Goal: Task Accomplishment & Management: Manage account settings

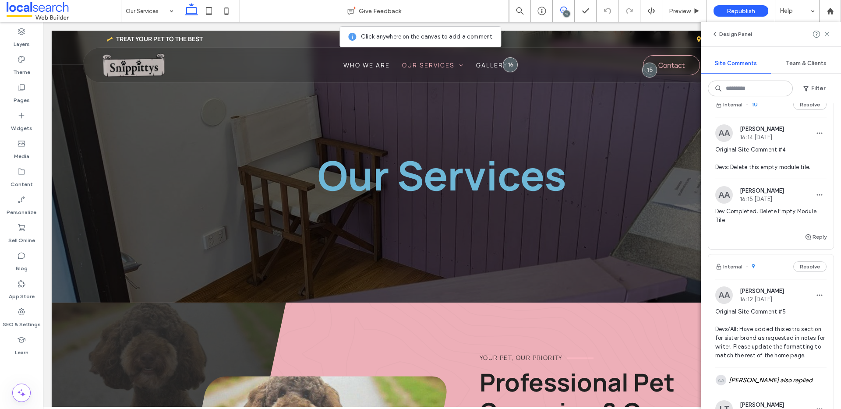
scroll to position [994, 0]
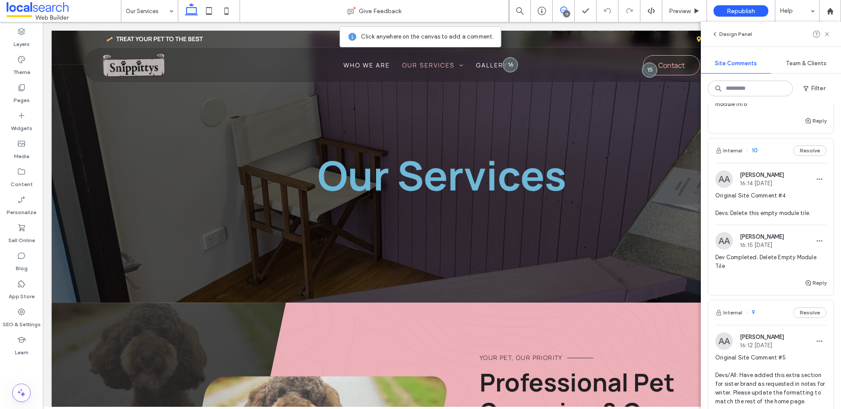
click at [758, 218] on span "Original Site Comment #4 Devs: Delete this empty module tile." at bounding box center [770, 204] width 111 height 26
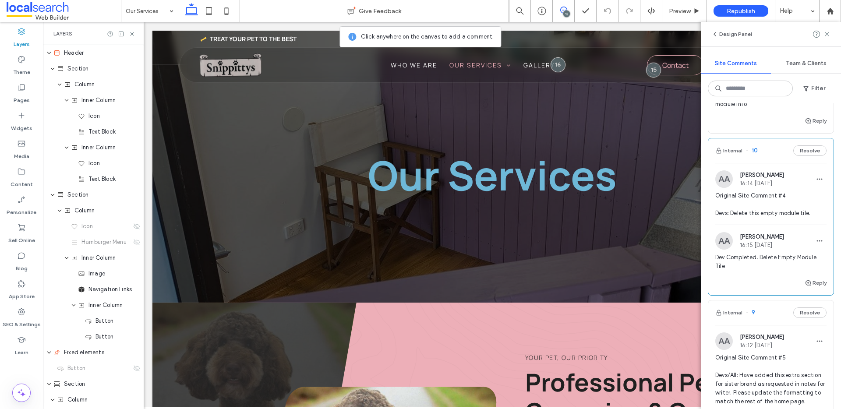
click at [760, 218] on span "Original Site Comment #4 Devs: Delete this empty module tile." at bounding box center [770, 204] width 111 height 26
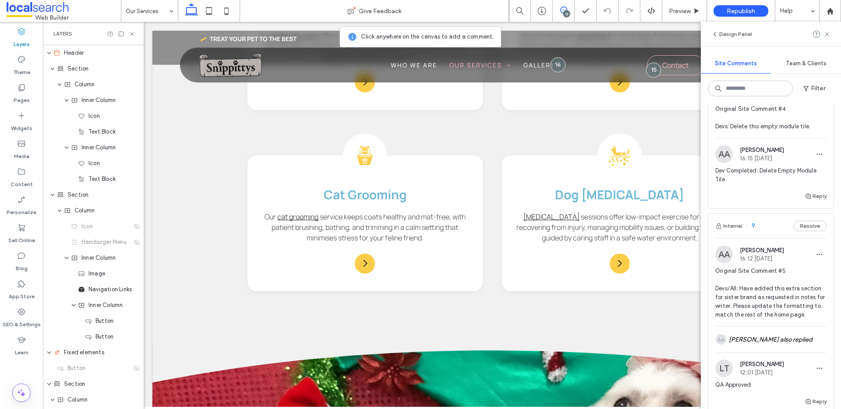
scroll to position [836, 0]
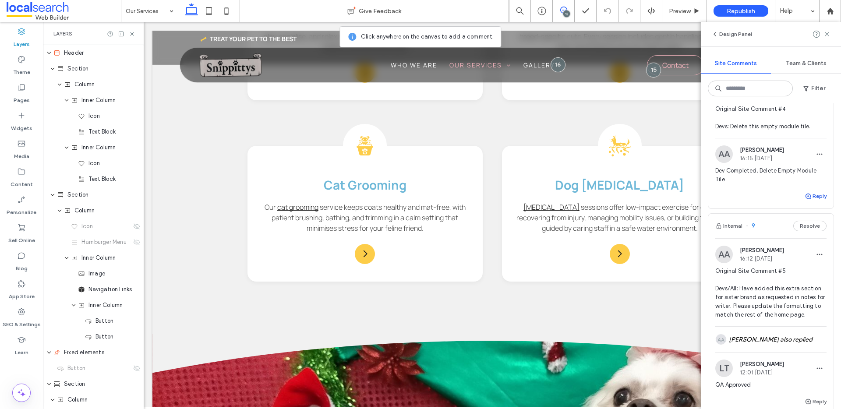
click at [806, 201] on button "Reply" at bounding box center [816, 196] width 22 height 11
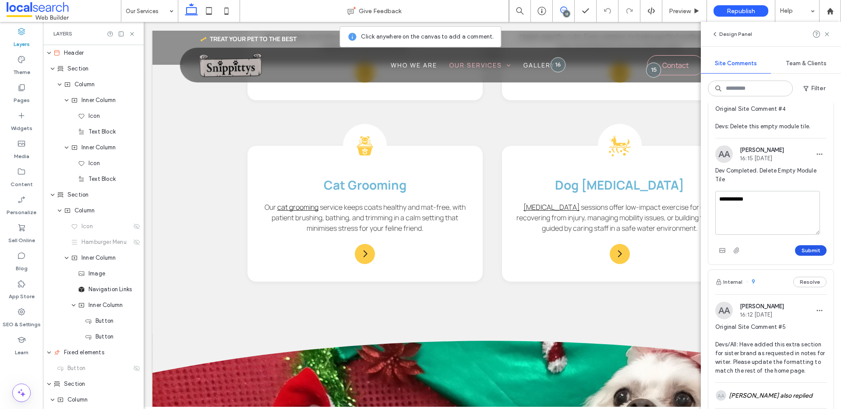
type textarea "**********"
click at [809, 256] on button "Submit" at bounding box center [811, 250] width 32 height 11
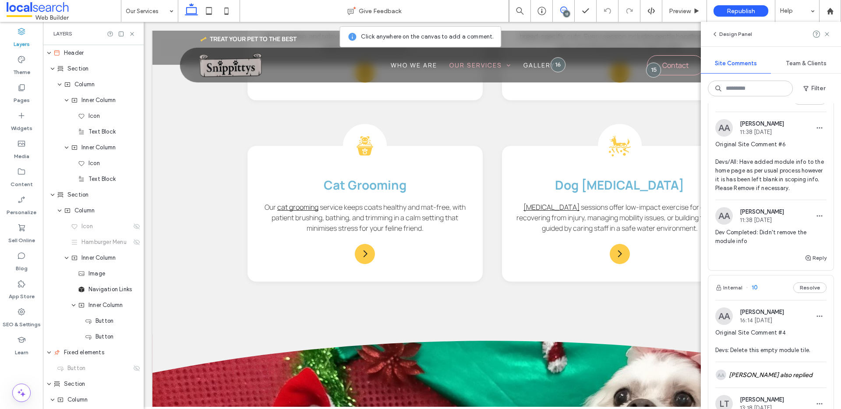
scroll to position [850, 0]
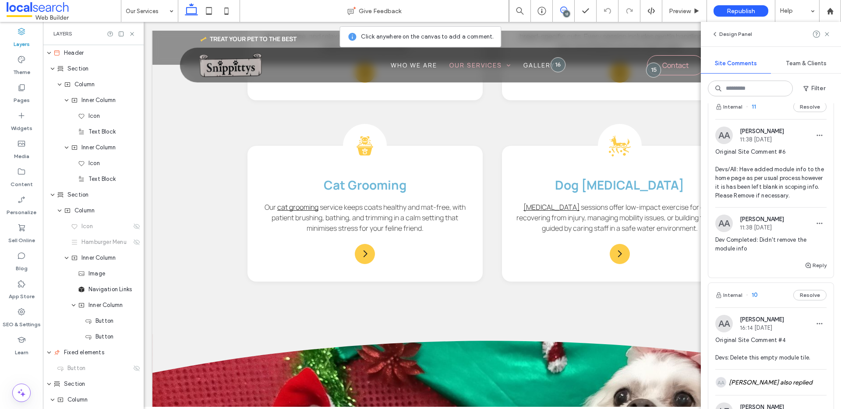
click at [754, 153] on span "Original Site Comment #6 Devs/All: Have added module info to the home page as p…" at bounding box center [770, 174] width 111 height 53
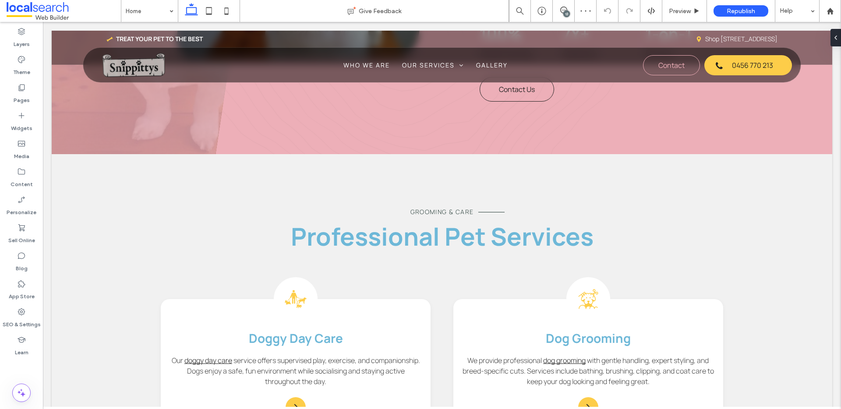
click at [566, 13] on div "13" at bounding box center [566, 14] width 7 height 7
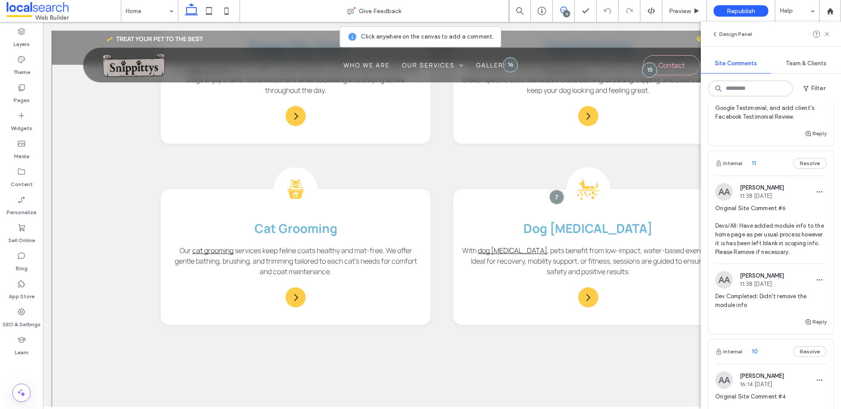
scroll to position [1048, 0]
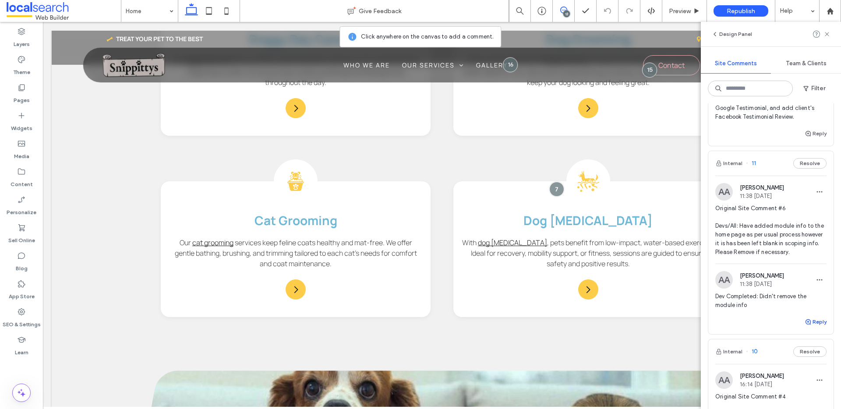
click at [805, 325] on use "button" at bounding box center [807, 321] width 5 height 5
type textarea "**********"
click at [802, 381] on button "Submit" at bounding box center [811, 376] width 32 height 11
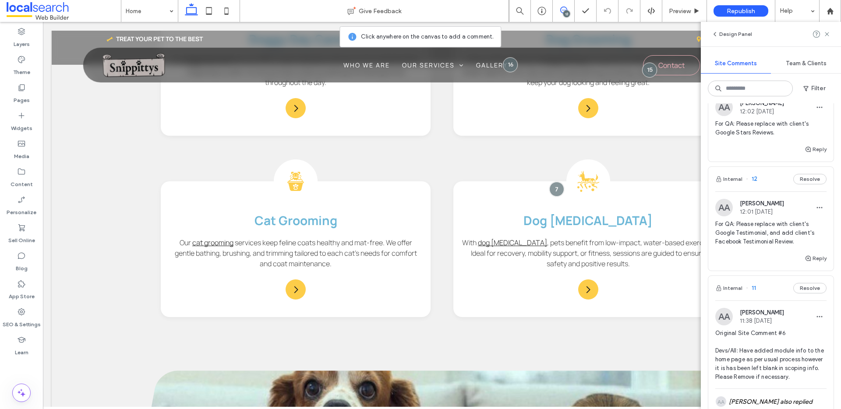
scroll to position [607, 0]
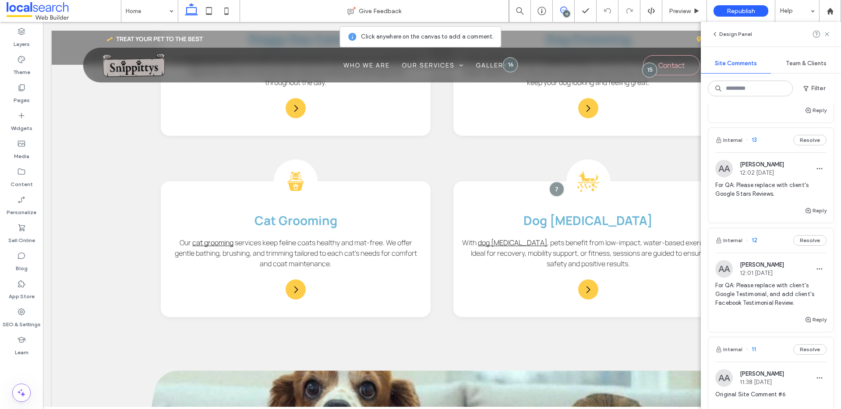
click at [759, 301] on span "For QA: Please replace with client's Google Testimonial, and add client's Faceb…" at bounding box center [770, 294] width 111 height 26
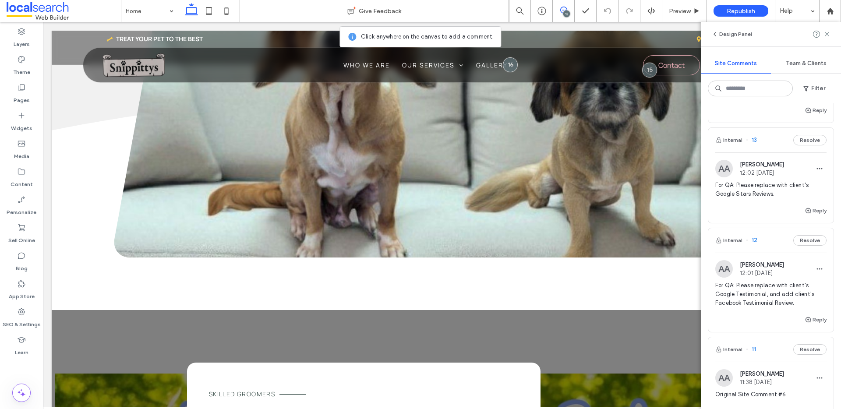
scroll to position [2453, 0]
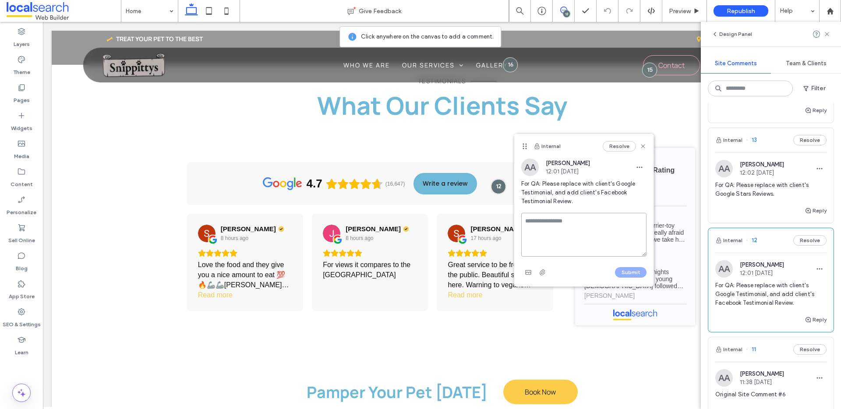
click at [534, 213] on textarea at bounding box center [583, 235] width 125 height 44
type textarea "**********"
click at [633, 271] on button "Submit" at bounding box center [631, 272] width 32 height 11
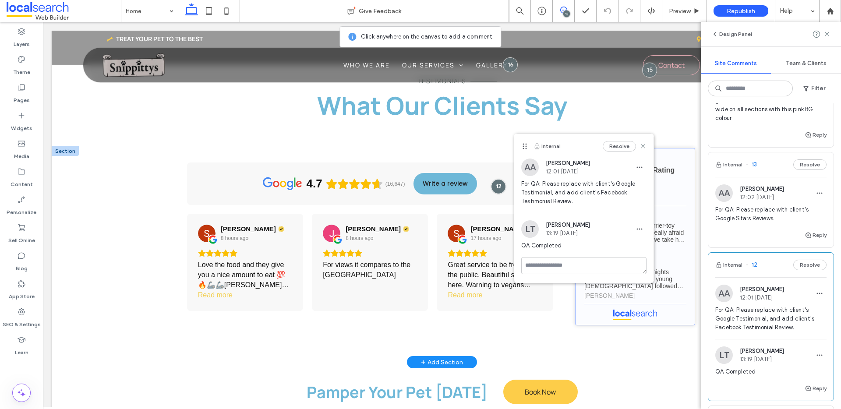
scroll to position [574, 0]
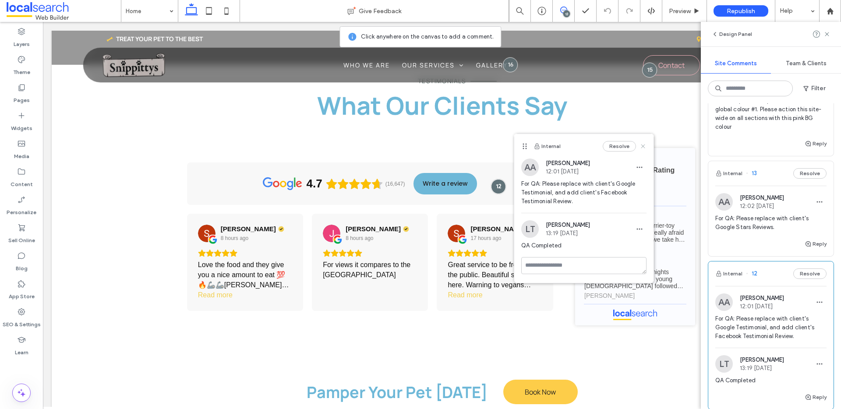
click at [642, 145] on use at bounding box center [643, 146] width 4 height 4
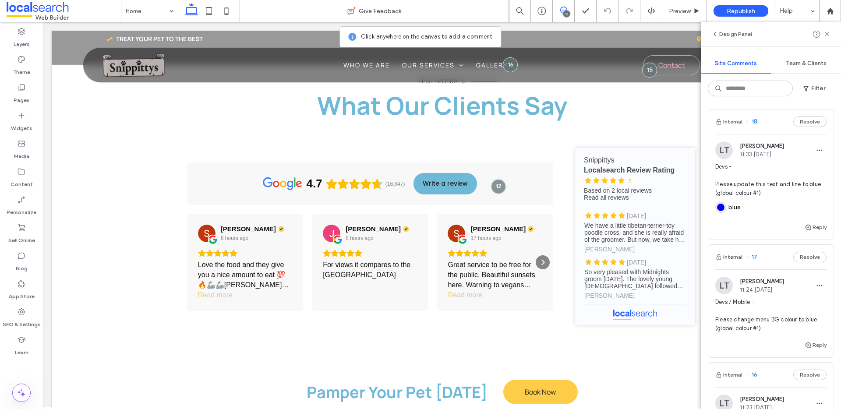
scroll to position [0, 0]
click at [826, 35] on use at bounding box center [827, 34] width 4 height 4
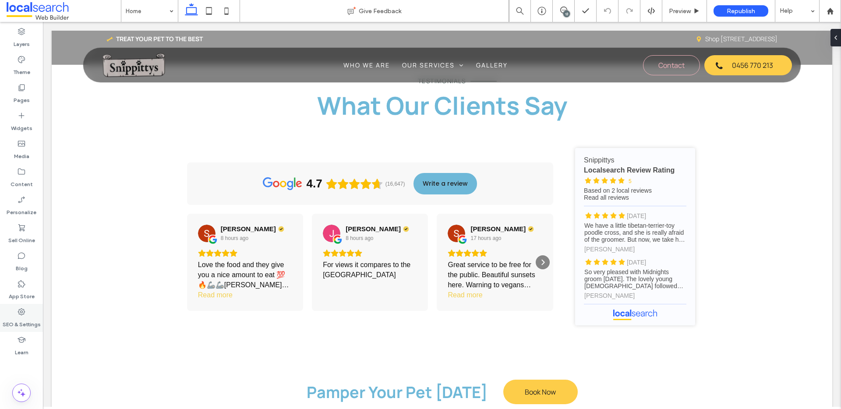
click at [17, 311] on icon at bounding box center [21, 311] width 9 height 9
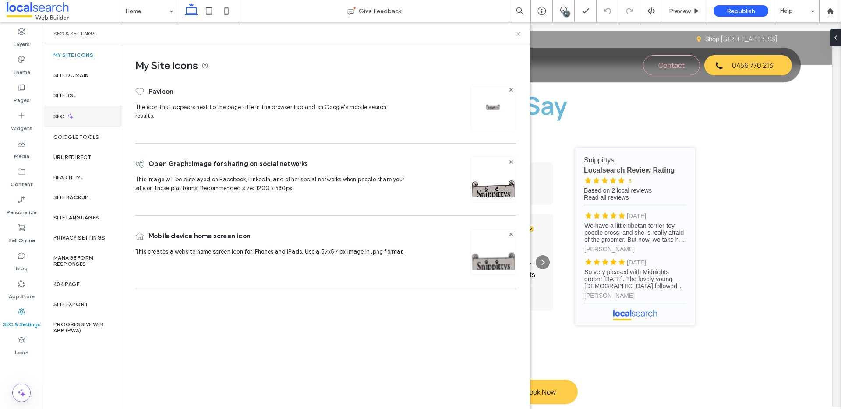
click at [77, 109] on div "SEO" at bounding box center [82, 116] width 79 height 21
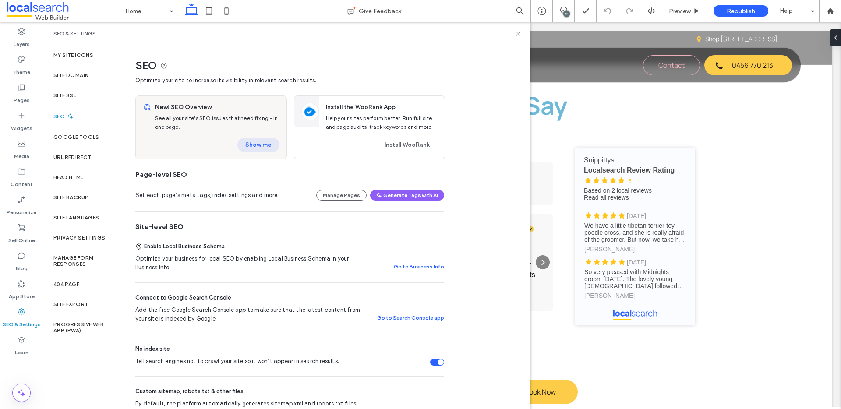
click at [255, 146] on button "Show me" at bounding box center [258, 145] width 42 height 14
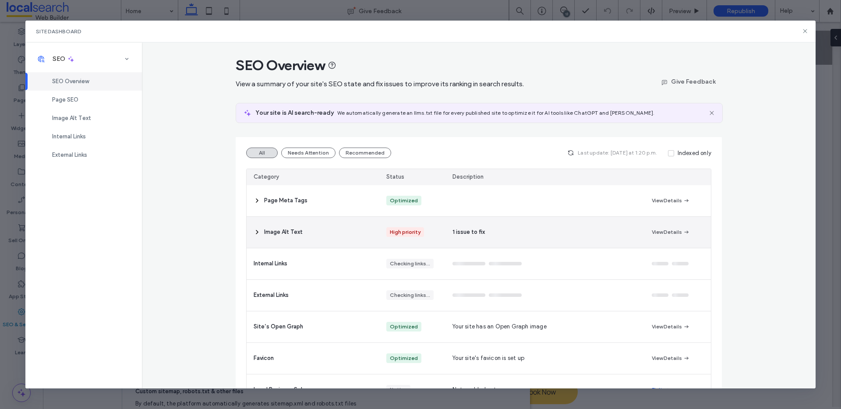
click at [254, 232] on icon at bounding box center [257, 232] width 7 height 7
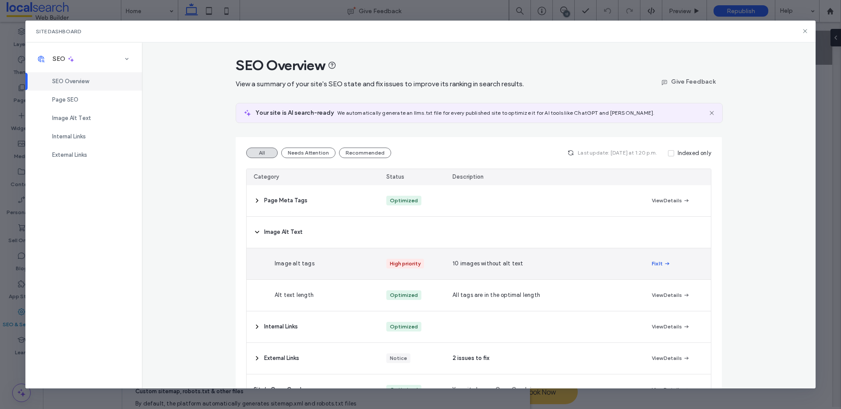
click at [652, 264] on button "Fix It" at bounding box center [661, 263] width 19 height 11
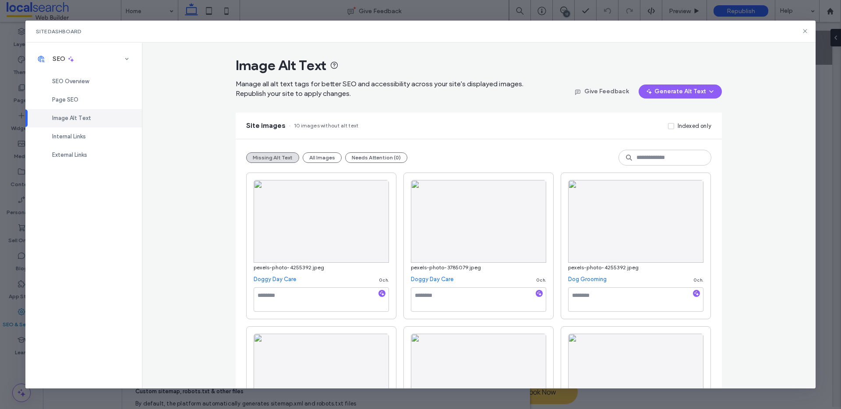
click at [427, 279] on link "Doggy Day Care" at bounding box center [432, 279] width 42 height 9
click at [317, 162] on button "All Images" at bounding box center [322, 157] width 39 height 11
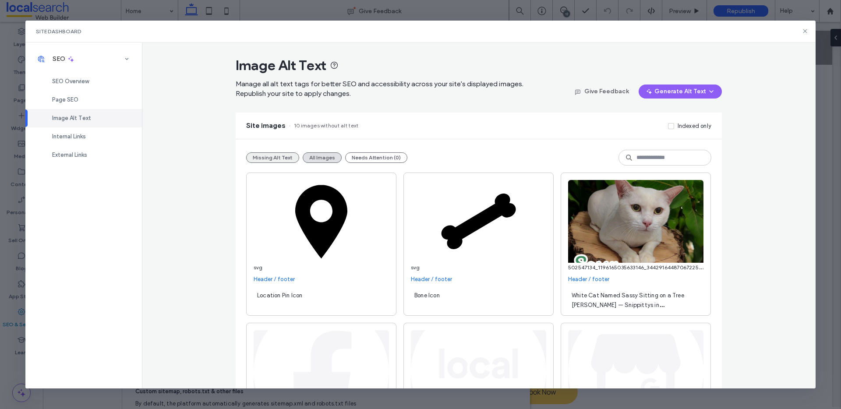
click at [268, 157] on button "Missing Alt Text" at bounding box center [272, 157] width 53 height 11
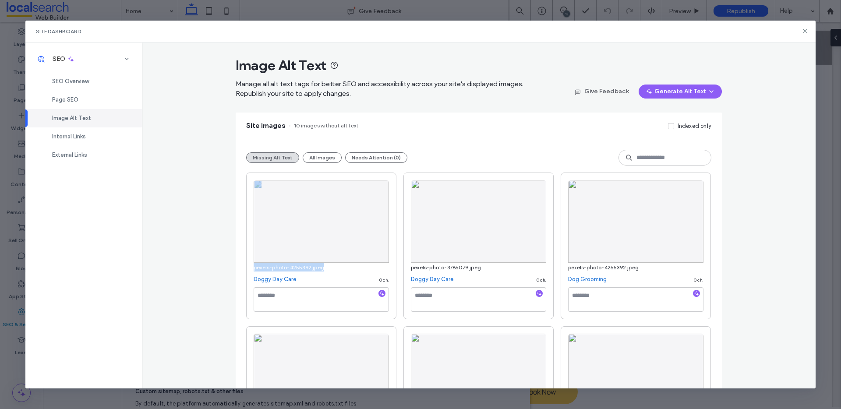
drag, startPoint x: 328, startPoint y: 271, endPoint x: 233, endPoint y: 261, distance: 96.0
copy div "pexels-photo-4255392.jpeg"
click at [480, 271] on div "pexels-photo-3785079.jpeg" at bounding box center [478, 267] width 135 height 9
drag, startPoint x: 461, startPoint y: 265, endPoint x: 400, endPoint y: 266, distance: 60.9
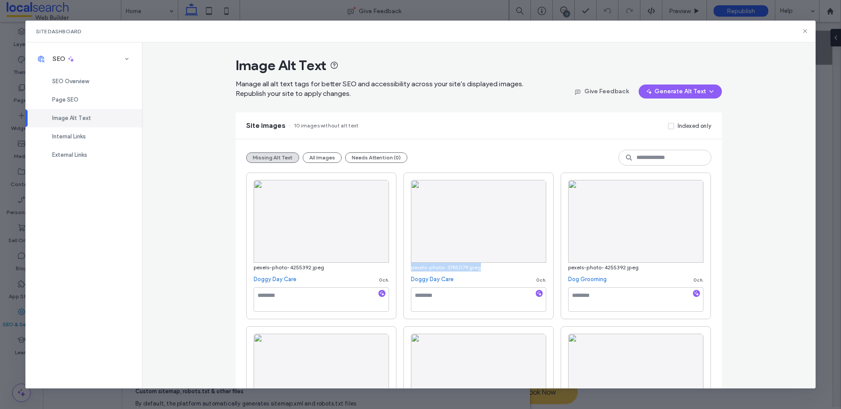
click at [403, 266] on div "pexels-photo-3785079.jpeg Doggy Day Care 0 ch." at bounding box center [478, 246] width 150 height 147
copy span "pexels-photo-3785079.jpeg"
click at [805, 32] on use at bounding box center [805, 31] width 4 height 4
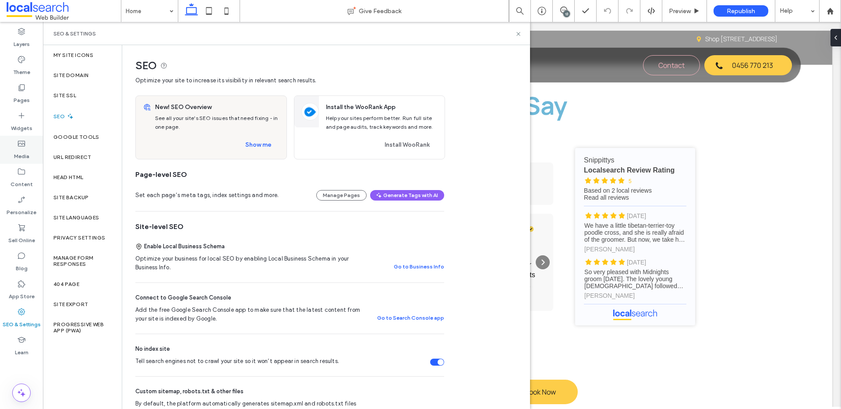
click at [23, 142] on icon at bounding box center [21, 143] width 9 height 9
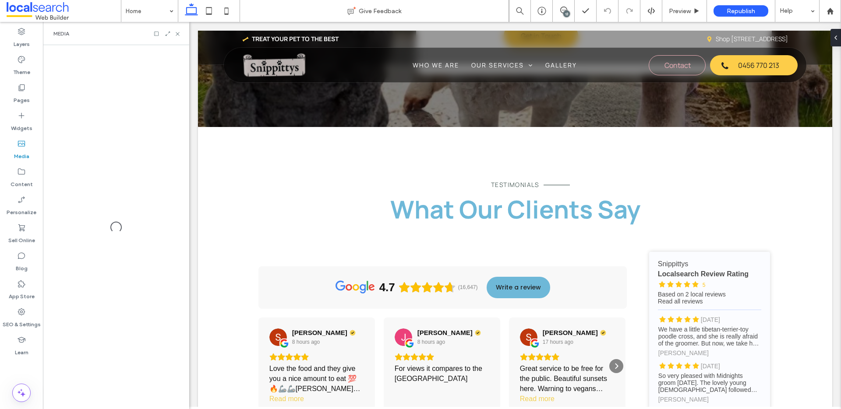
scroll to position [2548, 0]
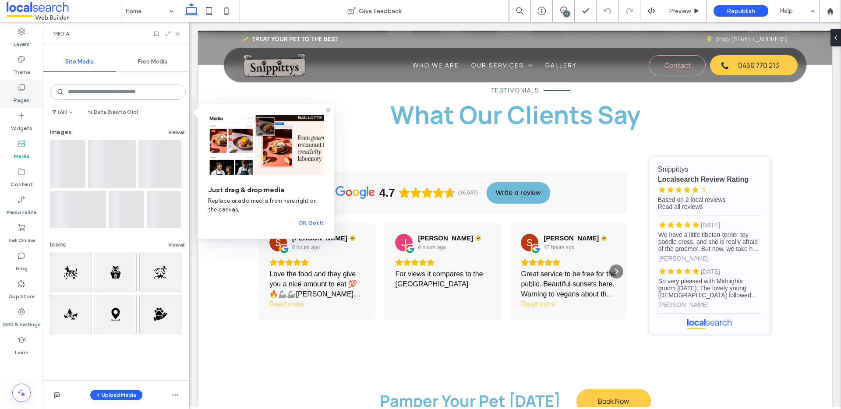
click at [23, 92] on label "Pages" at bounding box center [22, 98] width 16 height 12
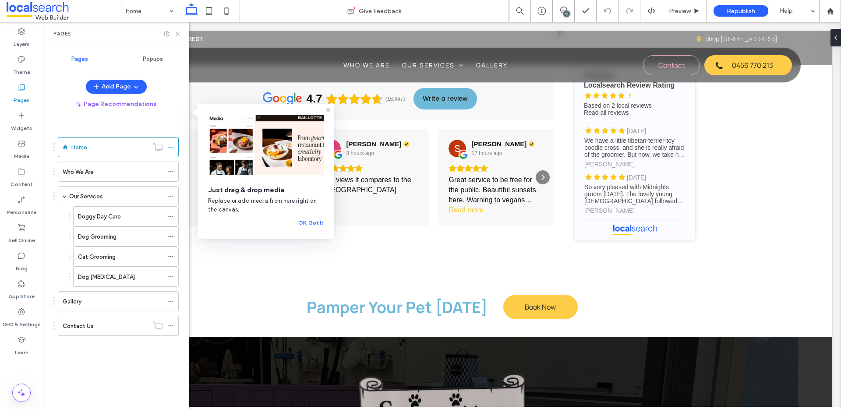
scroll to position [2453, 0]
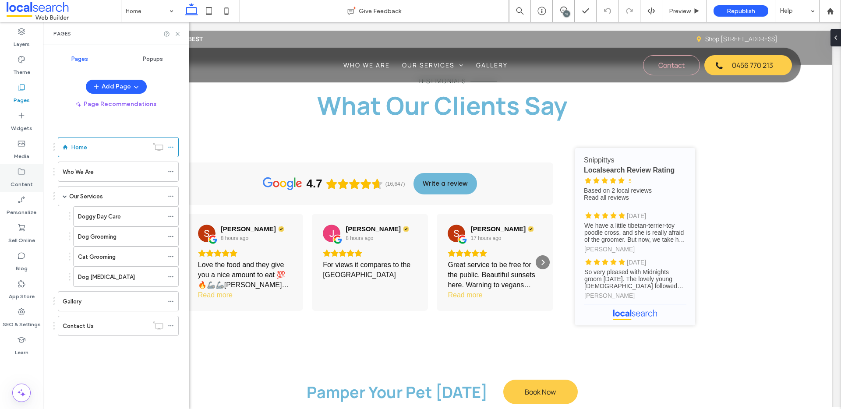
click at [18, 179] on label "Content" at bounding box center [22, 182] width 22 height 12
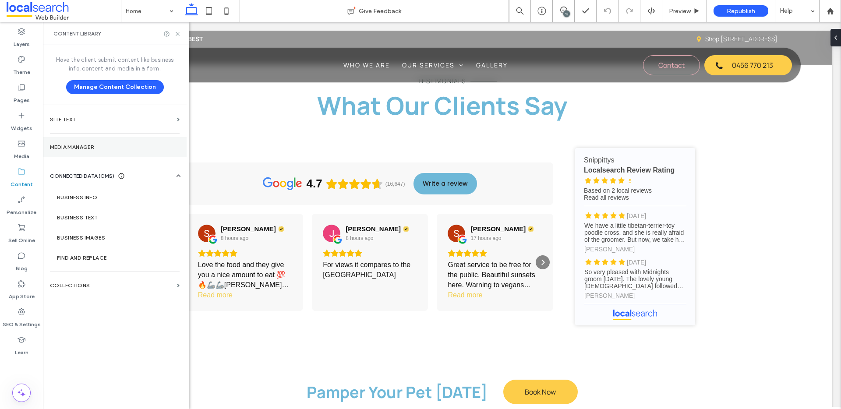
click at [94, 145] on label "Media Manager" at bounding box center [115, 147] width 130 height 6
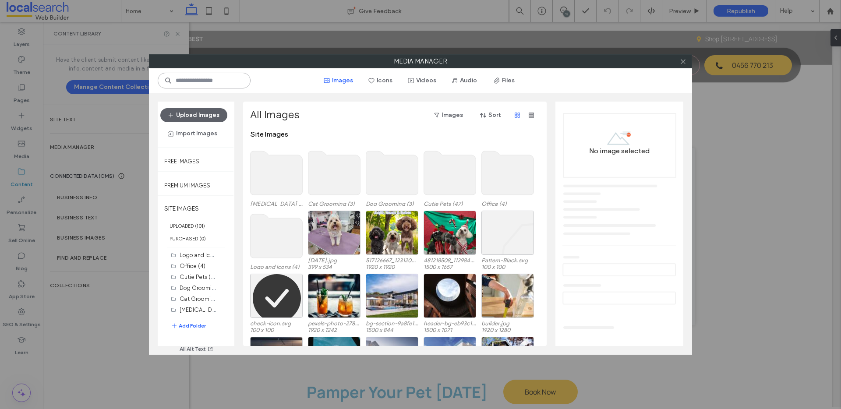
click at [203, 81] on input at bounding box center [204, 81] width 93 height 16
paste input "**********"
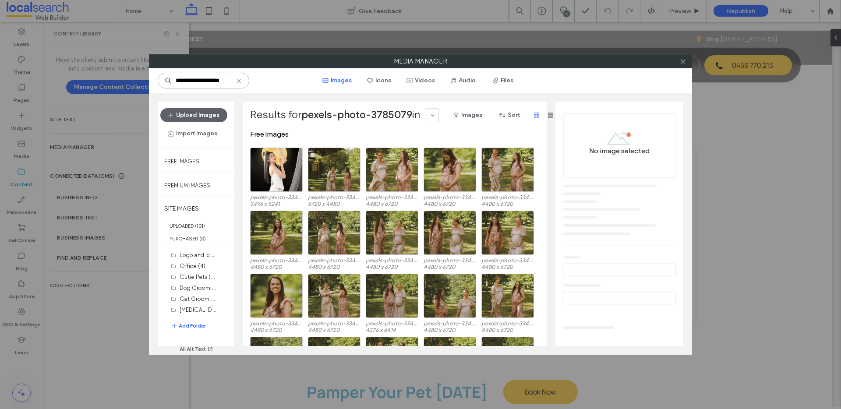
scroll to position [0, 0]
drag, startPoint x: 208, startPoint y: 81, endPoint x: 160, endPoint y: 81, distance: 48.2
click at [160, 81] on input "**********" at bounding box center [204, 81] width 92 height 16
type input "*******"
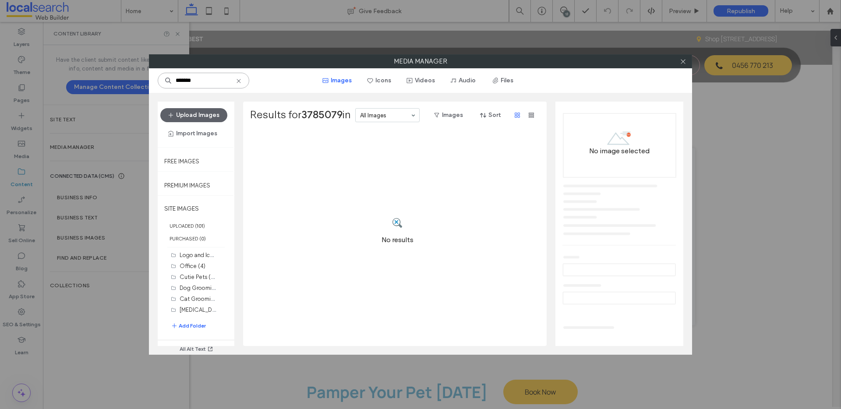
click at [206, 80] on input "*******" at bounding box center [204, 81] width 92 height 16
drag, startPoint x: 206, startPoint y: 80, endPoint x: 163, endPoint y: 80, distance: 42.5
click at [163, 80] on input "*******" at bounding box center [204, 81] width 92 height 16
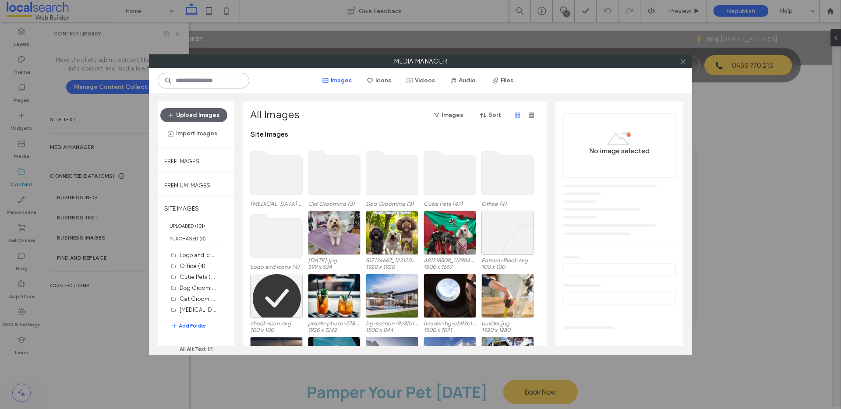
paste input "**********"
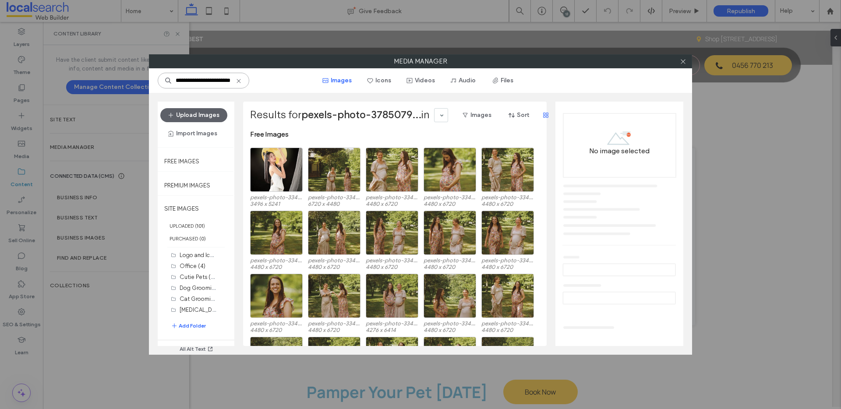
drag, startPoint x: 217, startPoint y: 81, endPoint x: 232, endPoint y: 81, distance: 15.4
click at [232, 81] on input "**********" at bounding box center [204, 81] width 92 height 16
click at [208, 81] on input "**********" at bounding box center [204, 81] width 92 height 16
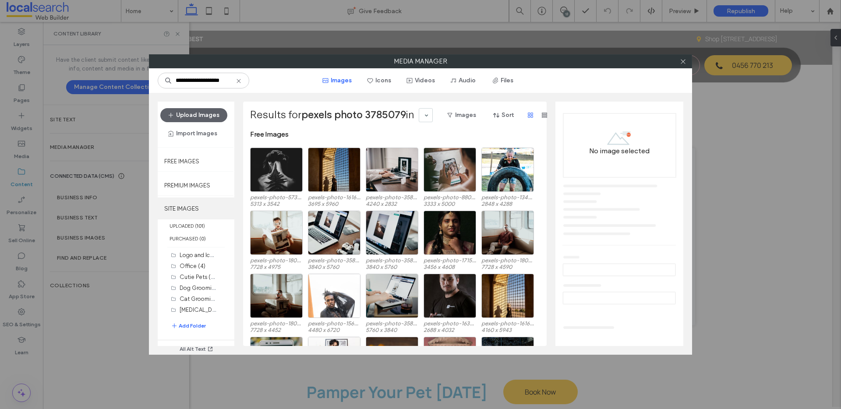
click at [194, 208] on label "SITE IMAGES" at bounding box center [196, 209] width 77 height 22
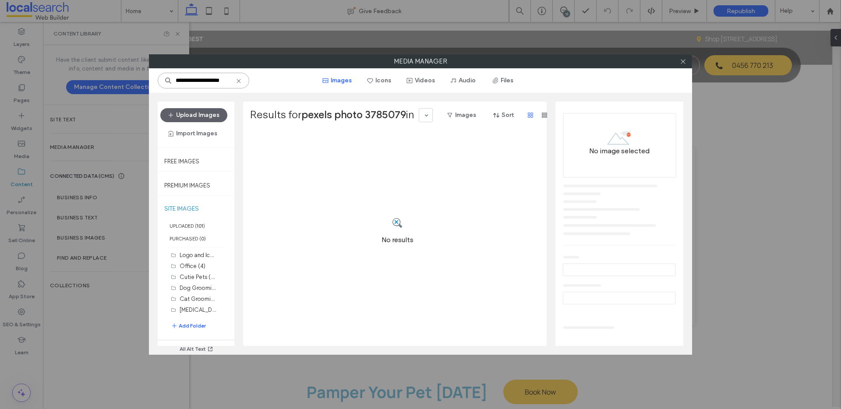
scroll to position [0, 3]
drag, startPoint x: 192, startPoint y: 81, endPoint x: 232, endPoint y: 81, distance: 39.4
click at [232, 81] on input "**********" at bounding box center [204, 81] width 92 height 16
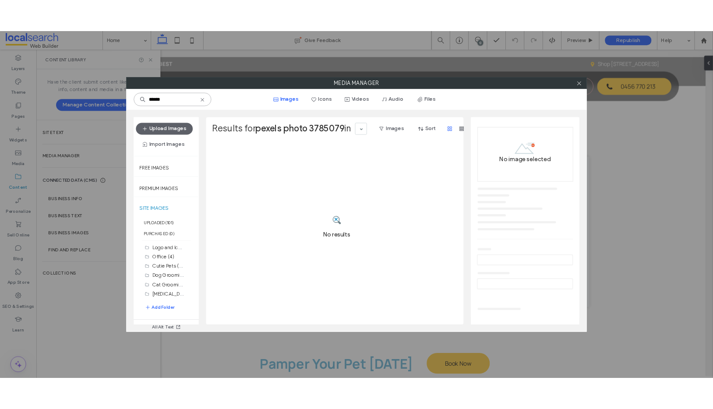
scroll to position [0, 0]
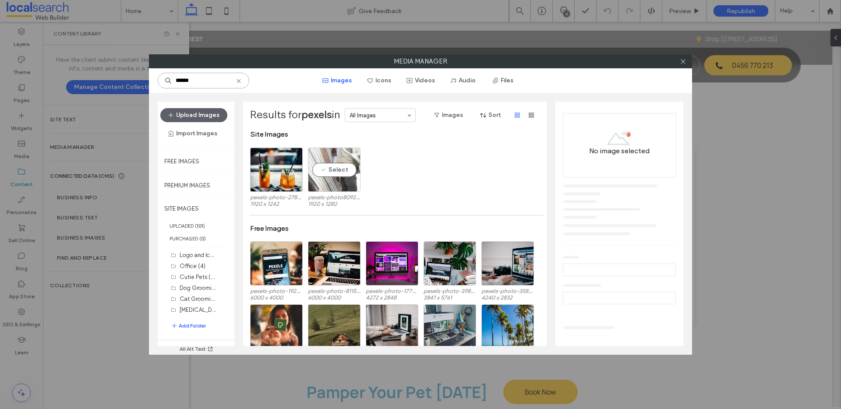
type input "******"
click at [329, 171] on div "Select" at bounding box center [334, 170] width 53 height 44
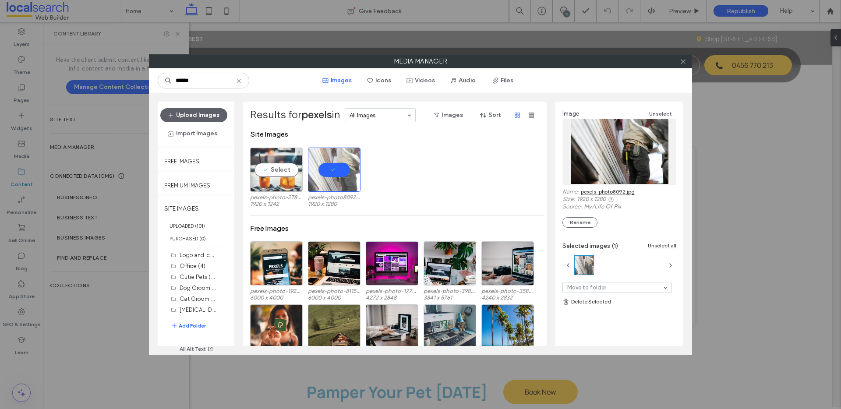
click at [271, 172] on div "Select" at bounding box center [276, 170] width 53 height 44
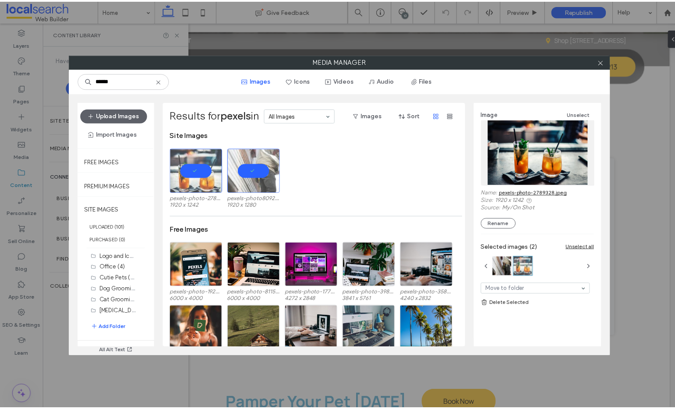
scroll to position [2578, 0]
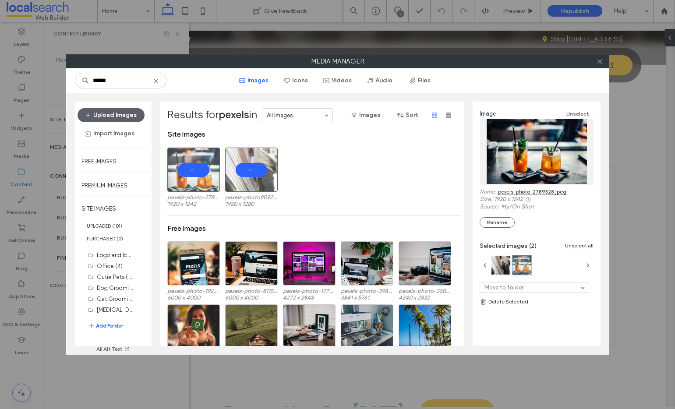
click at [245, 182] on div at bounding box center [251, 170] width 53 height 44
click at [187, 170] on div at bounding box center [193, 170] width 53 height 44
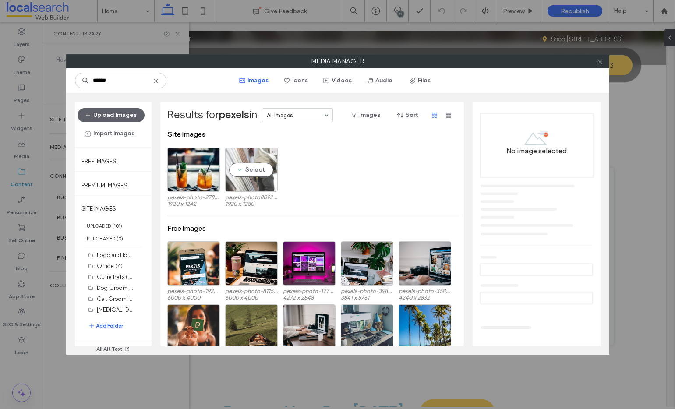
click at [264, 171] on div "Select" at bounding box center [251, 170] width 53 height 44
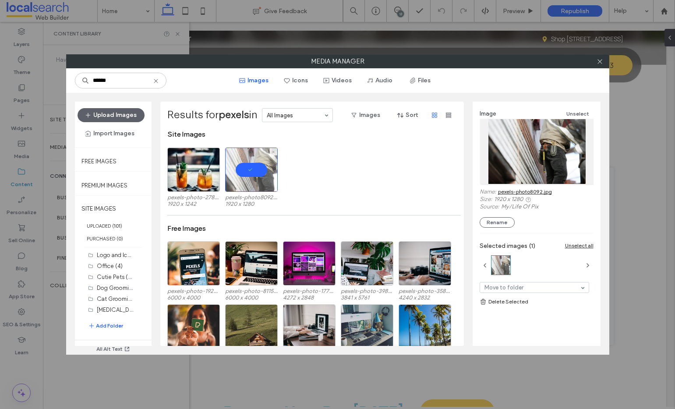
click at [264, 171] on div at bounding box center [251, 170] width 53 height 44
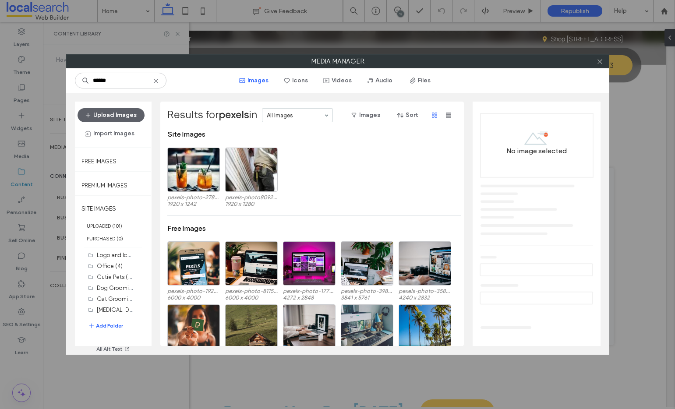
click at [329, 170] on div "pexels-photo-2789328.jpeg 1920 x 1242 pexels-photo8092.jpg 1920 x 1280" at bounding box center [314, 179] width 294 height 63
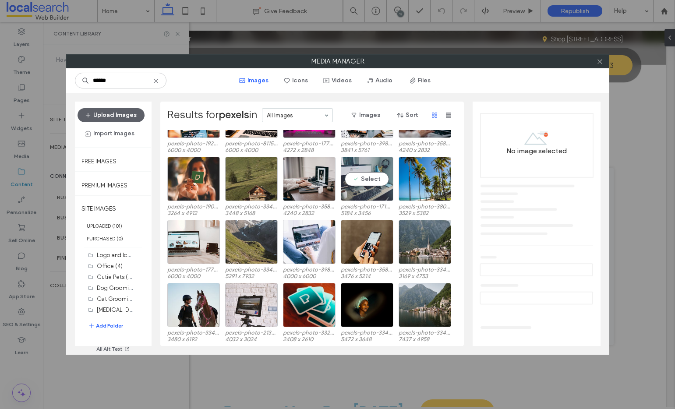
scroll to position [0, 0]
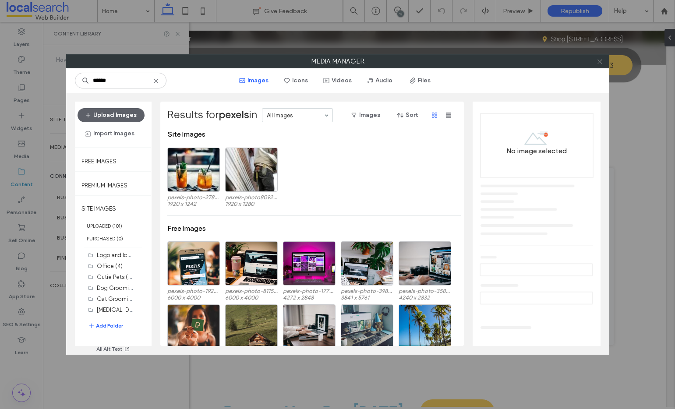
click at [601, 62] on icon at bounding box center [599, 61] width 7 height 7
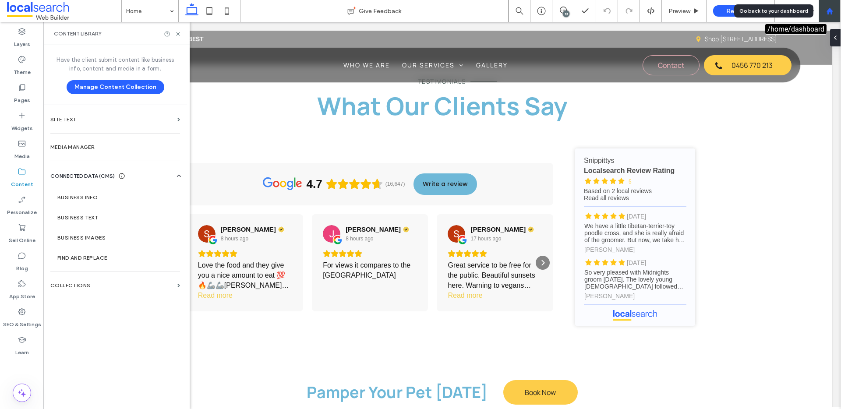
scroll to position [2453, 0]
click at [22, 315] on icon at bounding box center [21, 311] width 9 height 9
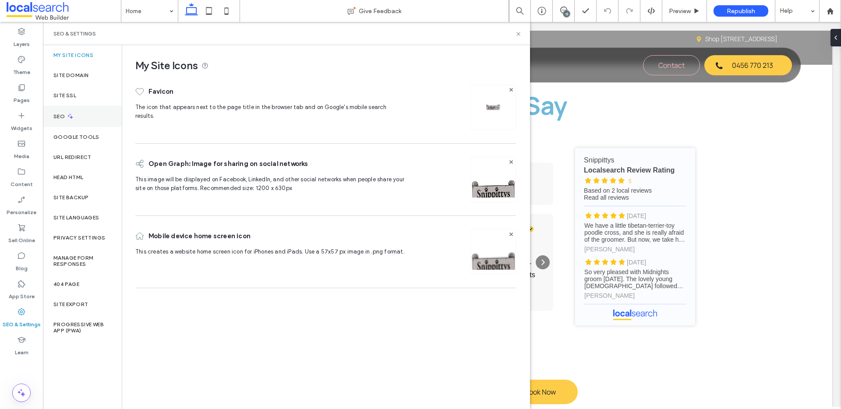
click at [77, 115] on div "SEO" at bounding box center [82, 116] width 79 height 21
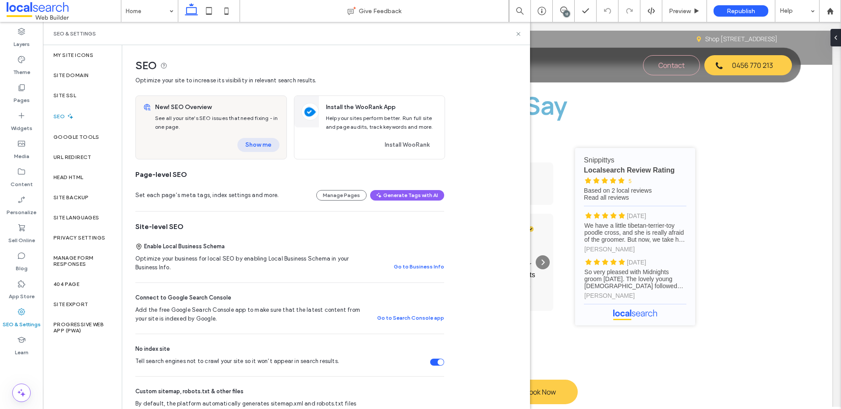
click at [262, 142] on button "Show me" at bounding box center [258, 145] width 42 height 14
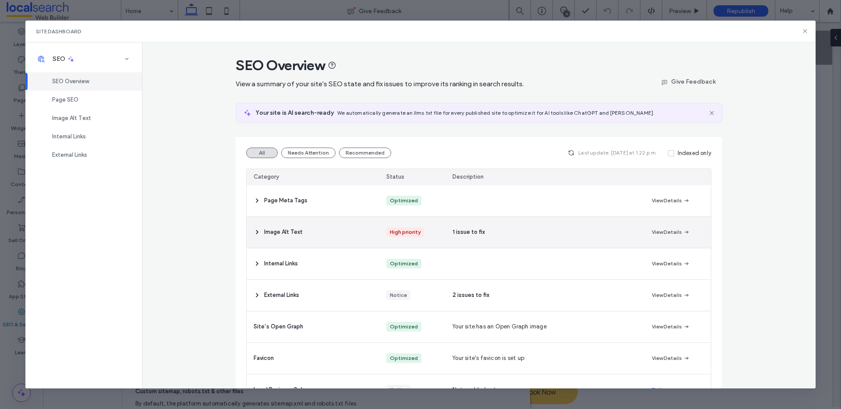
click at [254, 233] on icon at bounding box center [257, 232] width 7 height 7
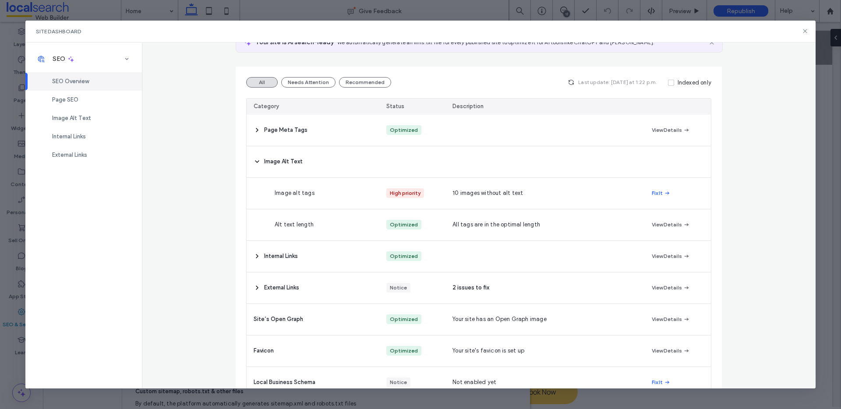
scroll to position [85, 0]
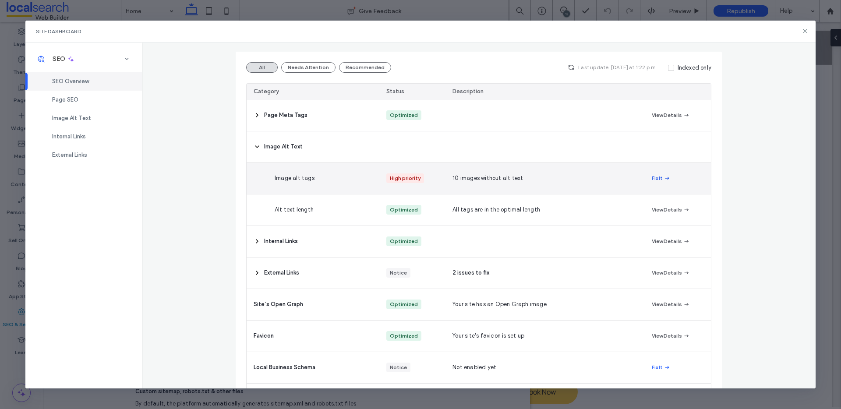
click at [654, 180] on button "Fix It" at bounding box center [661, 178] width 19 height 11
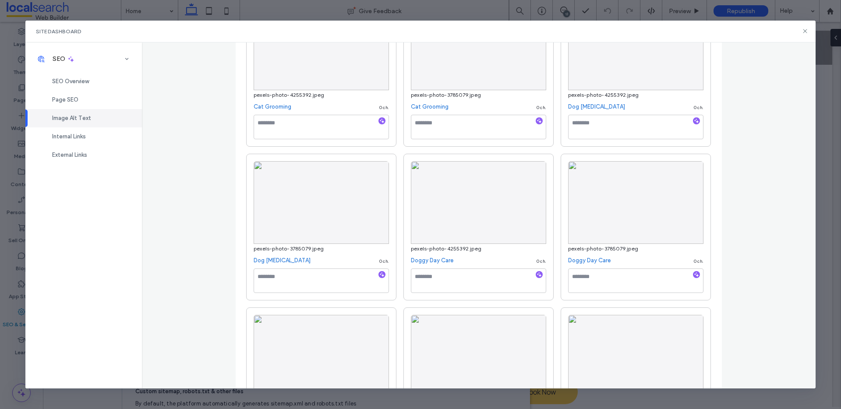
scroll to position [35, 0]
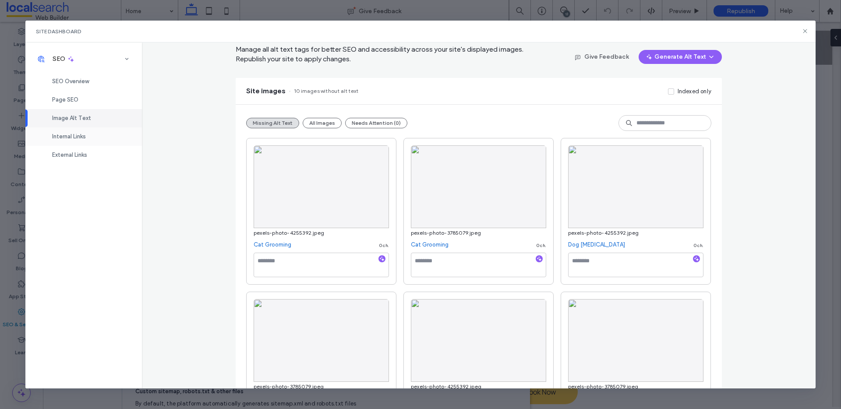
click at [73, 141] on div "Internal Links" at bounding box center [83, 136] width 116 height 18
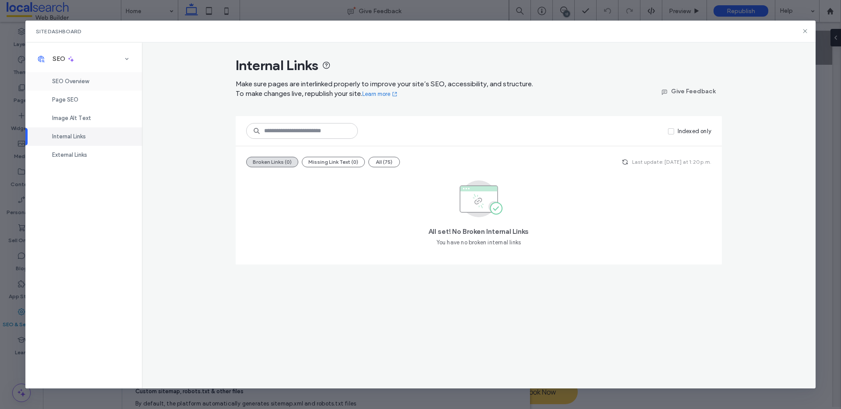
click at [72, 78] on span "SEO Overview" at bounding box center [70, 81] width 37 height 7
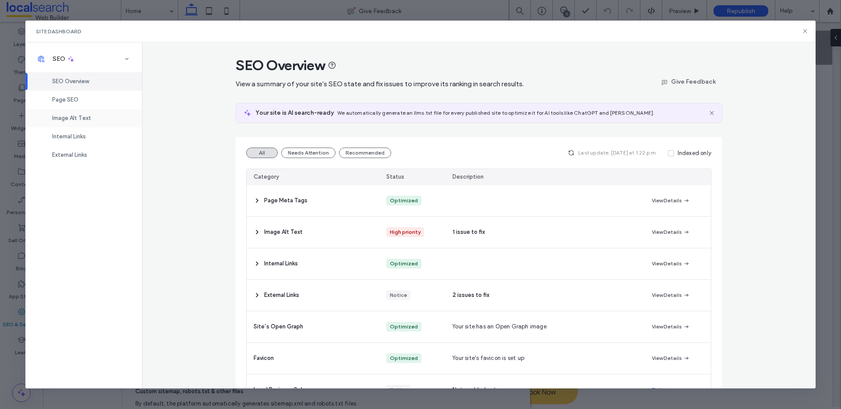
click at [65, 124] on div "Image Alt Text" at bounding box center [83, 118] width 116 height 18
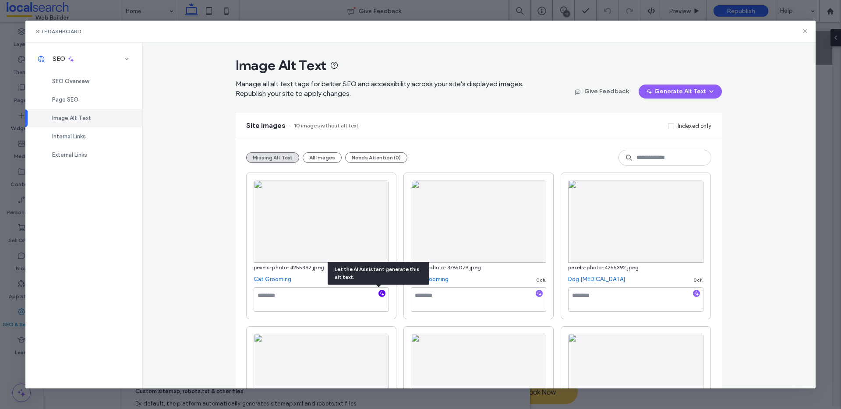
click at [379, 293] on icon "button" at bounding box center [382, 293] width 6 height 6
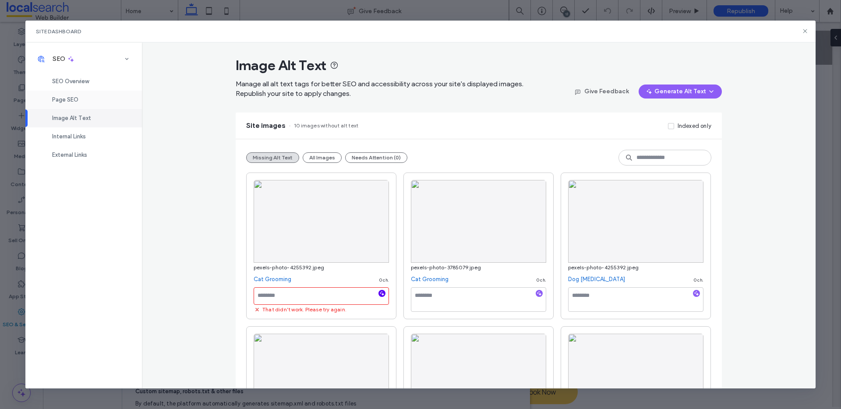
click at [68, 100] on span "Page SEO" at bounding box center [65, 99] width 26 height 7
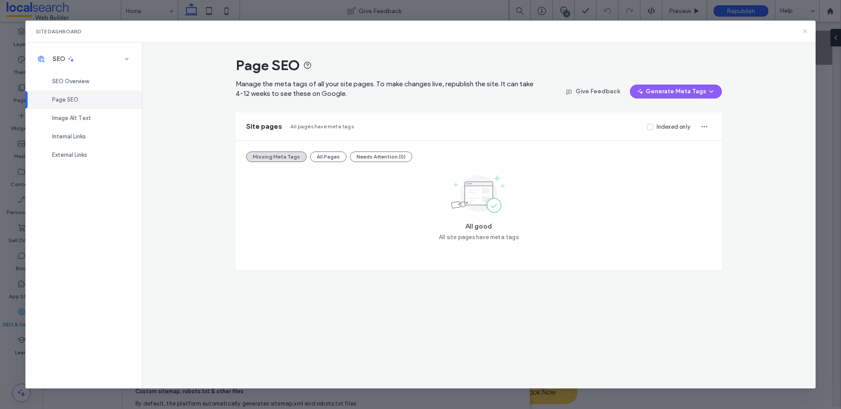
click at [806, 30] on icon at bounding box center [804, 31] width 7 height 7
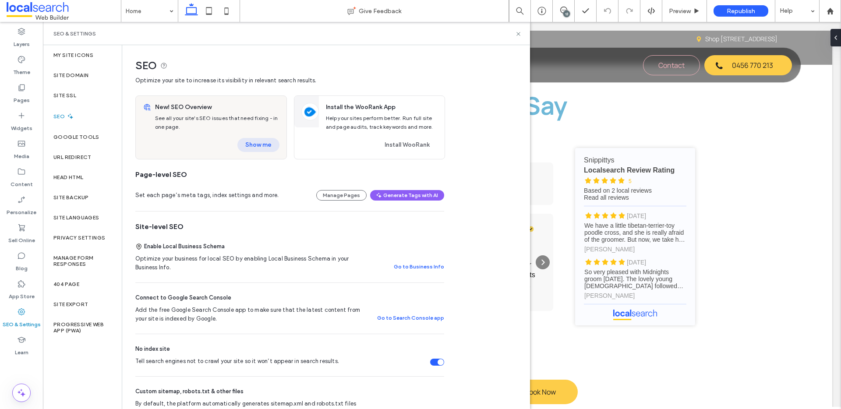
click at [263, 148] on button "Show me" at bounding box center [258, 145] width 42 height 14
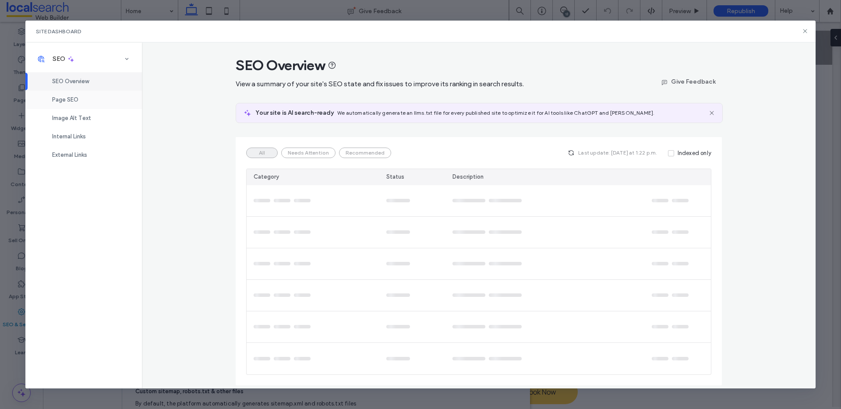
click at [85, 99] on div "Page SEO" at bounding box center [83, 100] width 116 height 18
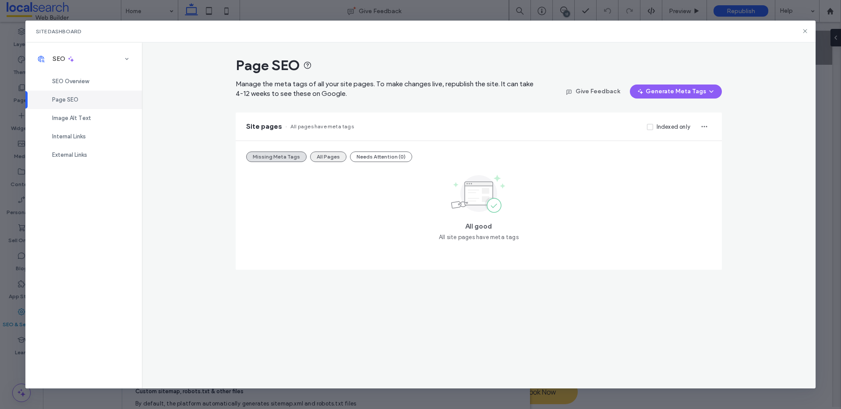
click at [321, 154] on button "All Pages" at bounding box center [328, 157] width 36 height 11
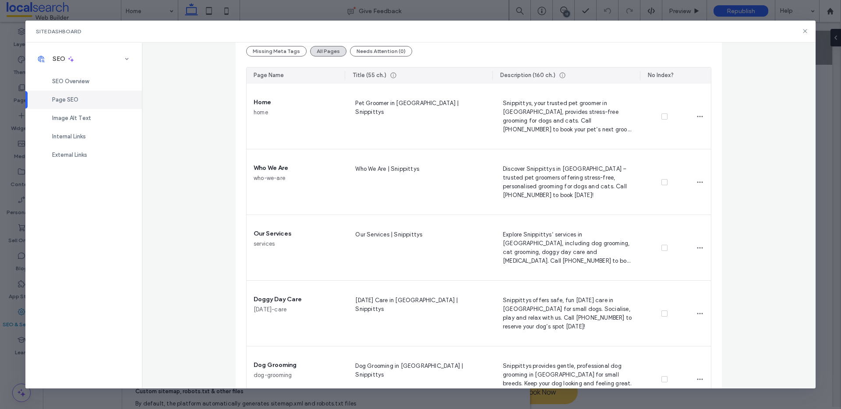
scroll to position [104, 0]
click at [194, 296] on div "Page SEO Manage the meta tags of all your site pages. To make changes live, rep…" at bounding box center [479, 215] width 674 height 346
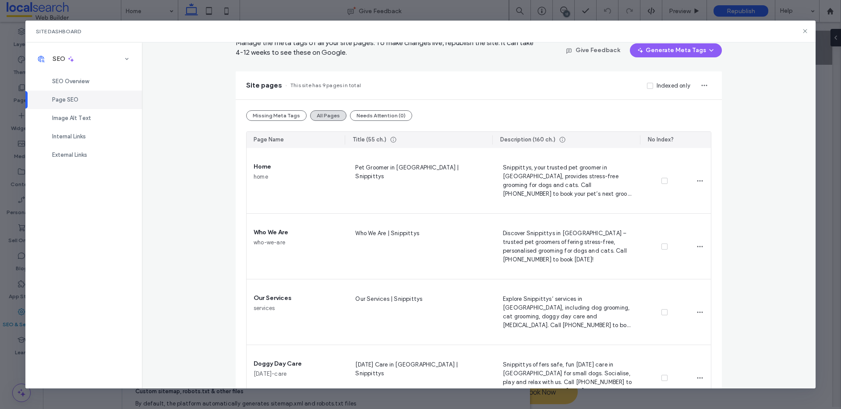
scroll to position [0, 0]
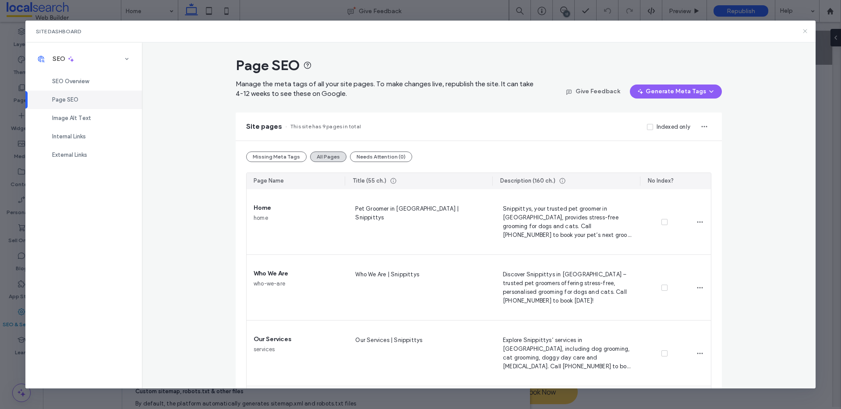
click at [804, 31] on icon at bounding box center [804, 31] width 7 height 7
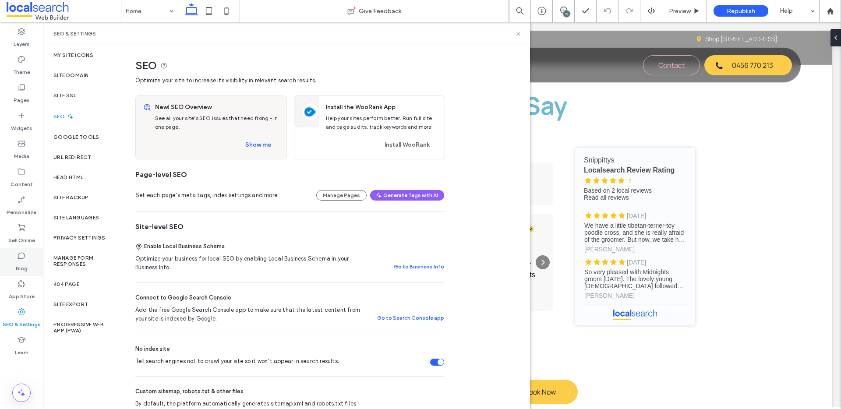
click at [17, 257] on icon at bounding box center [21, 255] width 9 height 9
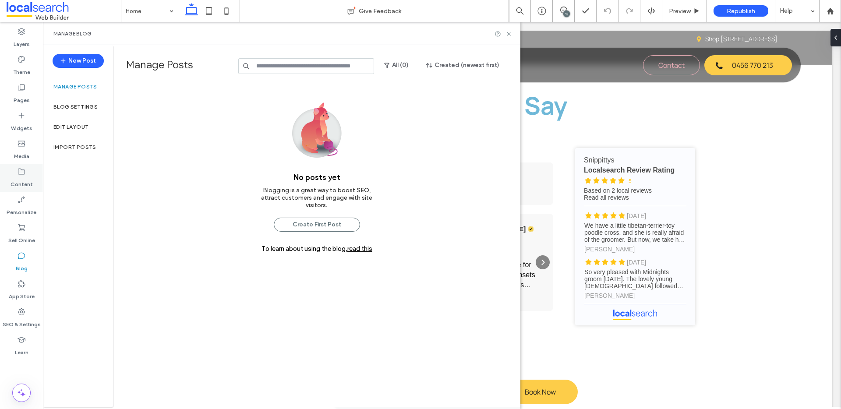
click at [19, 180] on label "Content" at bounding box center [22, 182] width 22 height 12
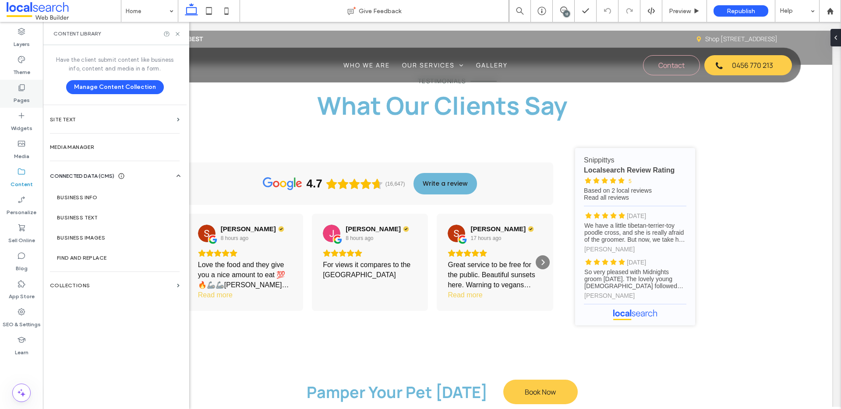
click at [21, 89] on icon at bounding box center [21, 87] width 9 height 9
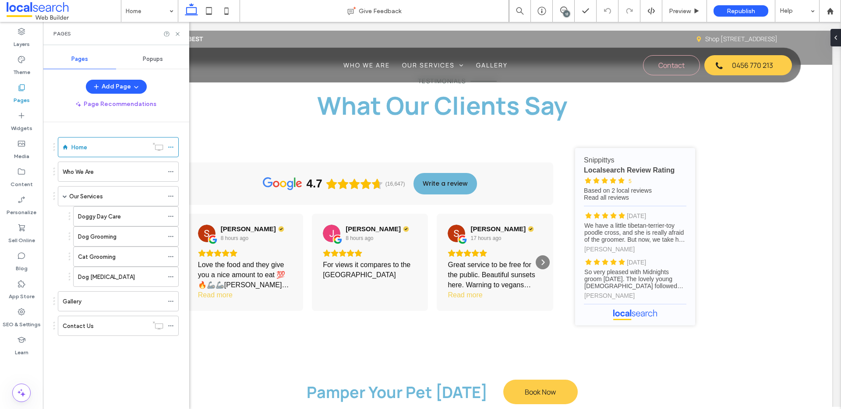
click at [155, 58] on span "Popups" at bounding box center [153, 59] width 20 height 7
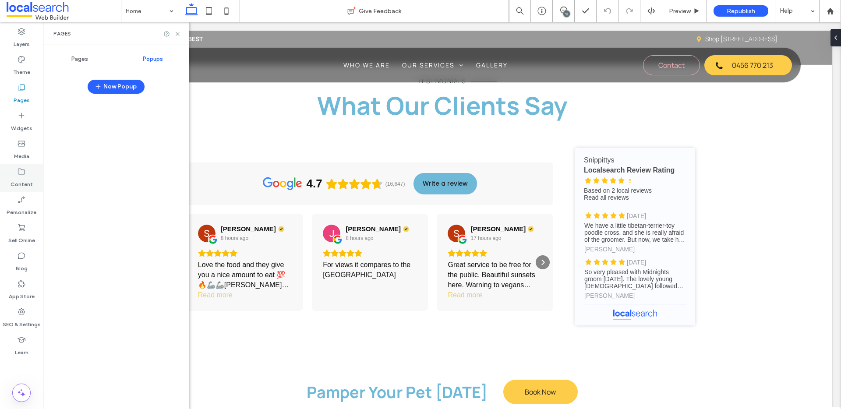
click at [14, 171] on div "Content" at bounding box center [21, 178] width 43 height 28
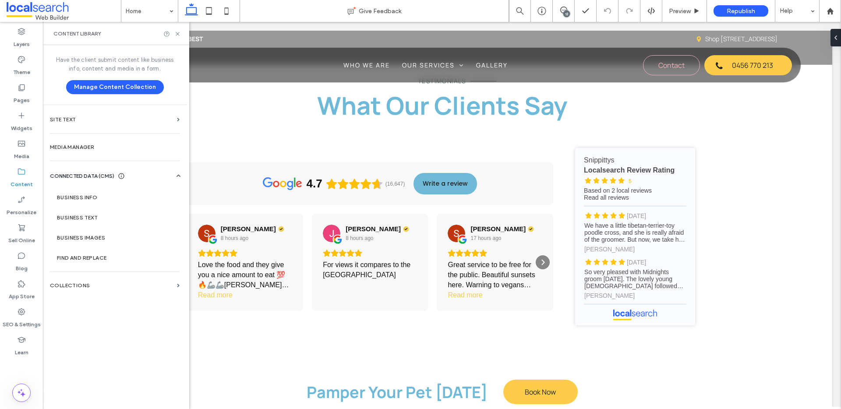
click at [68, 285] on label "Collections" at bounding box center [112, 285] width 124 height 6
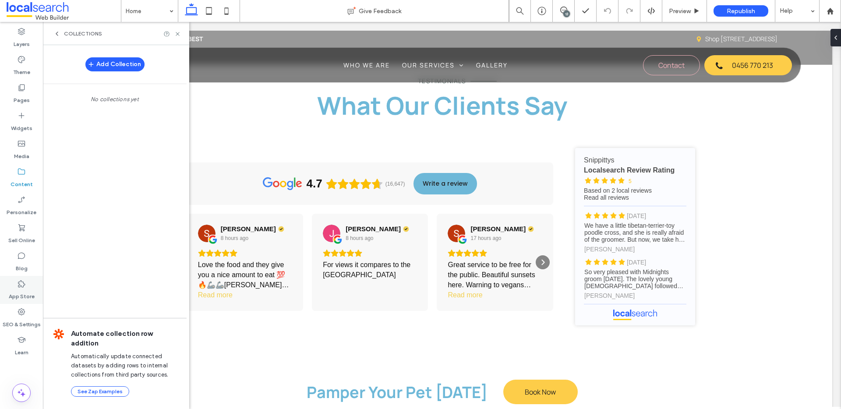
click at [19, 276] on div "App Store" at bounding box center [21, 290] width 43 height 28
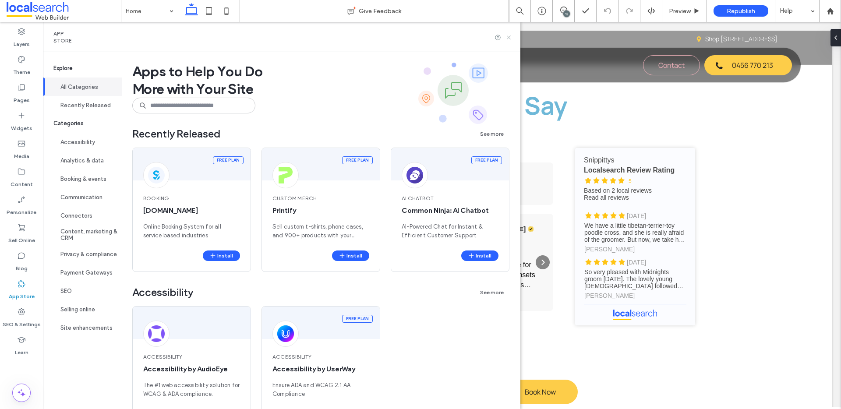
click at [512, 35] on icon at bounding box center [508, 37] width 7 height 7
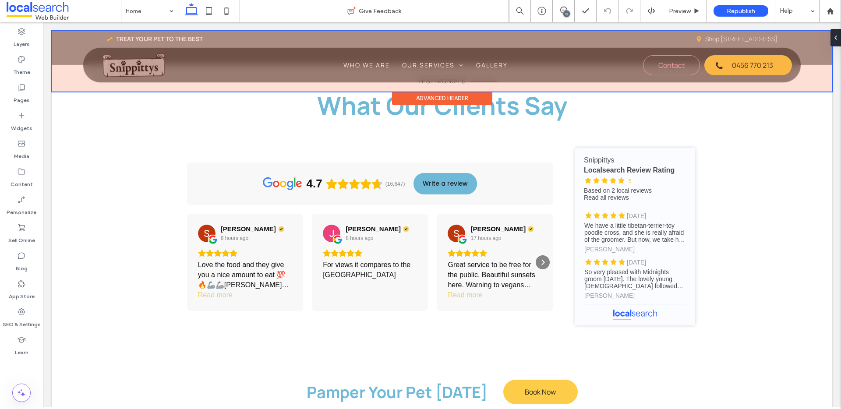
click at [122, 65] on div at bounding box center [442, 61] width 780 height 61
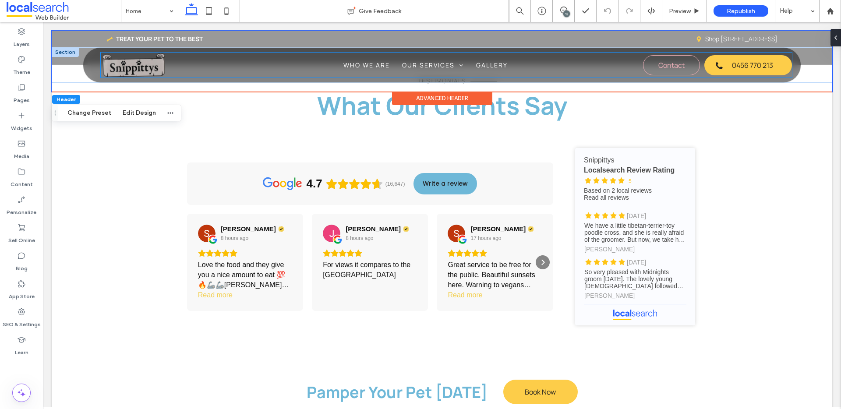
click at [134, 68] on img at bounding box center [134, 65] width 66 height 25
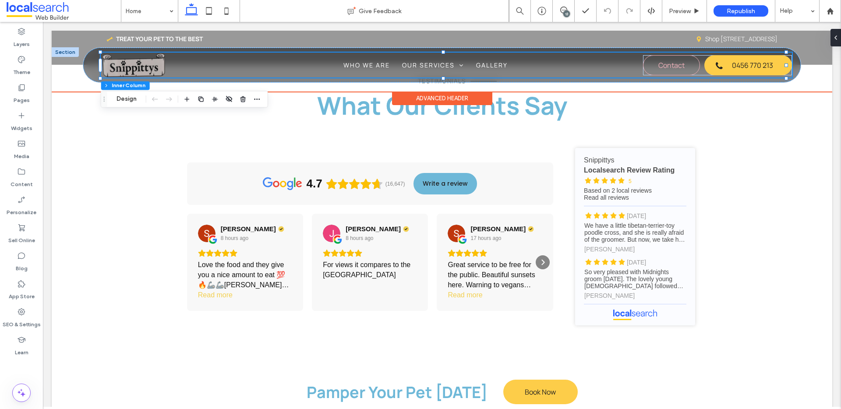
click at [134, 68] on img at bounding box center [134, 65] width 66 height 25
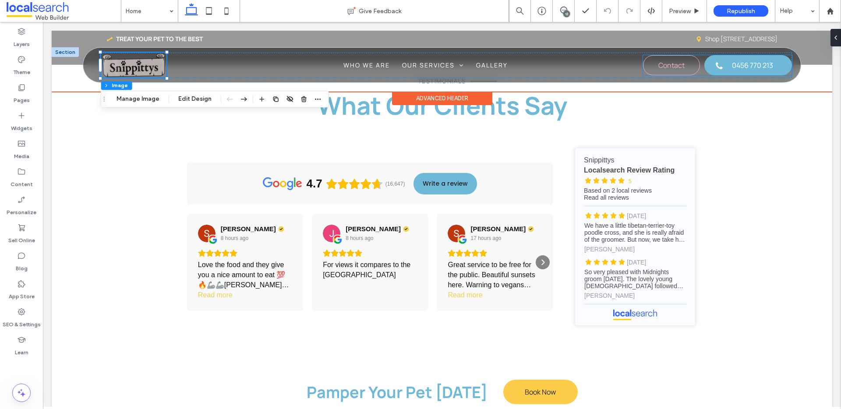
click at [752, 70] on span "0456 770 213" at bounding box center [752, 65] width 41 height 18
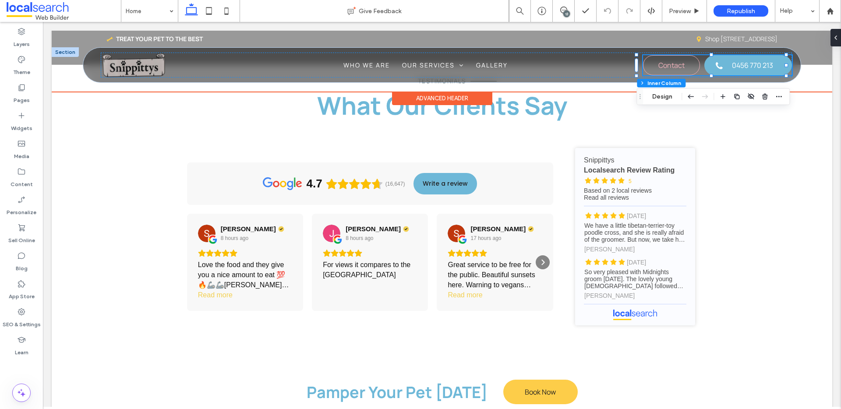
click at [752, 70] on span "0456 770 213" at bounding box center [752, 65] width 41 height 18
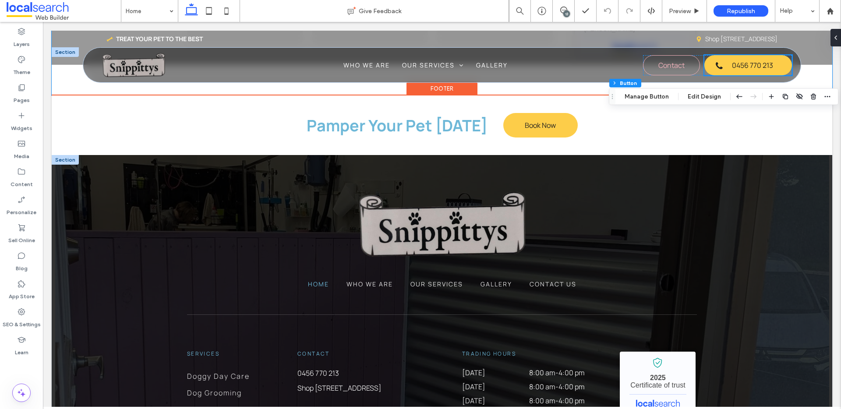
scroll to position [2897, 0]
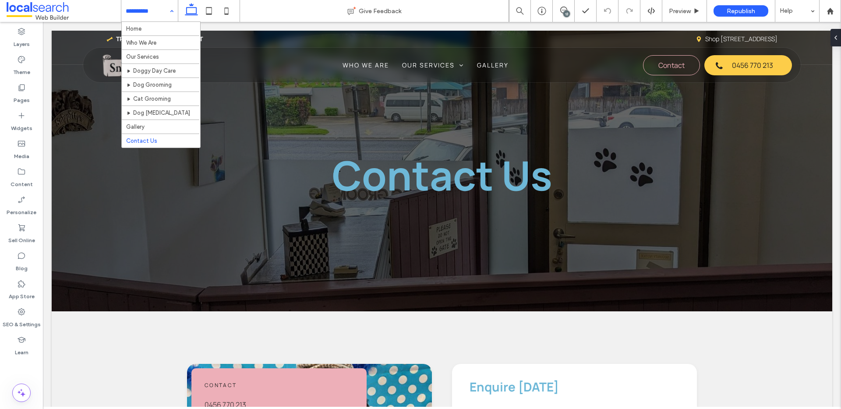
click at [155, 11] on input at bounding box center [147, 11] width 43 height 22
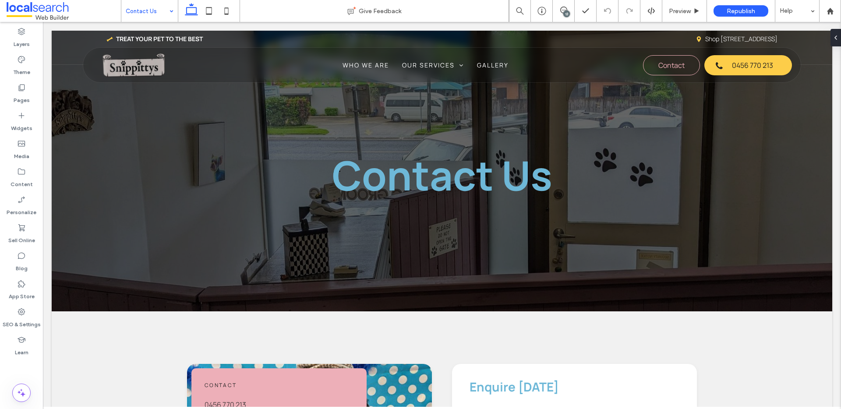
click at [173, 10] on div "Contact Us" at bounding box center [149, 11] width 56 height 22
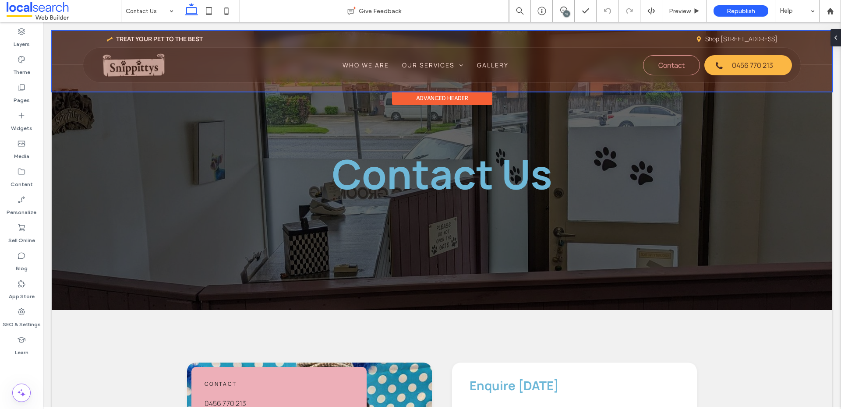
scroll to position [2, 0]
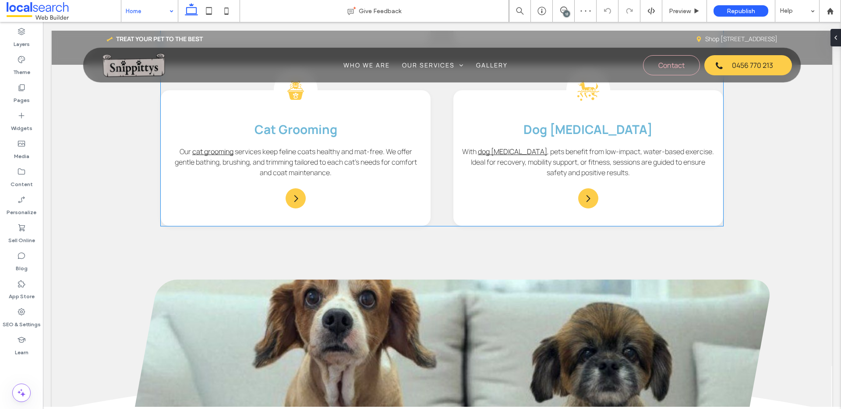
scroll to position [1145, 0]
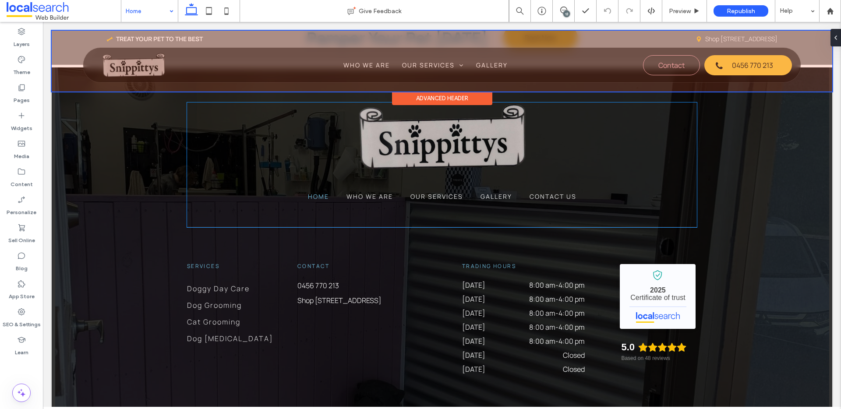
scroll to position [2897, 0]
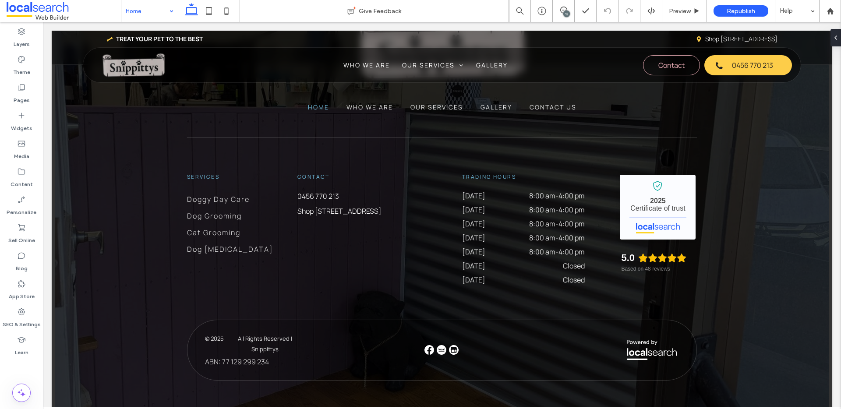
click at [149, 4] on input at bounding box center [147, 11] width 43 height 22
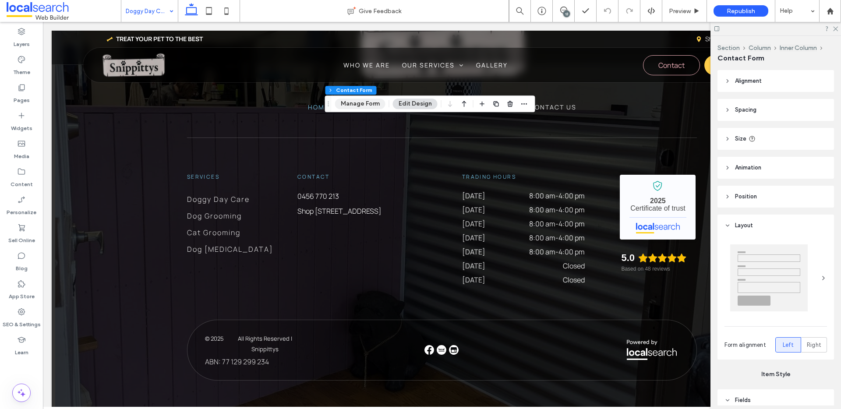
click at [359, 109] on button "Manage Form" at bounding box center [360, 104] width 50 height 11
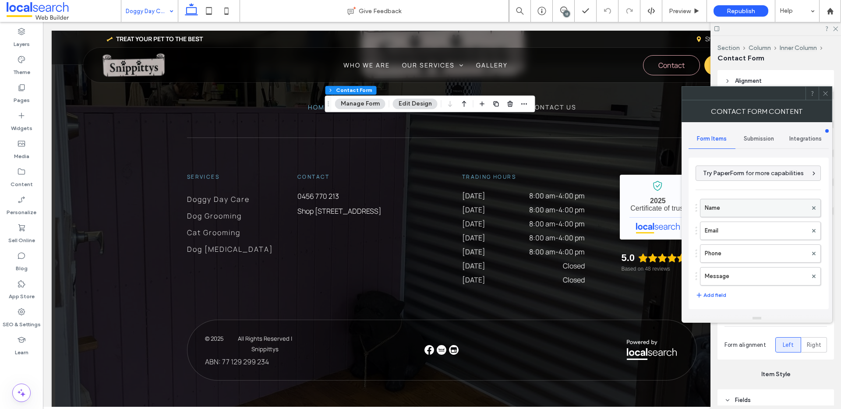
click at [716, 209] on label "Name" at bounding box center [756, 208] width 102 height 18
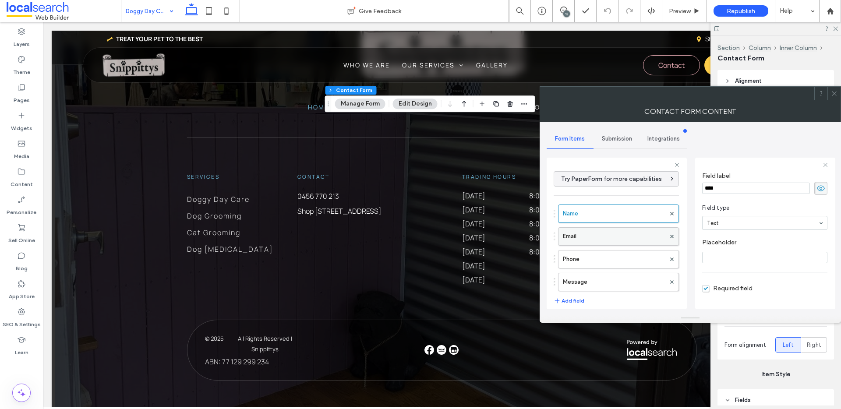
scroll to position [19, 0]
click at [635, 240] on label "Email" at bounding box center [614, 237] width 102 height 18
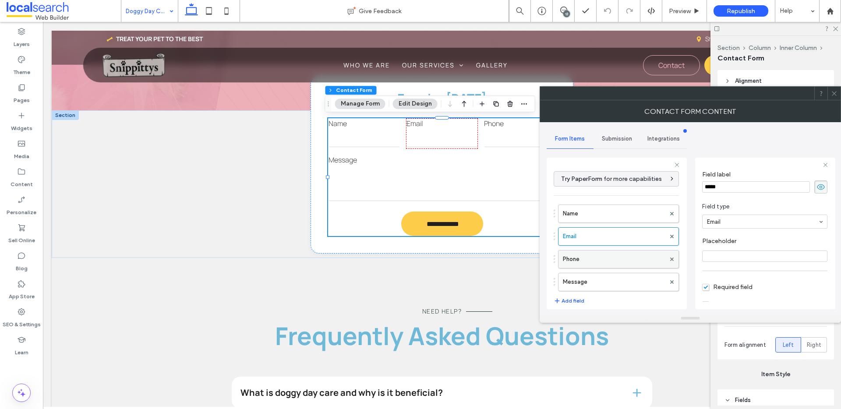
click at [602, 266] on label "Phone" at bounding box center [614, 260] width 102 height 18
click at [614, 282] on label "Message" at bounding box center [614, 282] width 102 height 18
type input "**"
click at [620, 138] on span "Submission" at bounding box center [617, 138] width 30 height 7
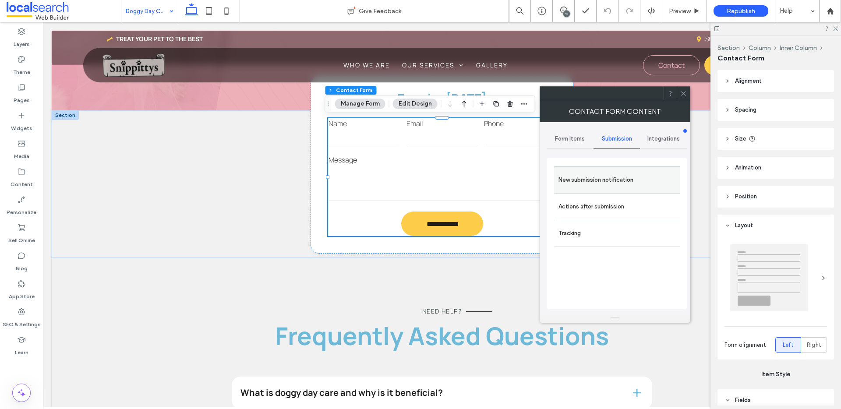
click at [591, 177] on label "New submission notification" at bounding box center [616, 180] width 117 height 18
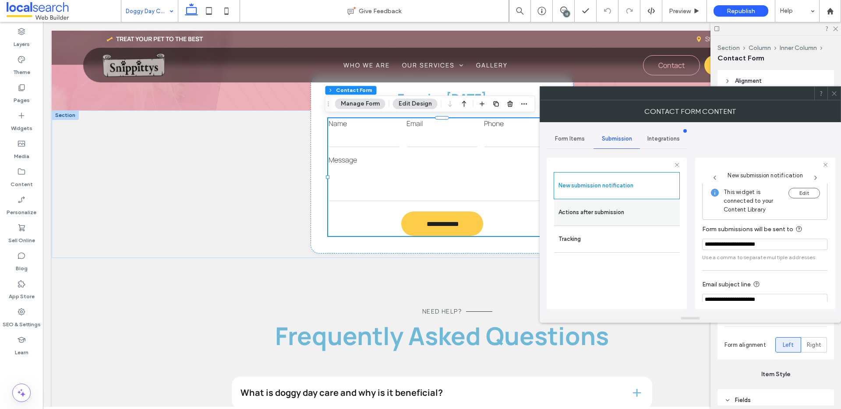
scroll to position [0, 0]
click at [616, 214] on label "Actions after submission" at bounding box center [616, 213] width 117 height 18
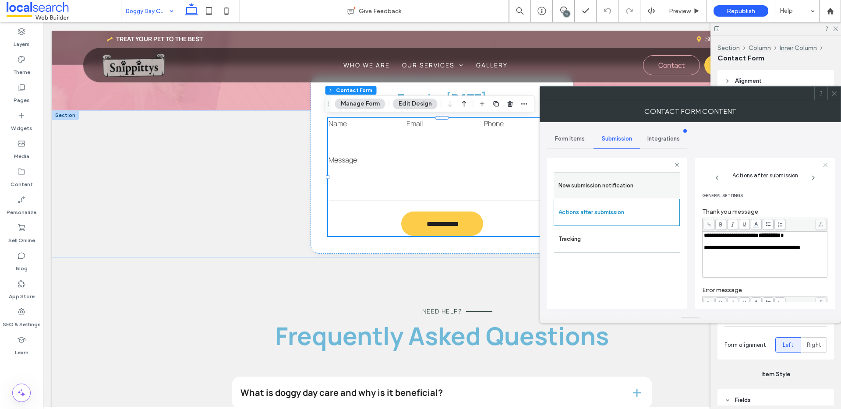
click at [603, 179] on label "New submission notification" at bounding box center [616, 186] width 117 height 18
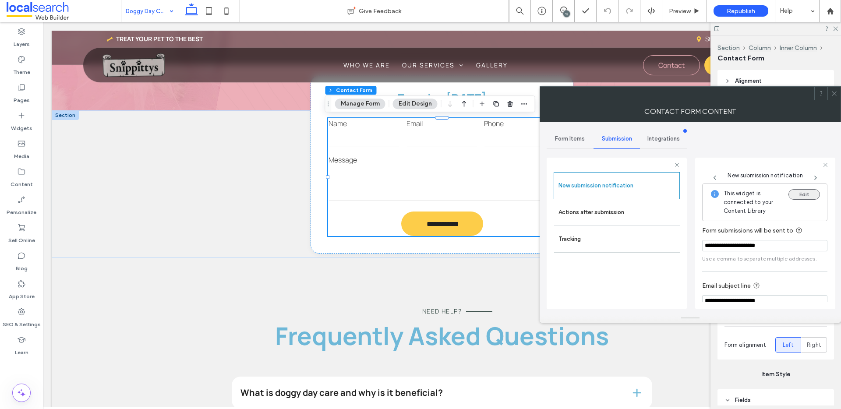
click at [788, 191] on button "Edit" at bounding box center [804, 194] width 32 height 11
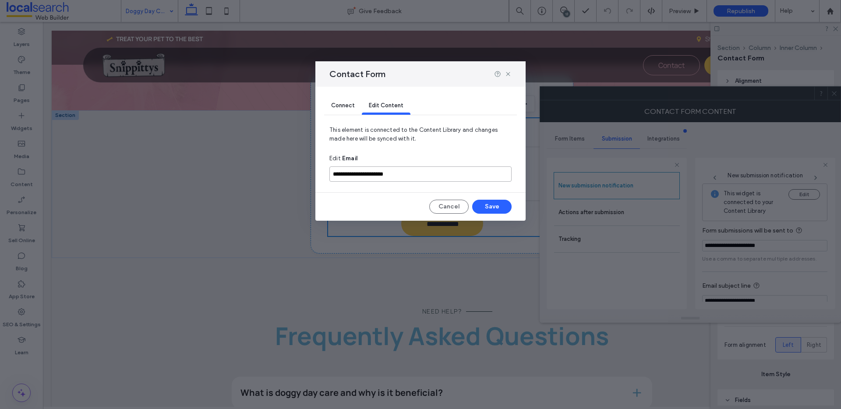
drag, startPoint x: 445, startPoint y: 174, endPoint x: 316, endPoint y: 176, distance: 128.3
click at [316, 176] on div "**********" at bounding box center [420, 154] width 210 height 134
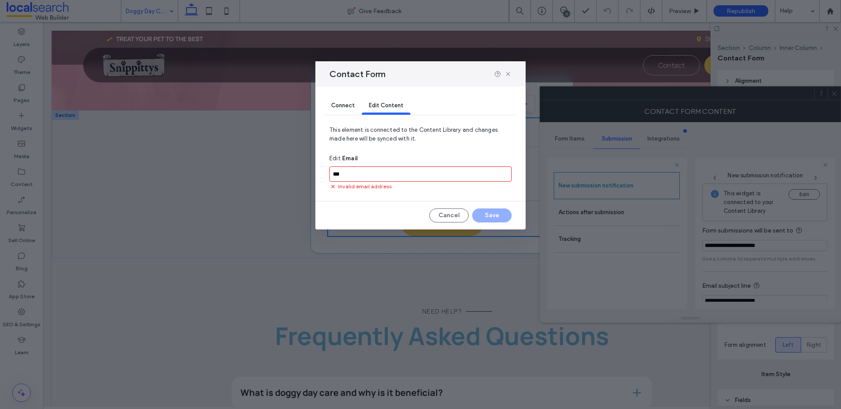
type input "***"
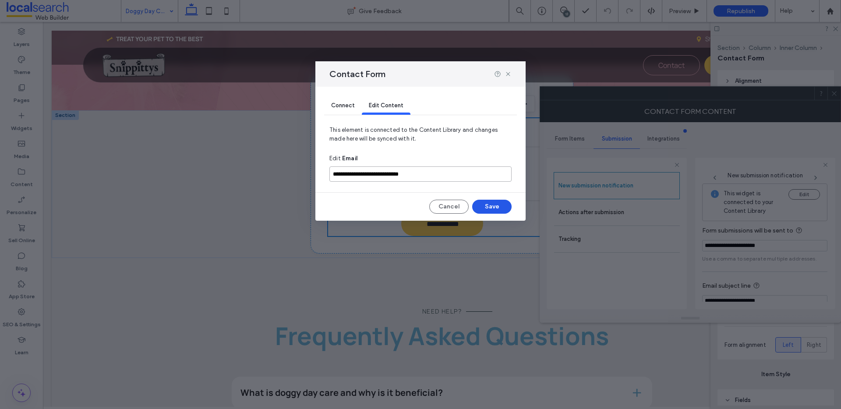
type input "**********"
click at [493, 207] on button "Save" at bounding box center [491, 207] width 39 height 14
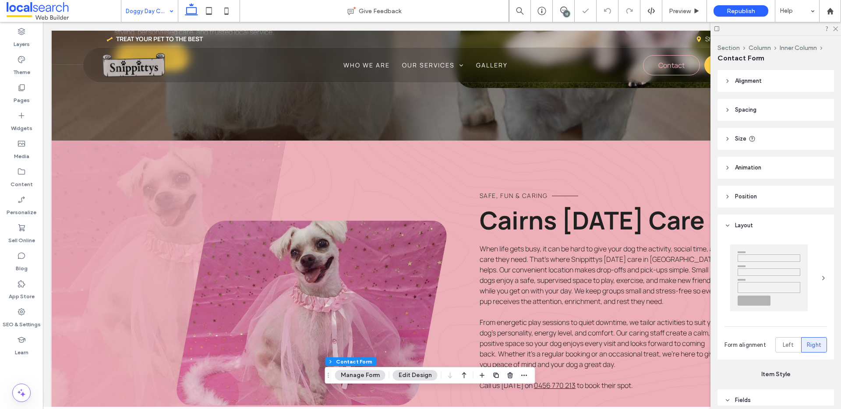
type input "*"
type input "***"
type input "*"
type input "***"
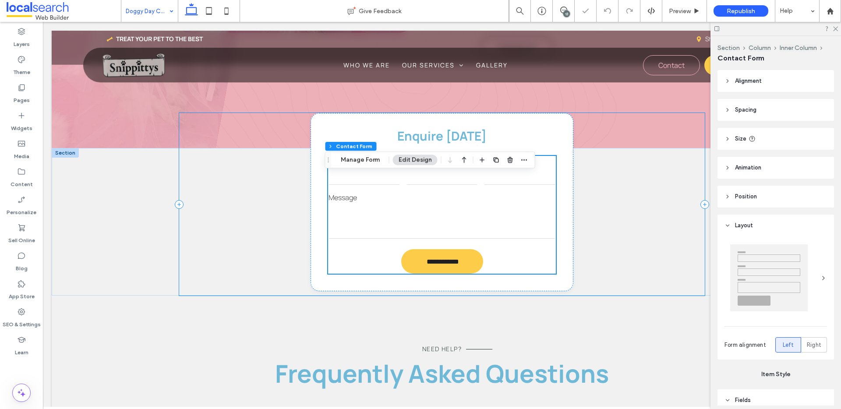
scroll to position [665, 0]
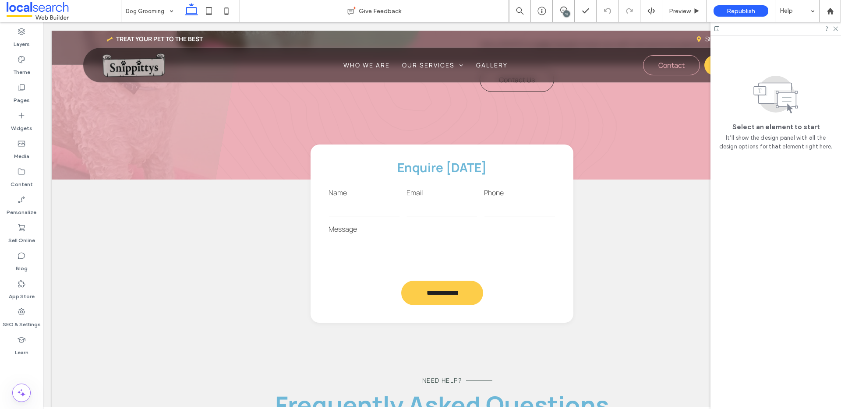
scroll to position [673, 0]
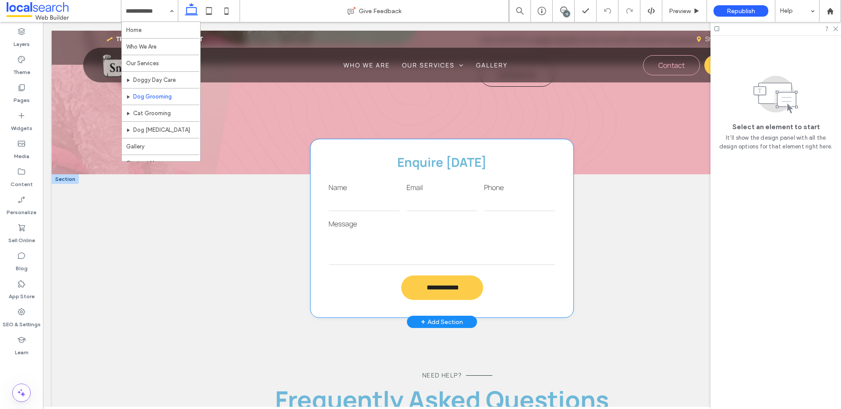
click at [410, 229] on label "Message" at bounding box center [441, 224] width 227 height 10
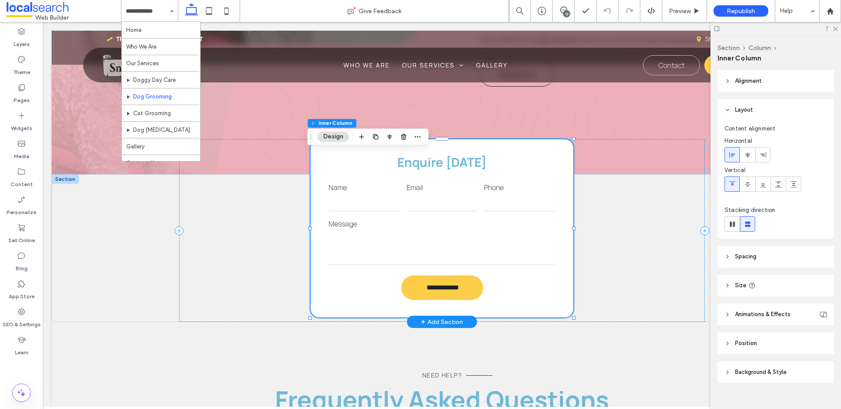
click at [415, 229] on label "Message" at bounding box center [441, 224] width 227 height 10
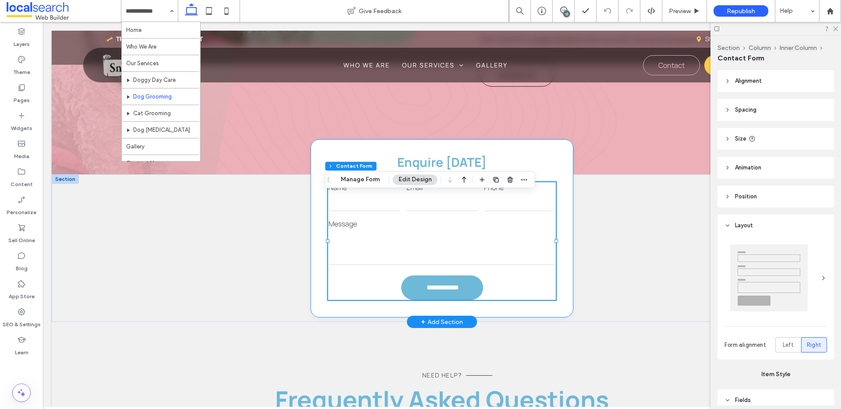
type input "*"
type input "***"
type input "*"
type input "***"
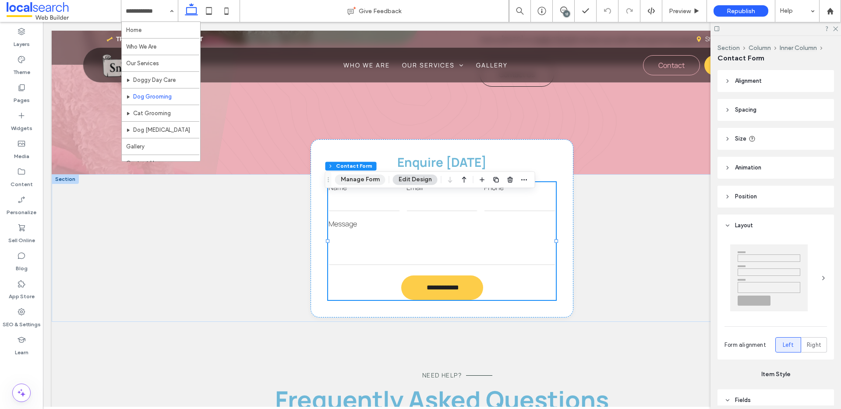
click at [370, 185] on div "Section Column Inner Column Contact Form Manage Form Edit Design" at bounding box center [430, 179] width 210 height 17
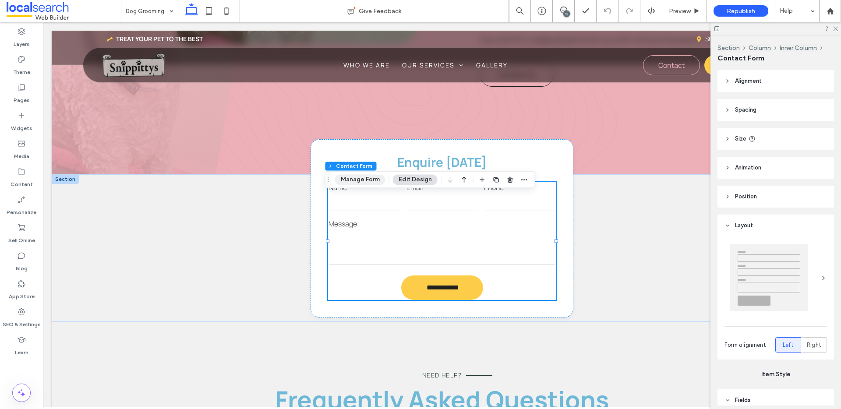
click at [369, 183] on button "Manage Form" at bounding box center [360, 179] width 50 height 11
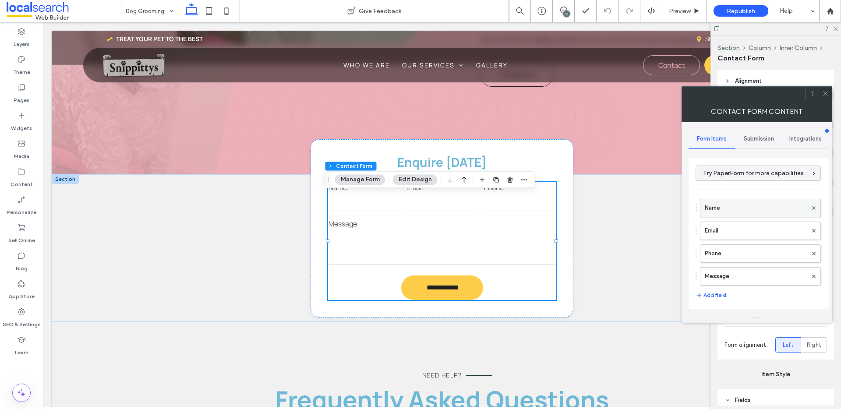
click at [731, 205] on label "Name" at bounding box center [756, 208] width 102 height 18
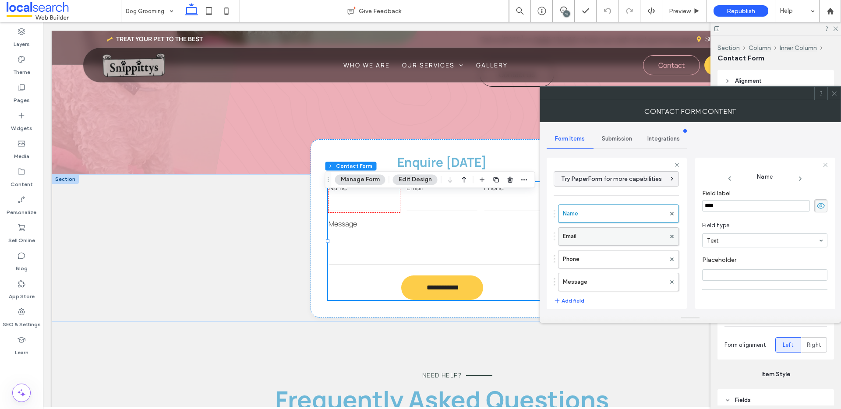
click at [629, 236] on label "Email" at bounding box center [614, 237] width 102 height 18
click at [634, 255] on label "Phone" at bounding box center [614, 260] width 102 height 18
click at [623, 286] on label "Message" at bounding box center [614, 282] width 102 height 18
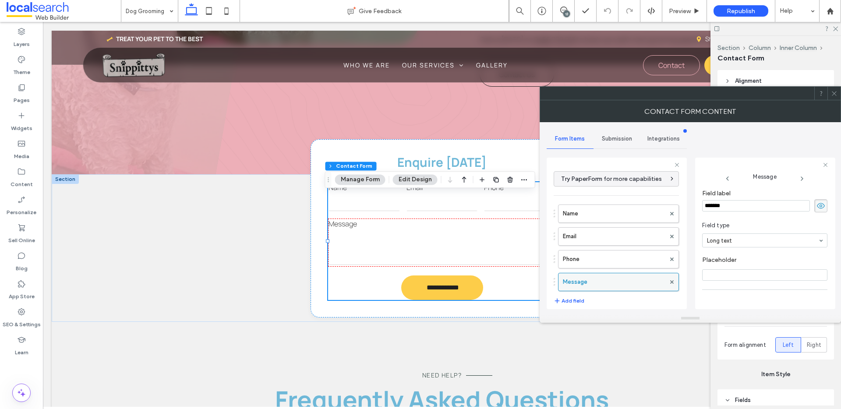
type input "**"
click at [600, 141] on div "Submission" at bounding box center [616, 138] width 47 height 19
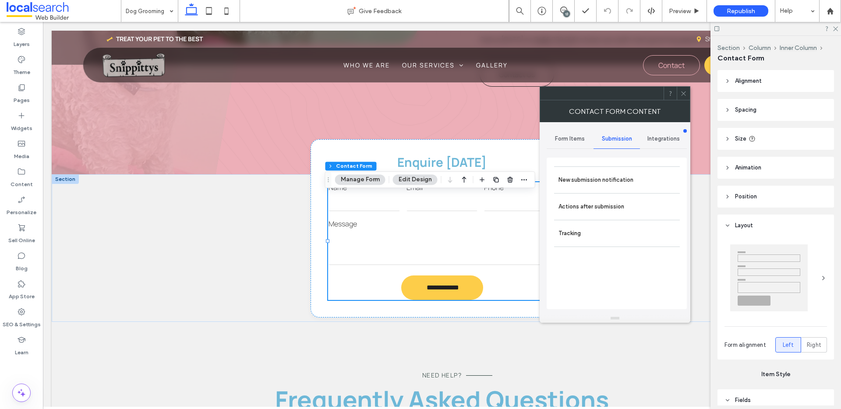
click at [616, 142] on div "Submission" at bounding box center [616, 138] width 47 height 19
click at [607, 187] on label "New submission notification" at bounding box center [616, 180] width 117 height 18
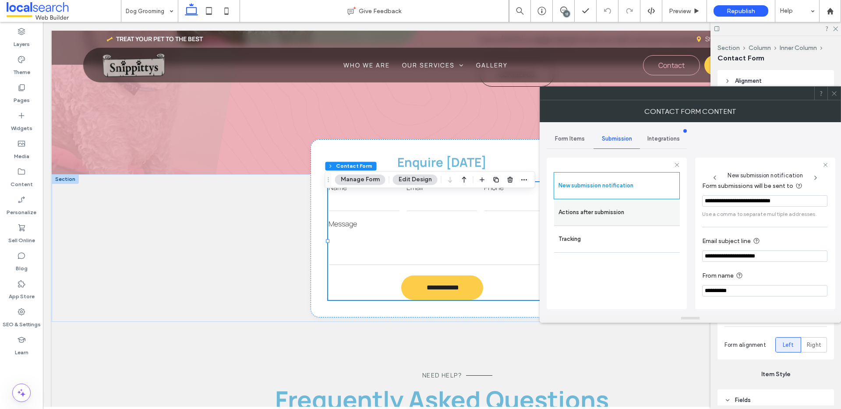
click at [585, 215] on label "Actions after submission" at bounding box center [616, 213] width 117 height 18
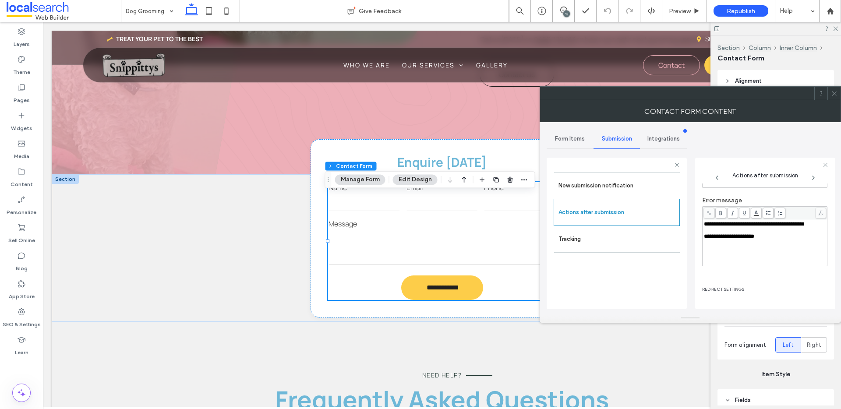
scroll to position [95, 0]
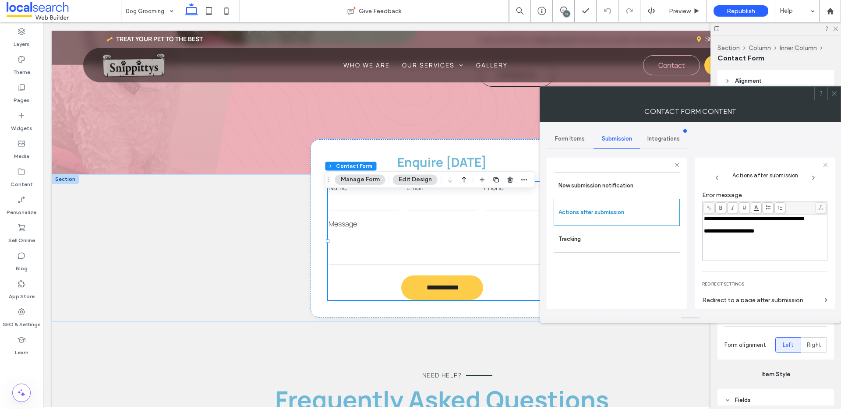
click at [835, 95] on icon at bounding box center [834, 93] width 7 height 7
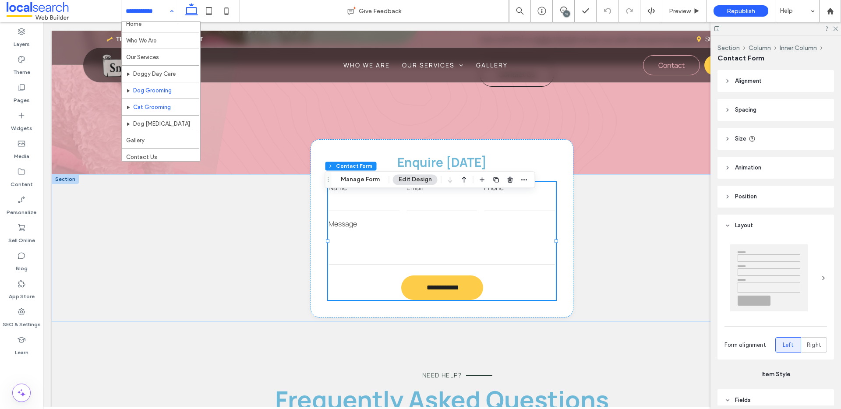
scroll to position [9, 0]
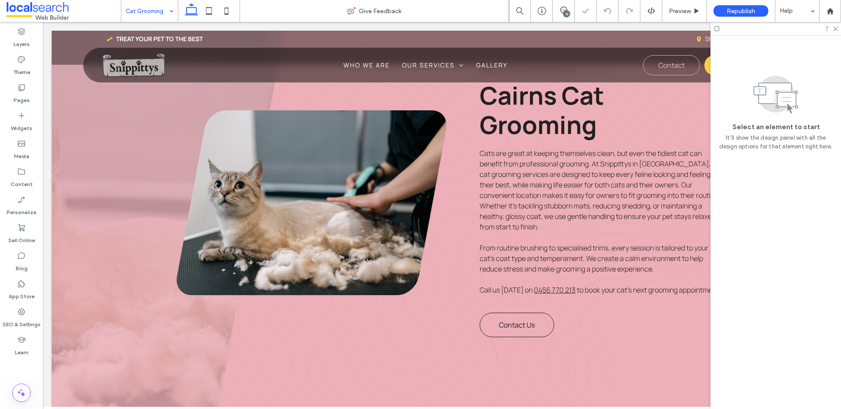
scroll to position [692, 0]
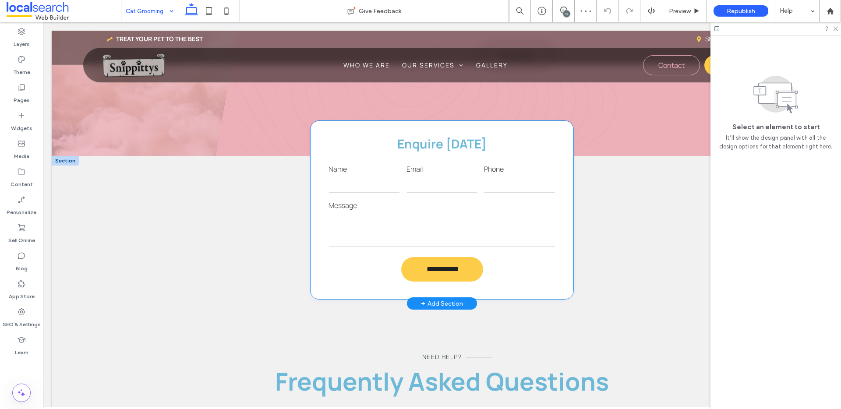
click at [416, 212] on textarea at bounding box center [441, 229] width 227 height 35
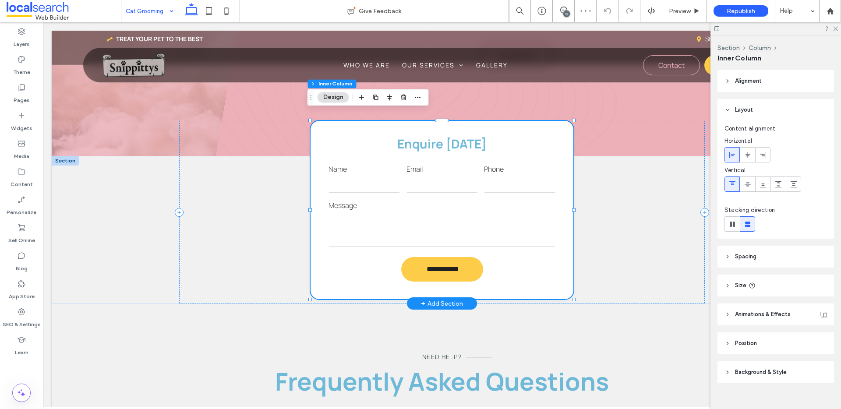
click at [416, 212] on textarea at bounding box center [441, 229] width 227 height 35
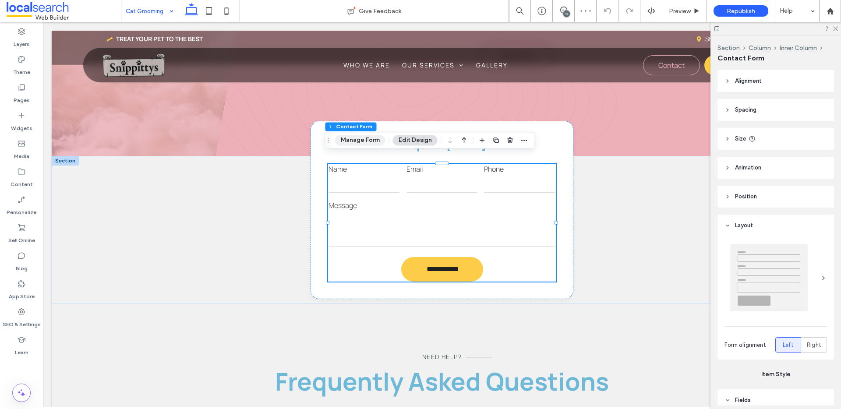
click at [363, 135] on button "Manage Form" at bounding box center [360, 140] width 50 height 11
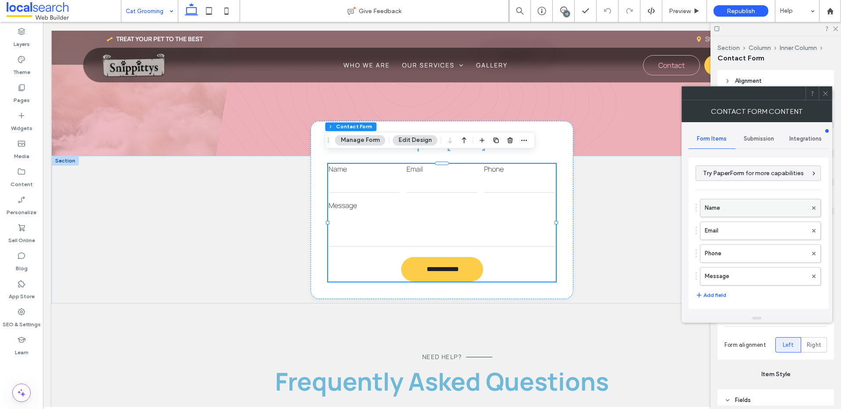
click at [752, 201] on label "Name" at bounding box center [756, 208] width 102 height 18
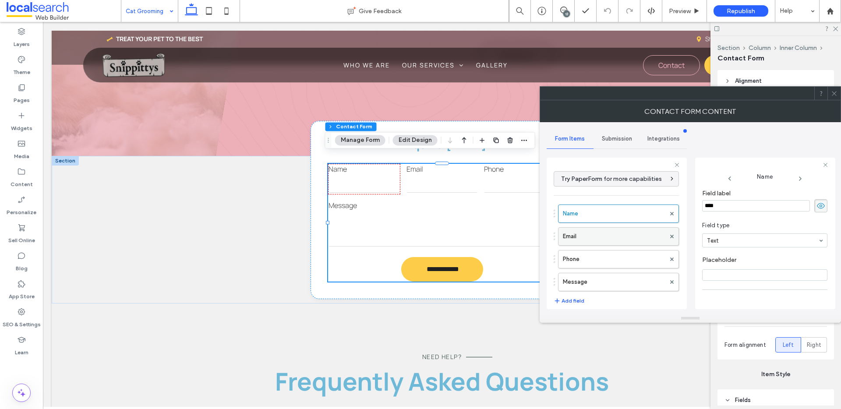
click at [642, 238] on label "Email" at bounding box center [614, 237] width 102 height 18
drag, startPoint x: 623, startPoint y: 284, endPoint x: 691, endPoint y: 282, distance: 67.5
click at [626, 285] on label "Message" at bounding box center [614, 282] width 102 height 18
click at [635, 240] on label "Email" at bounding box center [614, 237] width 102 height 18
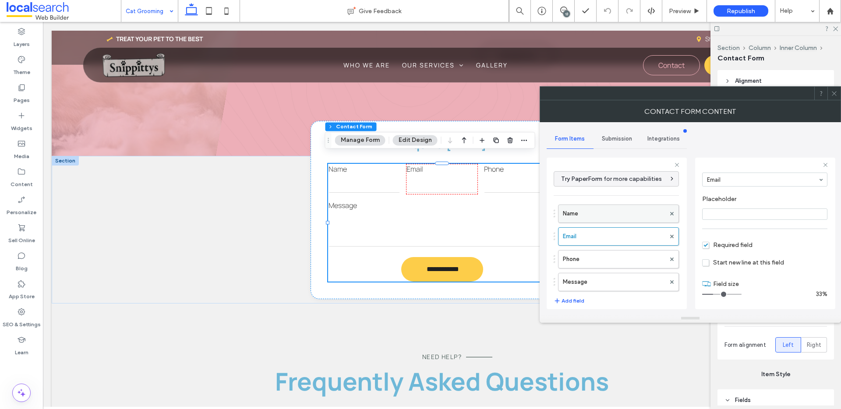
click at [633, 220] on label "Name" at bounding box center [614, 214] width 102 height 18
click at [632, 242] on label "Email" at bounding box center [614, 237] width 102 height 18
click at [634, 261] on label "Phone" at bounding box center [614, 260] width 102 height 18
click at [635, 281] on label "Message" at bounding box center [614, 282] width 102 height 18
type input "**"
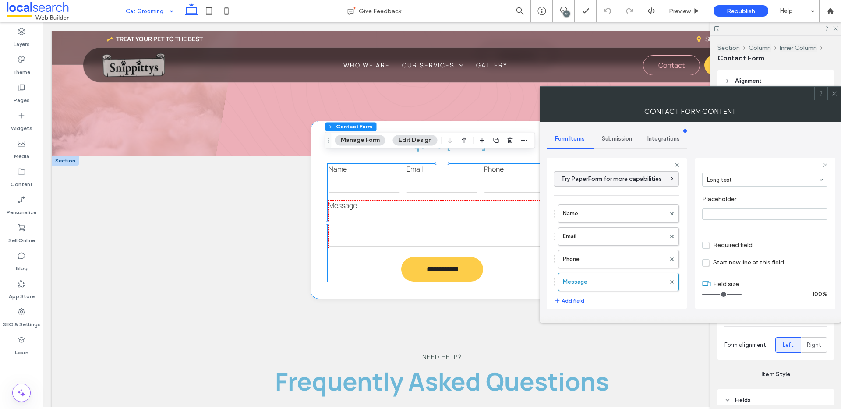
click at [620, 141] on span "Submission" at bounding box center [617, 138] width 30 height 7
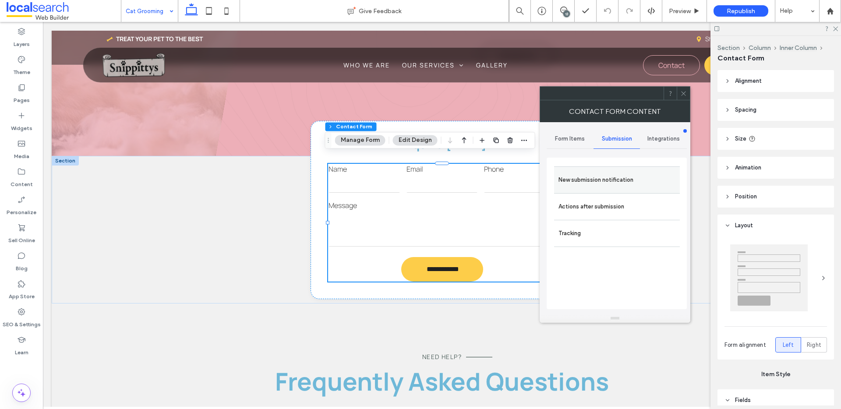
click at [605, 179] on label "New submission notification" at bounding box center [616, 180] width 117 height 18
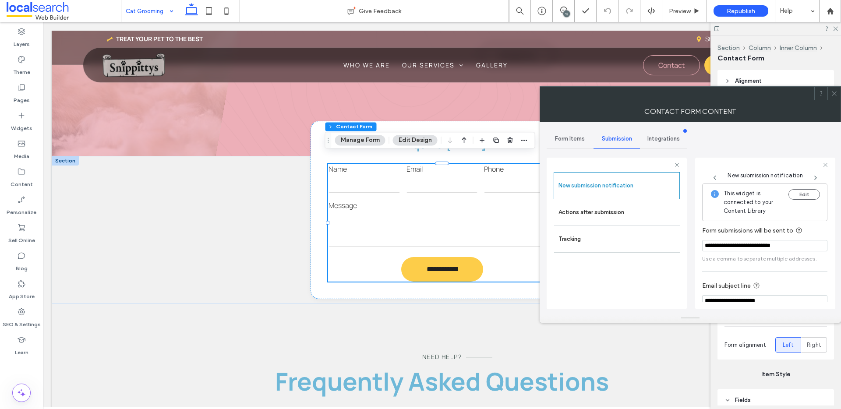
scroll to position [46, 0]
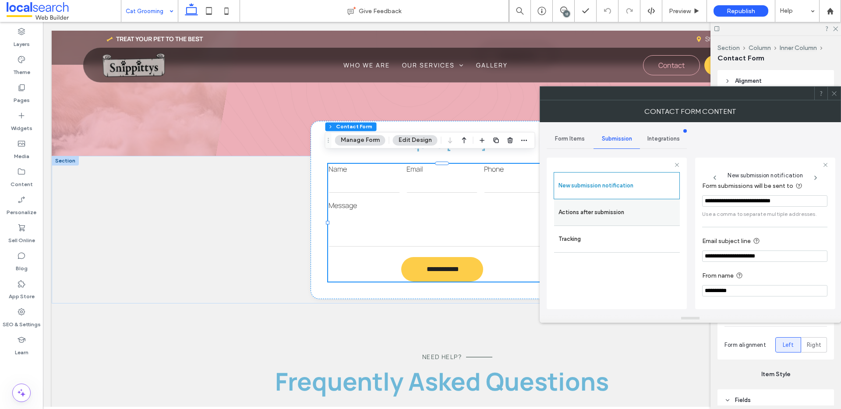
click at [618, 209] on label "Actions after submission" at bounding box center [616, 213] width 117 height 18
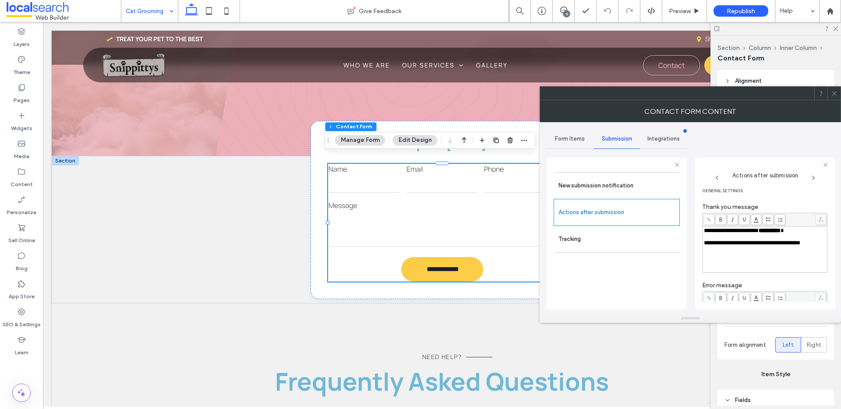
scroll to position [0, 0]
click at [831, 92] on icon at bounding box center [834, 93] width 7 height 7
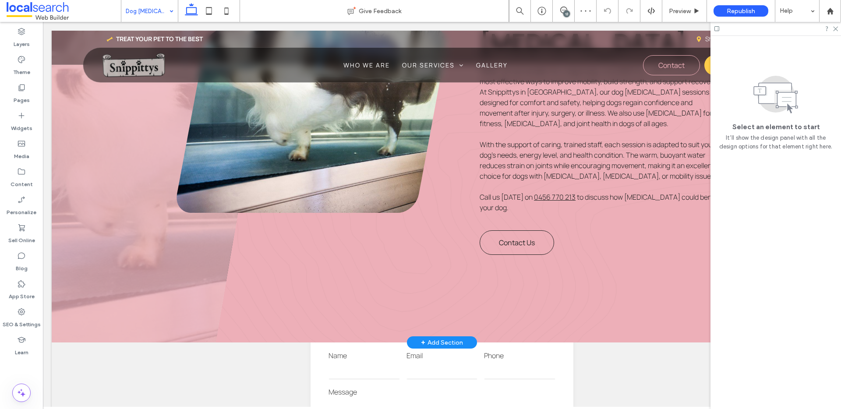
scroll to position [648, 0]
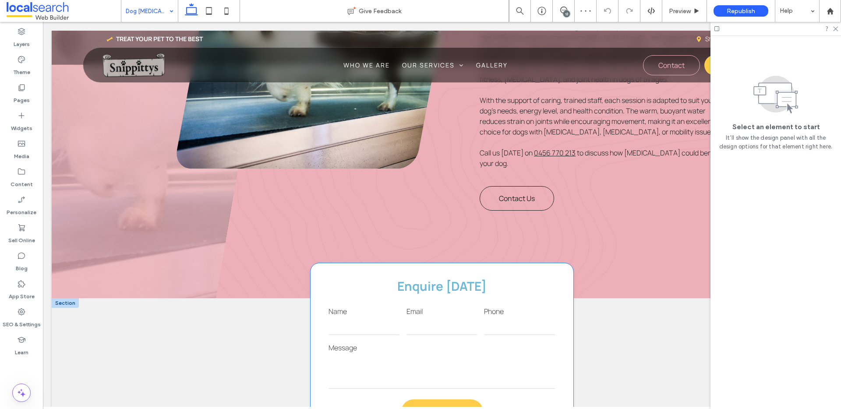
click at [432, 303] on div "Email" at bounding box center [442, 321] width 78 height 36
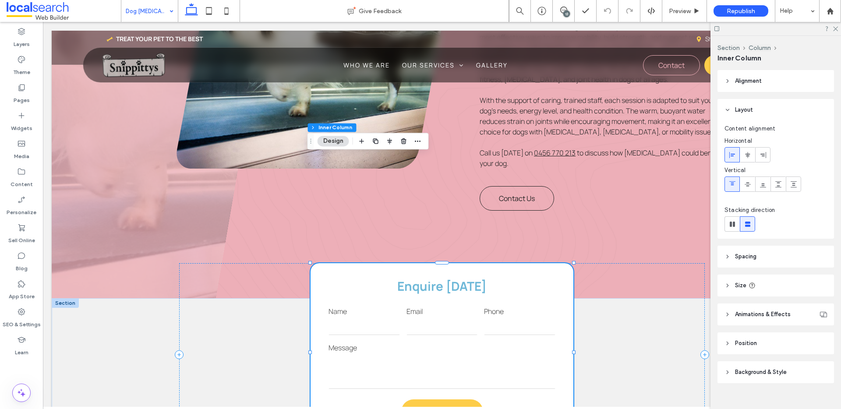
click at [432, 303] on div "Email" at bounding box center [442, 321] width 78 height 36
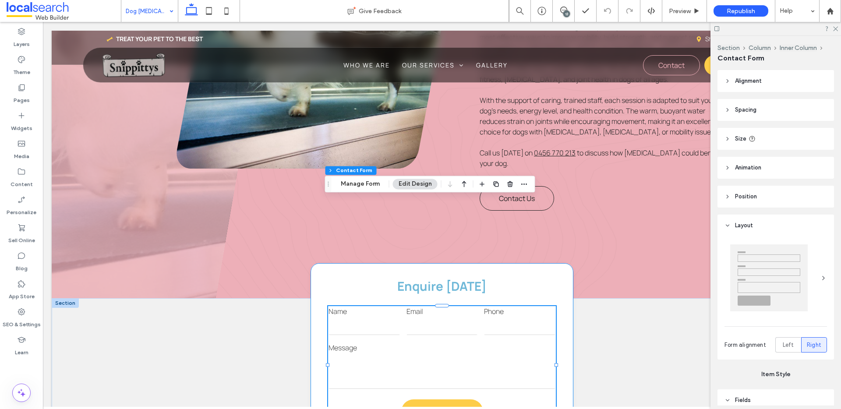
type input "*"
type input "***"
type input "*"
type input "***"
click at [358, 182] on button "Manage Form" at bounding box center [360, 184] width 50 height 11
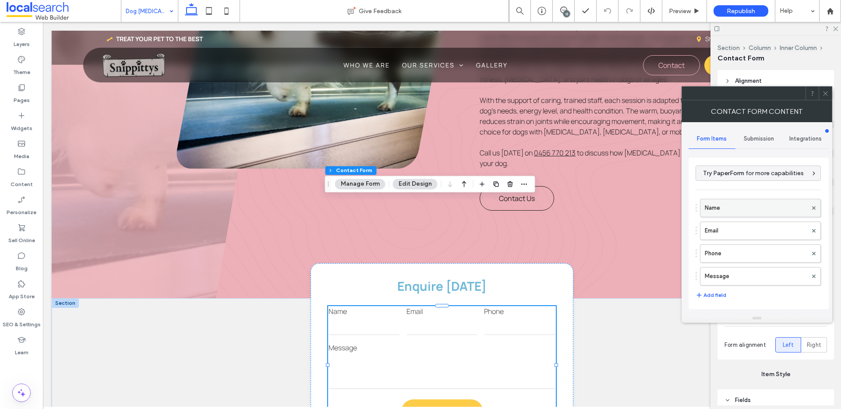
click at [723, 207] on label "Name" at bounding box center [756, 208] width 102 height 18
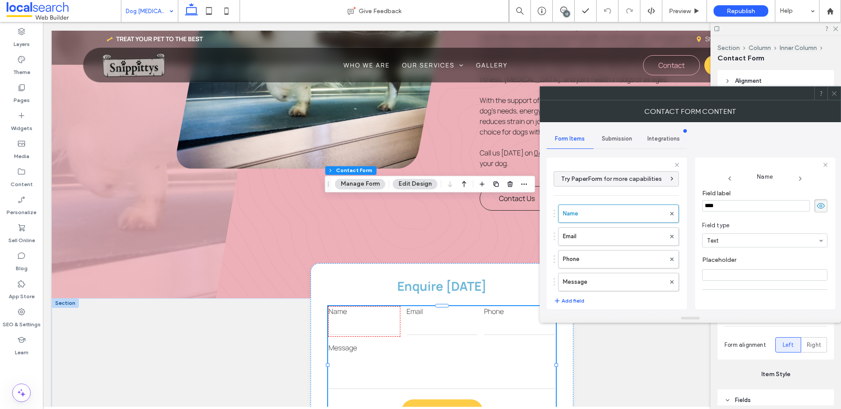
scroll to position [17, 0]
click at [630, 237] on label "Email" at bounding box center [614, 237] width 102 height 18
click at [630, 259] on label "Phone" at bounding box center [614, 260] width 102 height 18
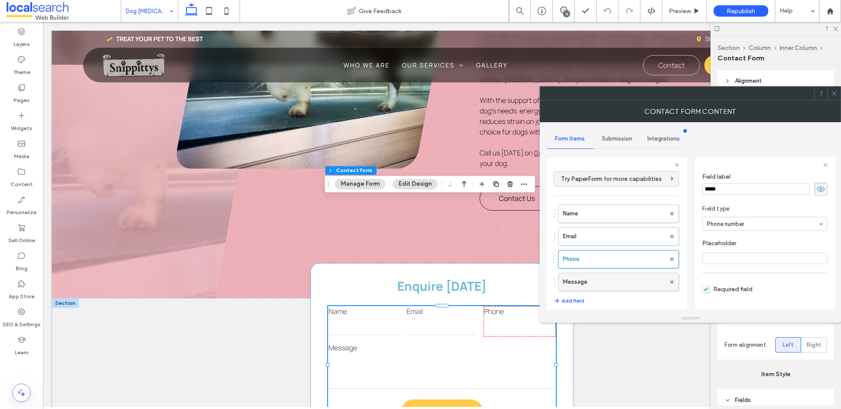
click at [625, 276] on label "Message" at bounding box center [614, 282] width 102 height 18
type input "**"
click at [612, 141] on span "Submission" at bounding box center [617, 138] width 30 height 7
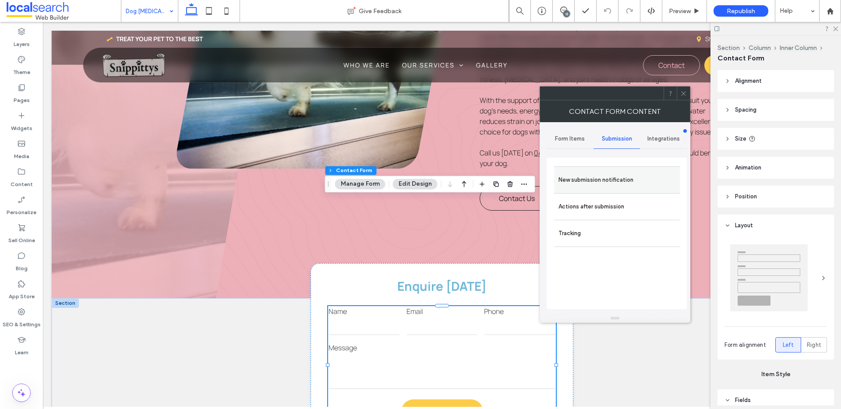
click at [591, 184] on label "New submission notification" at bounding box center [616, 180] width 117 height 18
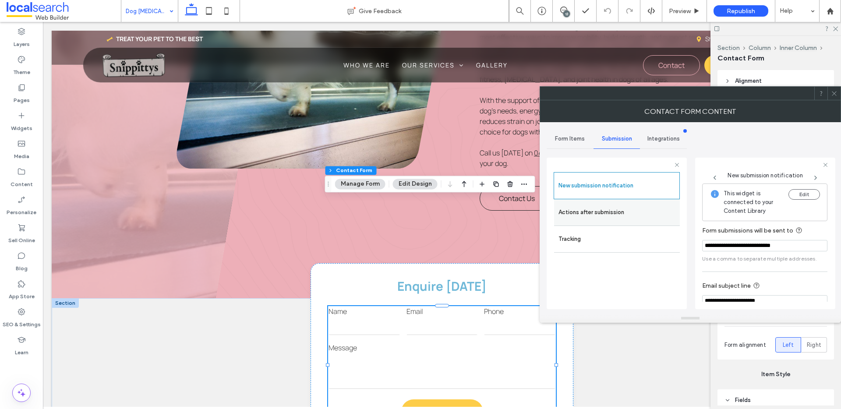
click at [609, 211] on label "Actions after submission" at bounding box center [616, 213] width 117 height 18
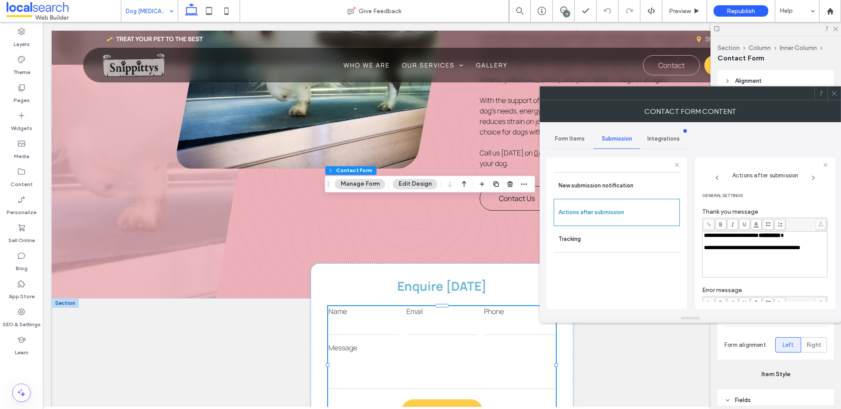
click at [835, 94] on icon at bounding box center [834, 93] width 7 height 7
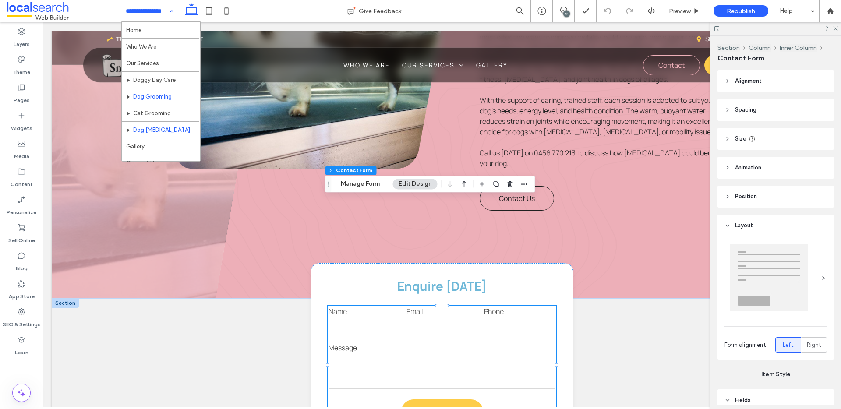
scroll to position [9, 0]
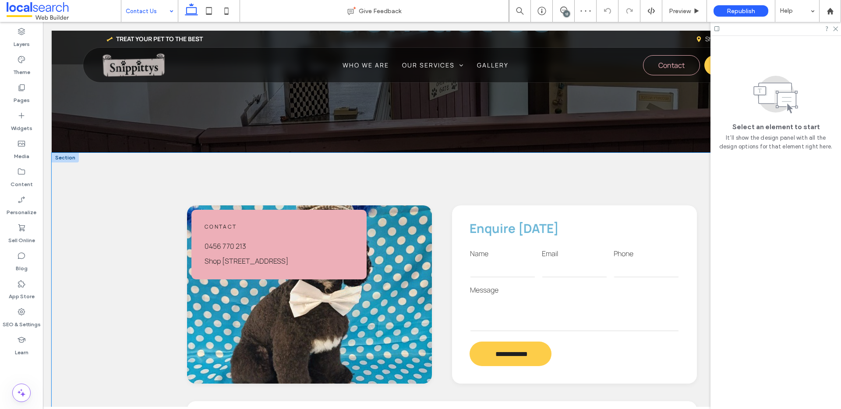
scroll to position [229, 0]
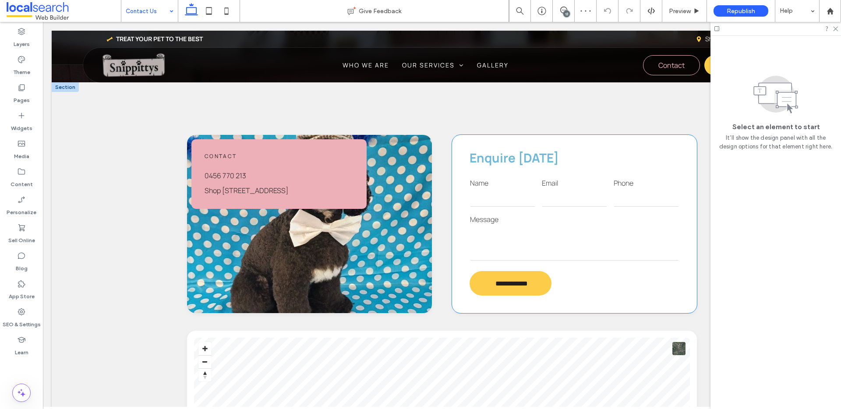
click at [569, 226] on textarea at bounding box center [574, 243] width 209 height 35
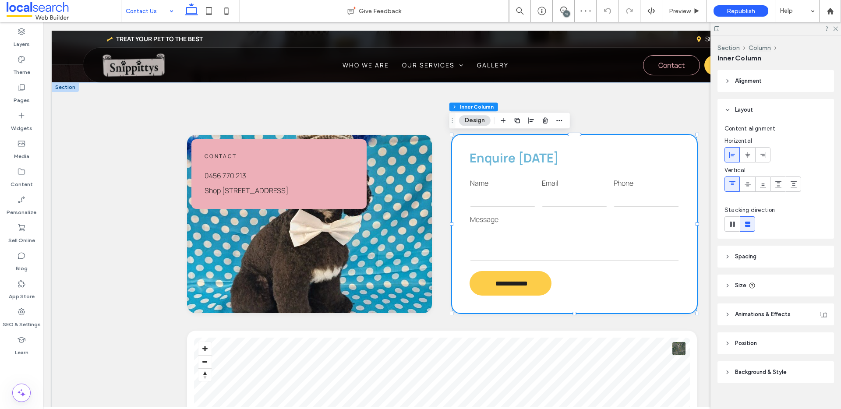
click at [569, 226] on textarea at bounding box center [574, 243] width 209 height 35
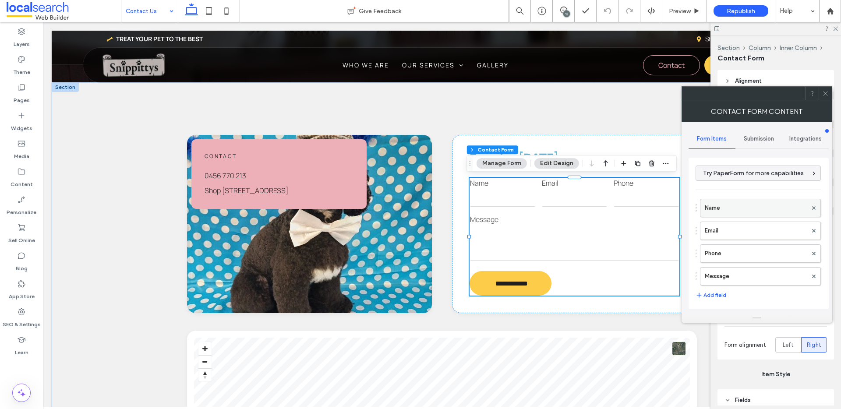
click at [733, 208] on label "Name" at bounding box center [756, 208] width 102 height 18
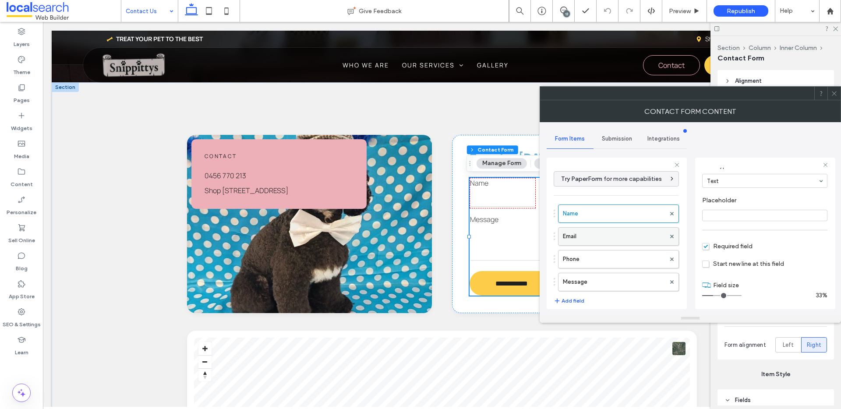
scroll to position [61, 0]
click at [573, 222] on label "Name" at bounding box center [614, 214] width 102 height 18
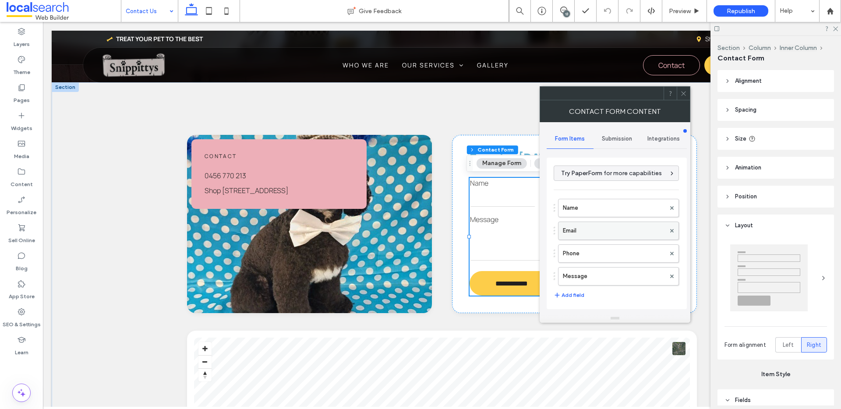
click at [581, 232] on label "Email" at bounding box center [614, 231] width 102 height 18
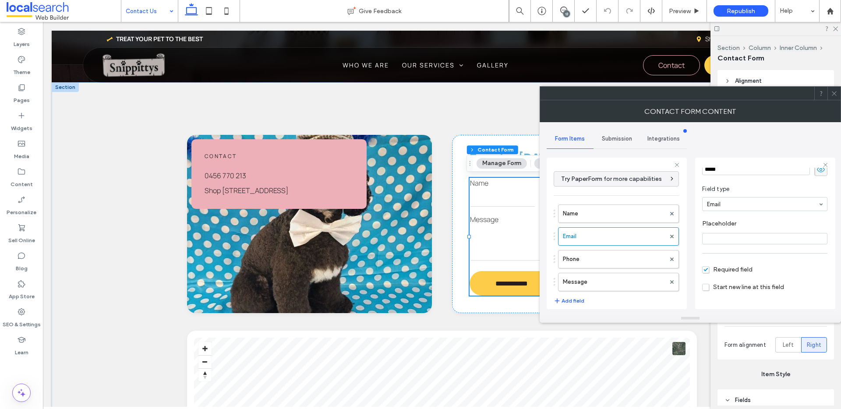
scroll to position [45, 0]
click at [598, 243] on label "Email" at bounding box center [614, 237] width 102 height 18
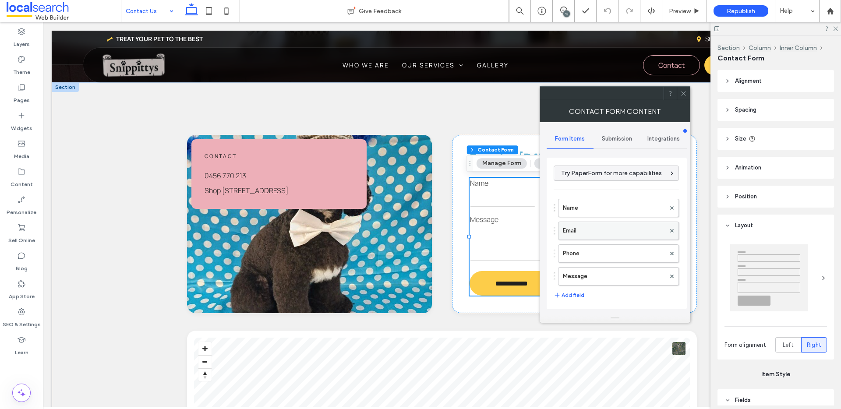
click at [593, 229] on label "Email" at bounding box center [614, 231] width 102 height 18
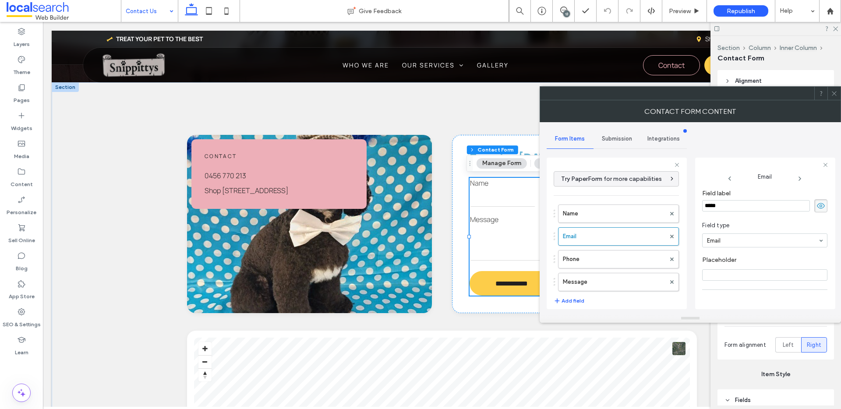
scroll to position [18, 0]
click at [607, 263] on label "Phone" at bounding box center [614, 260] width 102 height 18
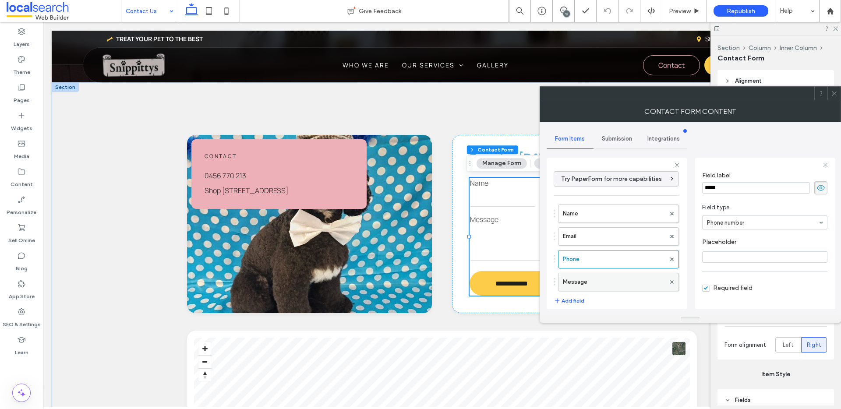
click at [610, 284] on label "Message" at bounding box center [614, 282] width 102 height 18
type input "**"
click at [619, 140] on span "Submission" at bounding box center [617, 138] width 30 height 7
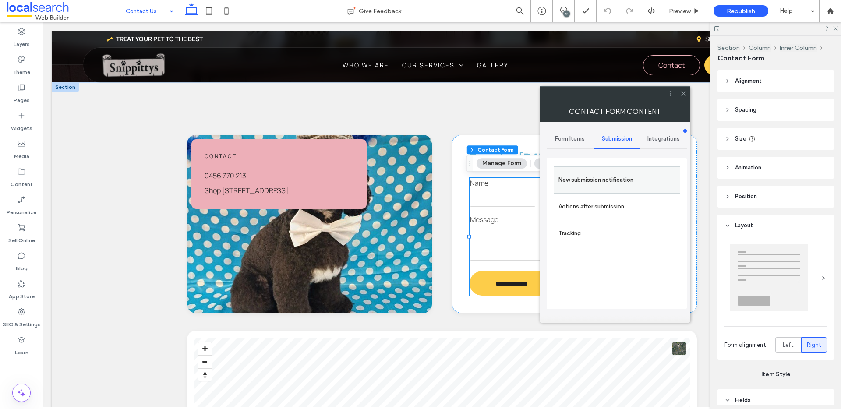
click at [607, 183] on label "New submission notification" at bounding box center [616, 180] width 117 height 18
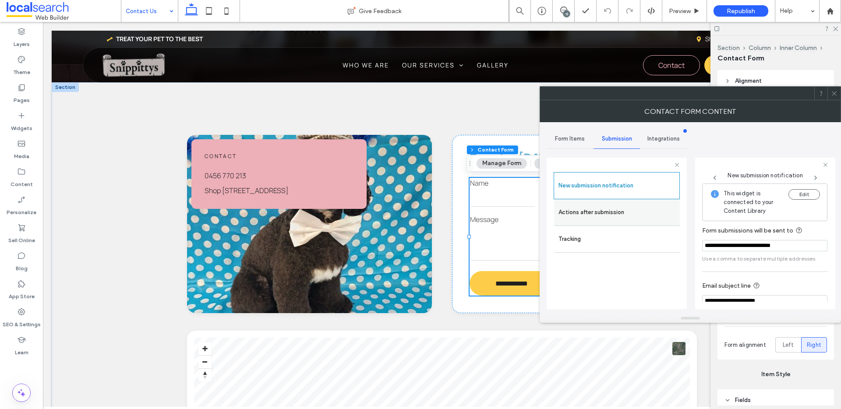
click at [628, 207] on label "Actions after submission" at bounding box center [616, 213] width 117 height 18
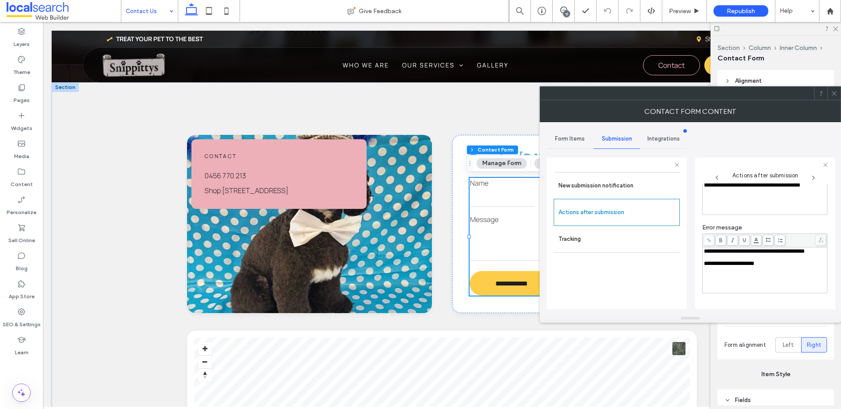
scroll to position [152, 0]
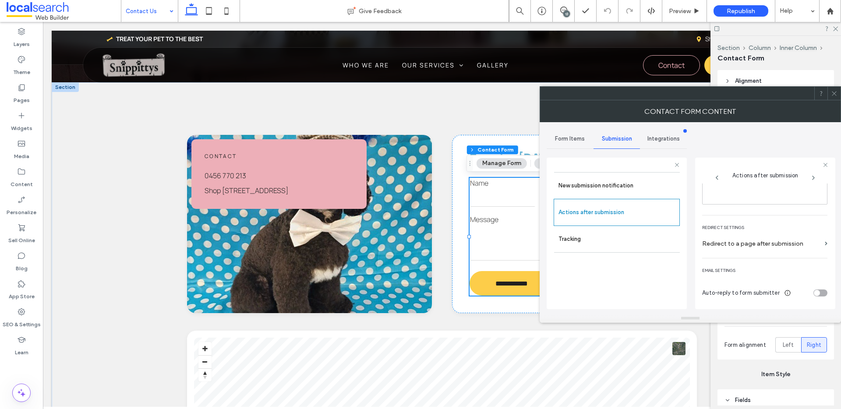
click at [834, 95] on icon at bounding box center [834, 93] width 7 height 7
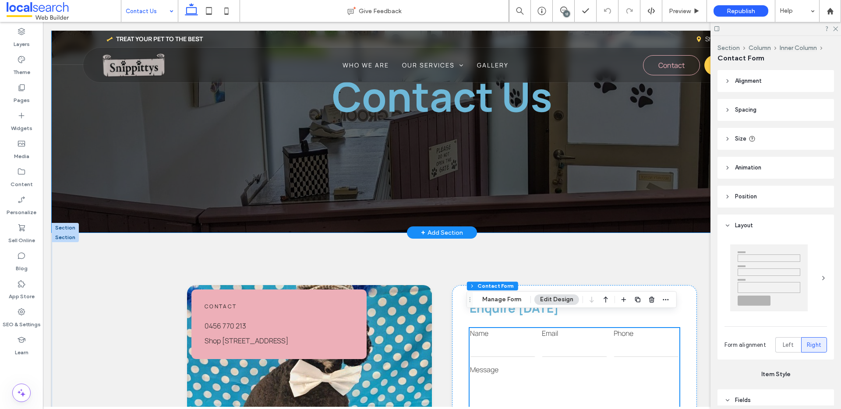
scroll to position [0, 0]
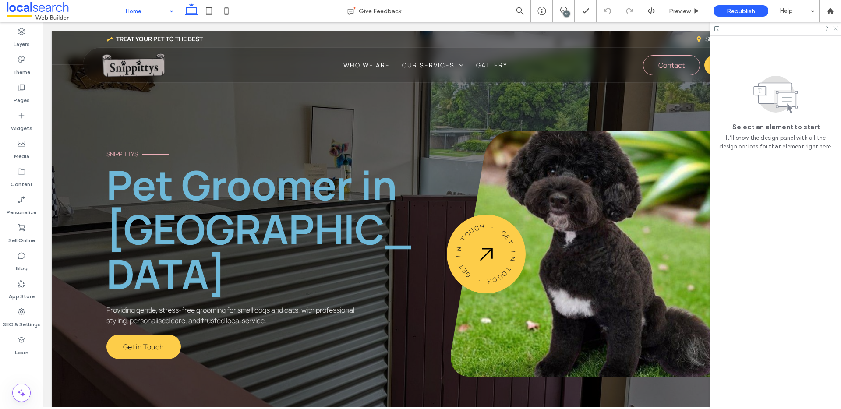
click at [836, 28] on use at bounding box center [835, 29] width 5 height 5
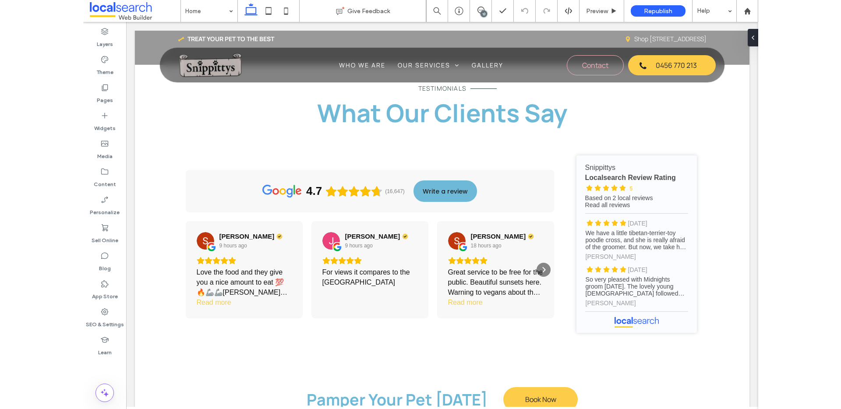
scroll to position [2465, 0]
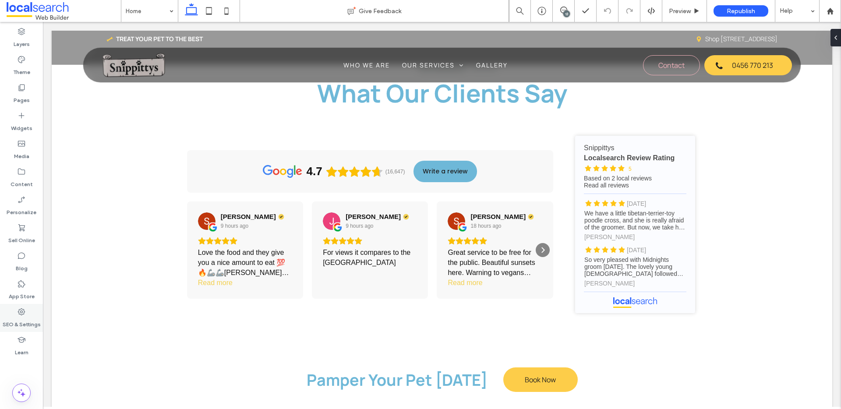
click at [21, 329] on div "SEO & Settings" at bounding box center [21, 318] width 43 height 28
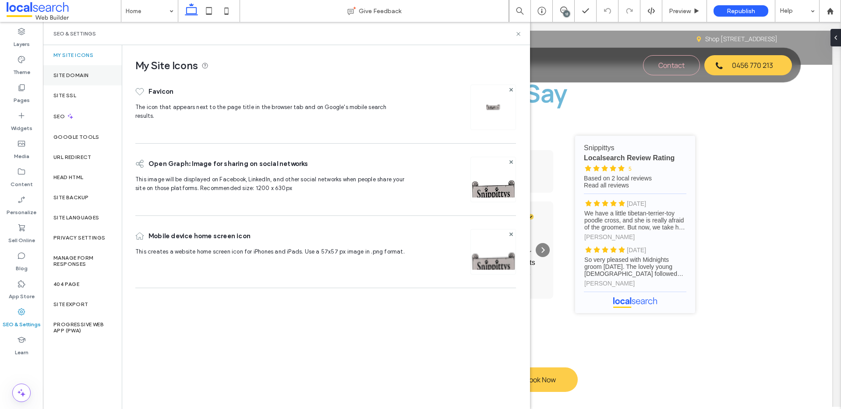
click at [77, 78] on label "Site Domain" at bounding box center [70, 75] width 35 height 6
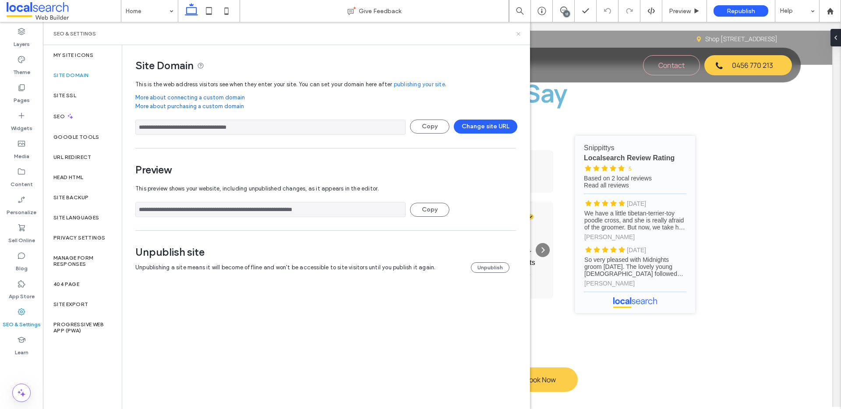
click at [516, 33] on icon at bounding box center [518, 34] width 7 height 7
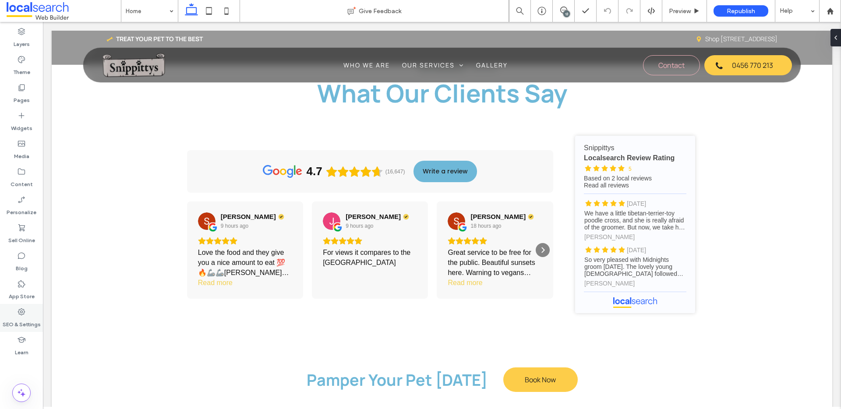
click at [22, 312] on icon at bounding box center [21, 311] width 9 height 9
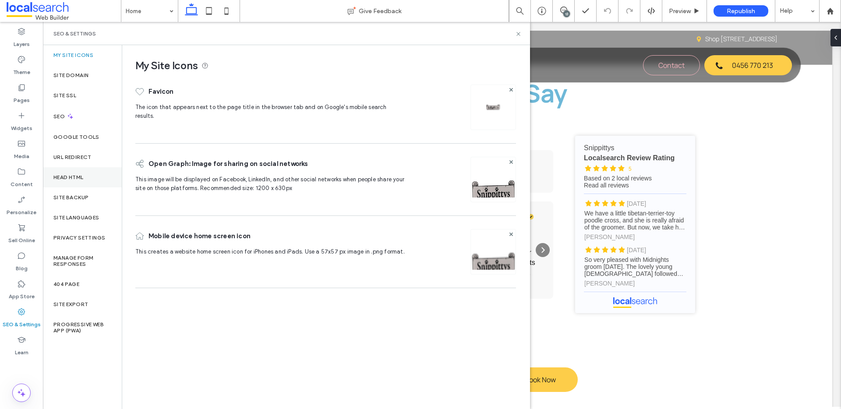
click at [72, 180] on div "Head HTML" at bounding box center [82, 177] width 79 height 20
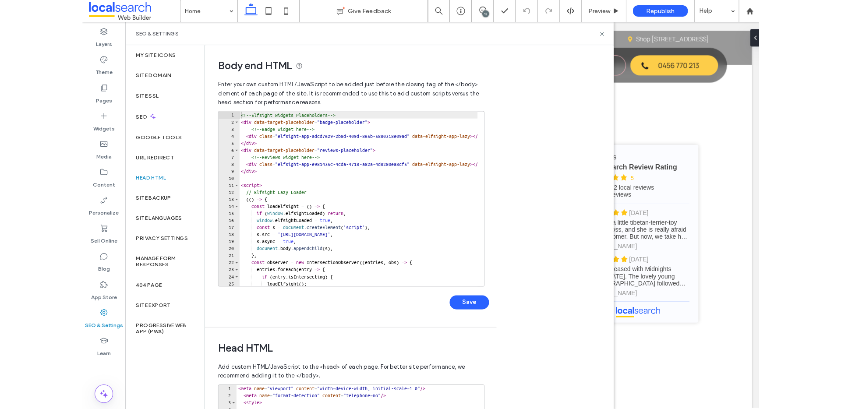
scroll to position [2590, 0]
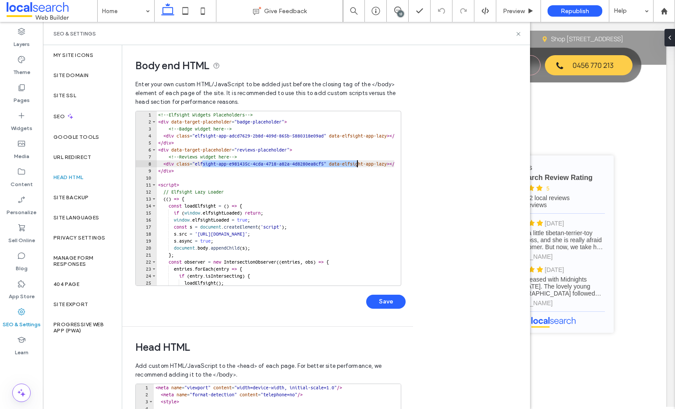
drag, startPoint x: 203, startPoint y: 163, endPoint x: 357, endPoint y: 166, distance: 154.2
click at [357, 166] on div "<!-- Elfsight Widgets Placeholders --> < div data-target-placeholder = "badge-p…" at bounding box center [411, 202] width 511 height 182
click at [343, 165] on div "<!-- Elfsight Widgets Placeholders --> < div data-target-placeholder = "badge-p…" at bounding box center [411, 202] width 511 height 182
drag, startPoint x: 356, startPoint y: 162, endPoint x: 203, endPoint y: 163, distance: 153.3
click at [203, 163] on div "<!-- Elfsight Widgets Placeholders --> < div data-target-placeholder = "badge-p…" at bounding box center [411, 202] width 511 height 182
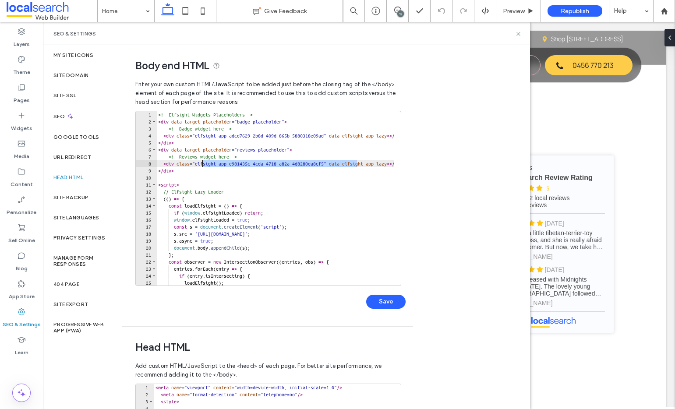
paste textarea "Cursor at row 8"
type textarea "**********"
click at [384, 302] on button "Save" at bounding box center [385, 302] width 39 height 14
click at [519, 34] on icon at bounding box center [518, 34] width 7 height 7
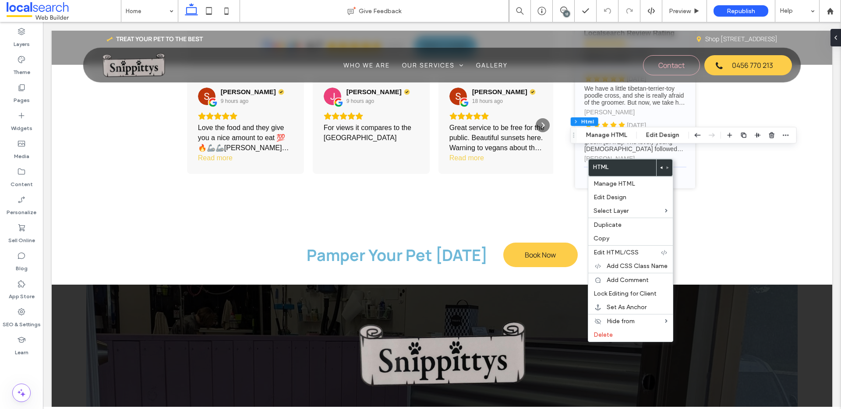
click at [661, 167] on use at bounding box center [661, 167] width 2 height 3
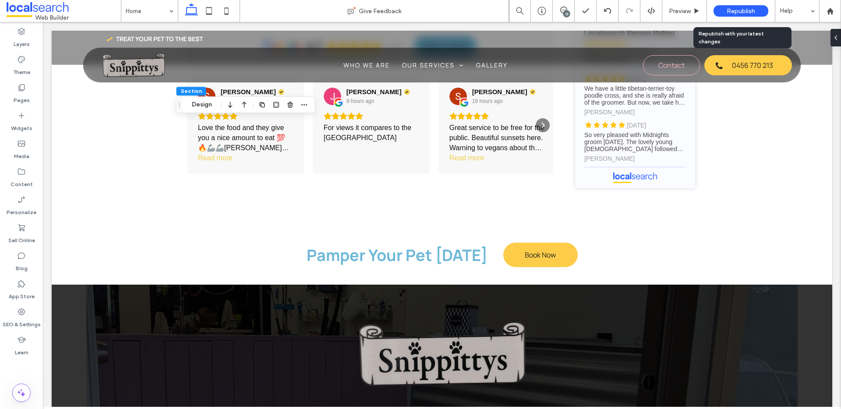
click at [733, 10] on span "Republish" at bounding box center [741, 10] width 28 height 7
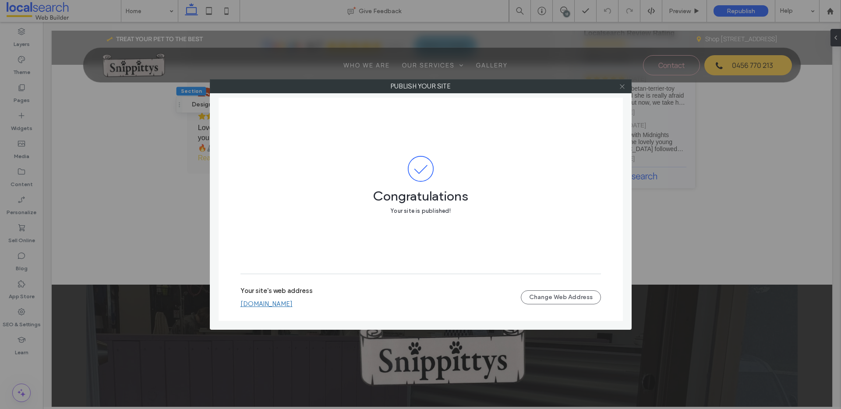
click at [624, 86] on icon at bounding box center [622, 86] width 7 height 7
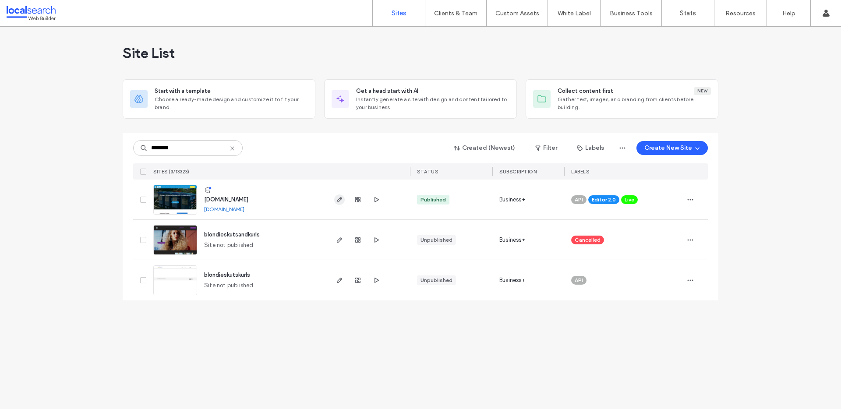
type input "********"
click at [341, 199] on use "button" at bounding box center [339, 199] width 5 height 5
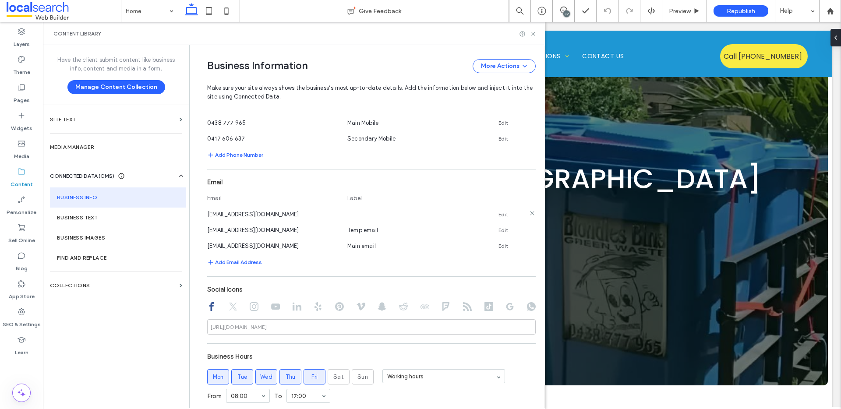
scroll to position [297, 0]
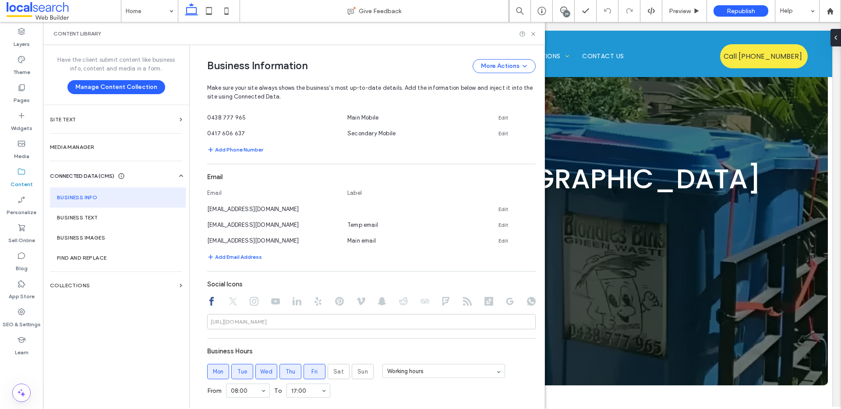
drag, startPoint x: 311, startPoint y: 226, endPoint x: 199, endPoint y: 225, distance: 112.1
click at [199, 225] on div "**********" at bounding box center [365, 201] width 342 height 906
drag, startPoint x: 286, startPoint y: 240, endPoint x: 200, endPoint y: 240, distance: 86.3
click at [200, 240] on div "**********" at bounding box center [365, 201] width 342 height 906
drag, startPoint x: 533, startPoint y: 35, endPoint x: 490, endPoint y: 14, distance: 48.0
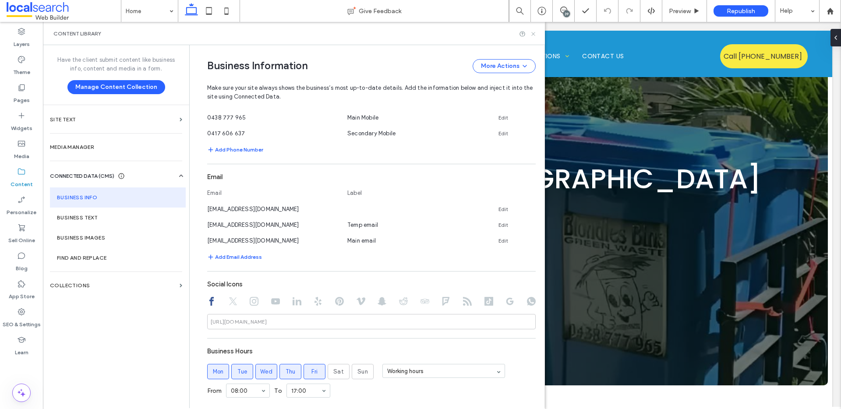
click at [533, 35] on icon at bounding box center [533, 34] width 7 height 7
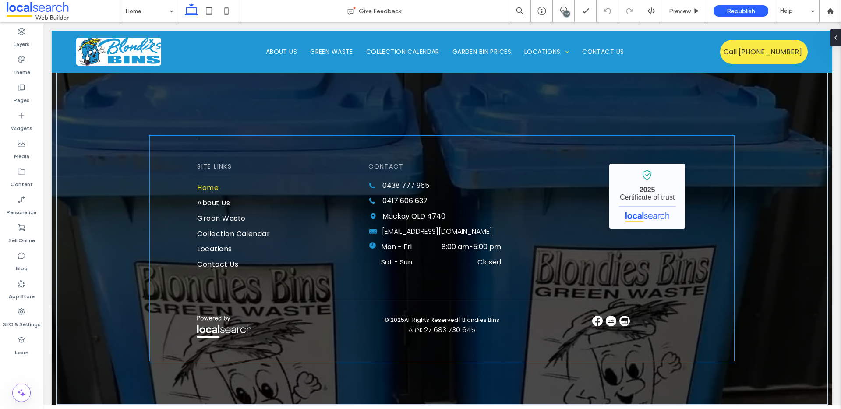
scroll to position [3279, 0]
click at [461, 236] on span "[EMAIL_ADDRESS][DOMAIN_NAME]" at bounding box center [437, 231] width 110 height 10
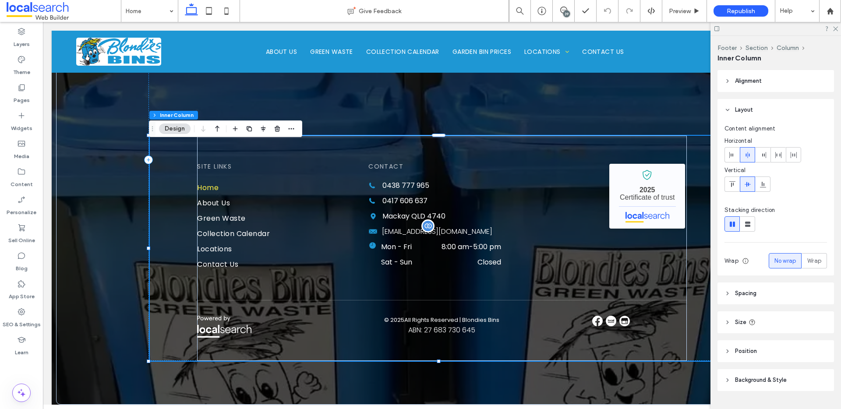
click at [461, 236] on span "[EMAIL_ADDRESS][DOMAIN_NAME]" at bounding box center [437, 231] width 110 height 10
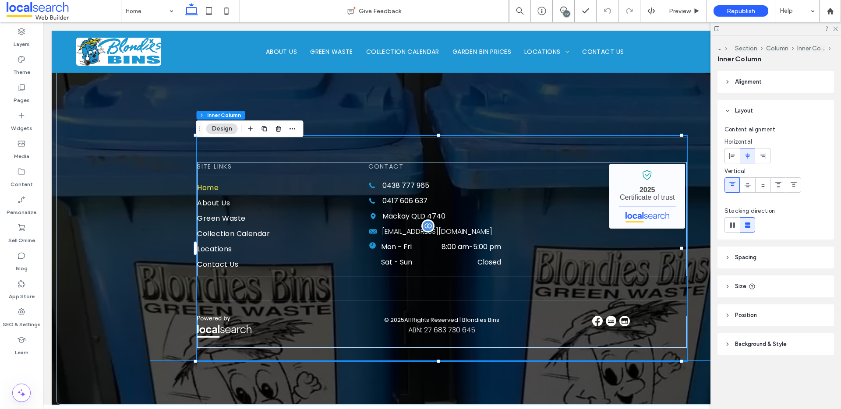
click at [461, 236] on span "[EMAIL_ADDRESS][DOMAIN_NAME]" at bounding box center [437, 231] width 110 height 10
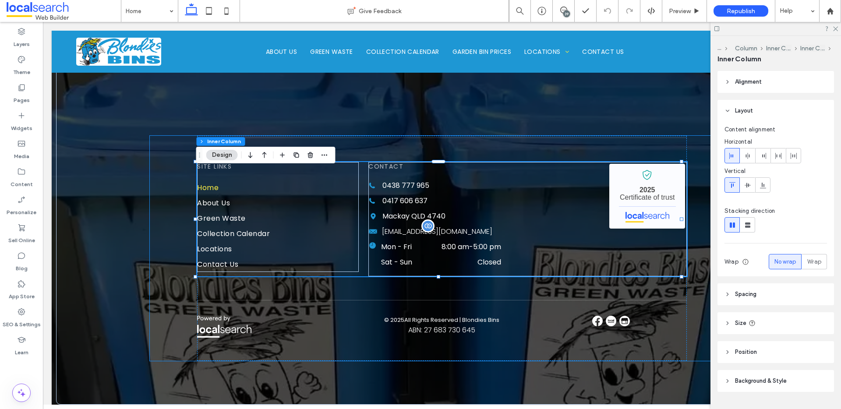
click at [461, 236] on span "[EMAIL_ADDRESS][DOMAIN_NAME]" at bounding box center [437, 231] width 110 height 10
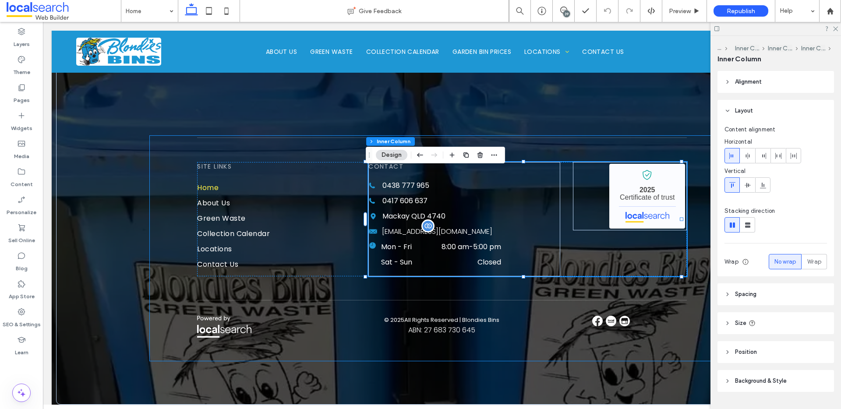
click at [461, 236] on span "[EMAIL_ADDRESS][DOMAIN_NAME]" at bounding box center [437, 231] width 110 height 10
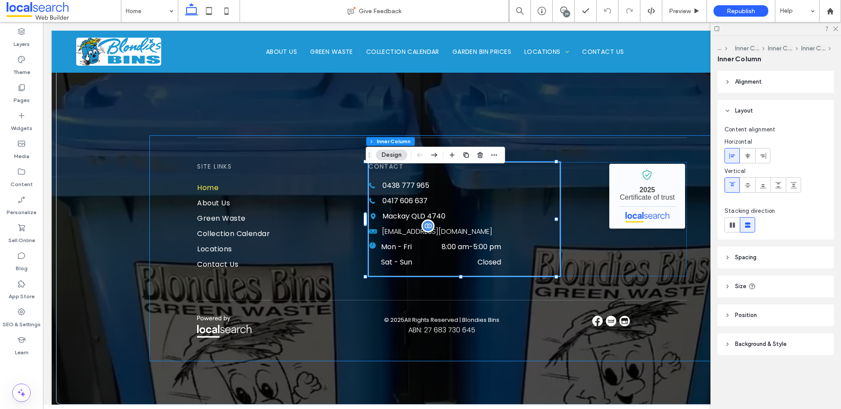
click at [461, 236] on span "[EMAIL_ADDRESS][DOMAIN_NAME]" at bounding box center [437, 231] width 110 height 10
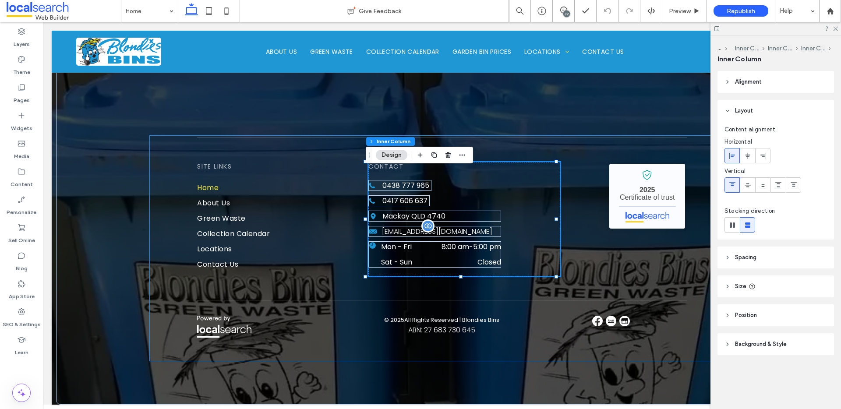
click at [461, 236] on span "[EMAIL_ADDRESS][DOMAIN_NAME]" at bounding box center [437, 231] width 110 height 10
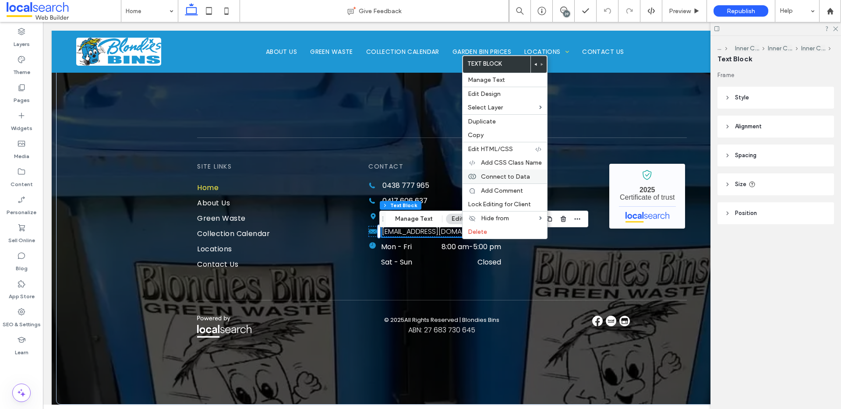
click at [486, 175] on span "Connect to Data" at bounding box center [505, 176] width 49 height 7
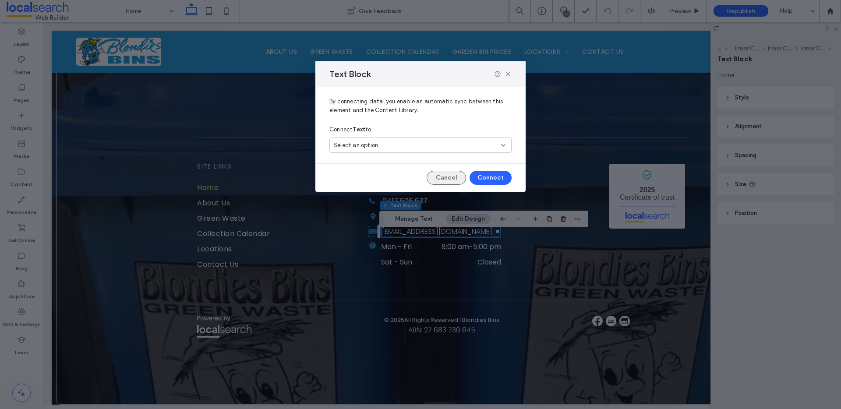
click at [449, 176] on button "Cancel" at bounding box center [446, 178] width 39 height 14
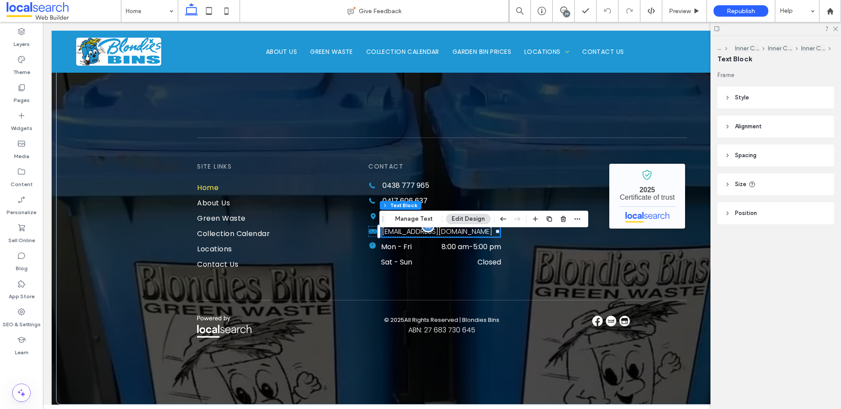
click at [399, 236] on span "lukehamilton_83@icloud.com" at bounding box center [437, 231] width 110 height 10
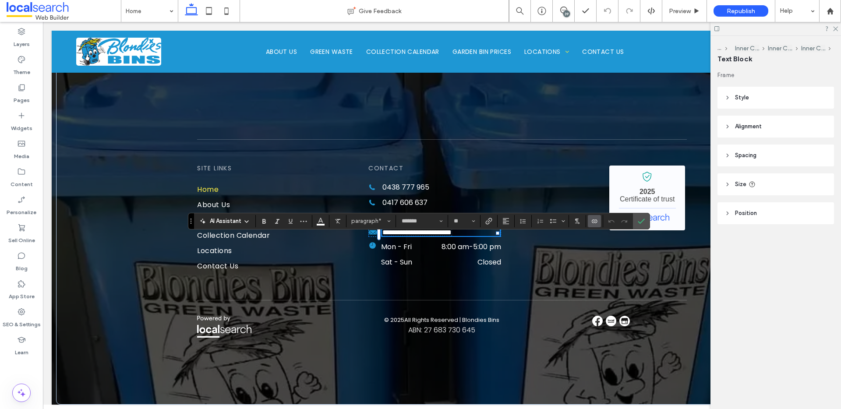
click at [592, 222] on use "Connect To Data" at bounding box center [594, 221] width 5 height 4
click at [605, 198] on span "Disconnect" at bounding box center [610, 199] width 30 height 9
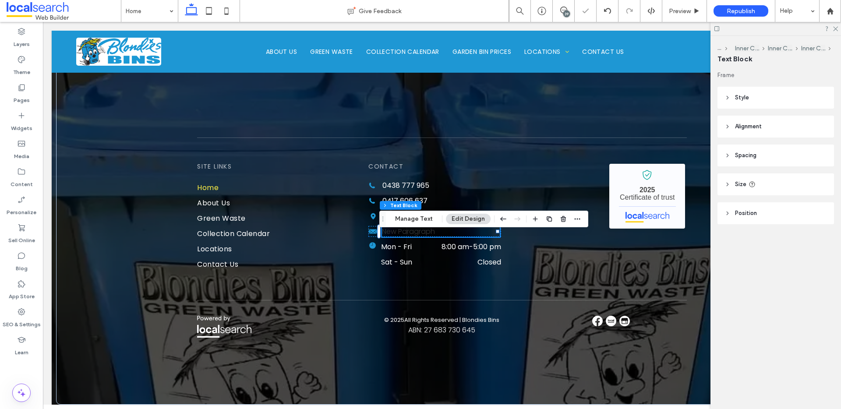
click at [407, 237] on p "New Paragraph" at bounding box center [441, 231] width 118 height 11
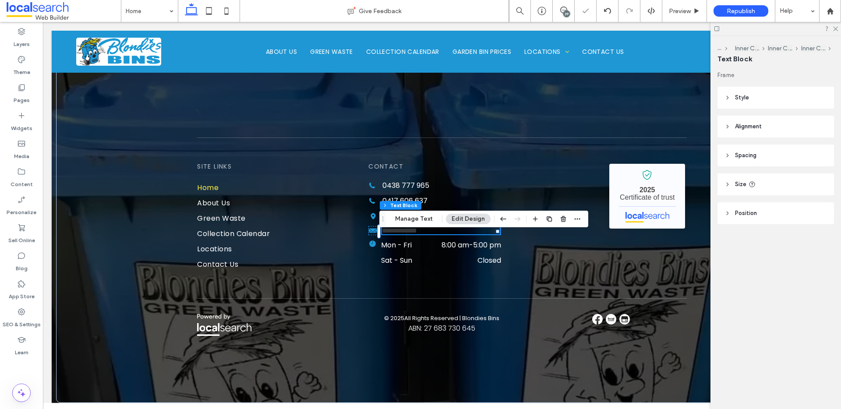
click at [407, 234] on span "**********" at bounding box center [399, 230] width 35 height 7
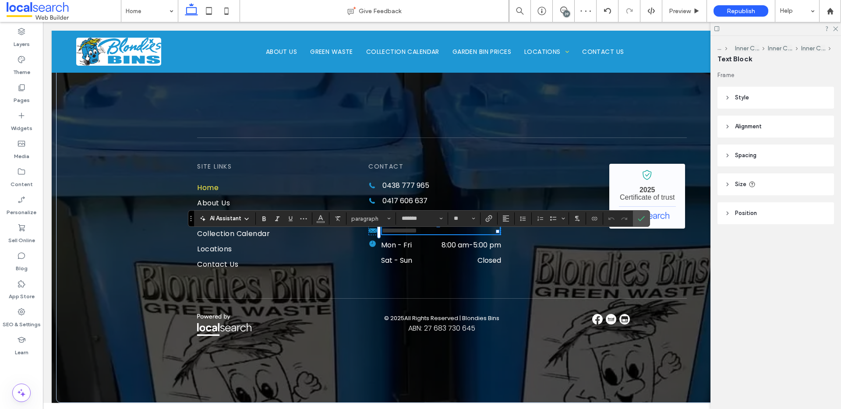
click at [447, 234] on p "**********" at bounding box center [441, 230] width 118 height 7
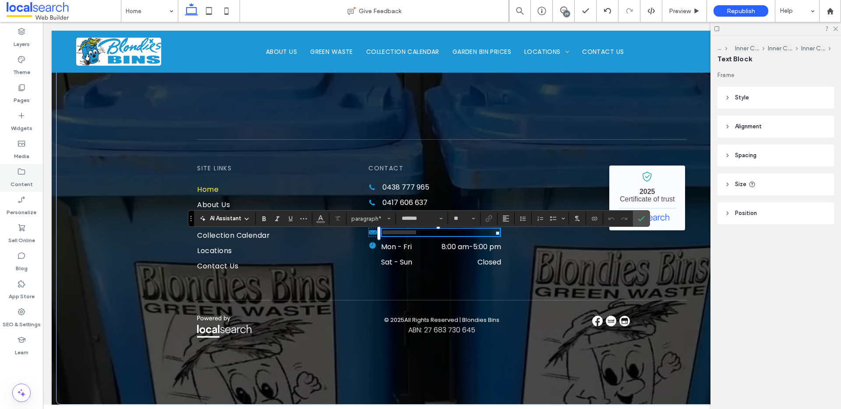
click at [25, 176] on icon at bounding box center [21, 171] width 9 height 9
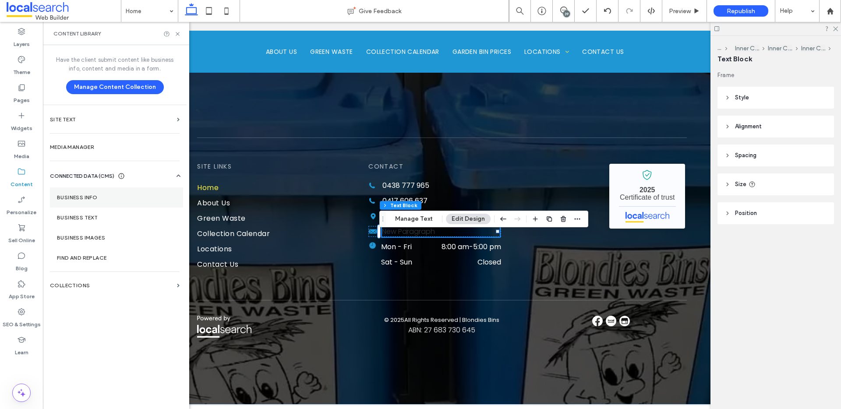
click at [93, 193] on section "Business Info" at bounding box center [116, 197] width 133 height 20
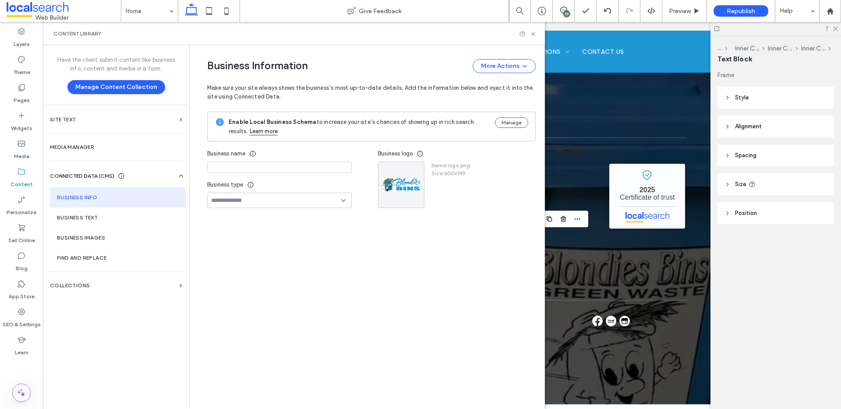
type input "**********"
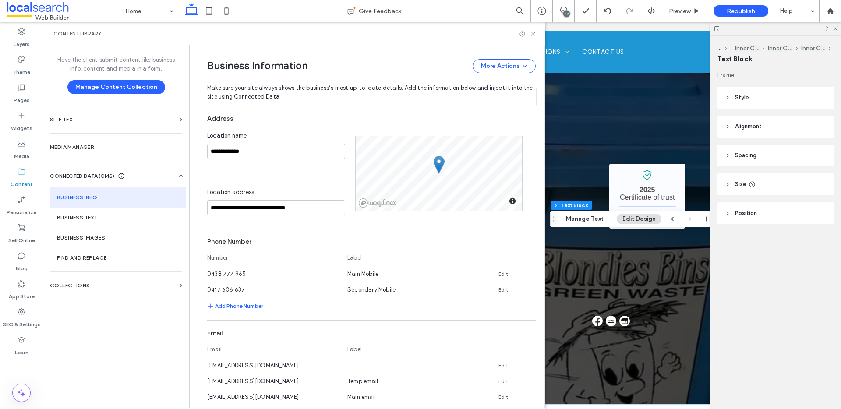
scroll to position [259, 0]
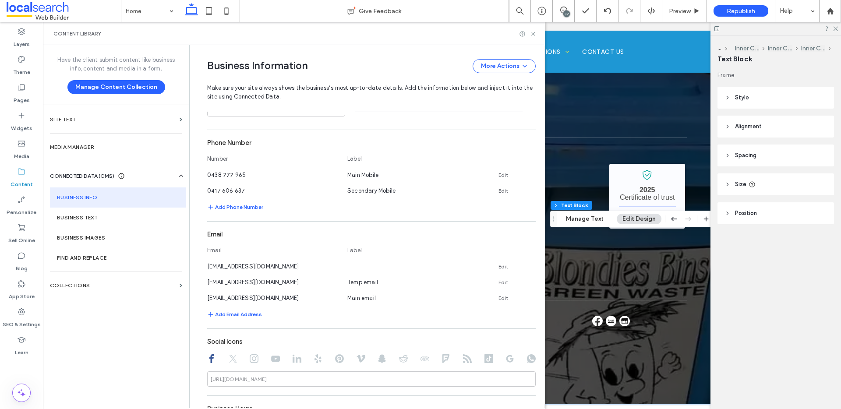
drag, startPoint x: 295, startPoint y: 281, endPoint x: 193, endPoint y: 281, distance: 102.0
click at [194, 281] on div "**********" at bounding box center [365, 248] width 342 height 925
copy span "[EMAIL_ADDRESS][DOMAIN_NAME]"
click at [531, 31] on icon at bounding box center [533, 34] width 7 height 7
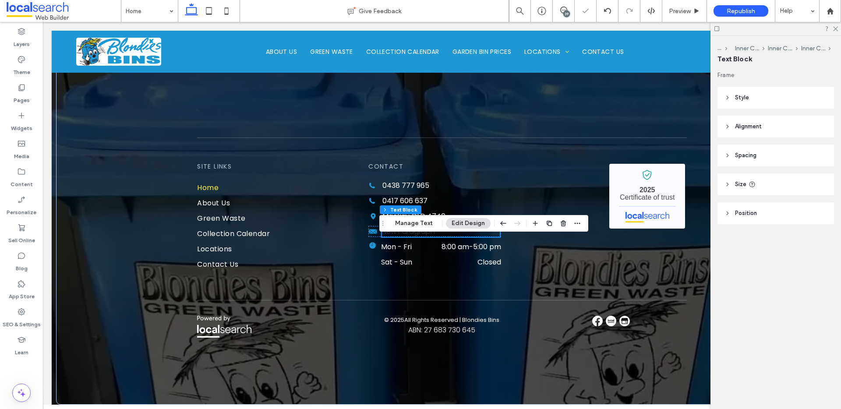
scroll to position [3293, 0]
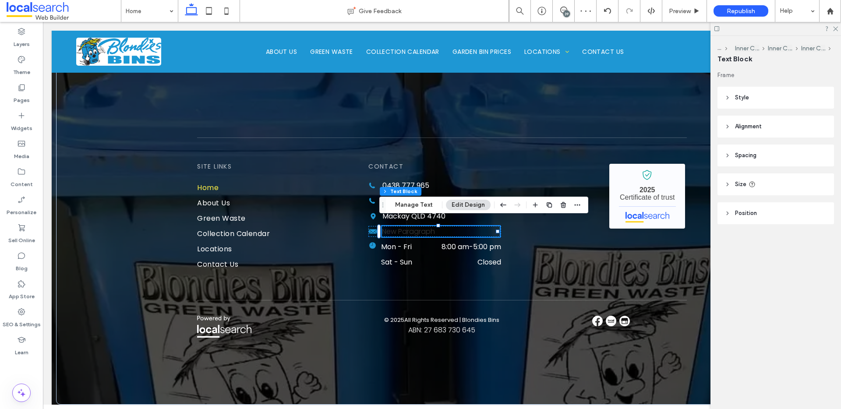
click at [399, 226] on p "New Paragraph" at bounding box center [441, 231] width 118 height 11
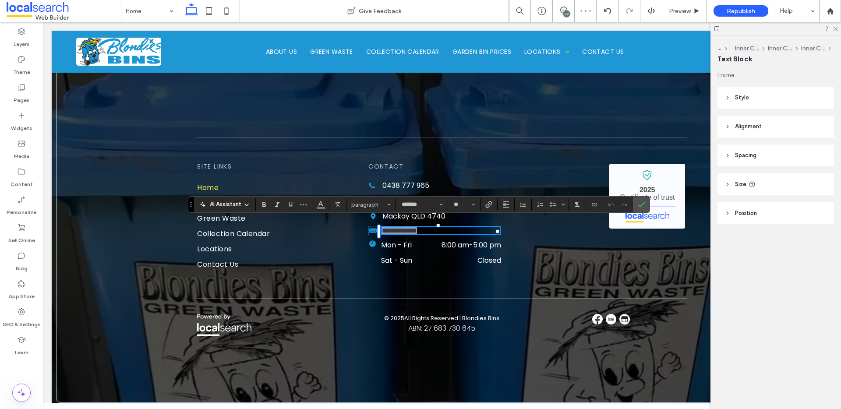
click at [399, 227] on span "**********" at bounding box center [399, 230] width 35 height 7
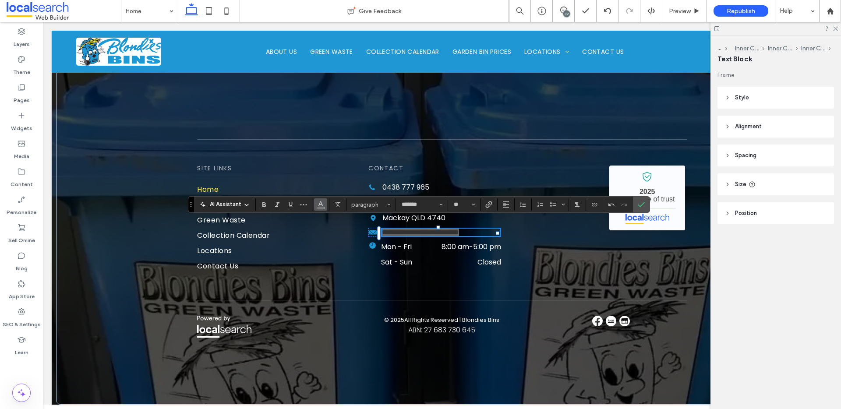
click at [321, 205] on use "Color" at bounding box center [320, 203] width 5 height 5
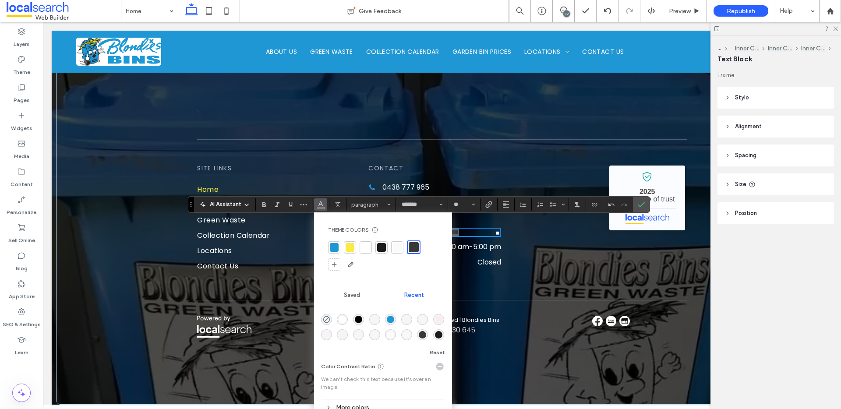
click at [365, 249] on div at bounding box center [365, 247] width 9 height 9
click at [487, 205] on icon "Link" at bounding box center [488, 204] width 7 height 7
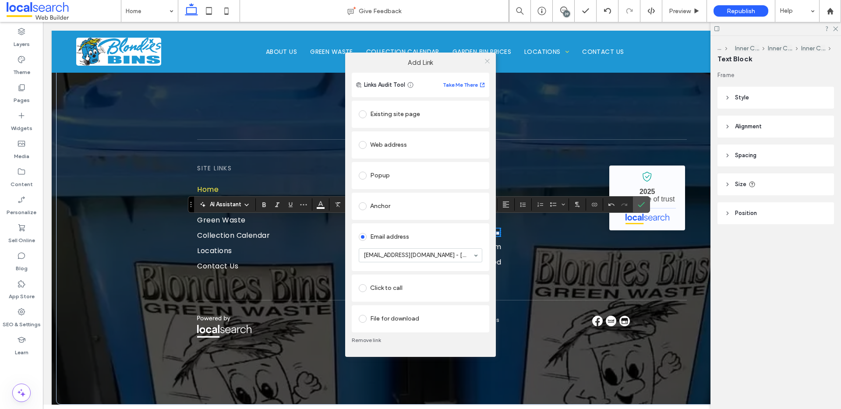
click at [488, 61] on icon at bounding box center [487, 61] width 7 height 7
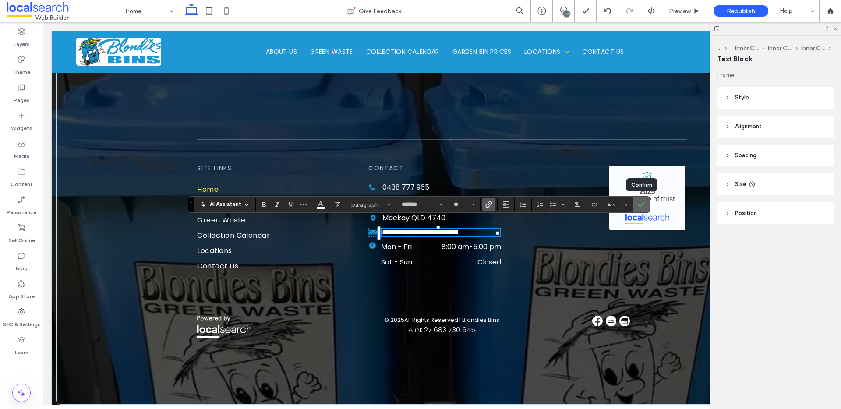
click at [639, 204] on icon "Confirm" at bounding box center [641, 204] width 7 height 7
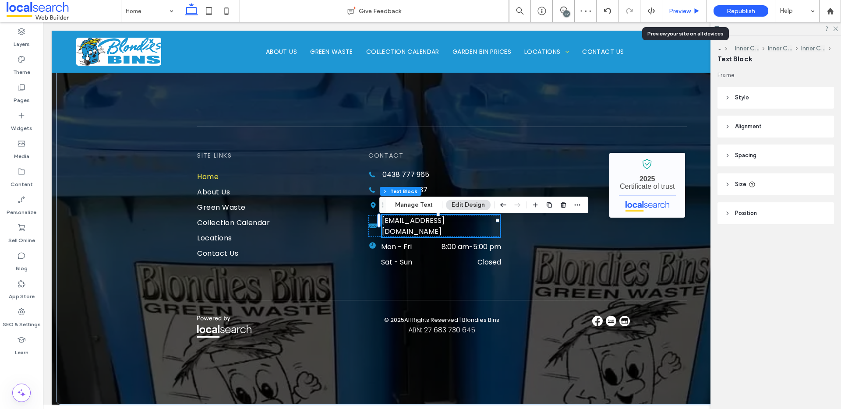
click at [685, 11] on span "Preview" at bounding box center [680, 10] width 22 height 7
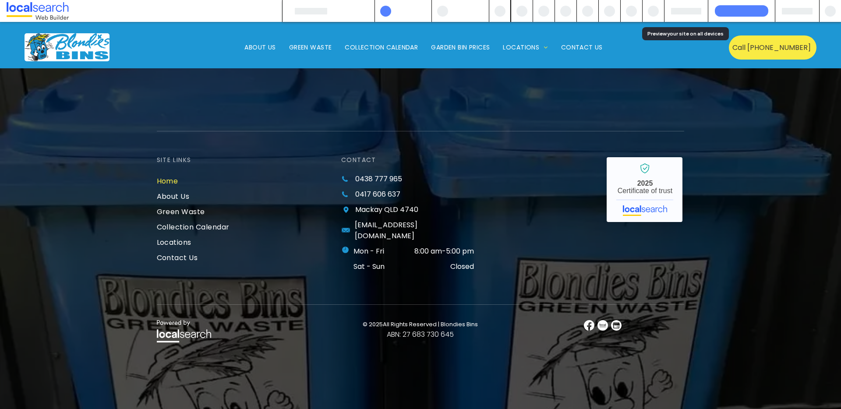
scroll to position [3218, 0]
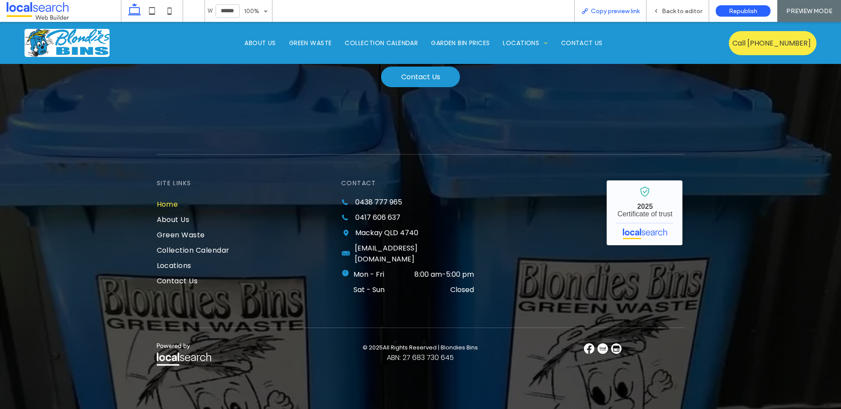
click at [607, 6] on div "Copy preview link" at bounding box center [610, 11] width 72 height 22
click at [677, 13] on span "Back to editor" at bounding box center [682, 10] width 40 height 7
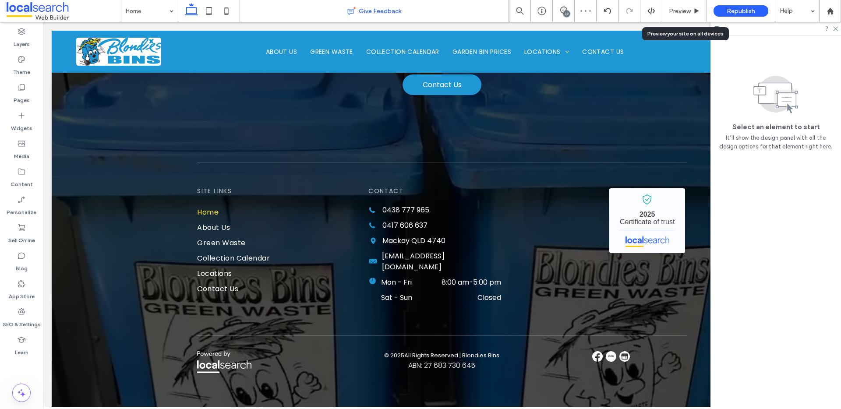
scroll to position [3254, 0]
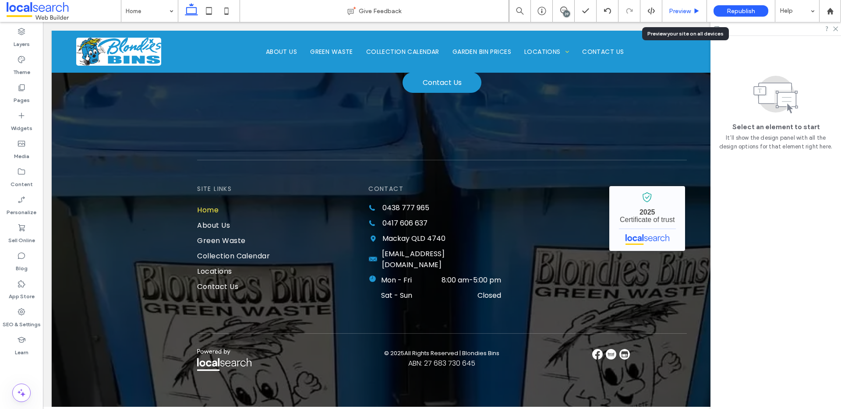
click at [684, 10] on span "Preview" at bounding box center [680, 10] width 22 height 7
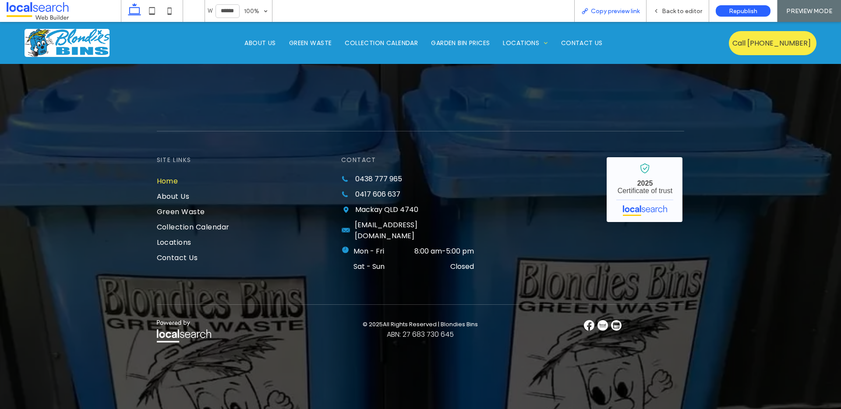
scroll to position [3218, 0]
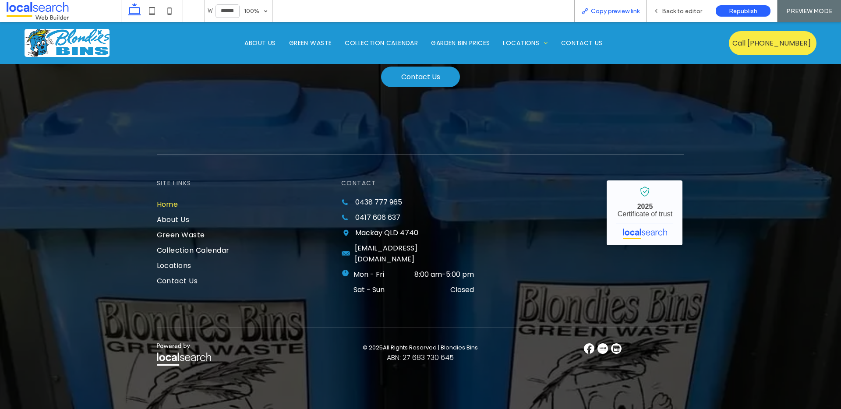
click at [628, 10] on span "Copy preview link" at bounding box center [615, 10] width 49 height 7
click at [678, 10] on span "Back to editor" at bounding box center [682, 10] width 40 height 7
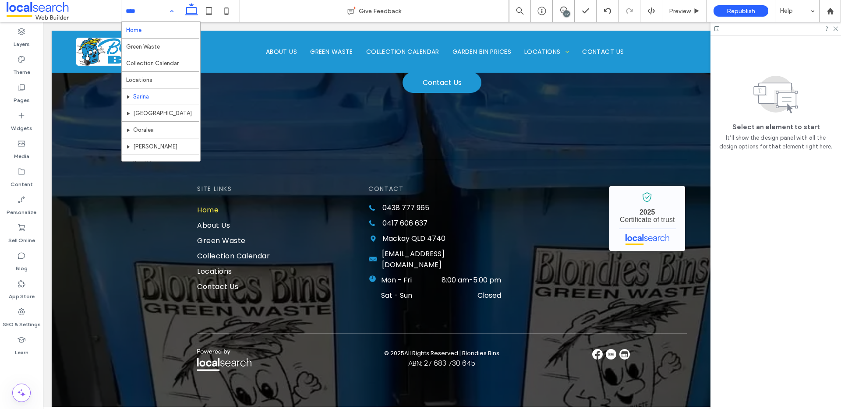
scroll to position [42, 0]
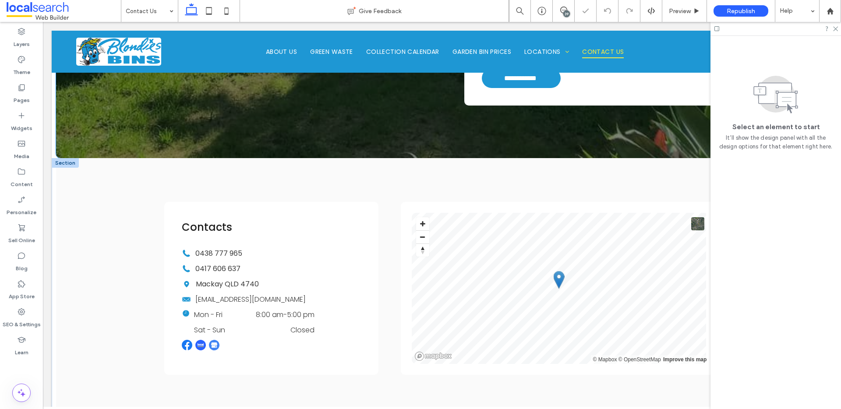
scroll to position [273, 0]
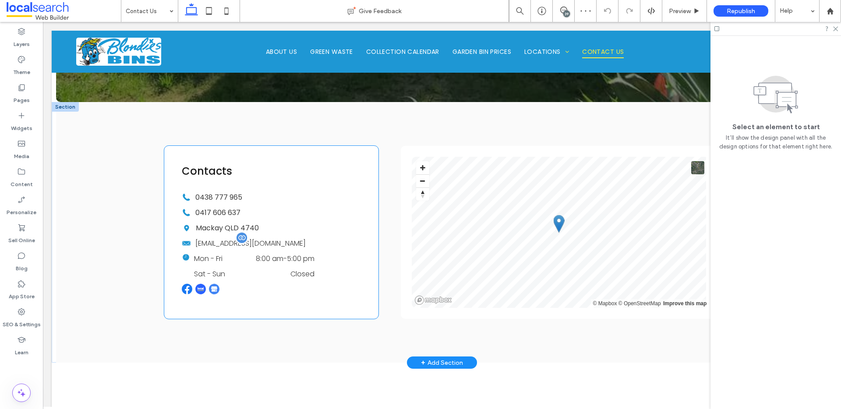
click at [222, 243] on span "lukehamilton_83@icloud.com" at bounding box center [250, 243] width 110 height 10
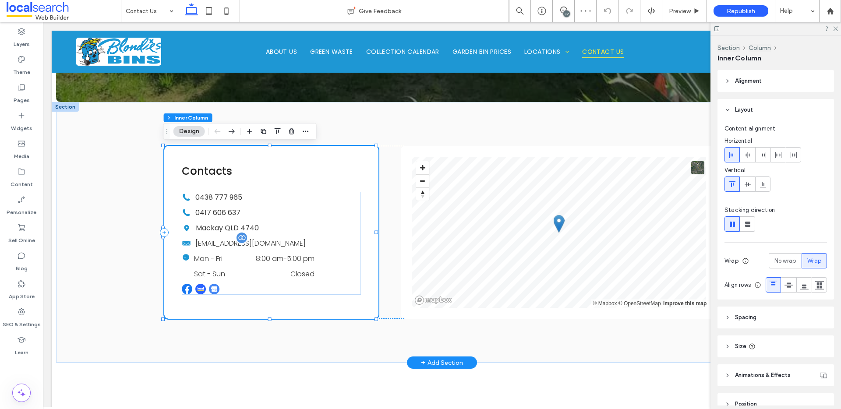
click at [222, 243] on span "lukehamilton_83@icloud.com" at bounding box center [250, 243] width 110 height 10
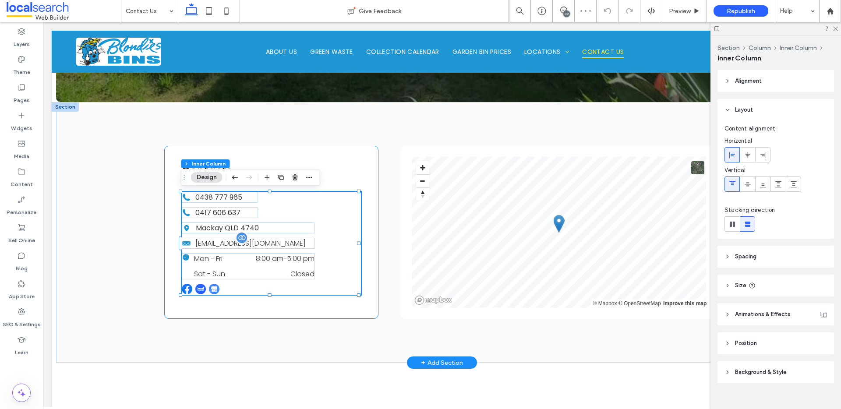
click at [222, 243] on span "lukehamilton_83@icloud.com" at bounding box center [250, 243] width 110 height 10
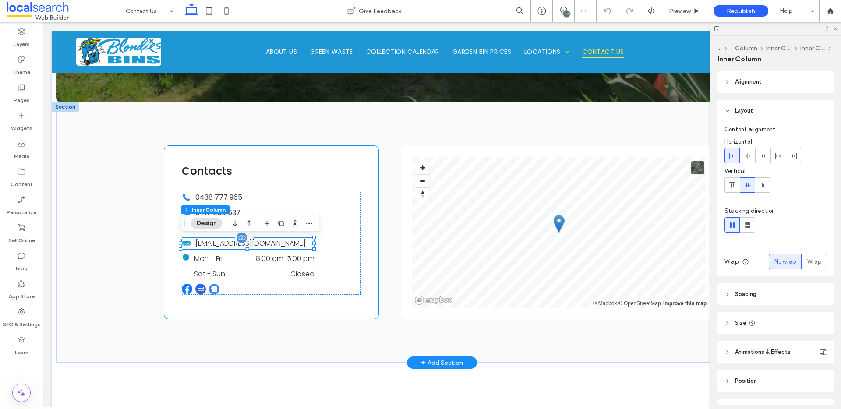
click at [222, 243] on span "lukehamilton_83@icloud.com" at bounding box center [250, 243] width 110 height 10
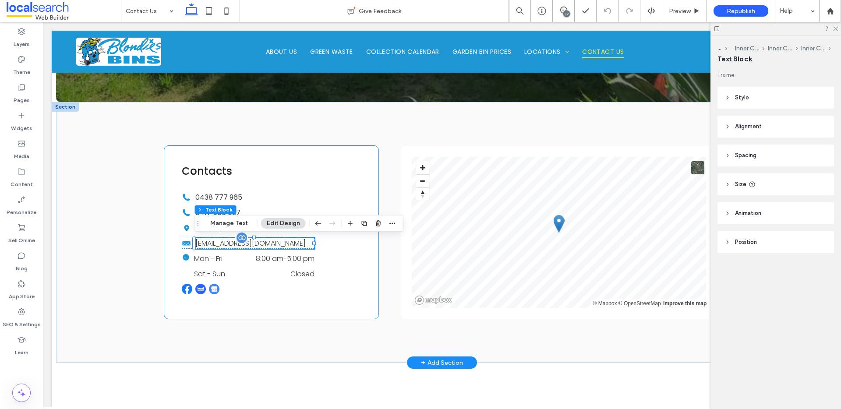
click at [222, 243] on span "lukehamilton_83@icloud.com" at bounding box center [250, 243] width 110 height 10
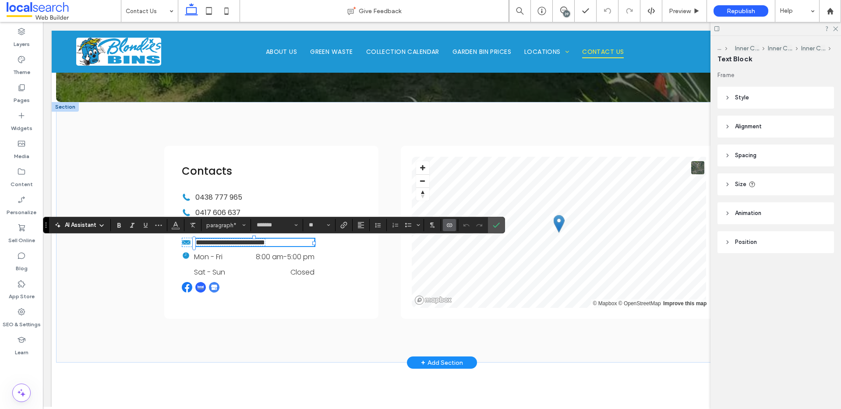
click at [450, 225] on use "Connect To Data" at bounding box center [449, 226] width 5 height 4
click at [480, 202] on span "Disconnect" at bounding box center [465, 203] width 30 height 9
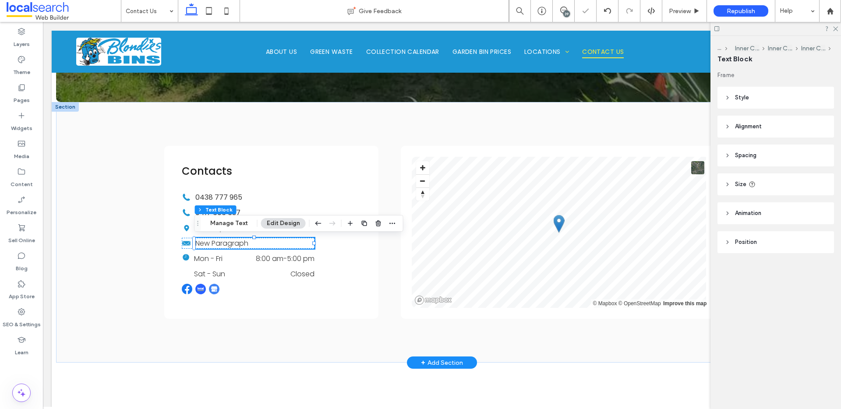
click at [249, 242] on p "New Paragraph" at bounding box center [254, 243] width 119 height 11
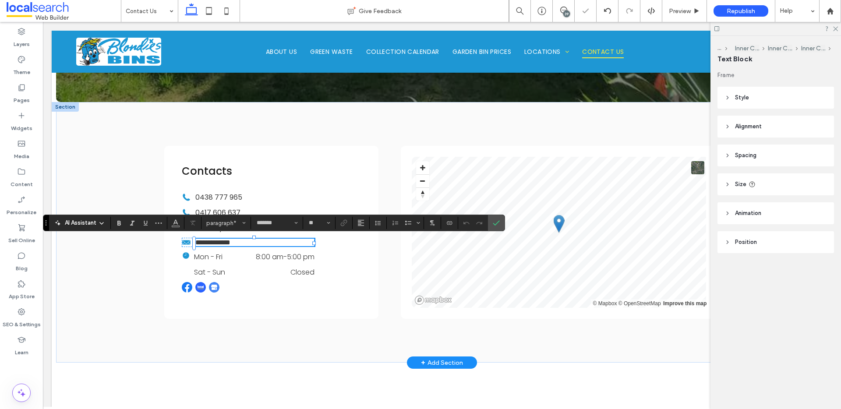
click at [249, 242] on p "**********" at bounding box center [254, 242] width 119 height 7
paste div
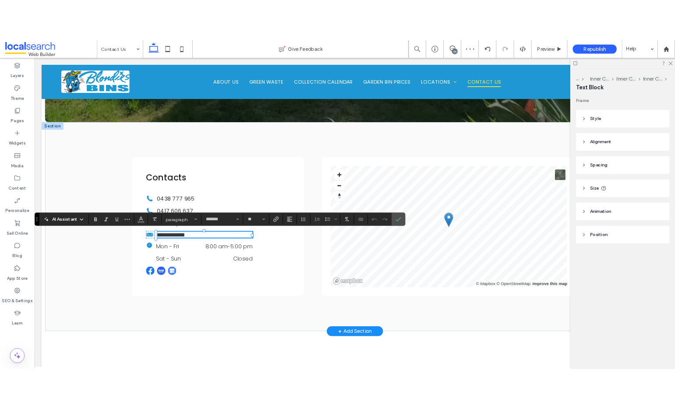
scroll to position [0, 0]
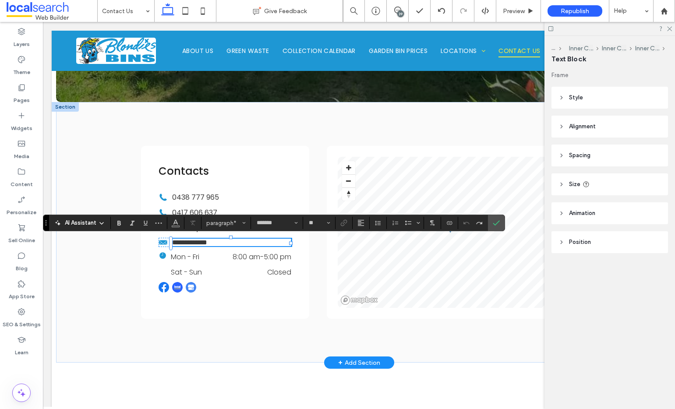
click at [240, 245] on p "**********" at bounding box center [231, 242] width 119 height 7
click at [347, 225] on icon "Link" at bounding box center [343, 222] width 7 height 7
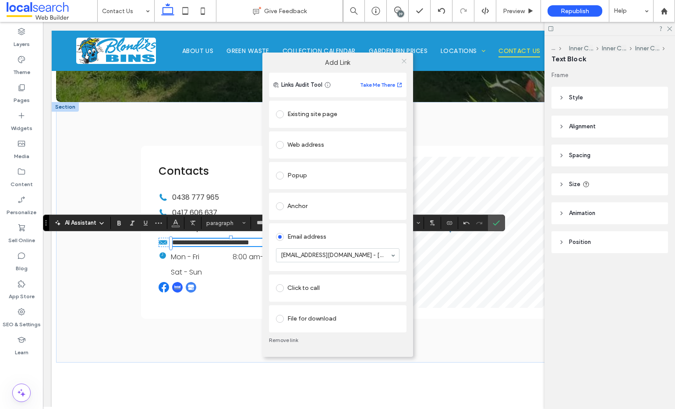
drag, startPoint x: 405, startPoint y: 58, endPoint x: 316, endPoint y: 97, distance: 96.5
click at [405, 58] on icon at bounding box center [404, 61] width 7 height 7
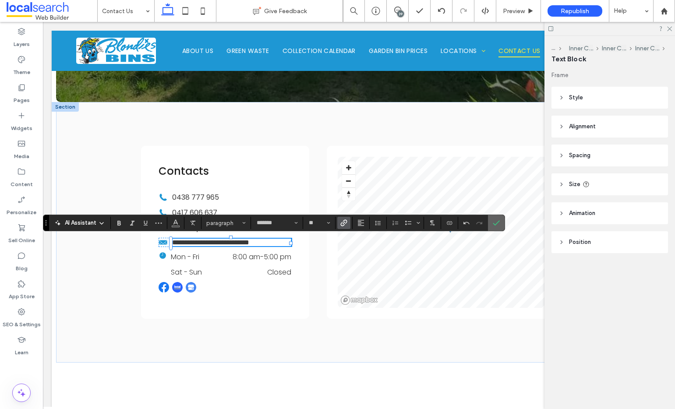
drag, startPoint x: 498, startPoint y: 221, endPoint x: 401, endPoint y: 204, distance: 98.6
click at [498, 221] on icon "Confirm" at bounding box center [496, 222] width 7 height 7
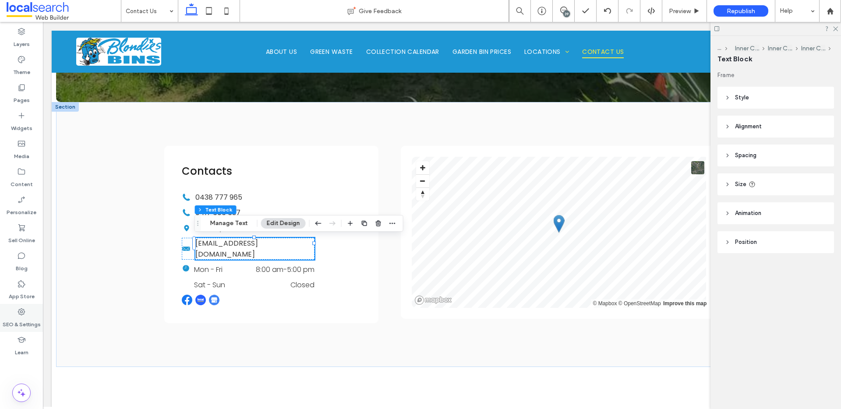
click at [25, 304] on div "SEO & Settings" at bounding box center [21, 318] width 43 height 28
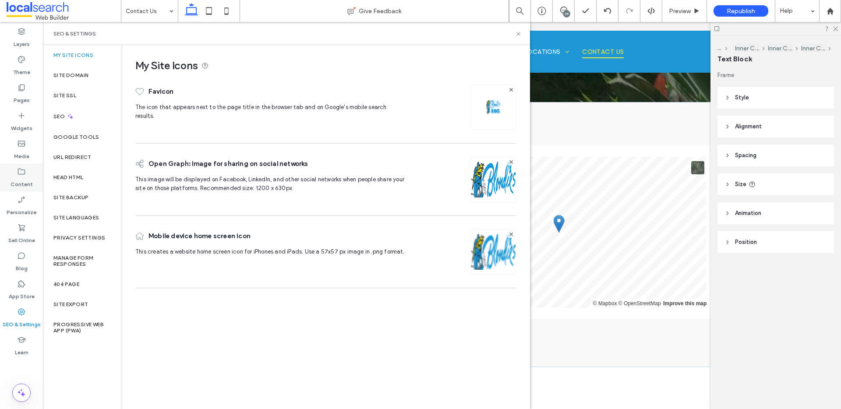
click at [27, 172] on div "Content" at bounding box center [21, 178] width 43 height 28
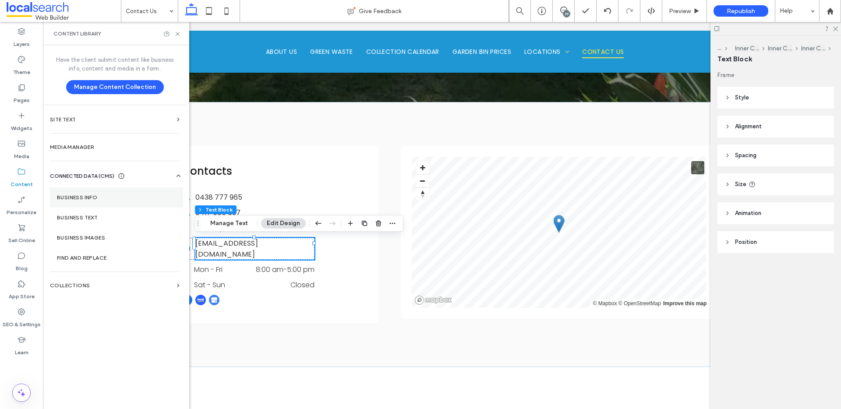
click at [84, 197] on label "Business Info" at bounding box center [116, 197] width 119 height 6
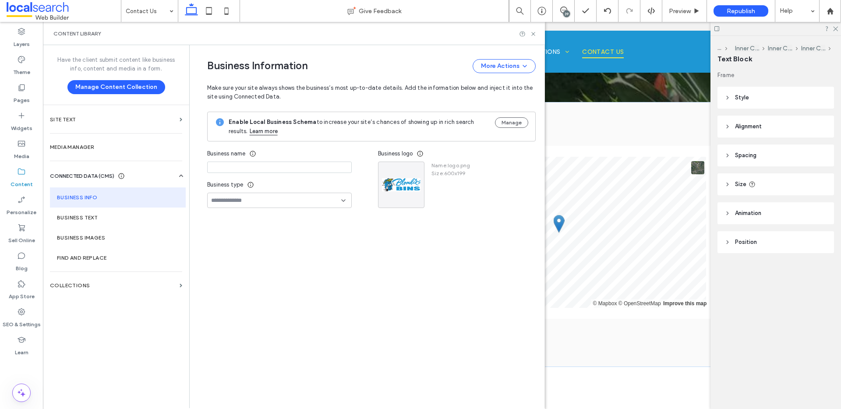
type input "**********"
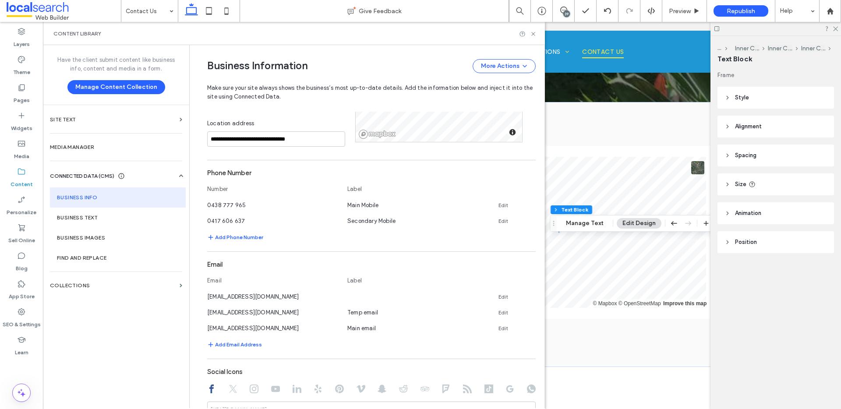
scroll to position [234, 0]
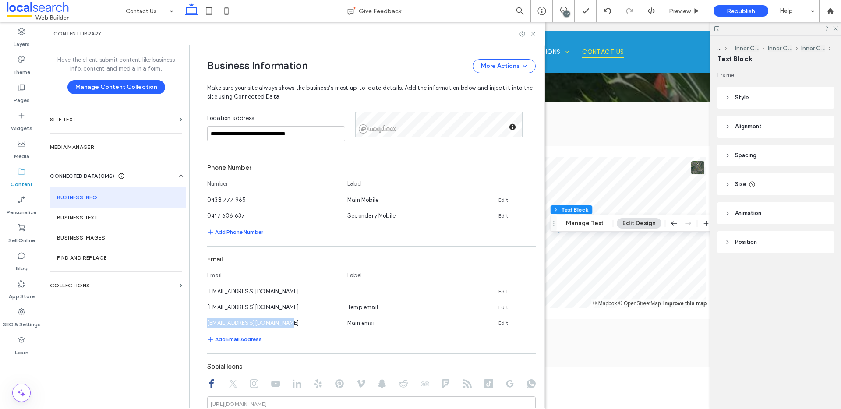
drag, startPoint x: 286, startPoint y: 322, endPoint x: 201, endPoint y: 324, distance: 85.4
click at [195, 325] on div "**********" at bounding box center [365, 273] width 342 height 925
copy span "lukehamilton_83@icloud.com"
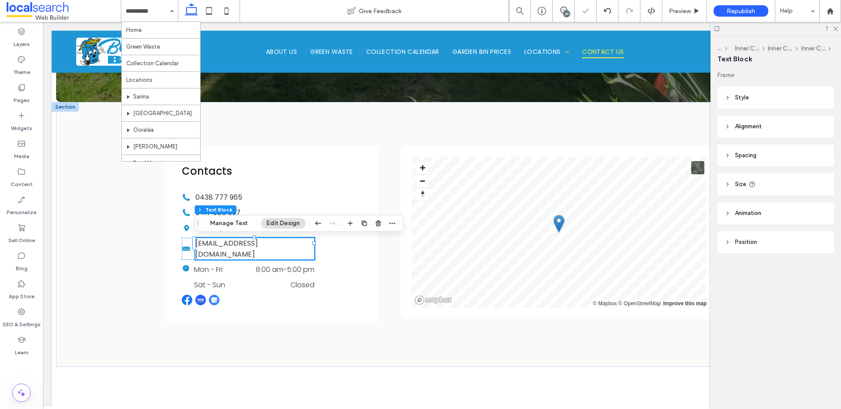
click at [141, 12] on input at bounding box center [147, 11] width 43 height 22
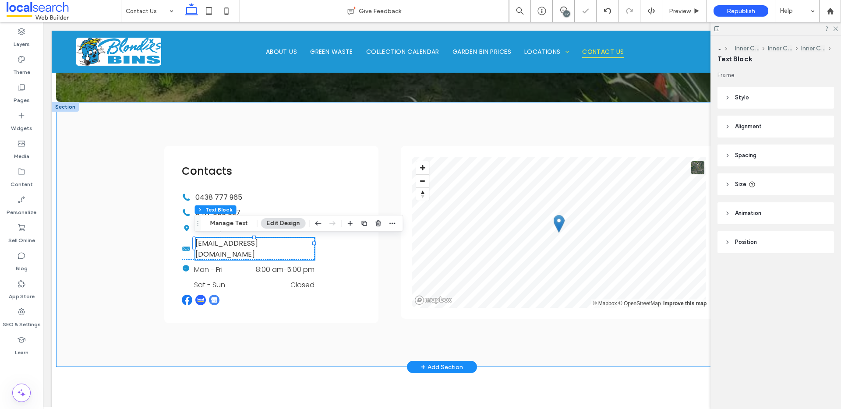
click at [104, 169] on div "Contacts Phone Icon 0438 777 965 Phone Icon 0417 606 637 Location Icon Mackay Q…" at bounding box center [442, 234] width 772 height 265
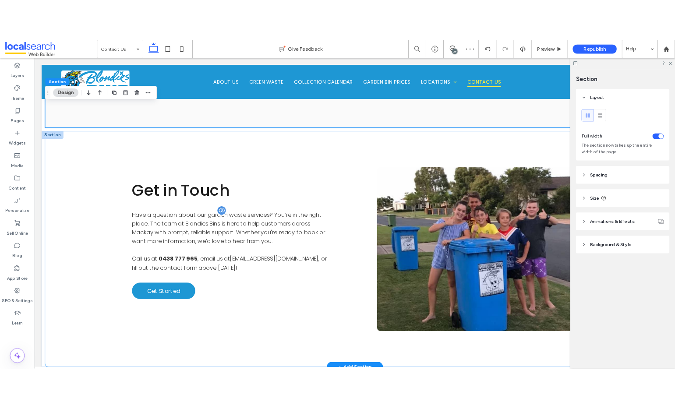
scroll to position [568, 0]
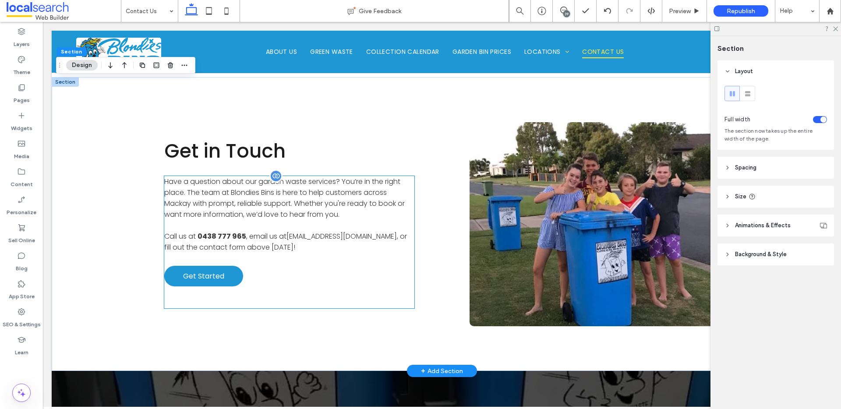
click at [328, 231] on span "lukehamilton_83@icloud.com" at bounding box center [341, 236] width 110 height 10
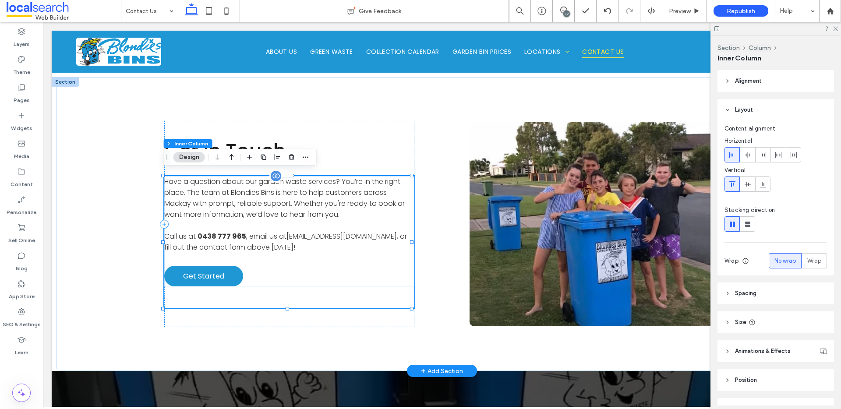
click at [309, 233] on span "lukehamilton_83@icloud.com" at bounding box center [341, 236] width 110 height 10
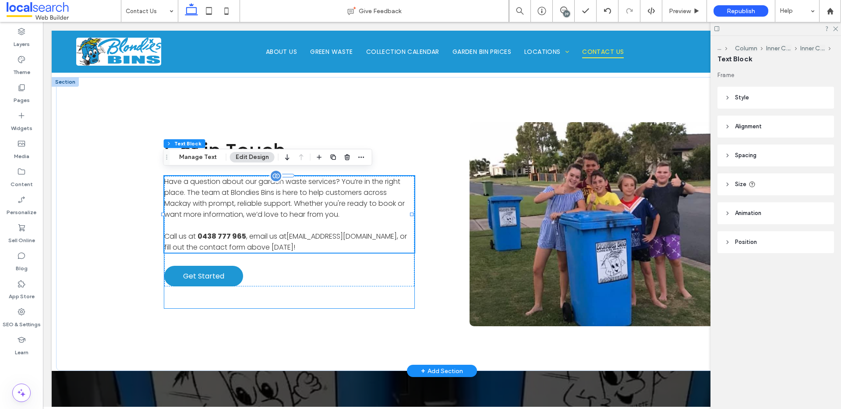
click at [309, 233] on span "lukehamilton_83@icloud.com" at bounding box center [341, 236] width 110 height 10
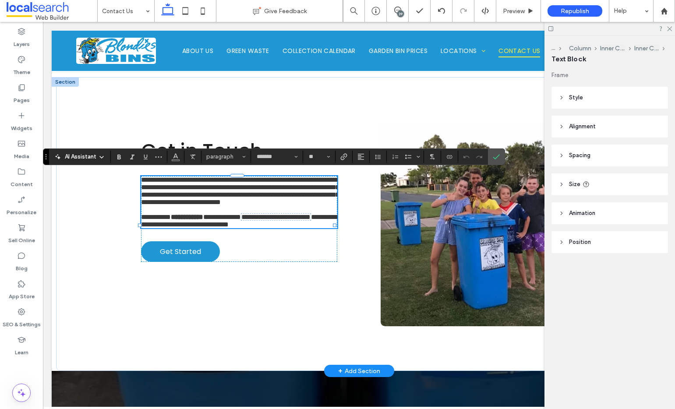
click at [247, 228] on span "**********" at bounding box center [239, 220] width 197 height 14
click at [241, 220] on span "**********" at bounding box center [275, 217] width 69 height 7
click at [455, 159] on section at bounding box center [449, 157] width 17 height 12
click at [451, 159] on icon "Connect To Data" at bounding box center [449, 156] width 7 height 7
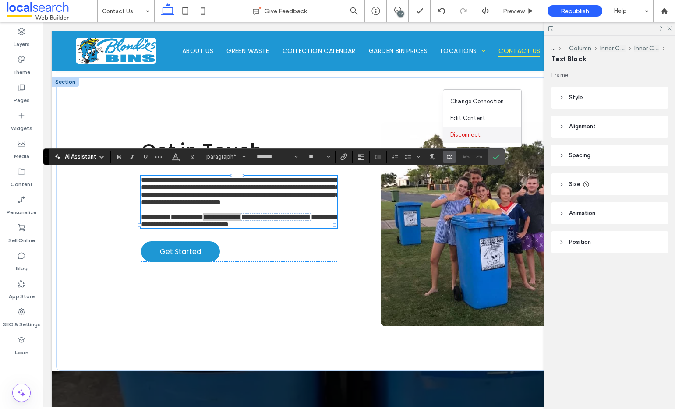
click at [466, 136] on span "Disconnect" at bounding box center [465, 135] width 30 height 9
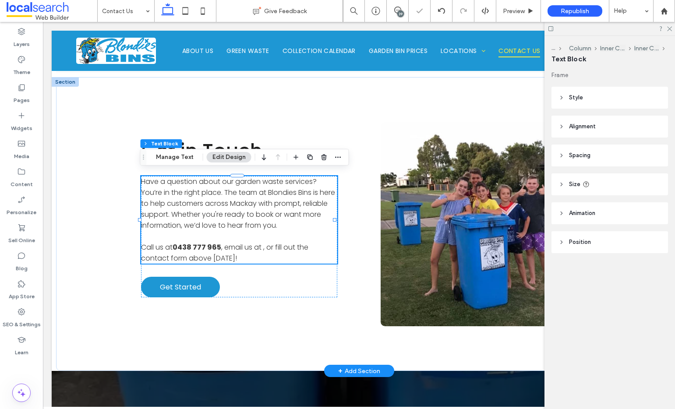
click at [261, 243] on span ", email us at , or fill out the contact form above today!" at bounding box center [224, 252] width 167 height 21
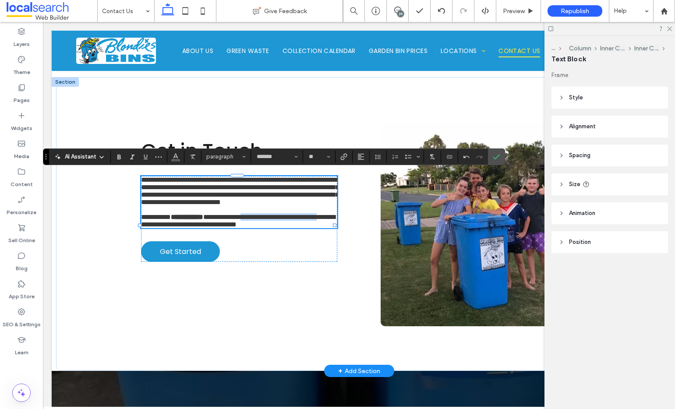
drag, startPoint x: 249, startPoint y: 252, endPoint x: 141, endPoint y: 252, distance: 107.7
click at [141, 228] on span "**********" at bounding box center [238, 221] width 194 height 14
click at [342, 158] on icon "Link" at bounding box center [343, 156] width 7 height 7
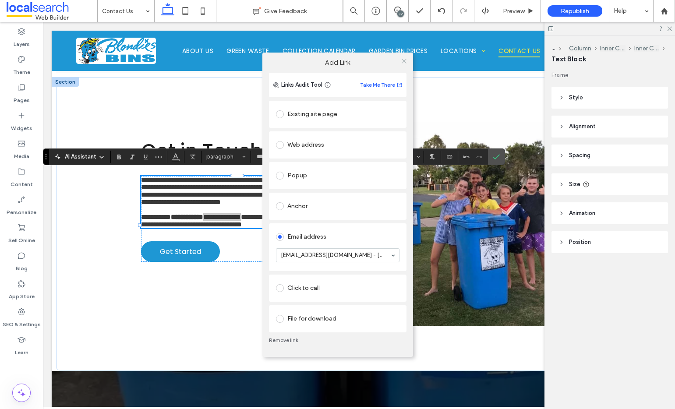
click at [403, 62] on use at bounding box center [404, 61] width 4 height 4
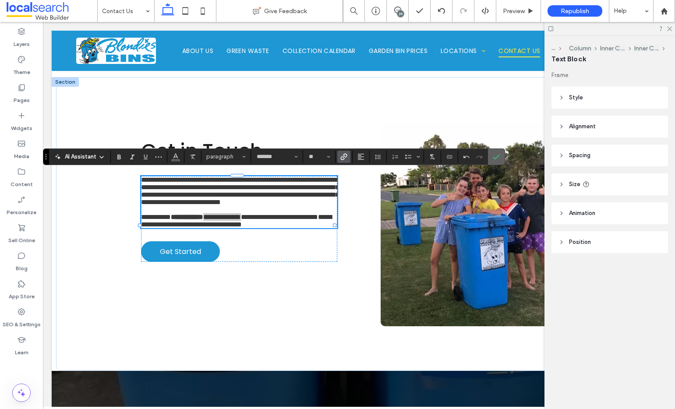
click at [497, 158] on icon "Confirm" at bounding box center [496, 156] width 7 height 7
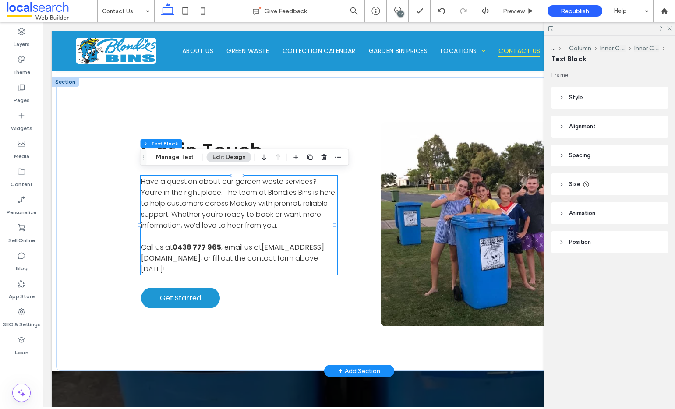
click at [255, 254] on span ", or fill out the contact form above today!" at bounding box center [229, 263] width 177 height 21
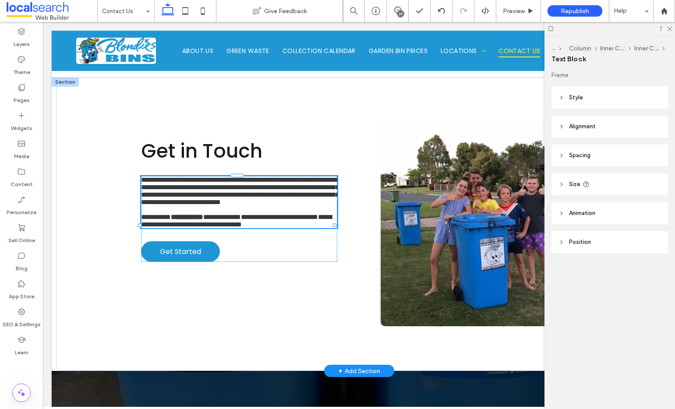
type input "*******"
type input "**"
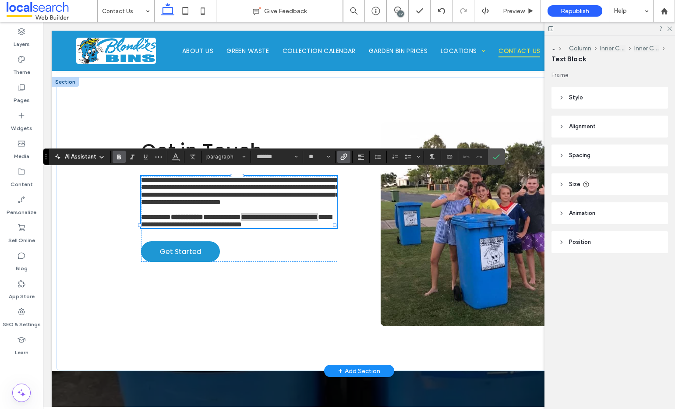
click at [121, 155] on icon "Bold" at bounding box center [119, 156] width 7 height 7
click at [500, 160] on label "Confirm" at bounding box center [496, 157] width 13 height 16
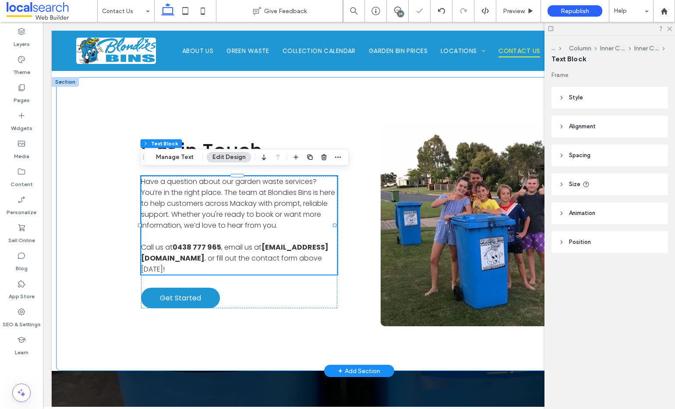
click at [345, 277] on div "Get in Touch Have a question about our garden waste services? You’re in the rig…" at bounding box center [359, 224] width 606 height 294
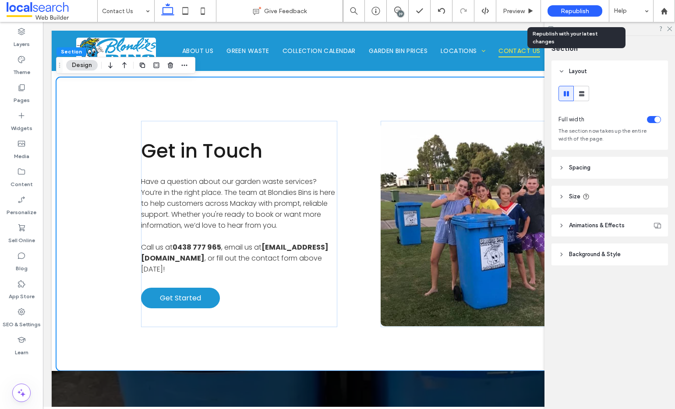
click at [564, 9] on span "Republish" at bounding box center [575, 10] width 28 height 7
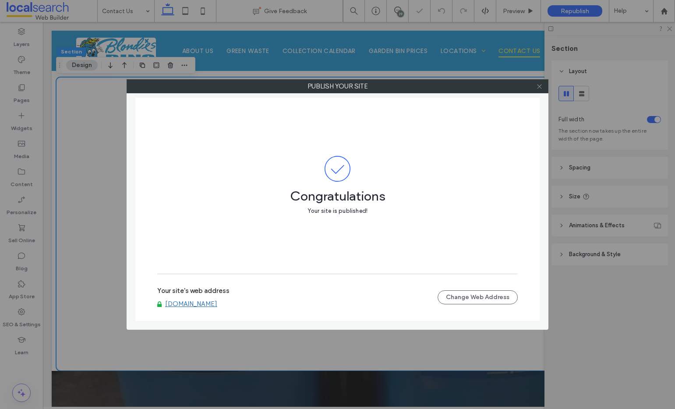
click at [540, 91] on span at bounding box center [539, 86] width 7 height 13
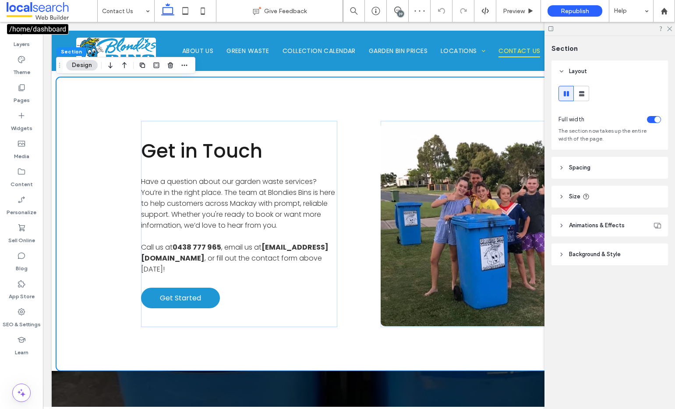
click at [38, 14] on span at bounding box center [52, 11] width 91 height 18
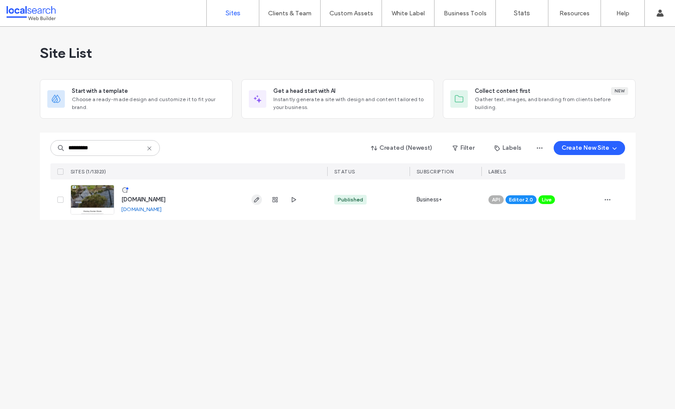
type input "*********"
click at [257, 198] on use "button" at bounding box center [256, 199] width 5 height 5
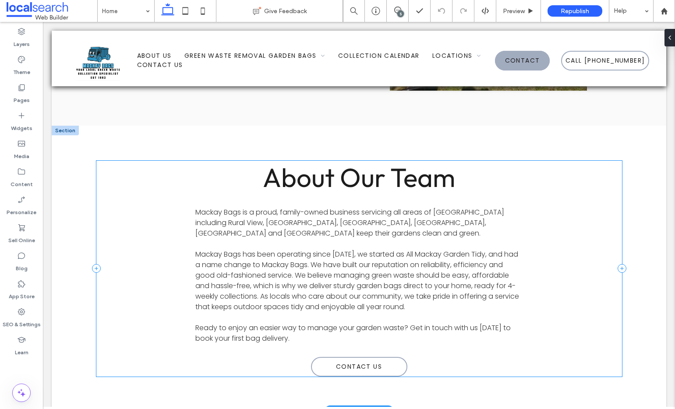
scroll to position [1624, 0]
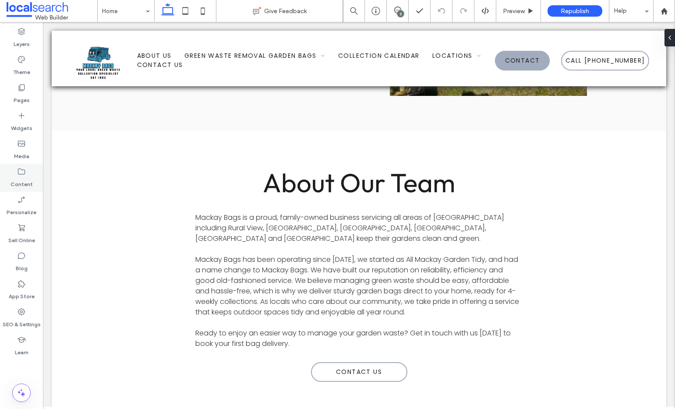
click at [20, 175] on icon at bounding box center [21, 171] width 9 height 9
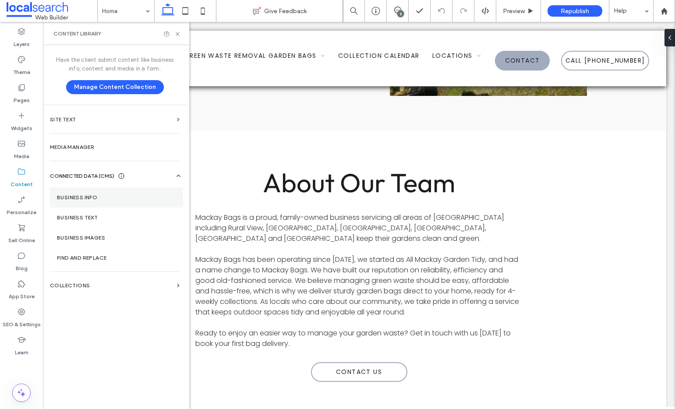
click at [104, 197] on label "Business Info" at bounding box center [116, 197] width 119 height 6
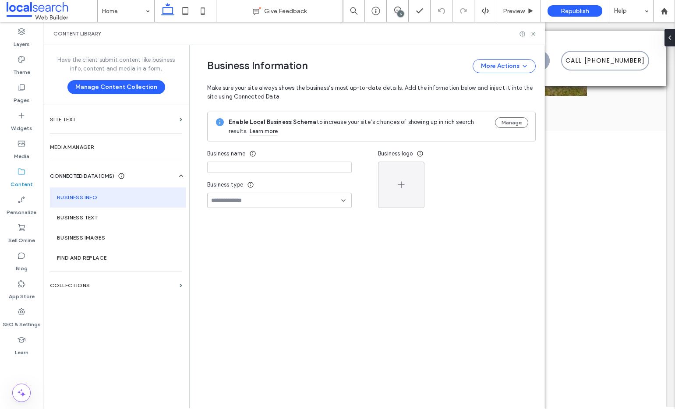
type input "**********"
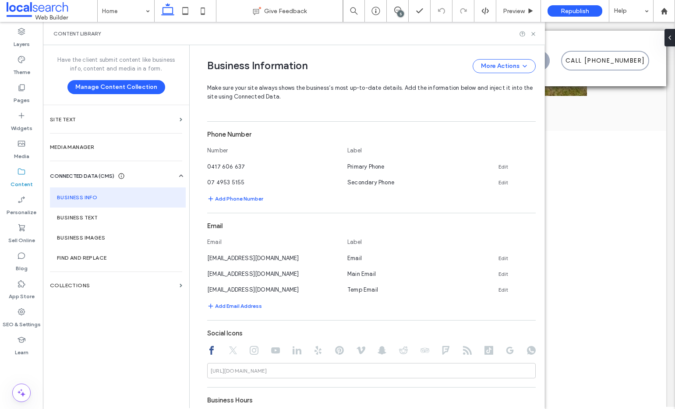
scroll to position [264, 0]
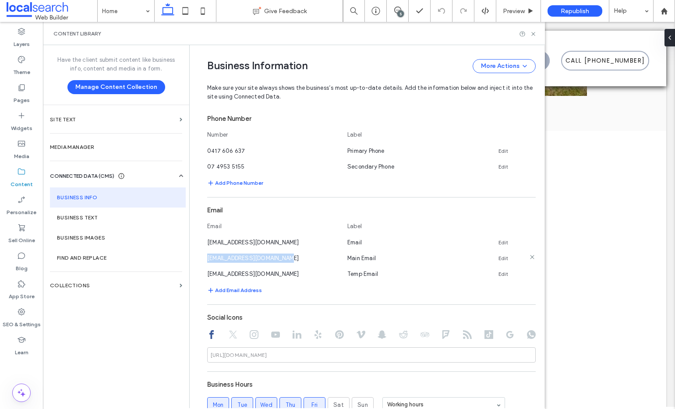
drag, startPoint x: 203, startPoint y: 258, endPoint x: 299, endPoint y: 262, distance: 95.6
click at [299, 262] on div "[EMAIL_ADDRESS][DOMAIN_NAME]" at bounding box center [272, 258] width 131 height 9
copy span "[EMAIL_ADDRESS][DOMAIN_NAME]"
drag, startPoint x: 529, startPoint y: 34, endPoint x: 489, endPoint y: 12, distance: 46.5
click at [530, 34] on icon at bounding box center [533, 34] width 7 height 7
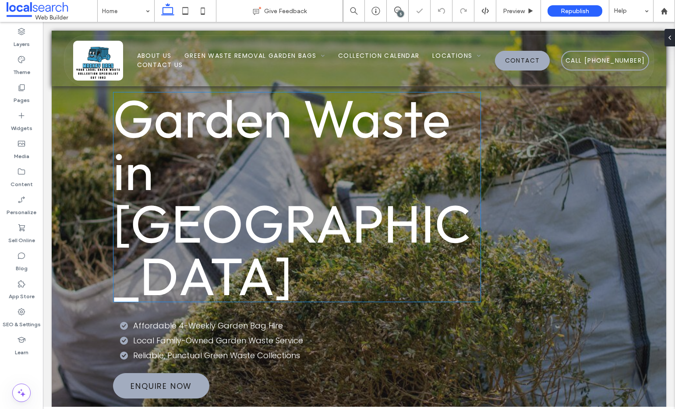
scroll to position [0, 0]
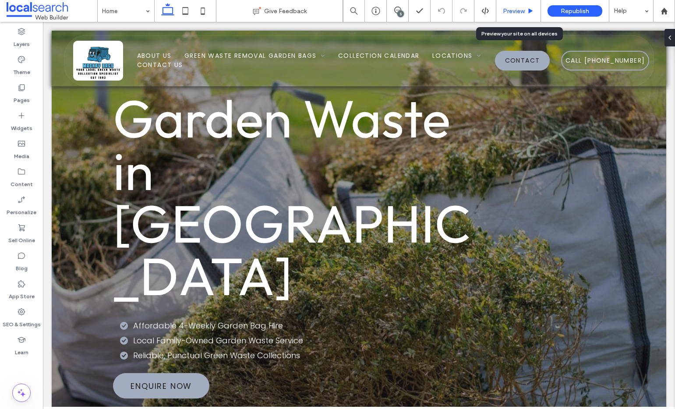
click at [512, 12] on span "Preview" at bounding box center [514, 10] width 22 height 7
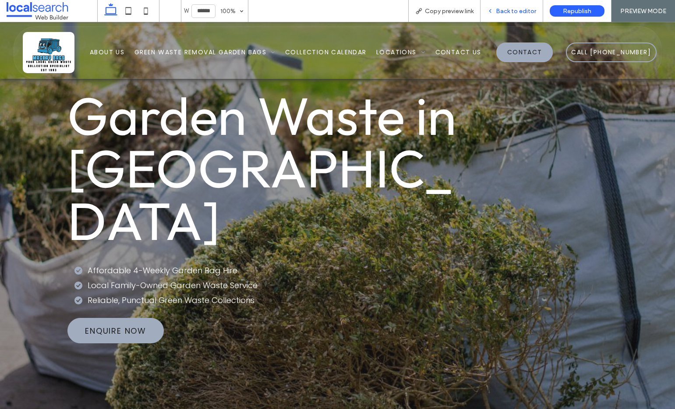
click at [500, 10] on span "Back to editor" at bounding box center [516, 10] width 40 height 7
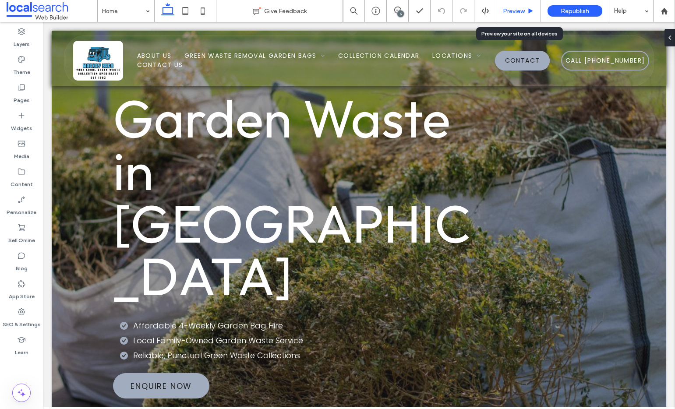
click at [519, 12] on span "Preview" at bounding box center [514, 10] width 22 height 7
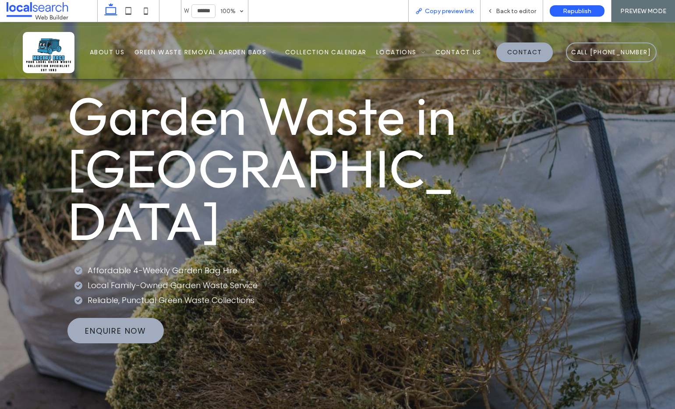
click at [462, 10] on span "Copy preview link" at bounding box center [449, 10] width 49 height 7
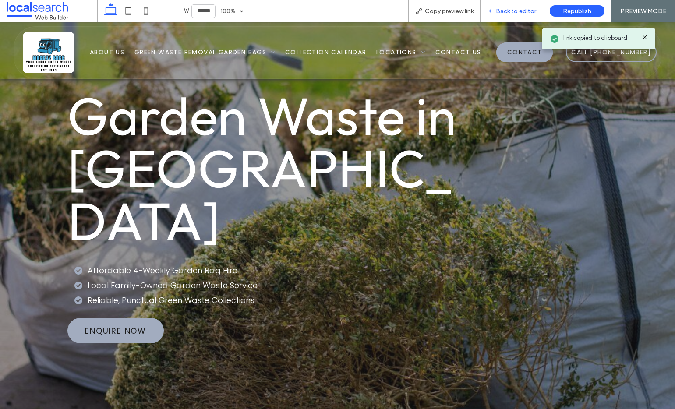
click at [509, 11] on span "Back to editor" at bounding box center [516, 10] width 40 height 7
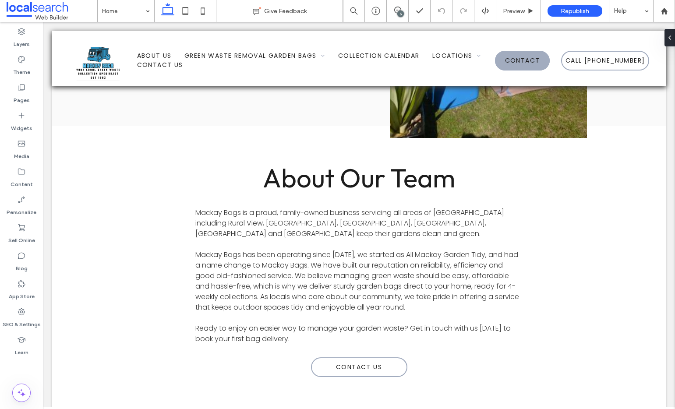
scroll to position [2238, 0]
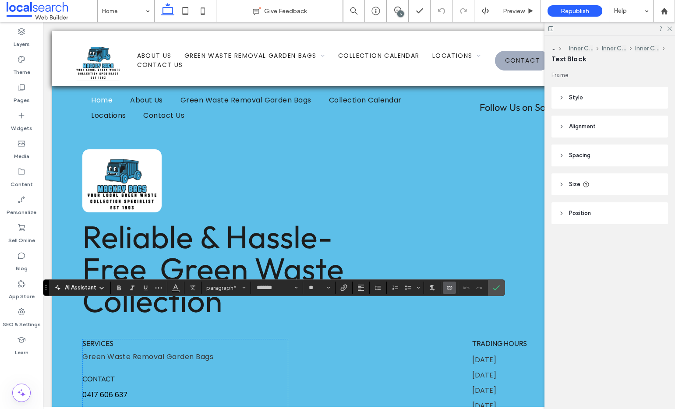
click at [447, 292] on span "Connect To Data" at bounding box center [448, 288] width 4 height 12
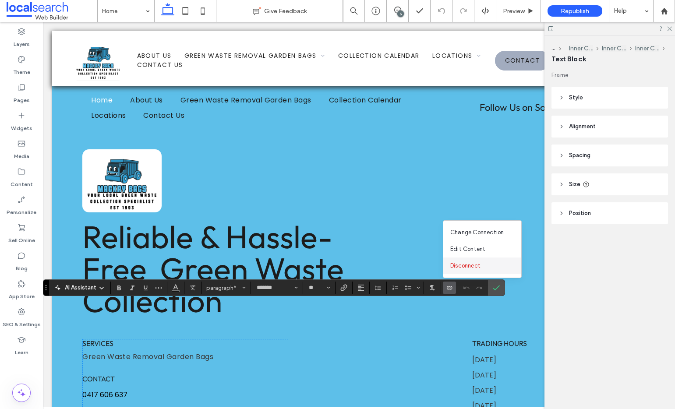
click at [466, 265] on span "Disconnect" at bounding box center [465, 265] width 30 height 9
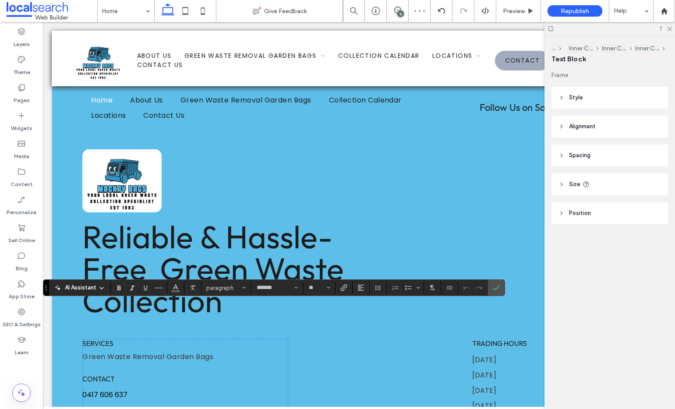
scroll to position [0, 0]
drag, startPoint x: 138, startPoint y: 307, endPoint x: 84, endPoint y: 303, distance: 54.5
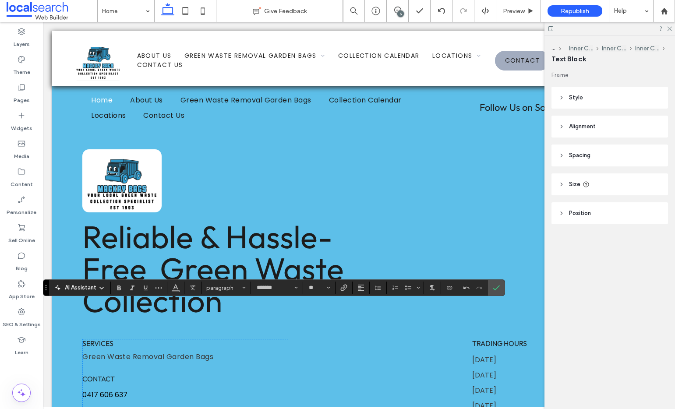
drag, startPoint x: 189, startPoint y: 309, endPoint x: 77, endPoint y: 305, distance: 112.6
click at [77, 305] on div "**********" at bounding box center [359, 287] width 614 height 468
click at [347, 288] on icon "Link" at bounding box center [343, 287] width 7 height 7
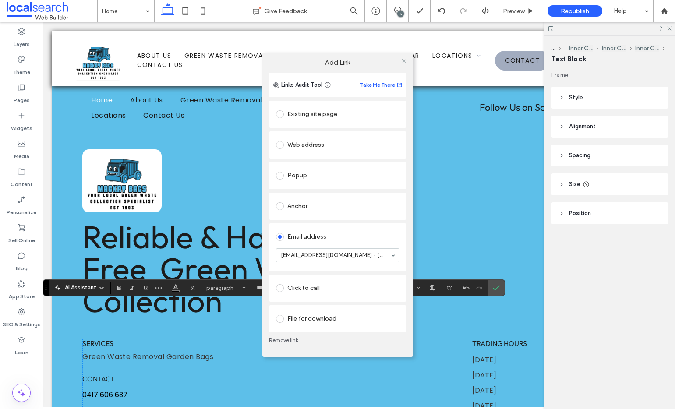
click at [402, 60] on icon at bounding box center [404, 61] width 7 height 7
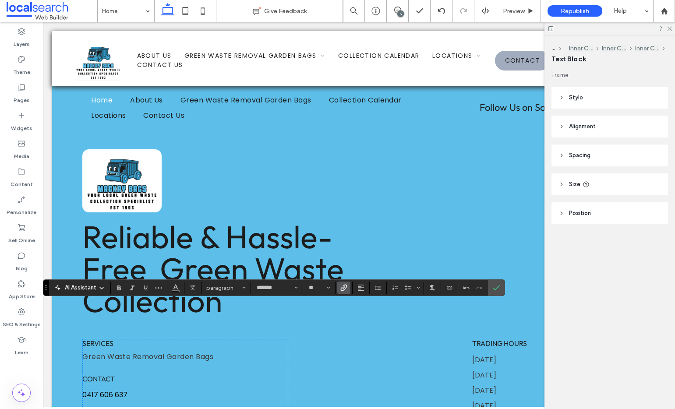
click at [197, 339] on div "**********" at bounding box center [185, 399] width 206 height 121
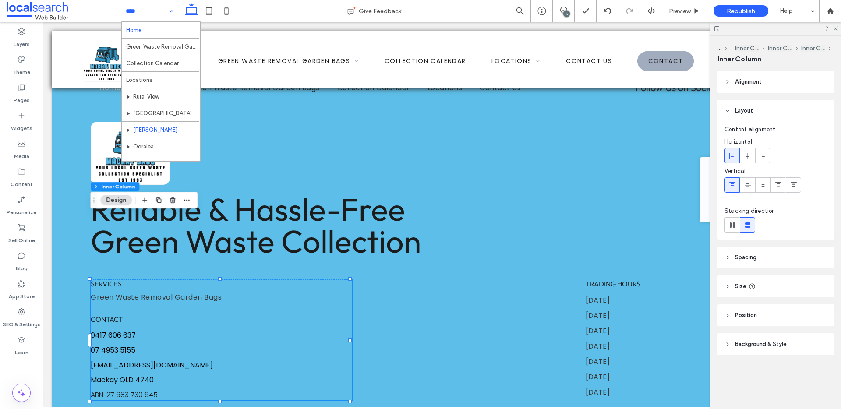
scroll to position [42, 0]
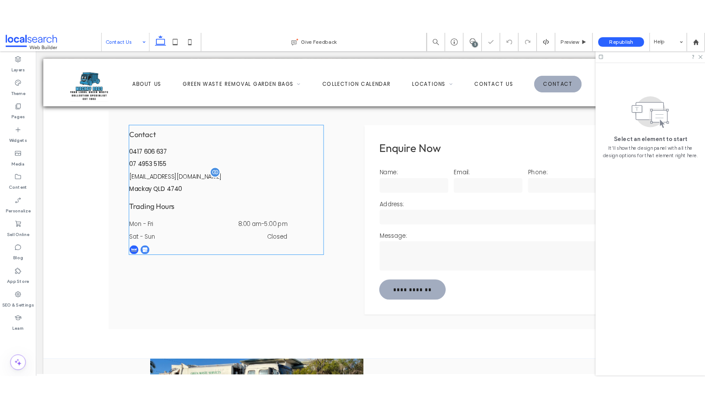
scroll to position [213, 0]
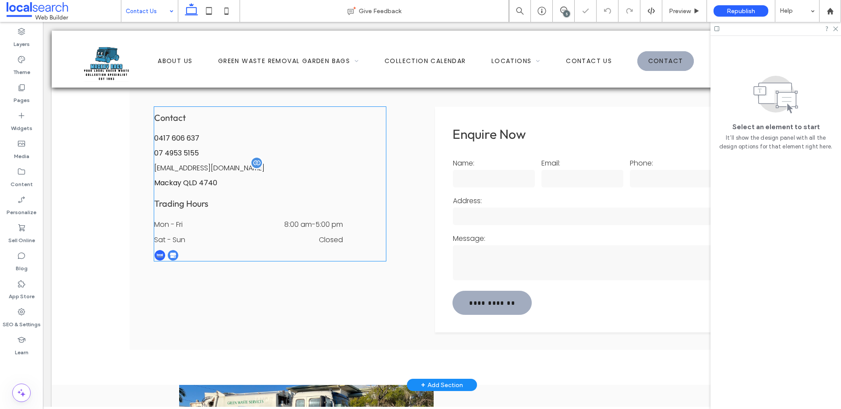
click at [222, 170] on span "lukehamilton_83@icloud.com" at bounding box center [209, 168] width 110 height 10
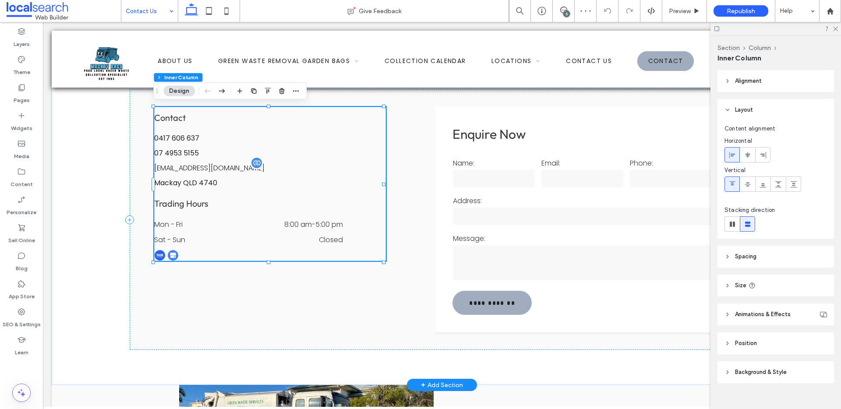
click at [222, 169] on span "lukehamilton_83@icloud.com" at bounding box center [209, 168] width 110 height 10
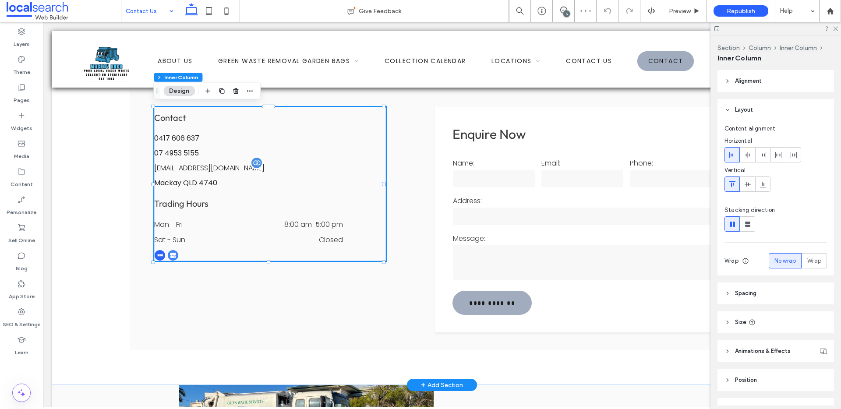
click at [222, 169] on span "lukehamilton_83@icloud.com" at bounding box center [209, 168] width 110 height 10
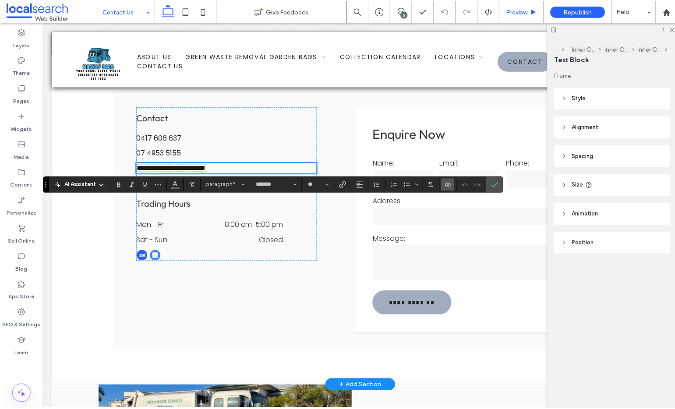
scroll to position [172, 0]
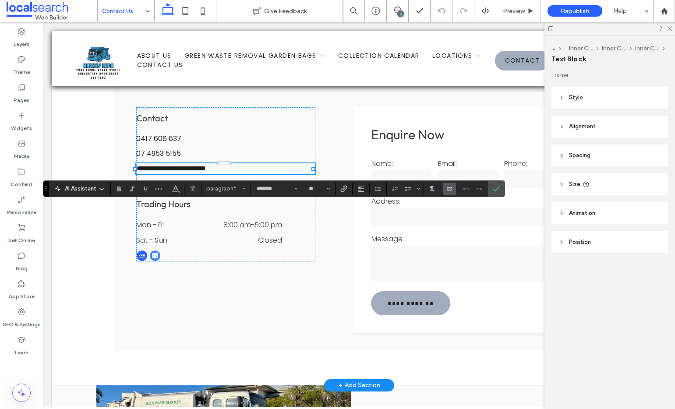
click at [191, 166] on span "**********" at bounding box center [171, 168] width 69 height 7
drag, startPoint x: 255, startPoint y: 168, endPoint x: 194, endPoint y: 165, distance: 61.0
click at [194, 165] on p "**********" at bounding box center [226, 168] width 180 height 11
click at [454, 189] on label "Connect To Data" at bounding box center [449, 189] width 13 height 12
click at [458, 171] on div "Disconnect" at bounding box center [482, 167] width 78 height 17
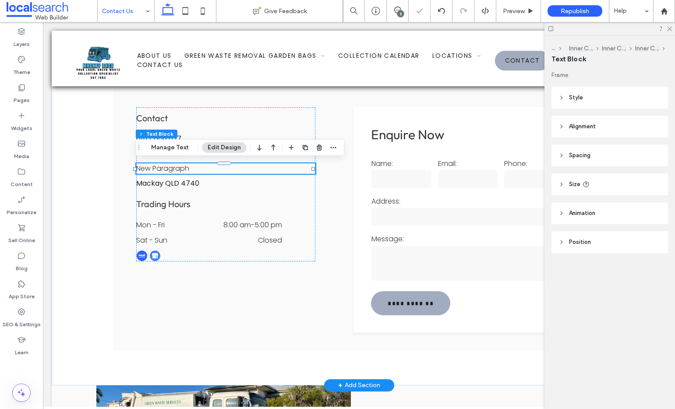
click at [207, 168] on p "New Paragraph" at bounding box center [226, 168] width 180 height 11
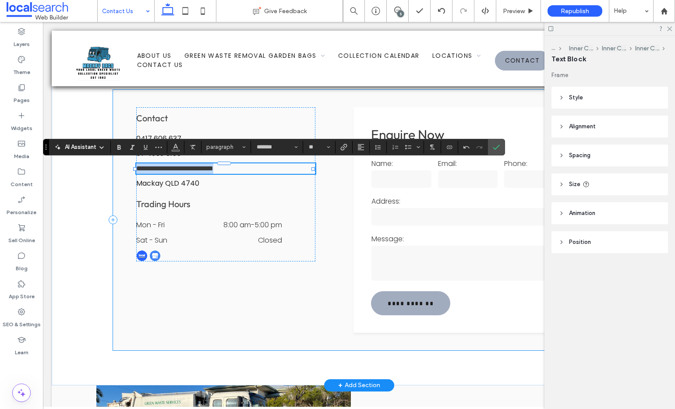
drag, startPoint x: 198, startPoint y: 168, endPoint x: 119, endPoint y: 169, distance: 79.7
click at [119, 169] on div "**********" at bounding box center [358, 220] width 491 height 261
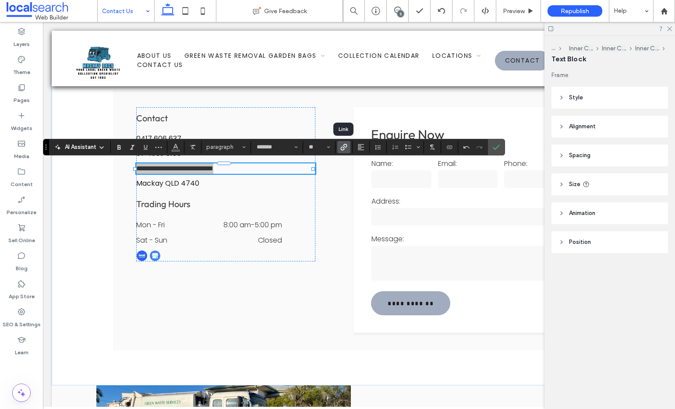
click at [338, 149] on label "Link" at bounding box center [343, 147] width 13 height 12
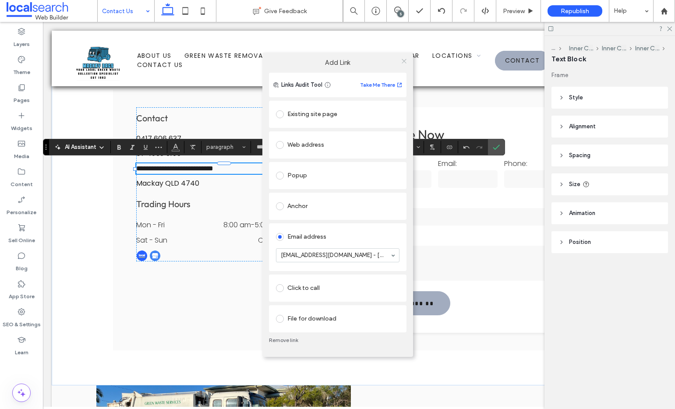
click at [405, 61] on icon at bounding box center [404, 61] width 7 height 7
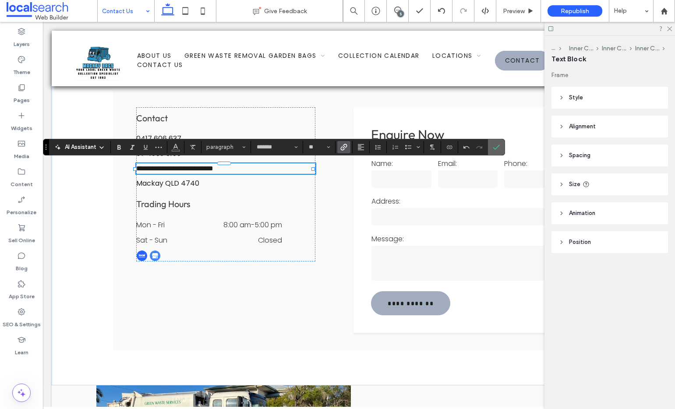
click at [503, 151] on section at bounding box center [496, 147] width 17 height 16
click at [490, 145] on label "Confirm" at bounding box center [496, 147] width 13 height 16
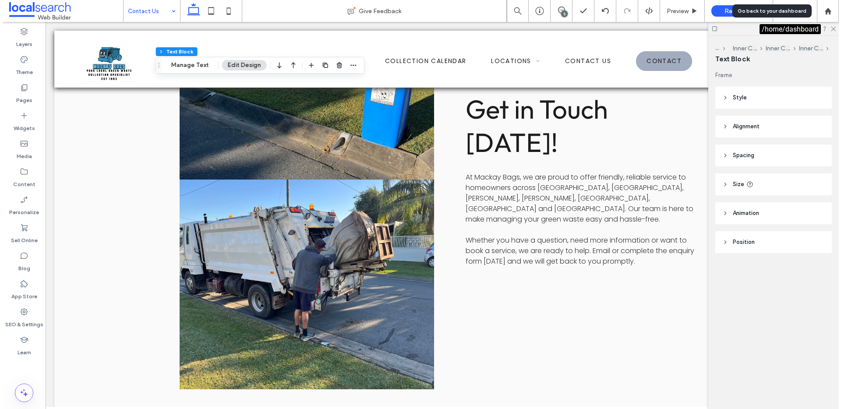
scroll to position [629, 0]
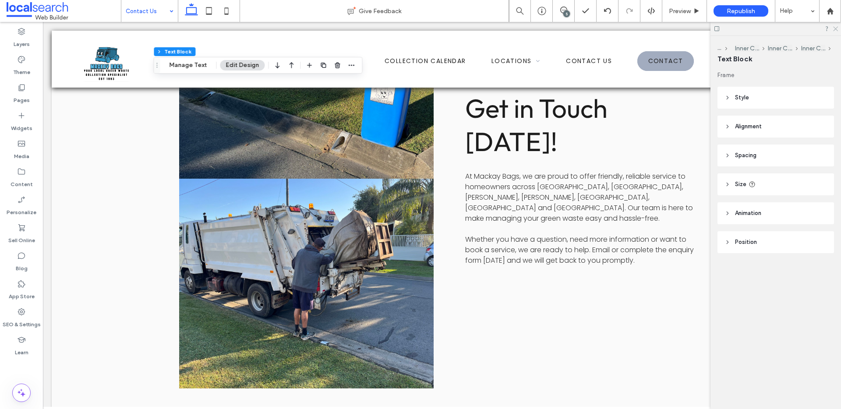
click at [674, 27] on icon at bounding box center [835, 28] width 6 height 6
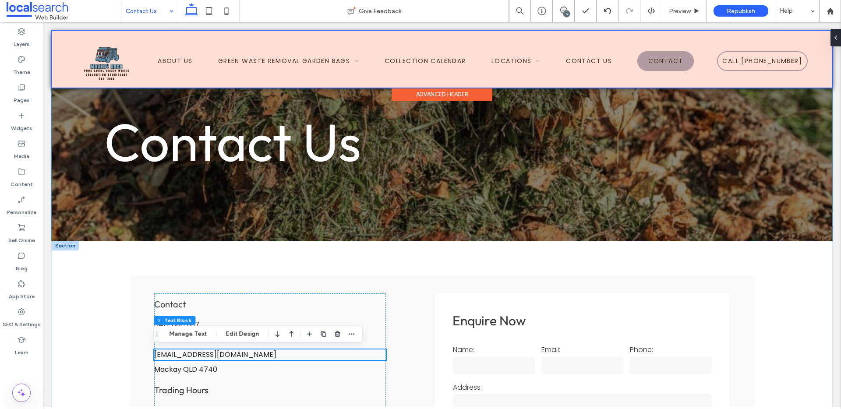
scroll to position [0, 0]
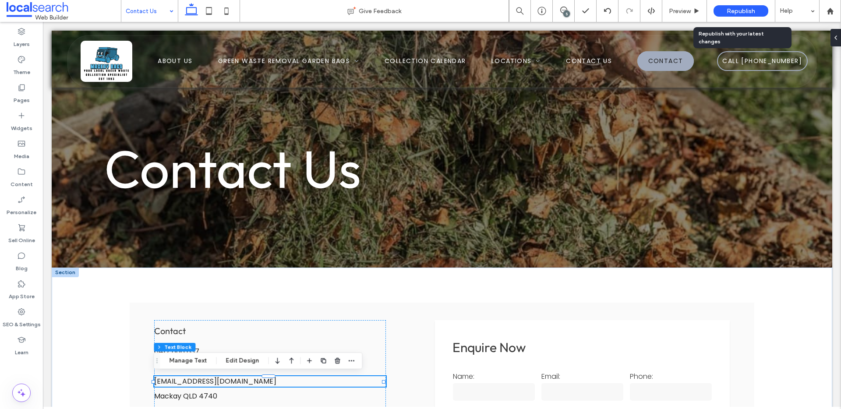
click at [674, 15] on div "Republish" at bounding box center [740, 10] width 55 height 11
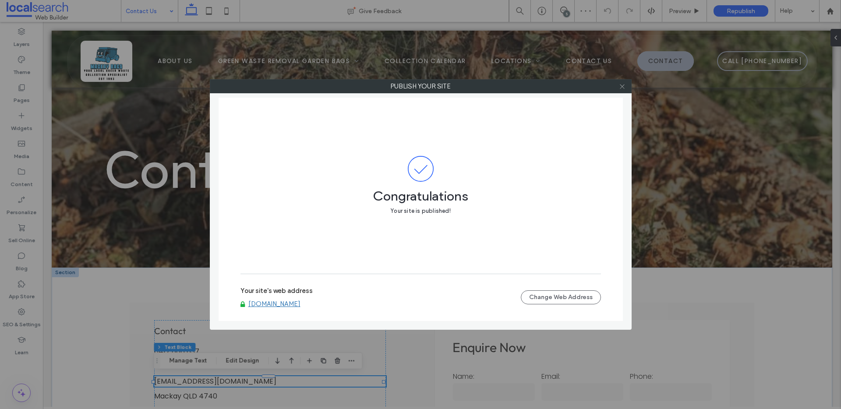
click at [622, 88] on icon at bounding box center [622, 86] width 7 height 7
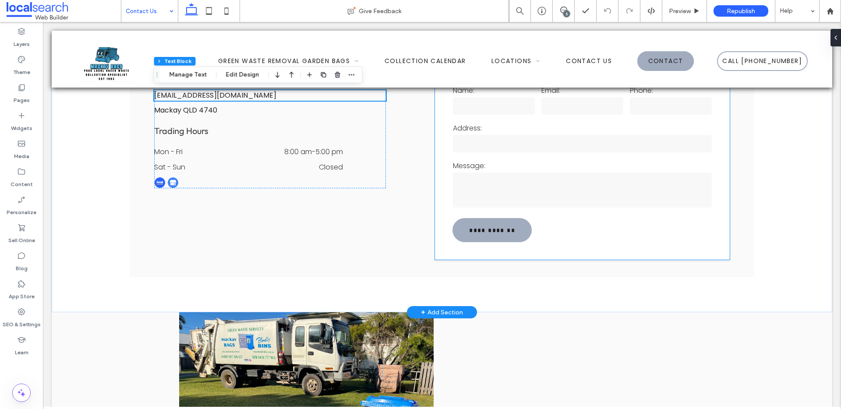
scroll to position [288, 0]
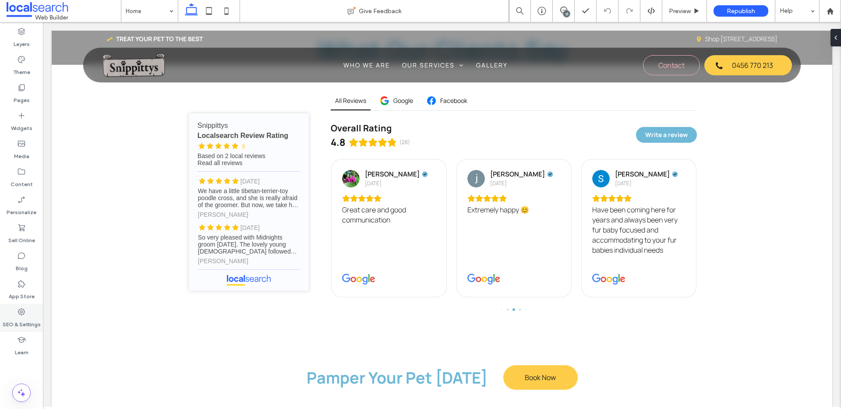
click at [12, 310] on div "SEO & Settings" at bounding box center [21, 318] width 43 height 28
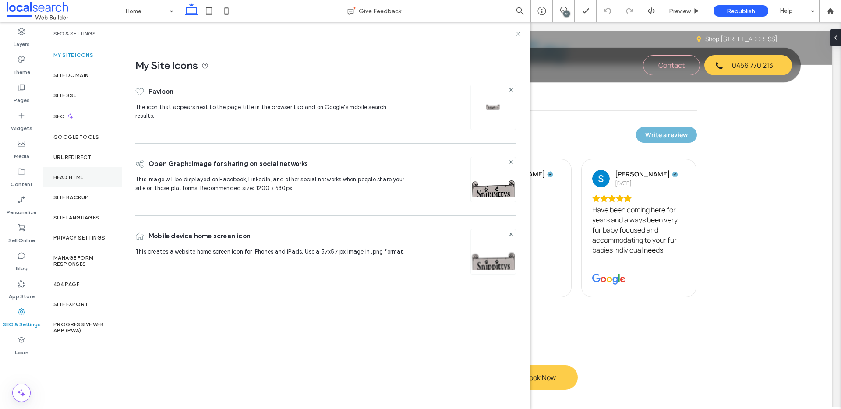
click at [68, 184] on div "Head HTML" at bounding box center [82, 177] width 79 height 20
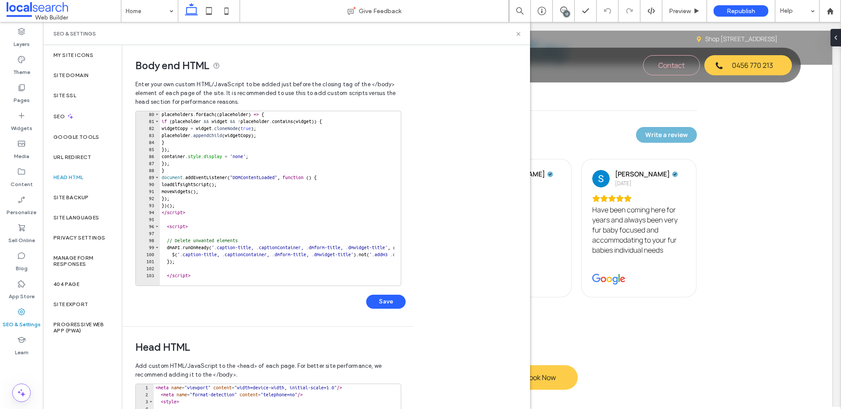
scroll to position [191, 0]
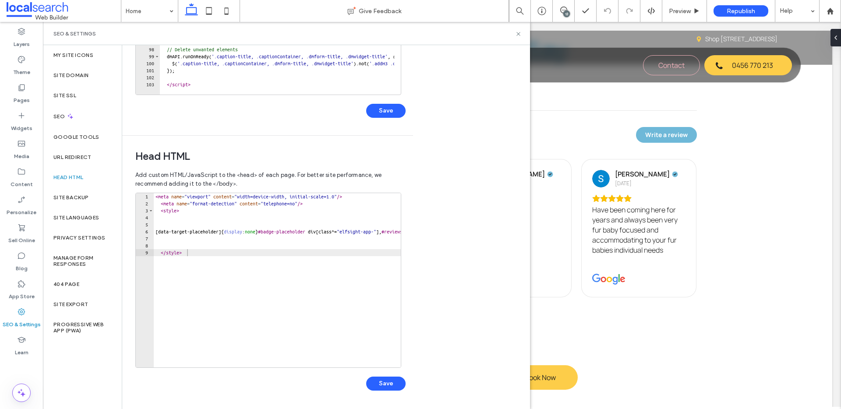
click at [215, 251] on div "< meta name = "viewport" content = "width=device-width, initial-scale=1.0" /> <…" at bounding box center [397, 284] width 486 height 182
click at [209, 254] on div "< meta name = "viewport" content = "width=device-width, initial-scale=1.0" /> <…" at bounding box center [397, 284] width 486 height 182
type textarea "********"
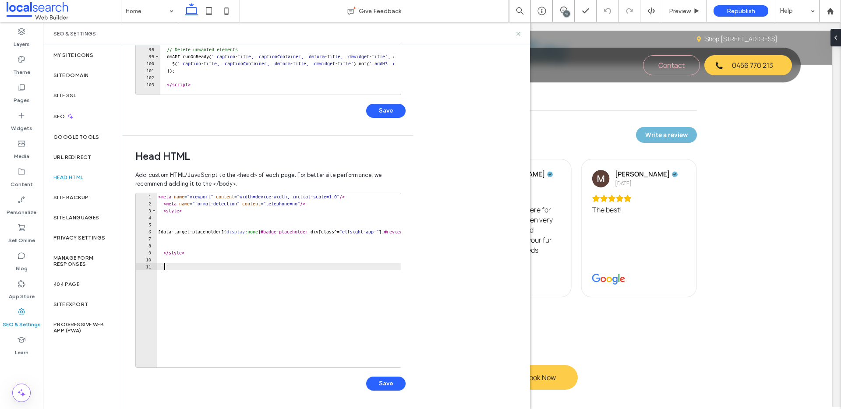
paste textarea "**********"
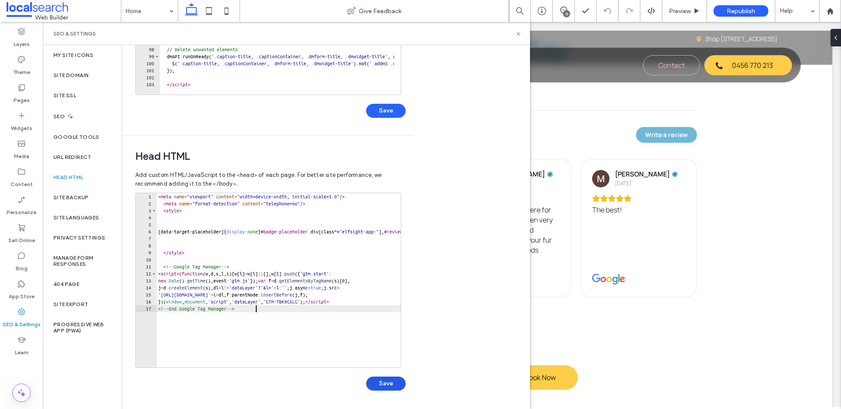
type textarea "**********"
click at [387, 379] on button "Save" at bounding box center [385, 384] width 39 height 14
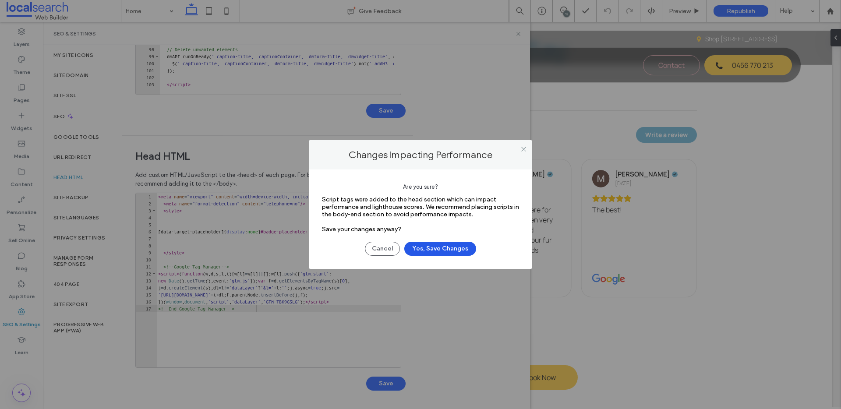
click at [442, 243] on button "Yes, Save Changes" at bounding box center [440, 249] width 72 height 14
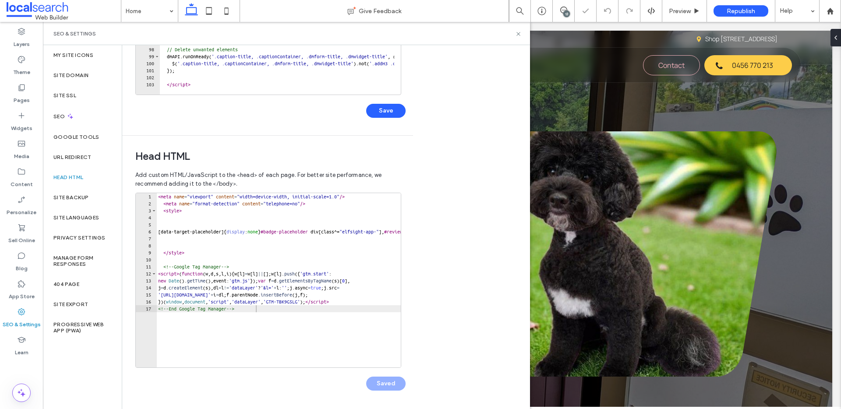
scroll to position [0, 0]
click at [518, 32] on icon at bounding box center [518, 34] width 7 height 7
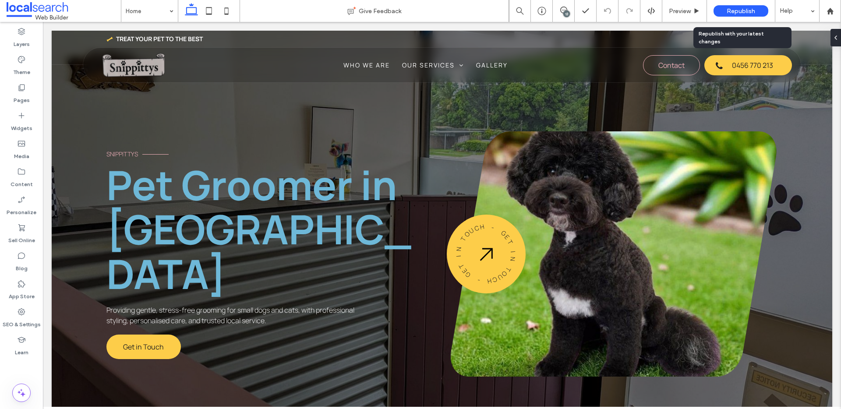
click at [735, 11] on span "Republish" at bounding box center [741, 10] width 28 height 7
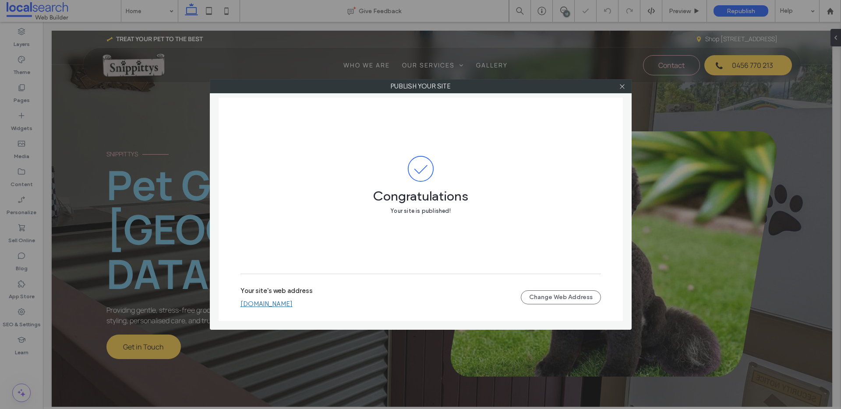
click at [269, 304] on link "[DOMAIN_NAME]" at bounding box center [266, 304] width 52 height 8
click at [621, 88] on icon at bounding box center [622, 86] width 7 height 7
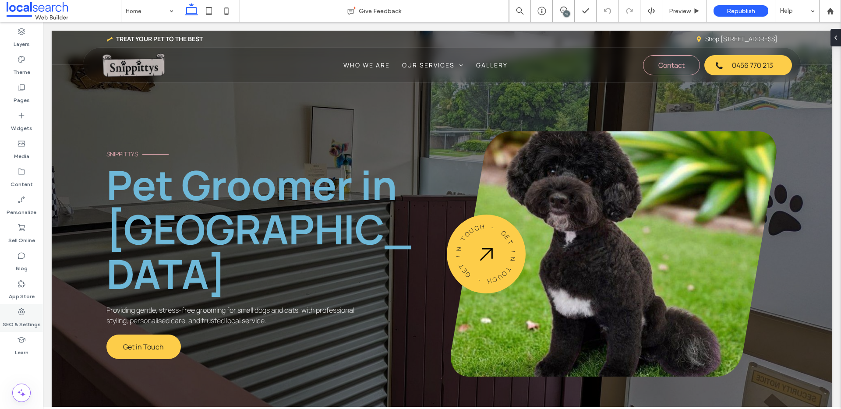
click at [21, 317] on label "SEO & Settings" at bounding box center [22, 322] width 38 height 12
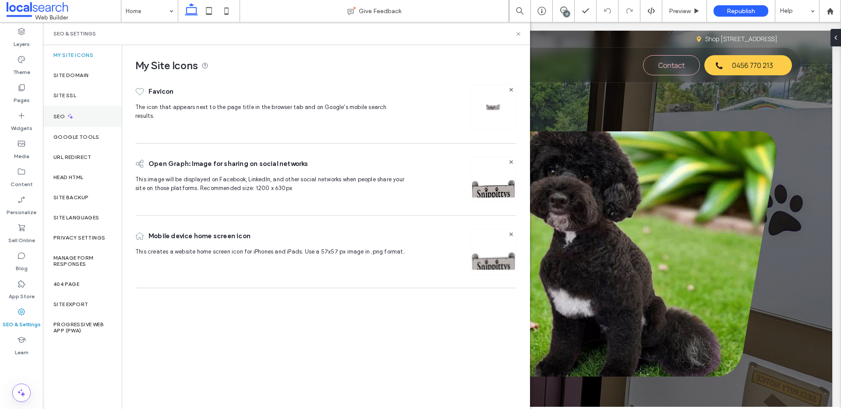
click at [77, 120] on div "SEO" at bounding box center [82, 116] width 79 height 21
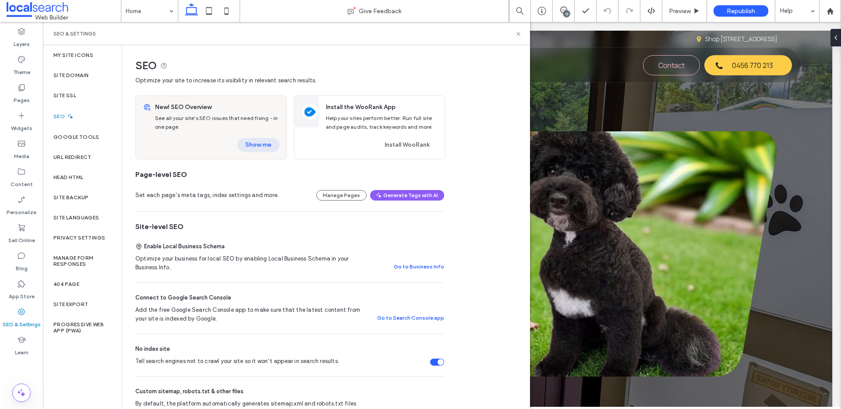
click at [256, 148] on button "Show me" at bounding box center [258, 145] width 42 height 14
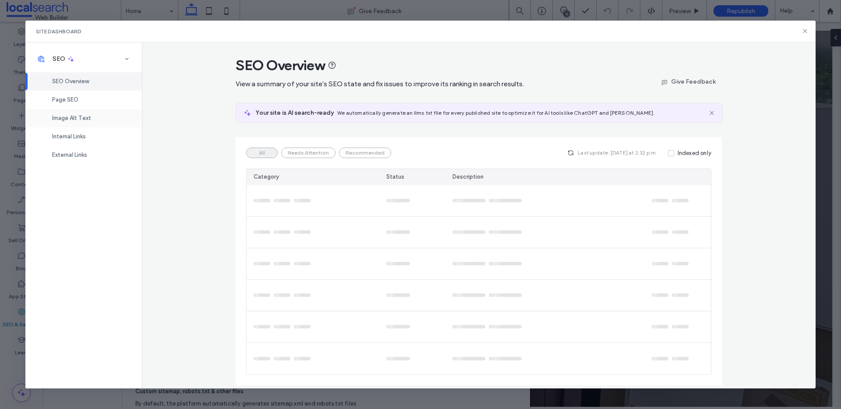
click at [79, 117] on span "Image Alt Text" at bounding box center [71, 118] width 39 height 7
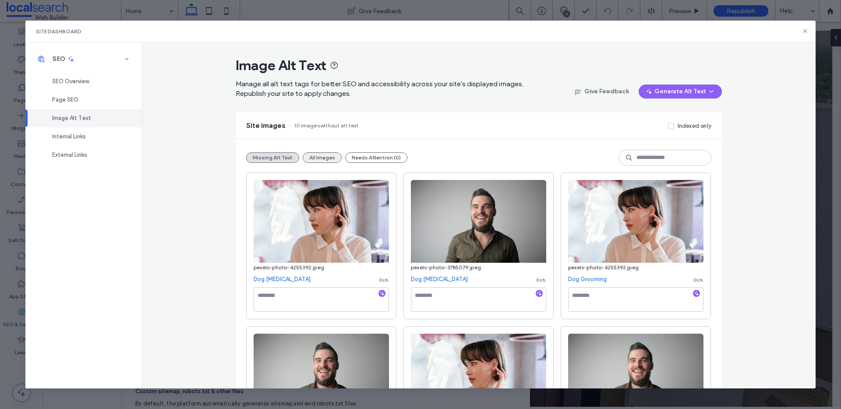
click at [323, 157] on button "All Images" at bounding box center [322, 157] width 39 height 11
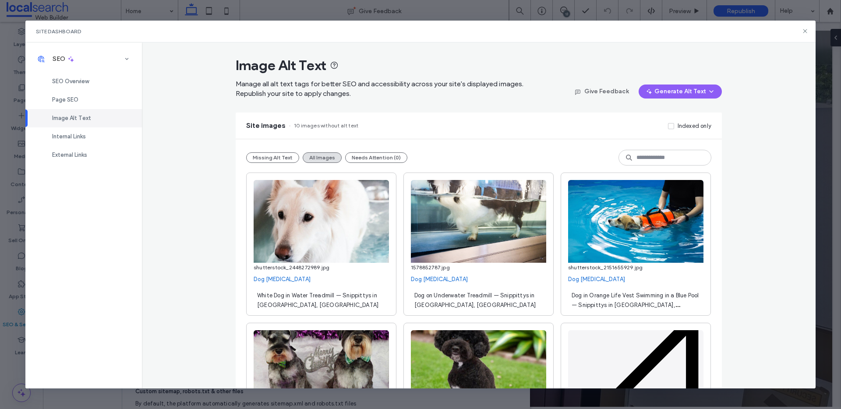
click at [198, 99] on div "**********" at bounding box center [479, 215] width 674 height 346
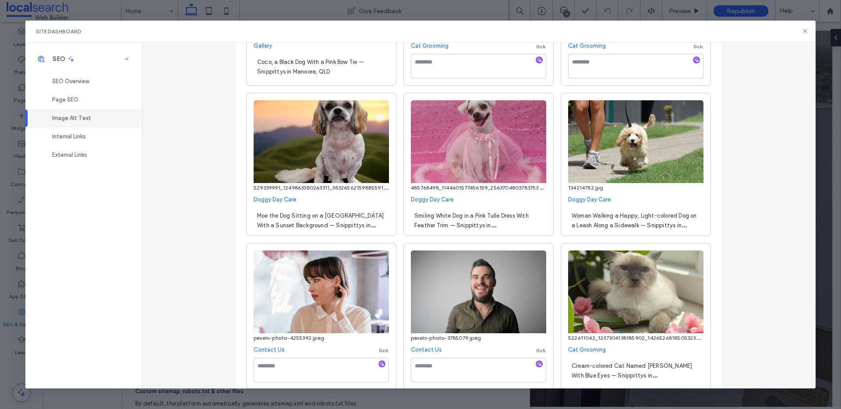
click at [658, 218] on span "Woman Walking a Happy, Light-colored Dog on a Leash Along a Sidewalk — Snippitt…" at bounding box center [634, 225] width 125 height 26
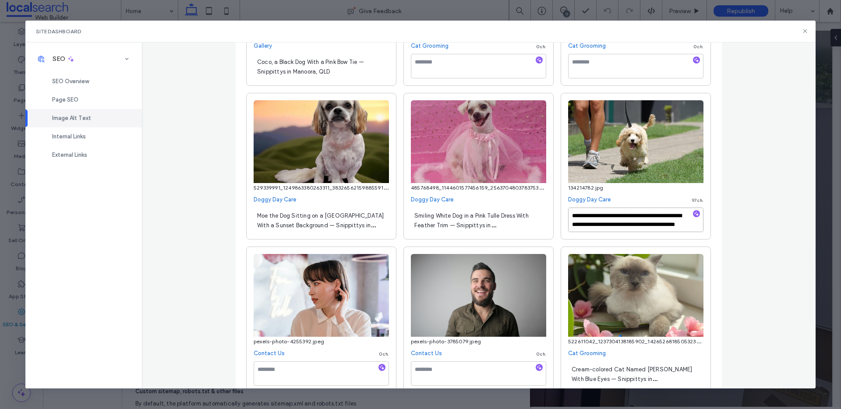
click at [665, 216] on textarea "**********" at bounding box center [635, 220] width 135 height 25
click at [674, 226] on textarea "**********" at bounding box center [635, 220] width 135 height 25
type textarea "**********"
click at [749, 235] on div "**********" at bounding box center [479, 215] width 674 height 346
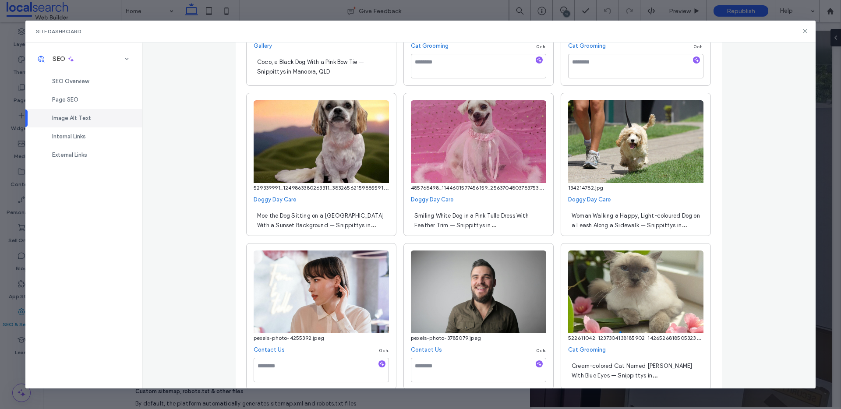
click at [604, 365] on span "Cream-colored Cat Named Leo With Blue Eyes — Snippittys in Manoora, QLD" at bounding box center [632, 376] width 120 height 26
click at [598, 366] on textarea "**********" at bounding box center [635, 370] width 135 height 25
type textarea "**********"
click at [756, 319] on div "**********" at bounding box center [479, 215] width 674 height 346
click at [805, 31] on use at bounding box center [805, 31] width 4 height 4
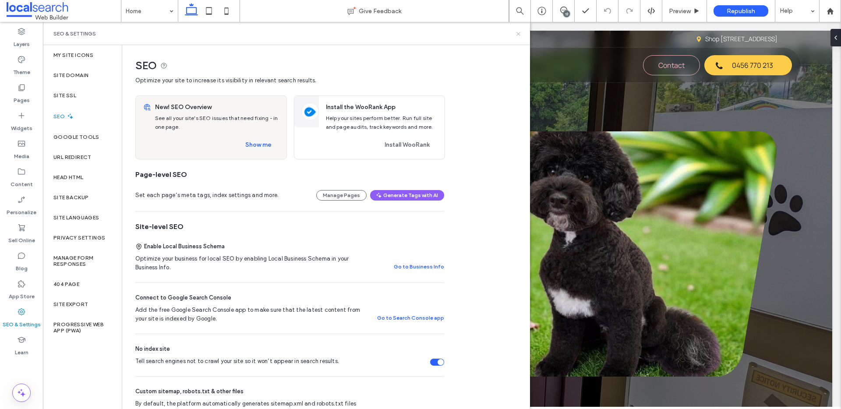
click at [518, 35] on icon at bounding box center [518, 34] width 7 height 7
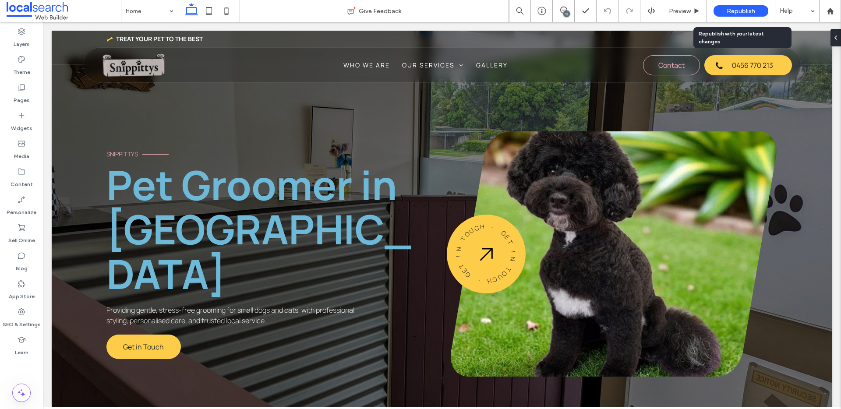
click at [730, 14] on span "Republish" at bounding box center [741, 10] width 28 height 7
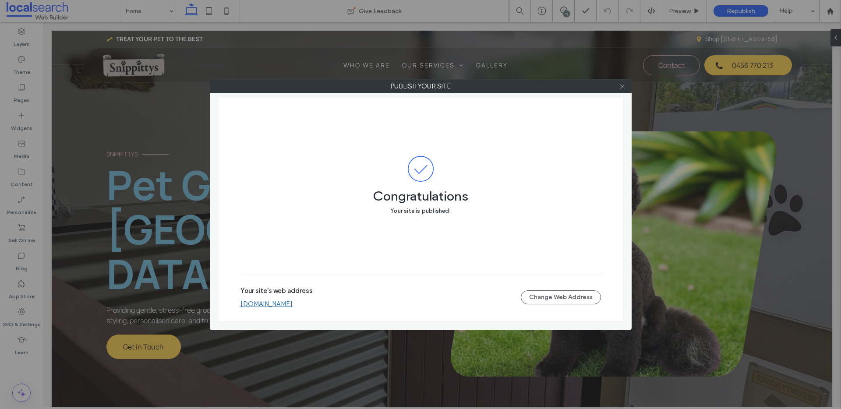
click at [621, 86] on use at bounding box center [622, 86] width 4 height 4
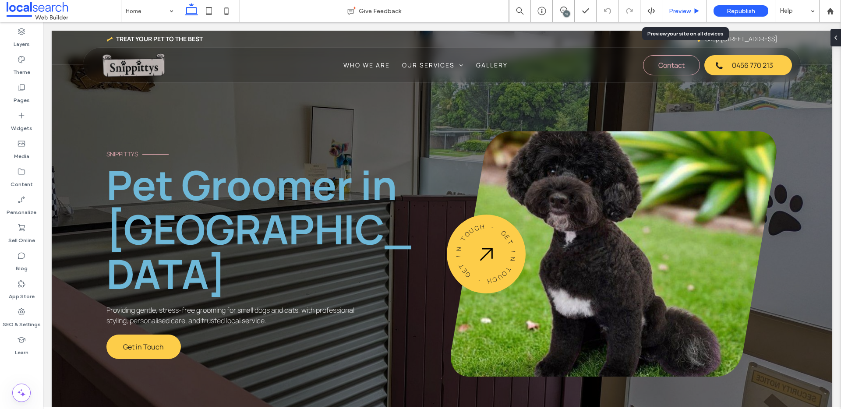
click at [678, 8] on span "Preview" at bounding box center [680, 10] width 22 height 7
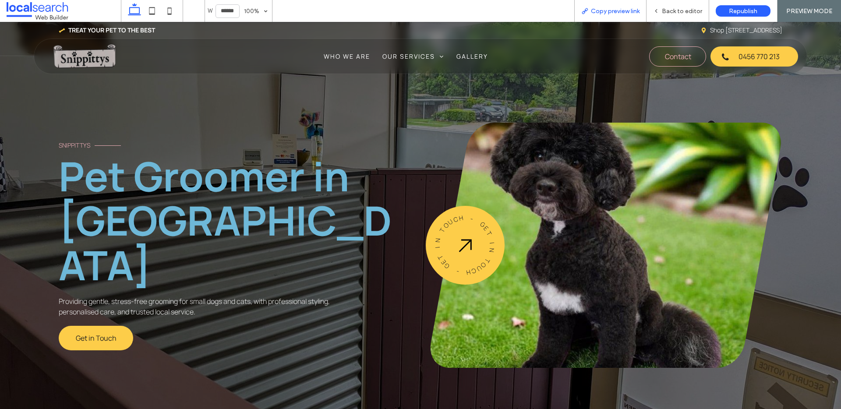
click at [606, 11] on span "Copy preview link" at bounding box center [615, 10] width 49 height 7
click at [681, 8] on span "Back to editor" at bounding box center [682, 10] width 40 height 7
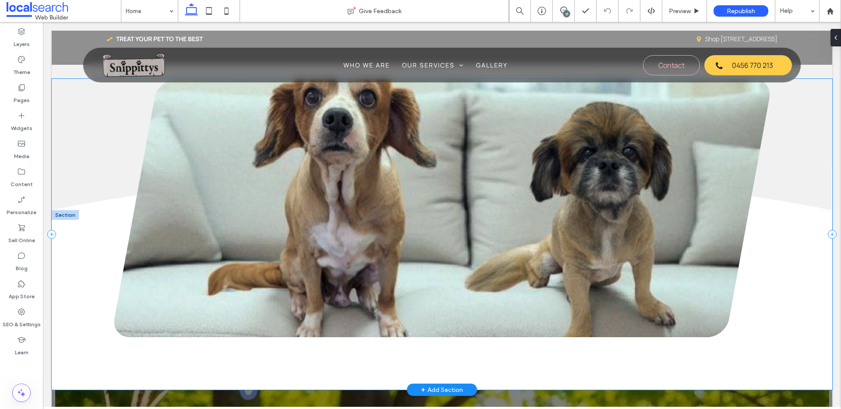
scroll to position [1332, 0]
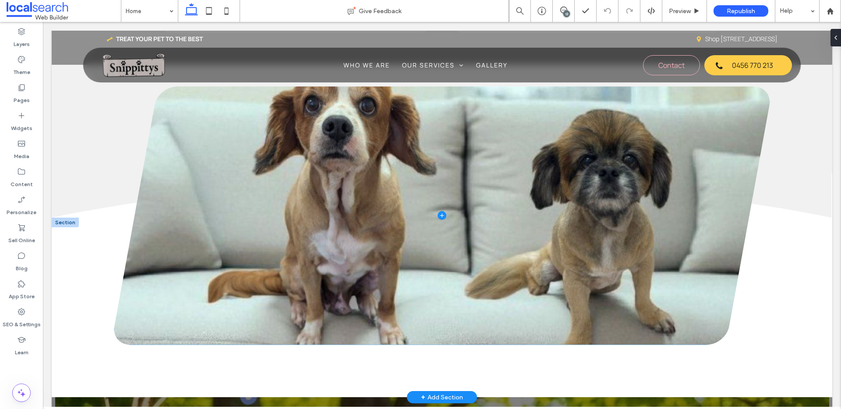
click at [236, 173] on span at bounding box center [442, 215] width 656 height 258
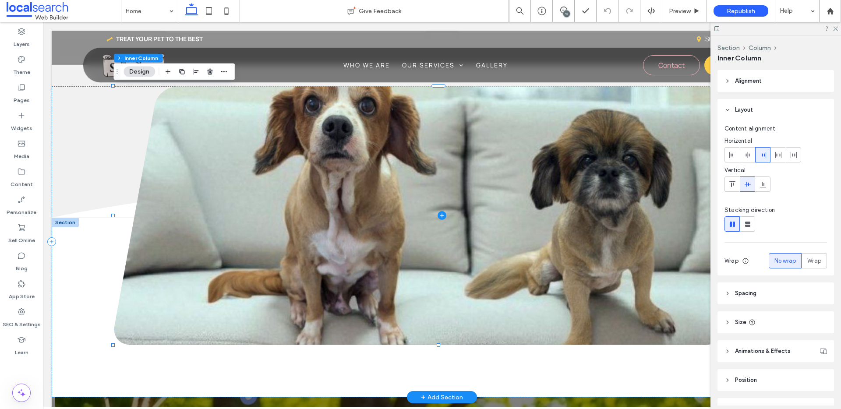
click at [236, 173] on span at bounding box center [442, 215] width 656 height 258
click at [205, 139] on span at bounding box center [442, 215] width 656 height 258
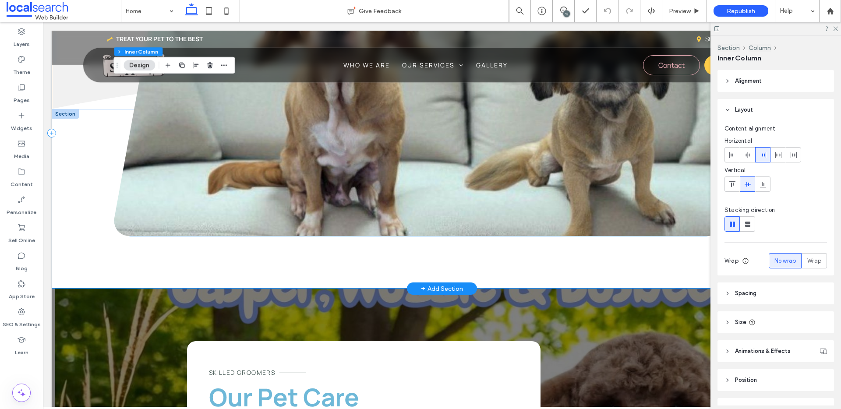
scroll to position [1470, 0]
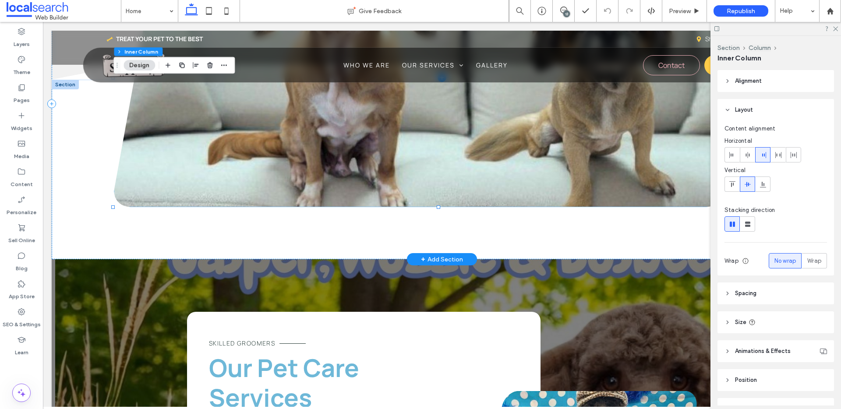
click at [206, 177] on span at bounding box center [442, 77] width 656 height 258
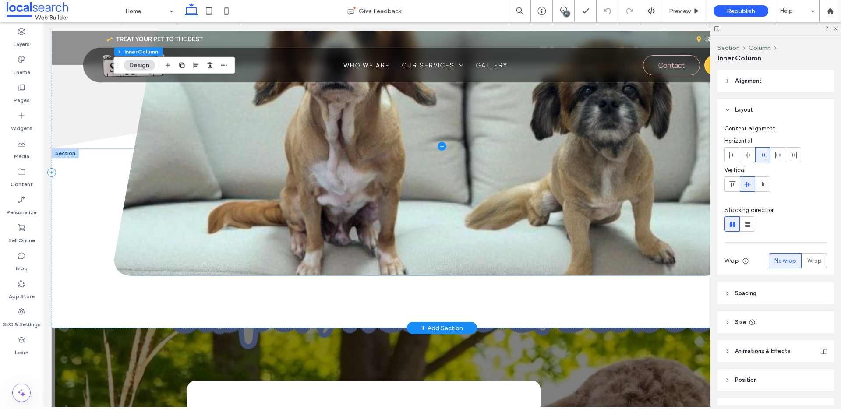
scroll to position [1389, 0]
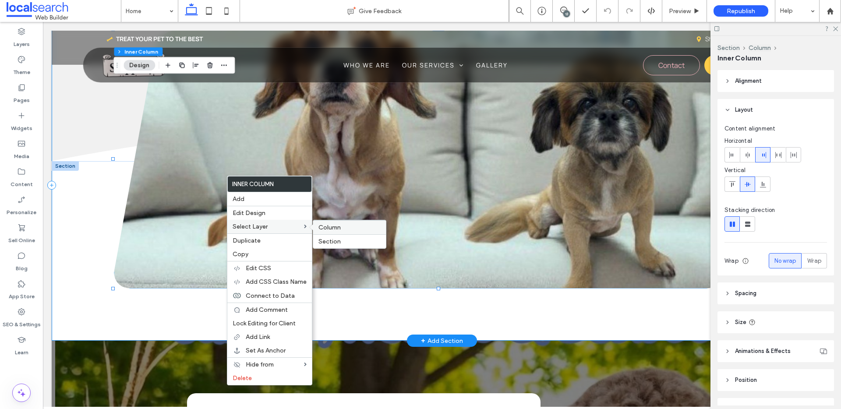
click at [336, 228] on span "Column" at bounding box center [329, 227] width 22 height 7
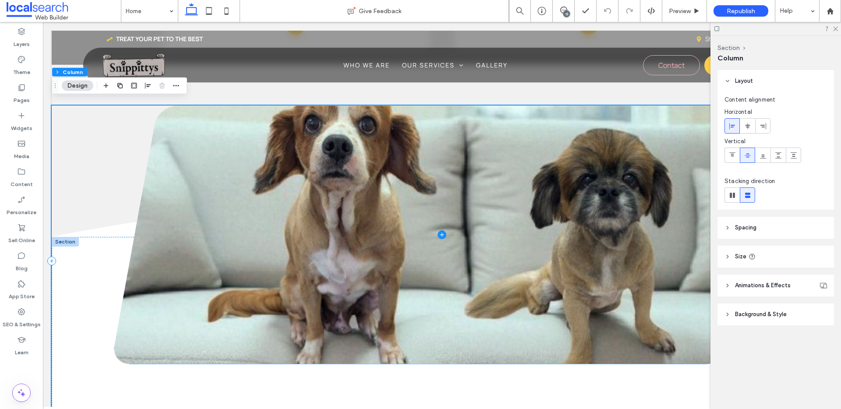
scroll to position [1307, 0]
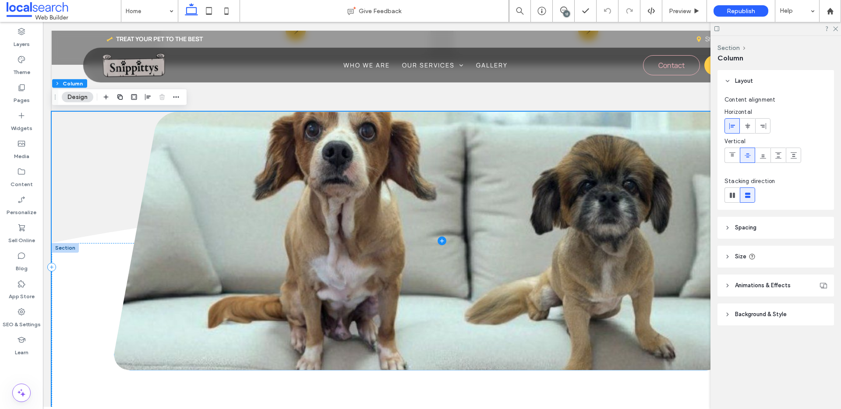
click at [309, 201] on span at bounding box center [442, 241] width 656 height 258
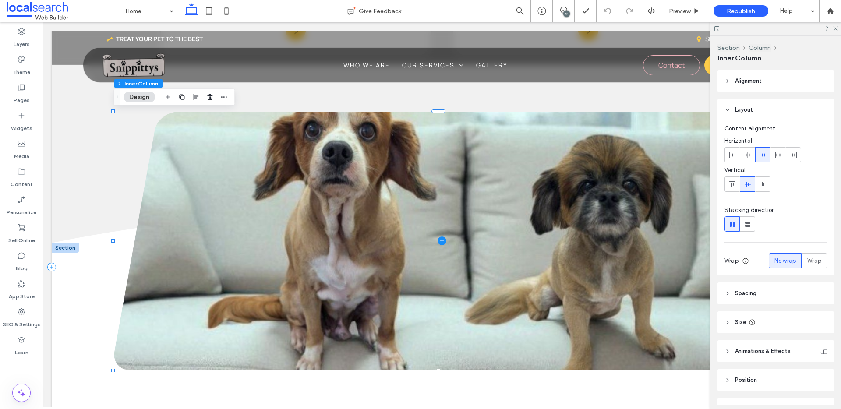
click at [309, 201] on span at bounding box center [442, 241] width 656 height 258
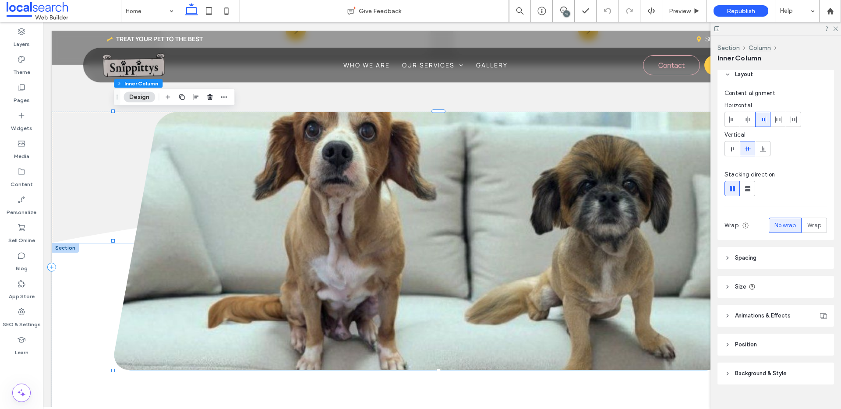
scroll to position [49, 0]
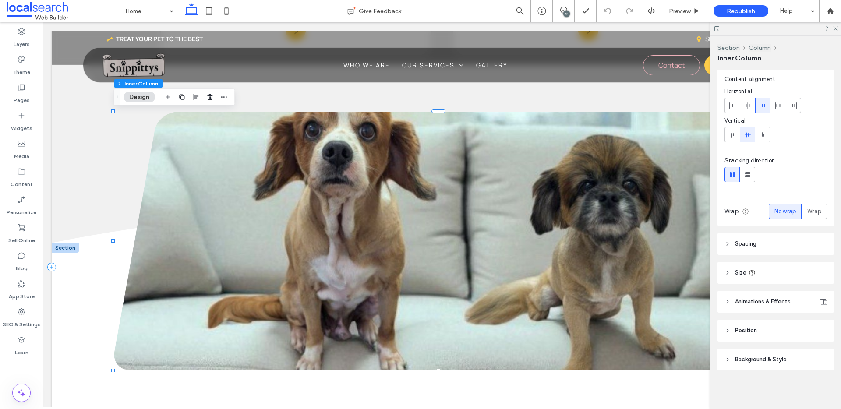
click at [744, 356] on span "Background & Style" at bounding box center [761, 359] width 52 height 9
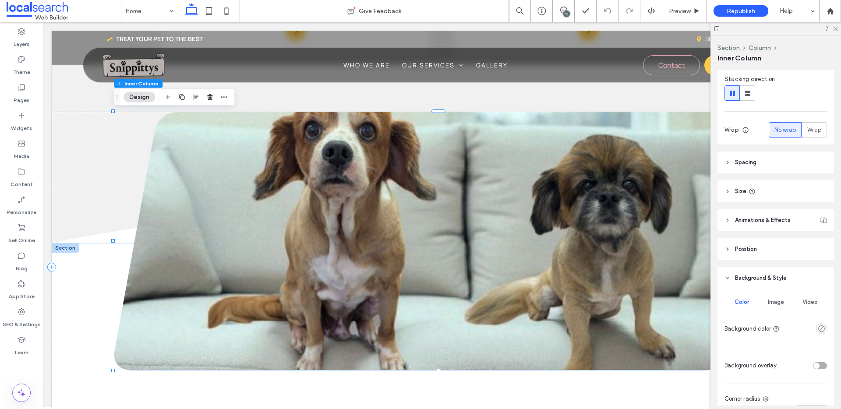
scroll to position [219, 0]
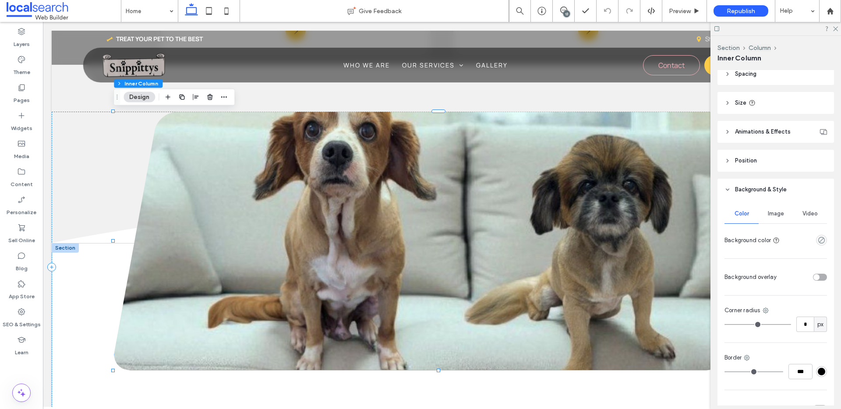
click at [771, 208] on div "Image" at bounding box center [776, 213] width 34 height 19
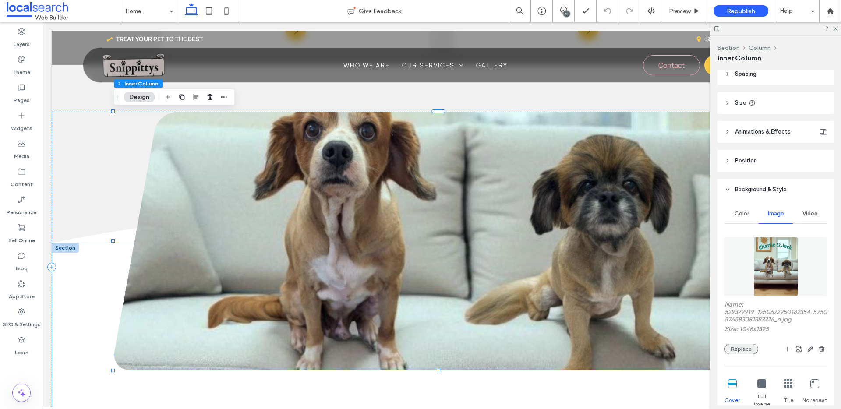
click at [740, 348] on button "Replace" at bounding box center [741, 349] width 34 height 11
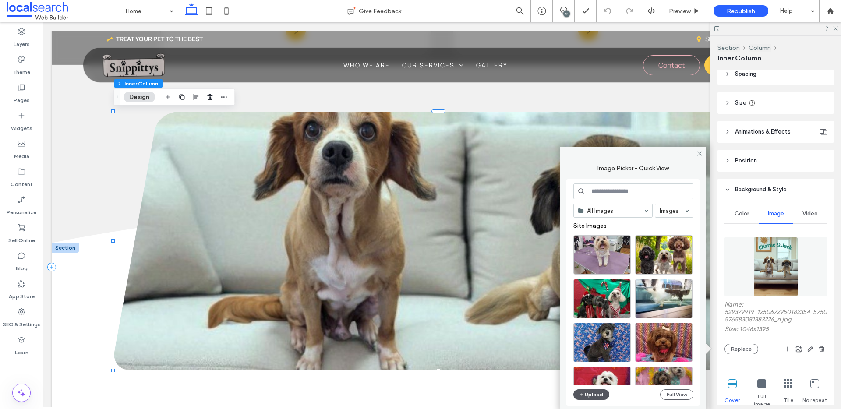
click at [591, 394] on button "Upload" at bounding box center [591, 394] width 36 height 11
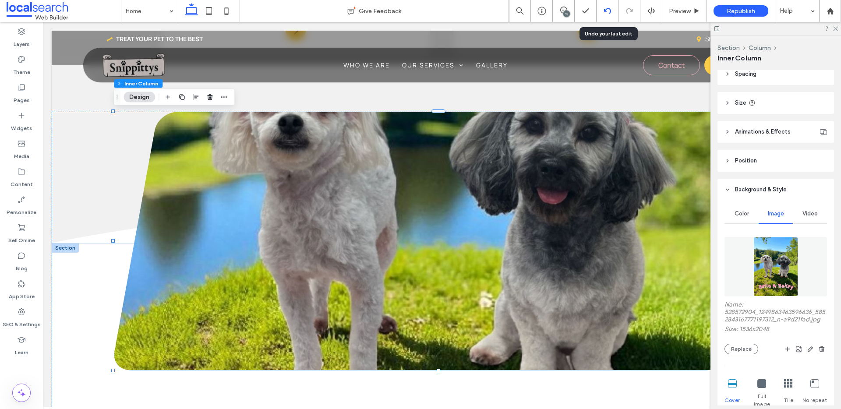
click at [607, 9] on use at bounding box center [606, 11] width 7 height 6
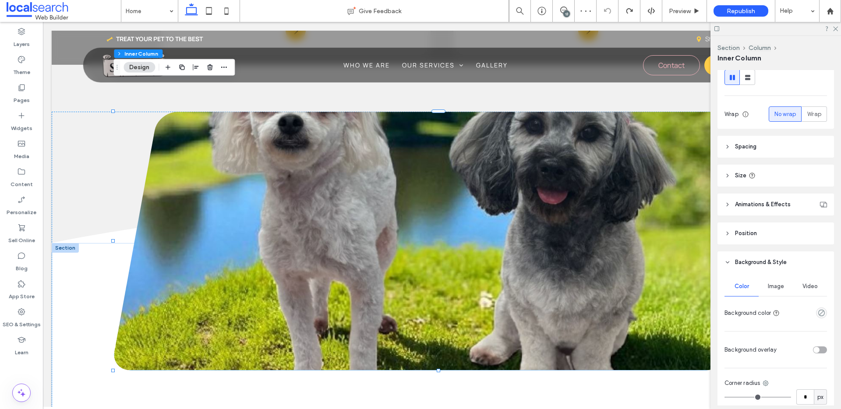
scroll to position [209, 0]
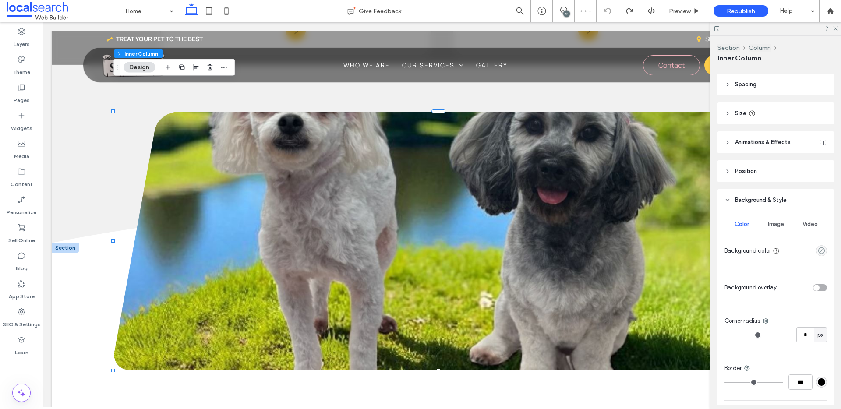
click at [772, 224] on span "Image" at bounding box center [776, 224] width 16 height 7
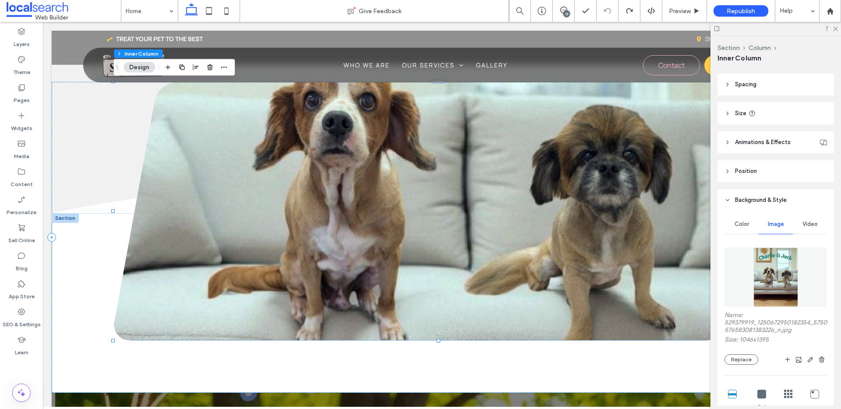
scroll to position [0, 0]
click at [743, 358] on button "Replace" at bounding box center [741, 359] width 34 height 11
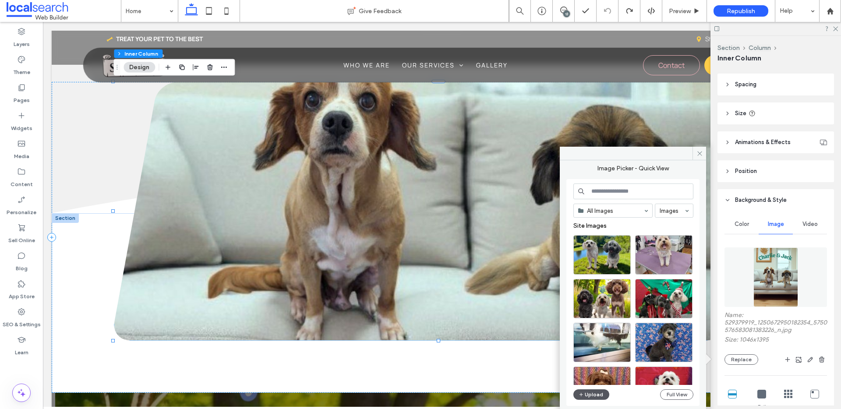
click at [600, 392] on button "Upload" at bounding box center [591, 394] width 36 height 11
click at [598, 392] on button "Upload" at bounding box center [591, 394] width 36 height 11
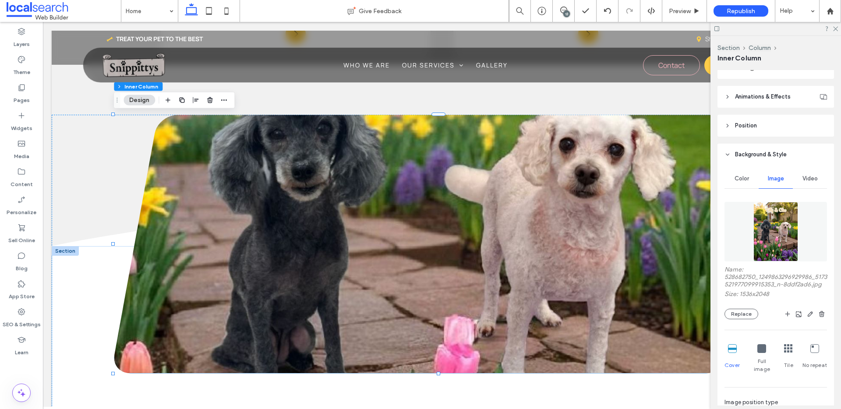
scroll to position [263, 0]
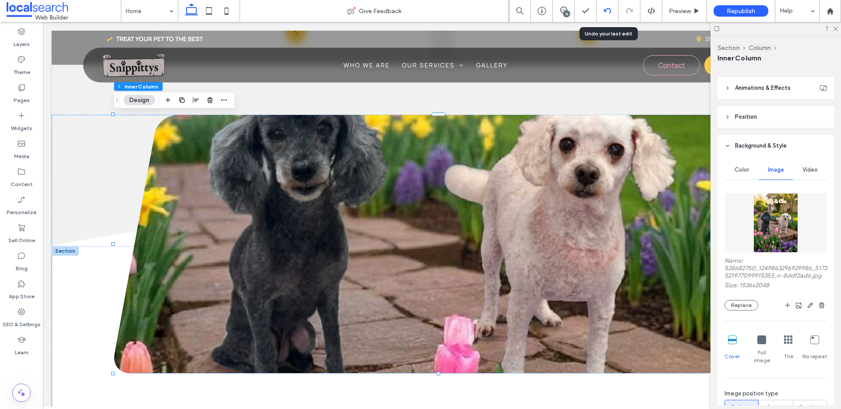
click at [608, 8] on icon at bounding box center [607, 10] width 7 height 7
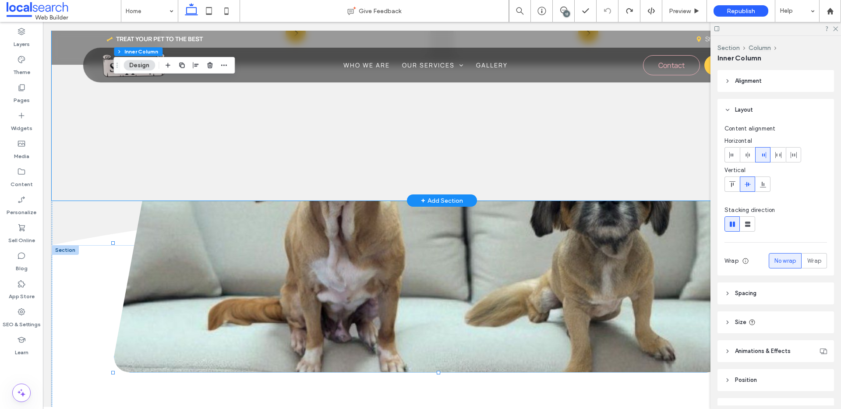
scroll to position [1341, 0]
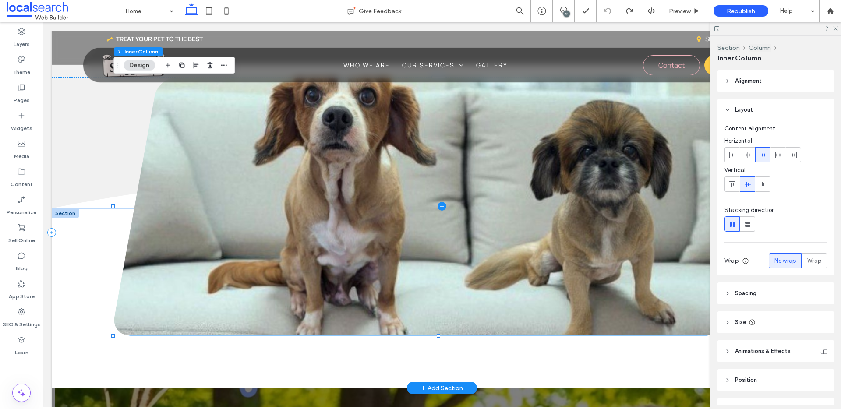
click at [267, 129] on span at bounding box center [442, 206] width 656 height 258
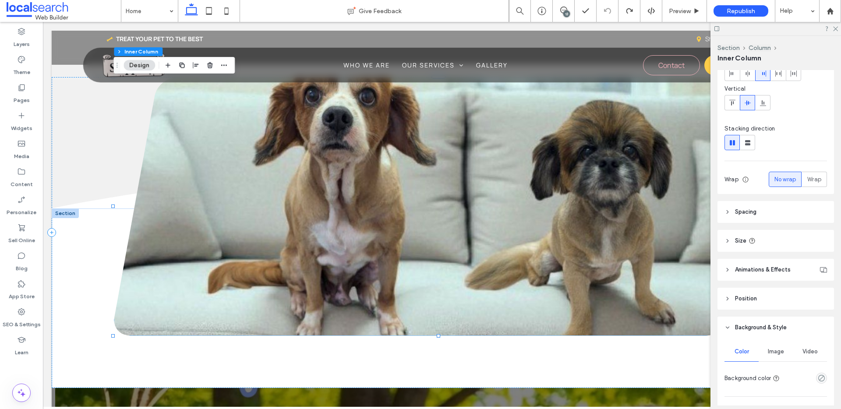
scroll to position [178, 0]
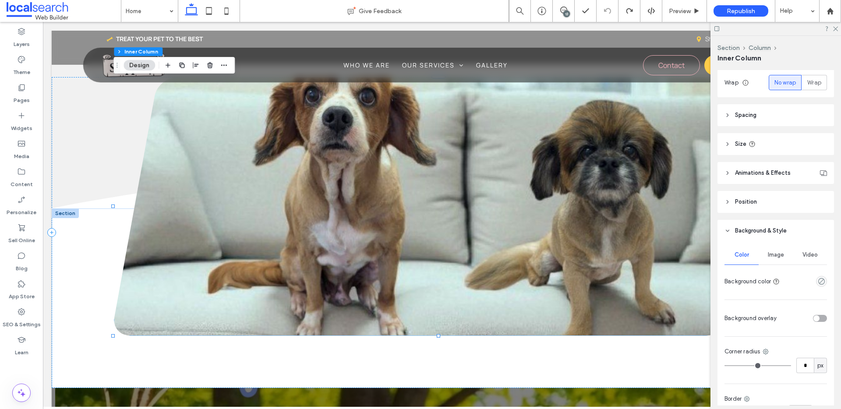
click at [768, 253] on span "Image" at bounding box center [776, 254] width 16 height 7
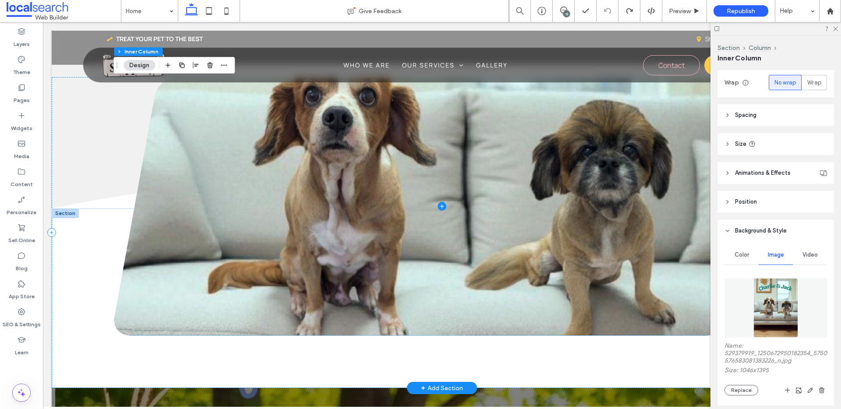
scroll to position [1359, 0]
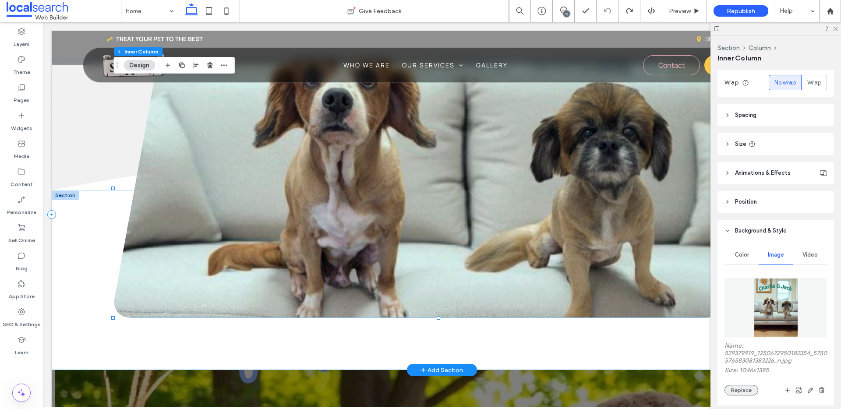
click at [742, 388] on button "Replace" at bounding box center [741, 390] width 34 height 11
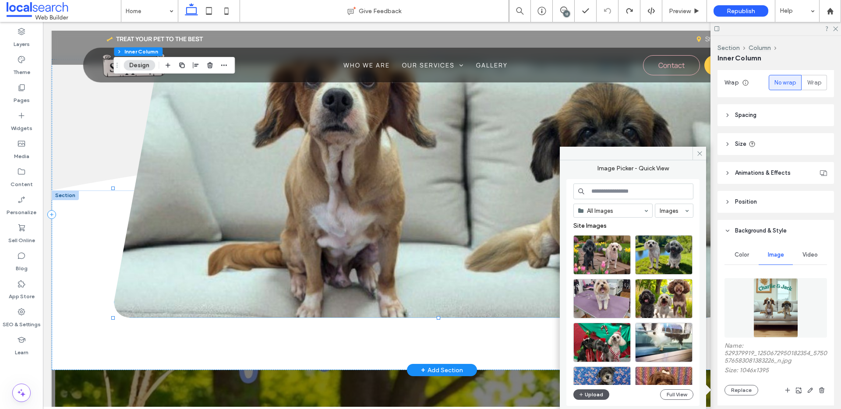
click at [591, 394] on button "Upload" at bounding box center [591, 394] width 36 height 11
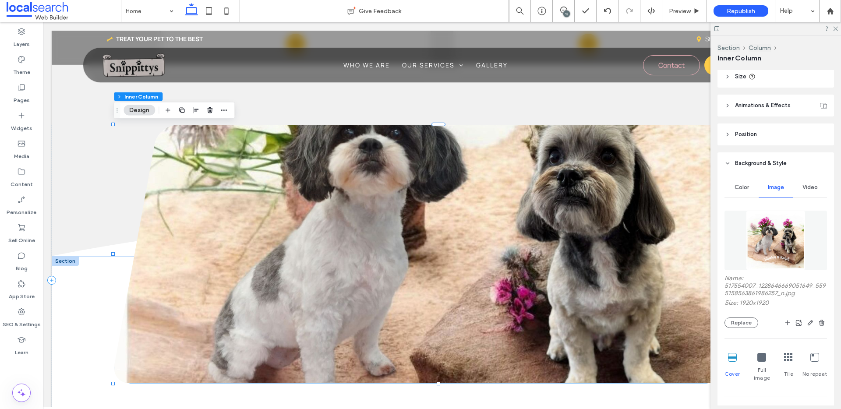
scroll to position [247, 0]
click at [784, 244] on img at bounding box center [776, 239] width 60 height 60
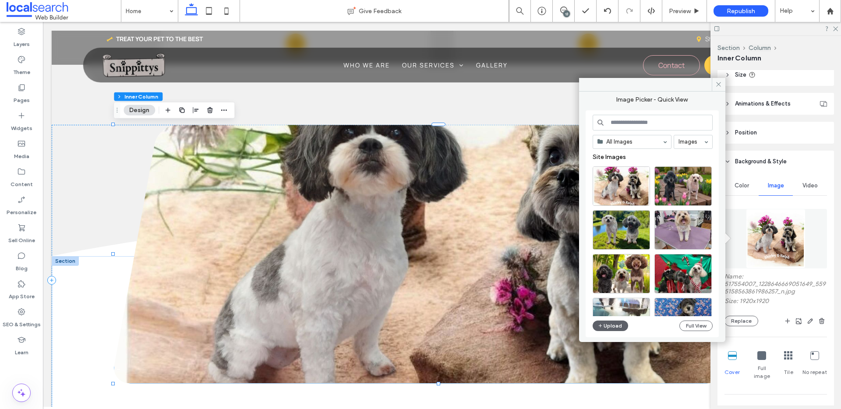
click at [787, 296] on label "Name: 517554007_1228646669051649_5595158563861986257_n.jpg" at bounding box center [775, 285] width 102 height 25
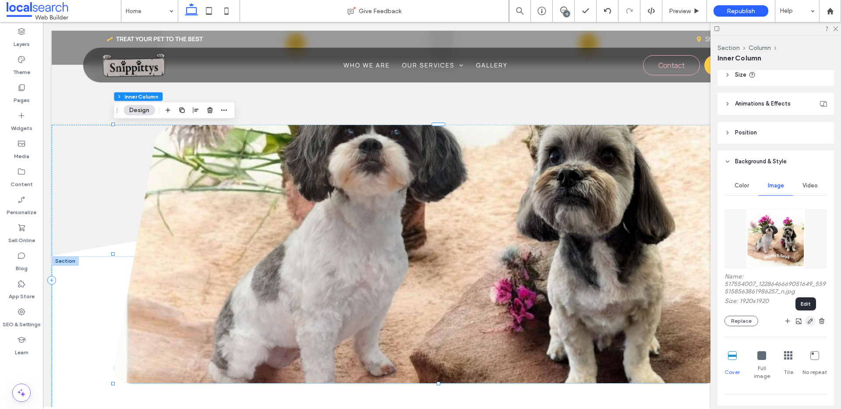
click at [808, 321] on use "button" at bounding box center [810, 320] width 5 height 5
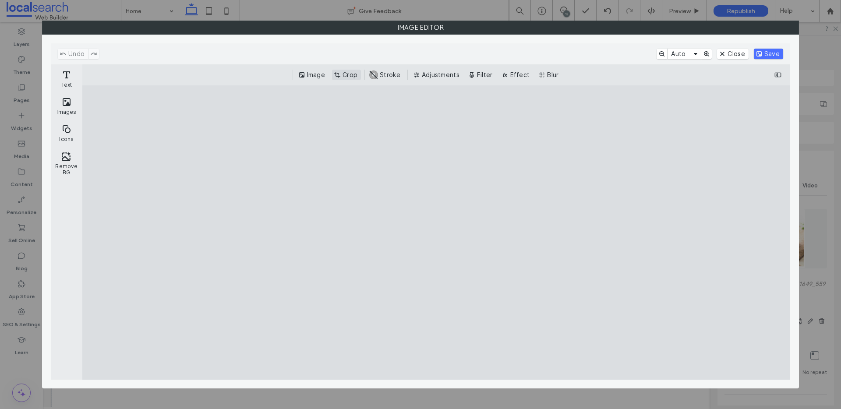
click at [342, 76] on button "Crop" at bounding box center [346, 75] width 29 height 11
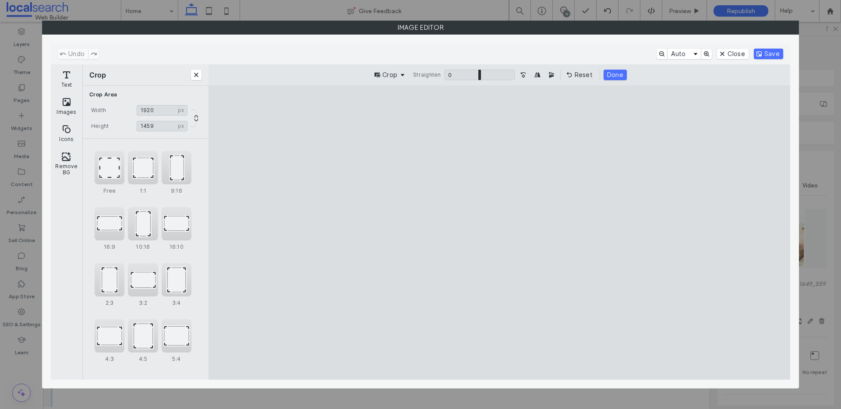
type input "****"
drag, startPoint x: 616, startPoint y: 349, endPoint x: 632, endPoint y: 291, distance: 60.7
click at [499, 233] on cesdk-canvas "Editor canvas" at bounding box center [499, 233] width 0 height 0
click at [769, 56] on button "Save" at bounding box center [768, 54] width 29 height 11
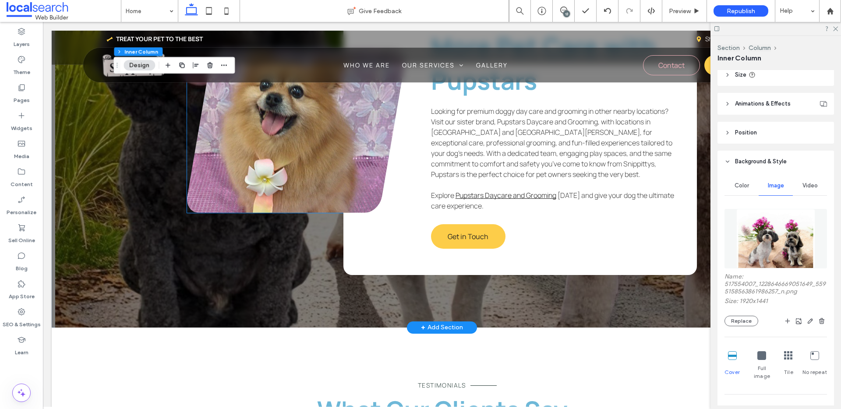
scroll to position [2132, 0]
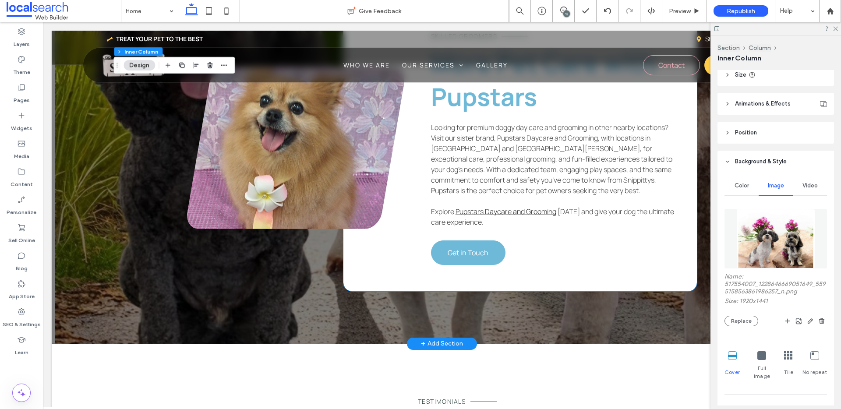
click at [464, 252] on span "Get in Touch" at bounding box center [468, 253] width 41 height 10
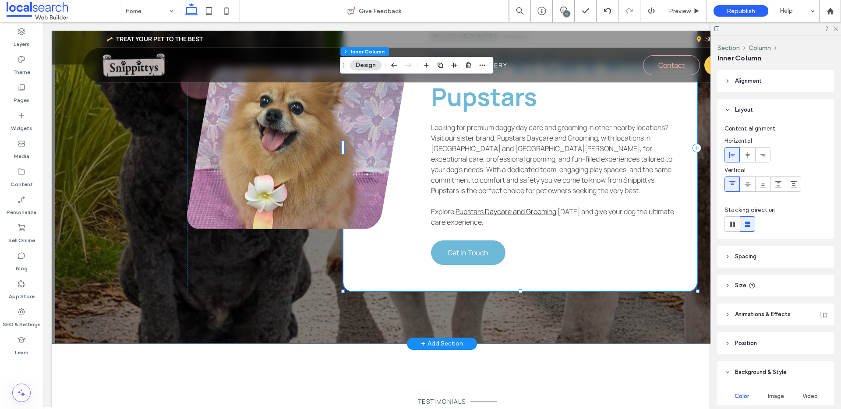
click at [464, 251] on span "Get in Touch" at bounding box center [468, 253] width 41 height 10
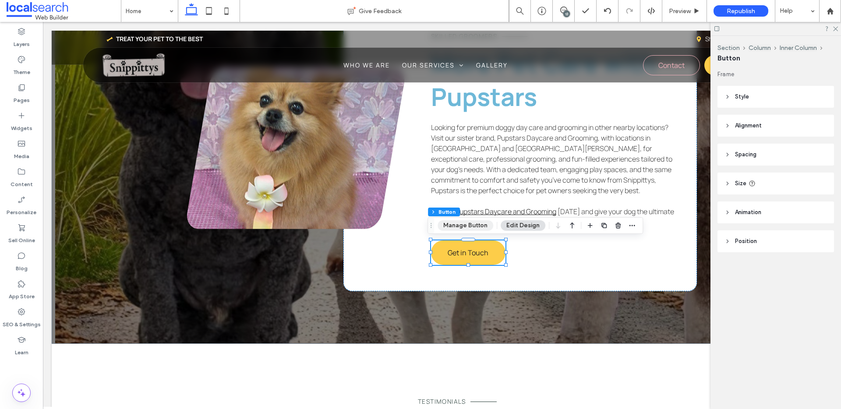
click at [463, 229] on button "Manage Button" at bounding box center [466, 225] width 56 height 11
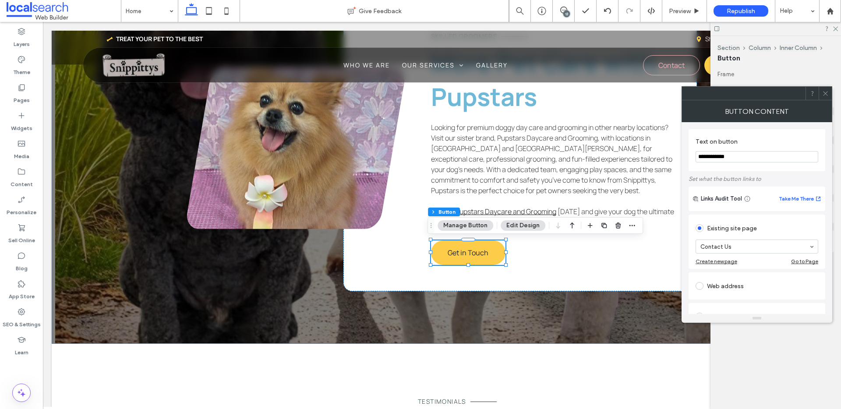
drag, startPoint x: 746, startPoint y: 156, endPoint x: 687, endPoint y: 153, distance: 58.7
click at [687, 153] on div "**********" at bounding box center [756, 218] width 151 height 192
type input "**********"
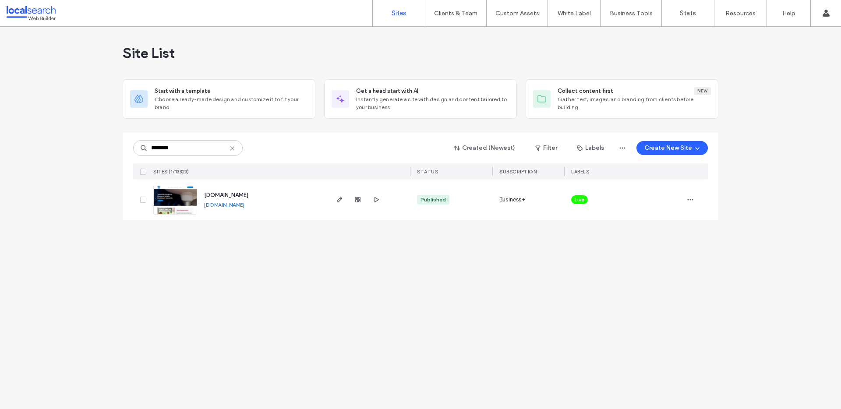
type input "********"
click at [340, 198] on use "button" at bounding box center [339, 199] width 5 height 5
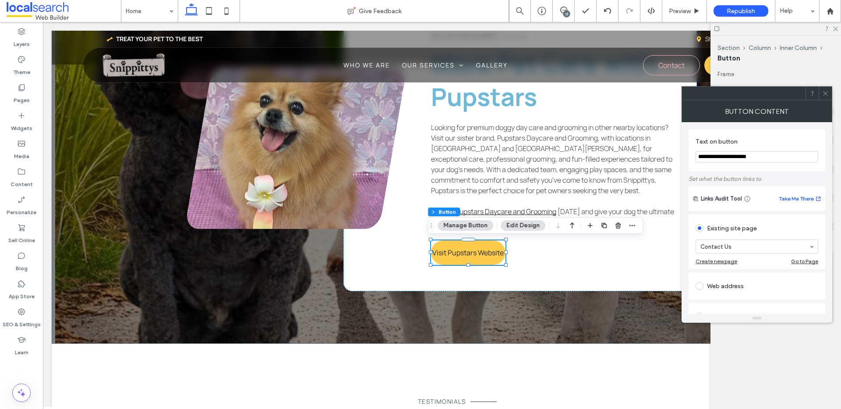
type input "**********"
click at [828, 95] on icon at bounding box center [825, 93] width 7 height 7
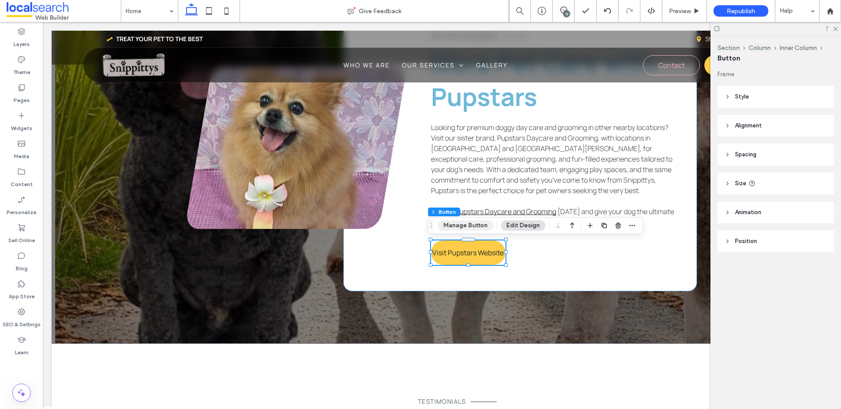
click at [466, 230] on button "Manage Button" at bounding box center [466, 225] width 56 height 11
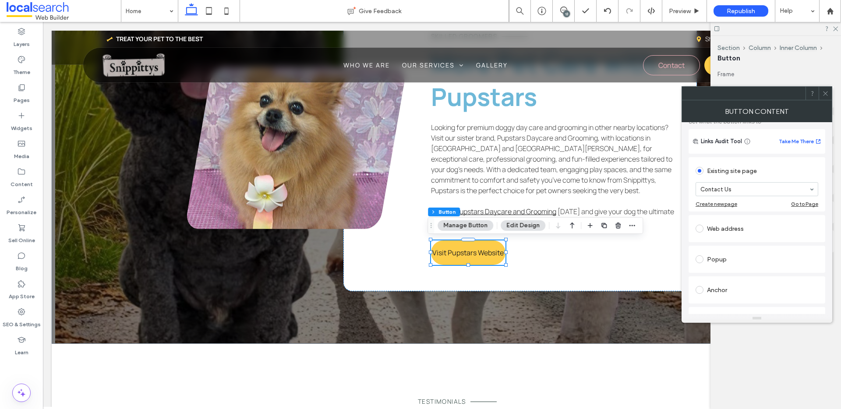
scroll to position [59, 0]
click at [721, 225] on div "Web address" at bounding box center [756, 227] width 123 height 14
click at [725, 217] on input "url" at bounding box center [756, 216] width 123 height 11
paste input "**********"
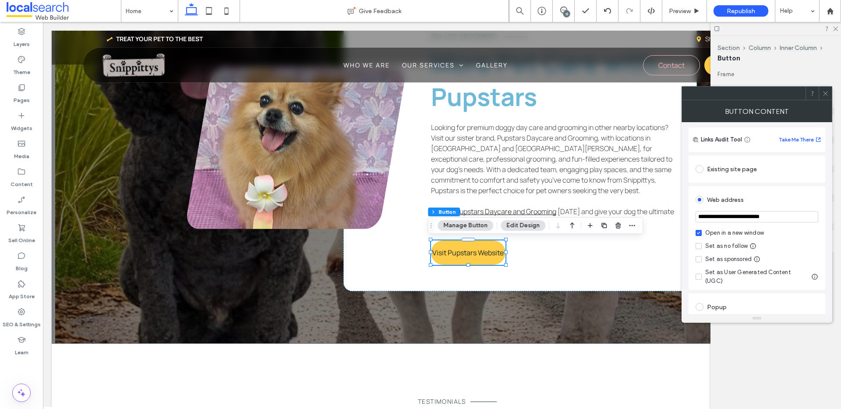
type input "**********"
click at [827, 93] on icon at bounding box center [825, 93] width 7 height 7
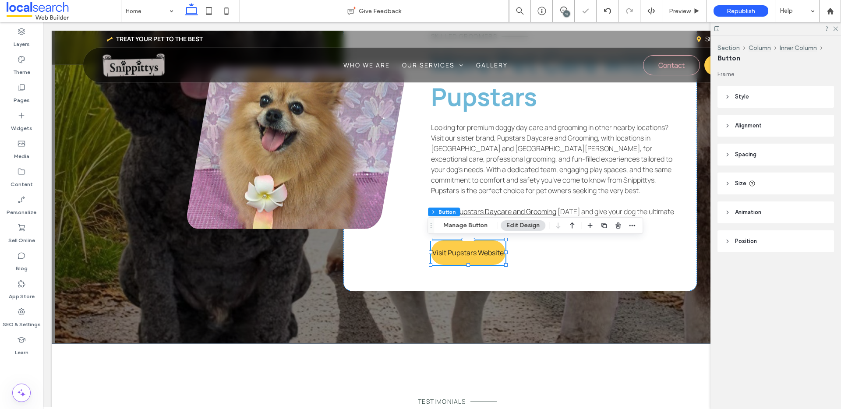
click at [526, 226] on button "Edit Design" at bounding box center [523, 225] width 45 height 11
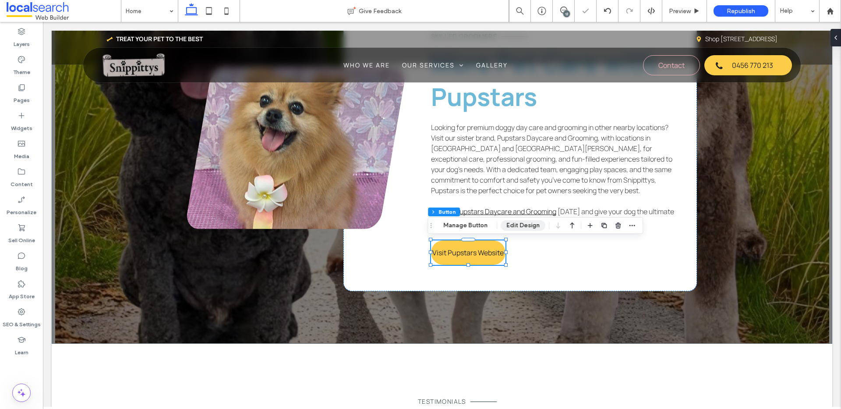
click at [530, 226] on button "Edit Design" at bounding box center [523, 225] width 45 height 11
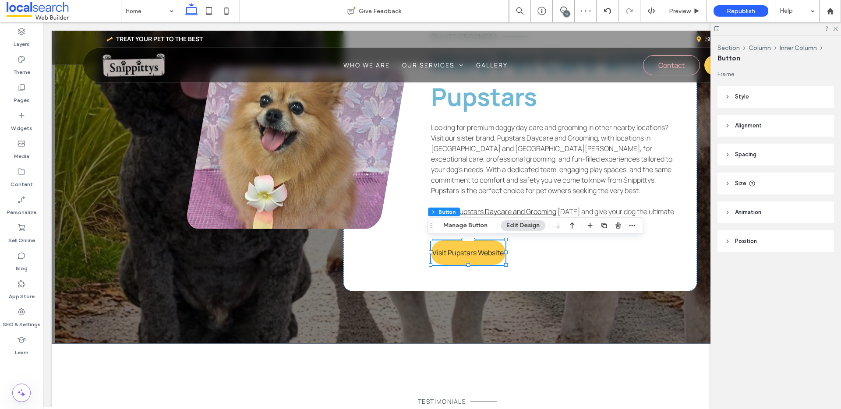
click at [758, 179] on header "Size" at bounding box center [775, 184] width 116 height 22
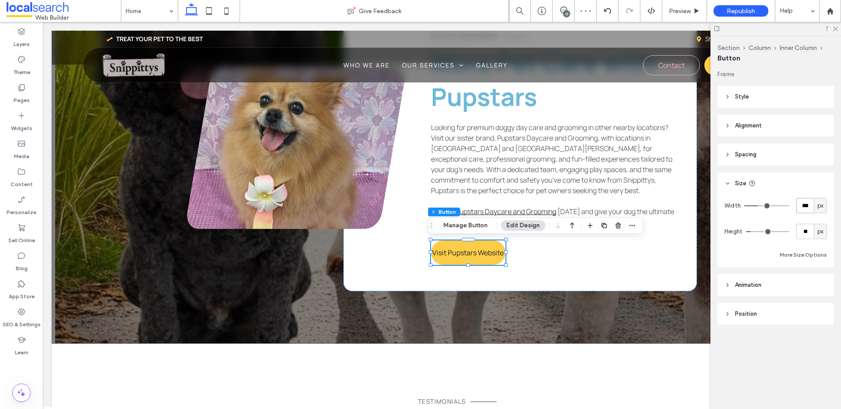
drag, startPoint x: 810, startPoint y: 206, endPoint x: 787, endPoint y: 208, distance: 23.8
click at [787, 208] on div "Width *** px" at bounding box center [775, 205] width 102 height 15
type input "***"
click at [835, 30] on icon at bounding box center [835, 28] width 6 height 6
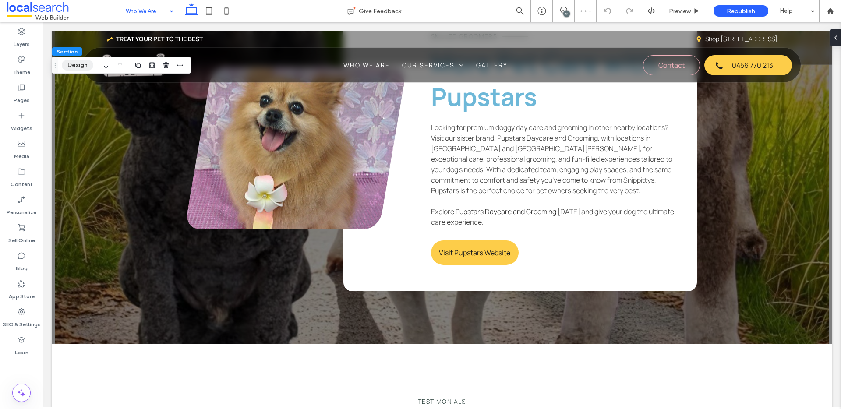
click at [88, 64] on button "Design" at bounding box center [78, 65] width 32 height 11
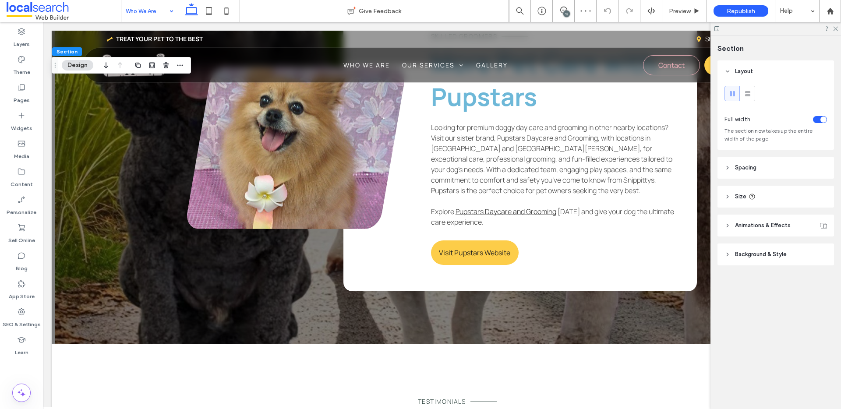
click at [758, 250] on span "Background & Style" at bounding box center [761, 254] width 52 height 9
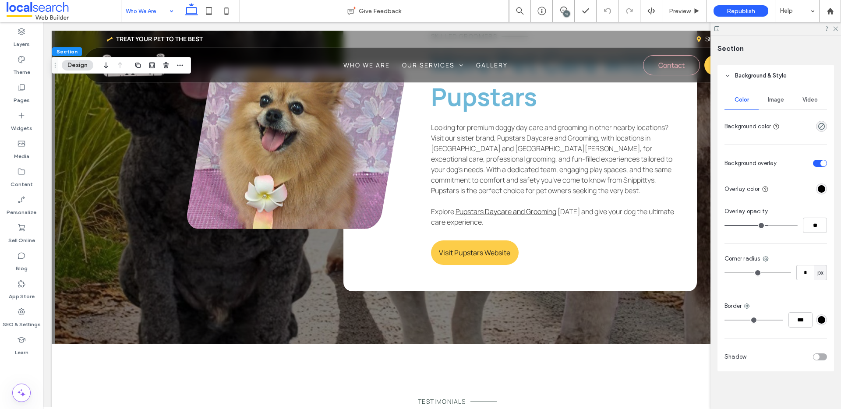
scroll to position [180, 0]
click at [780, 96] on span "Image" at bounding box center [776, 98] width 16 height 7
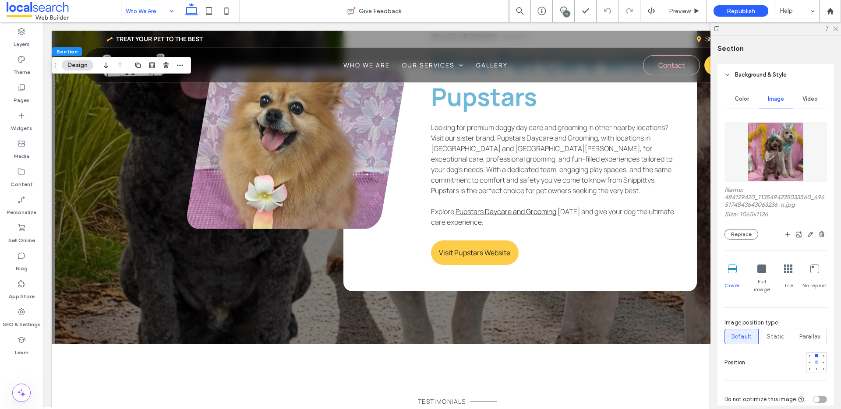
click at [813, 359] on div at bounding box center [816, 362] width 6 height 6
click at [815, 354] on div at bounding box center [817, 356] width 4 height 4
click at [733, 236] on button "Replace" at bounding box center [741, 234] width 34 height 11
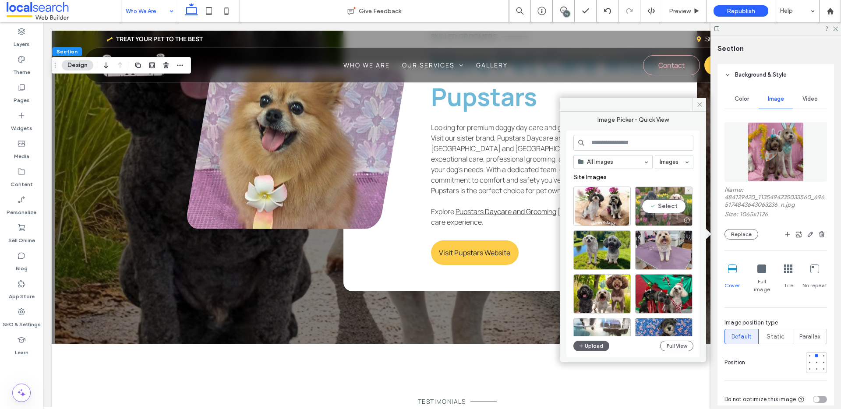
click at [658, 208] on div "Select" at bounding box center [663, 206] width 57 height 39
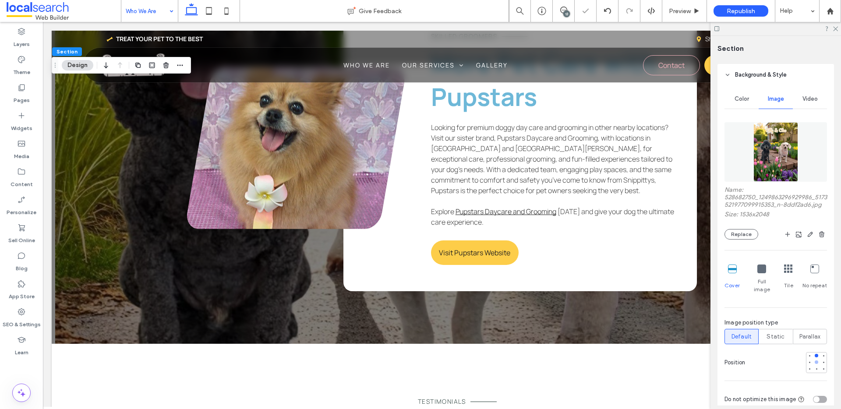
click at [813, 360] on div at bounding box center [816, 362] width 6 height 6
click at [807, 238] on icon "button" at bounding box center [810, 234] width 7 height 7
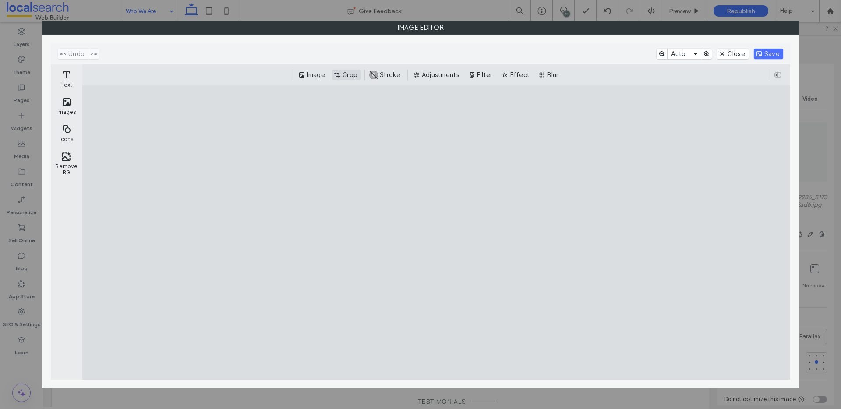
click at [340, 72] on button "Crop" at bounding box center [346, 75] width 29 height 11
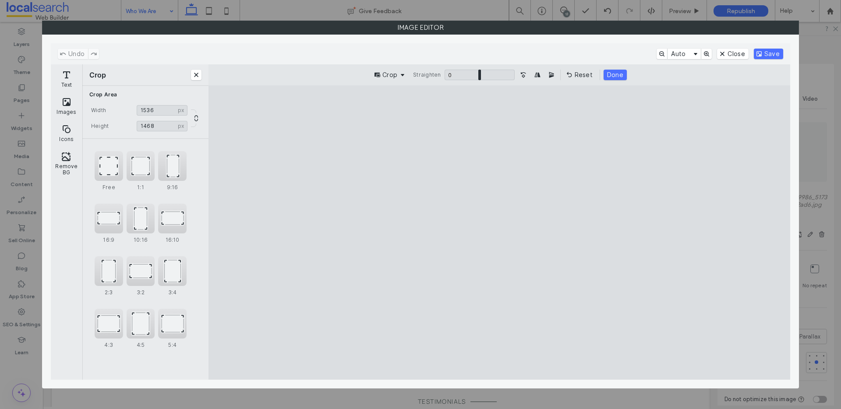
type input "****"
drag, startPoint x: 587, startPoint y: 116, endPoint x: 616, endPoint y: 182, distance: 72.2
click at [499, 233] on cesdk-canvas "Editor canvas" at bounding box center [499, 233] width 0 height 0
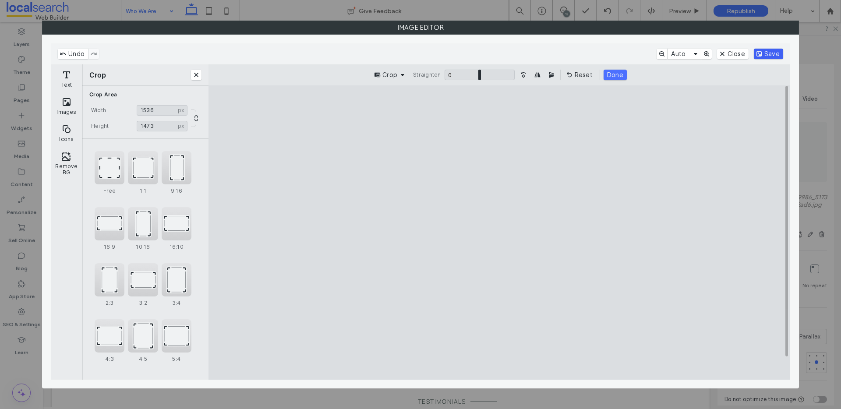
click at [776, 53] on button "Save" at bounding box center [768, 54] width 29 height 11
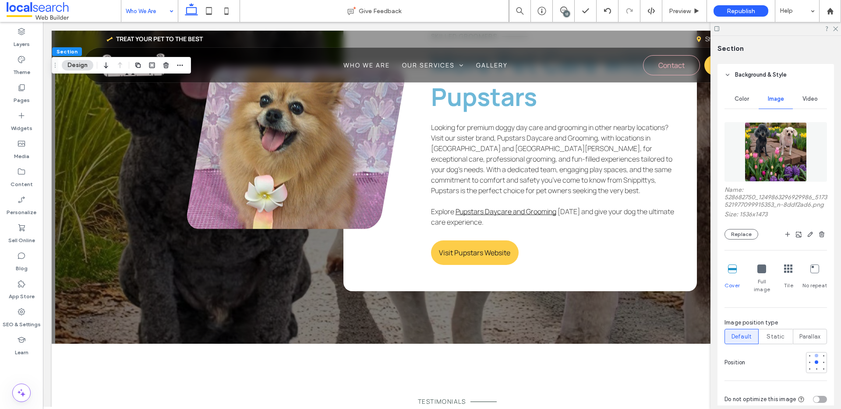
click at [813, 356] on div at bounding box center [816, 356] width 6 height 6
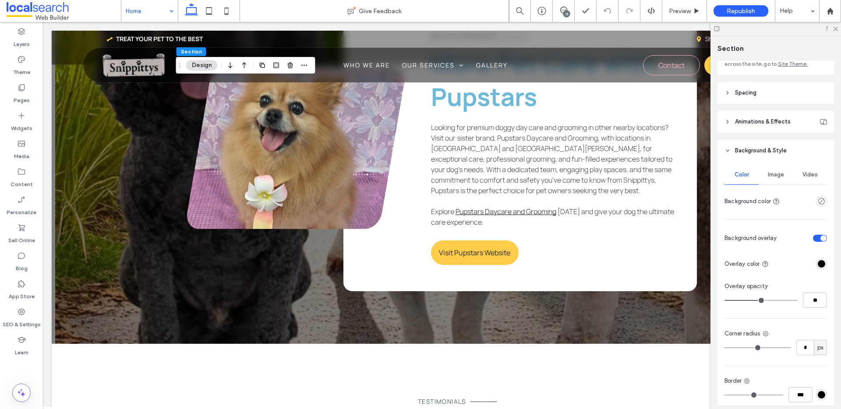
scroll to position [74, 0]
click at [776, 176] on span "Image" at bounding box center [776, 176] width 16 height 7
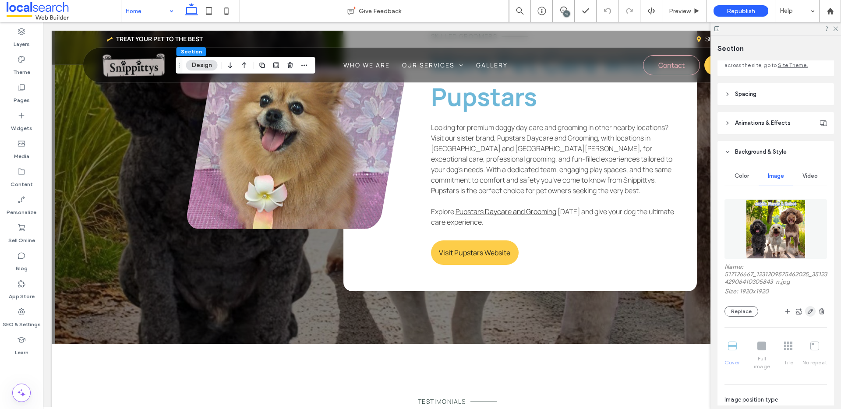
click at [807, 314] on icon "button" at bounding box center [810, 311] width 7 height 7
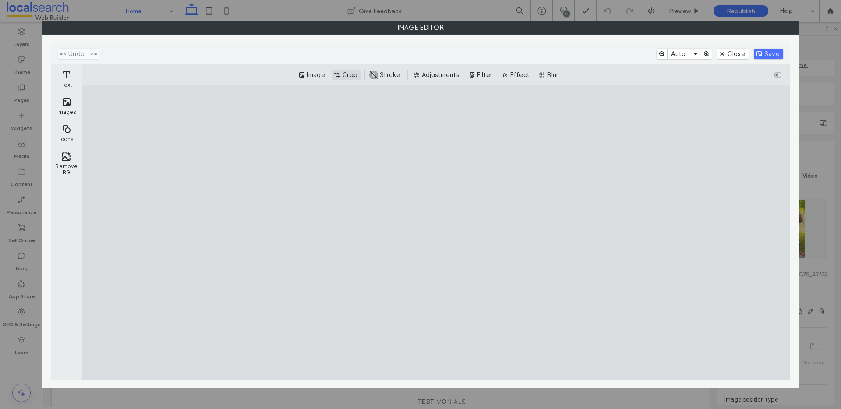
click at [353, 74] on button "Crop" at bounding box center [346, 75] width 29 height 11
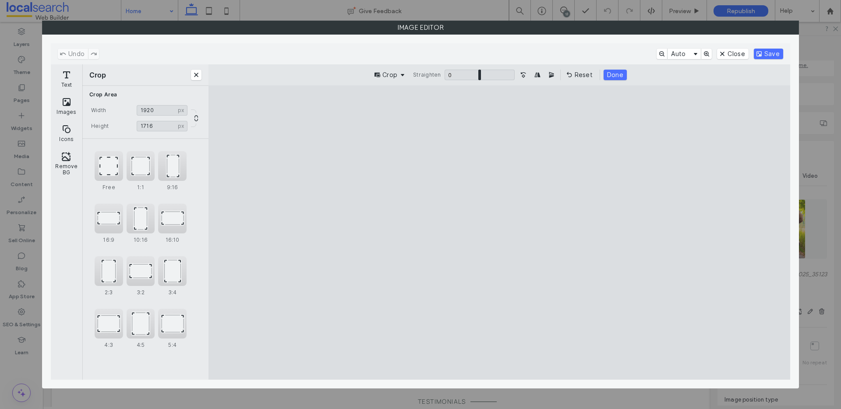
type input "****"
drag, startPoint x: 618, startPoint y: 117, endPoint x: 629, endPoint y: 143, distance: 28.6
click at [499, 233] on cesdk-canvas "Editor canvas" at bounding box center [499, 233] width 0 height 0
click at [770, 56] on button "Save" at bounding box center [768, 54] width 29 height 11
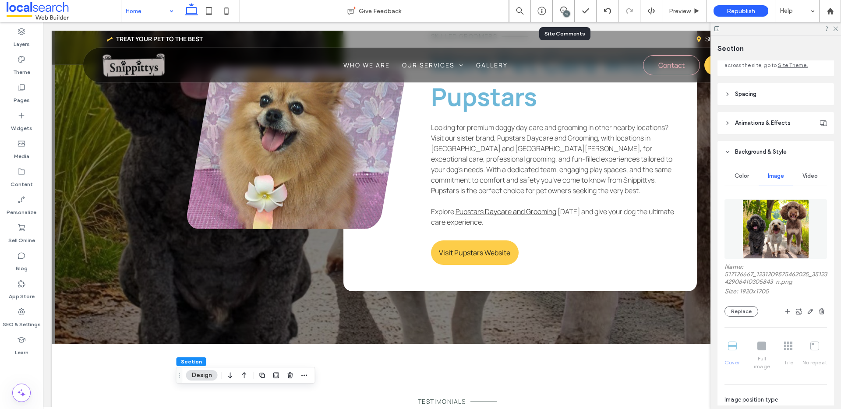
click at [564, 6] on div "13" at bounding box center [564, 11] width 22 height 22
click at [565, 10] on icon at bounding box center [563, 10] width 7 height 7
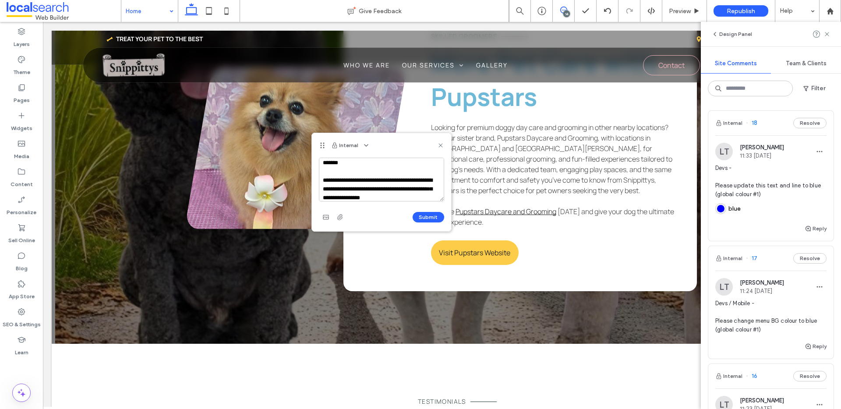
scroll to position [12, 0]
type textarea "**********"
click at [430, 219] on button "Submit" at bounding box center [429, 217] width 32 height 11
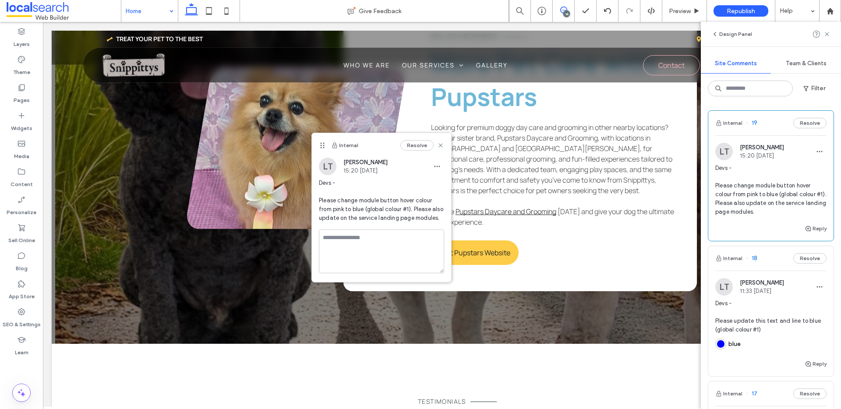
scroll to position [0, 0]
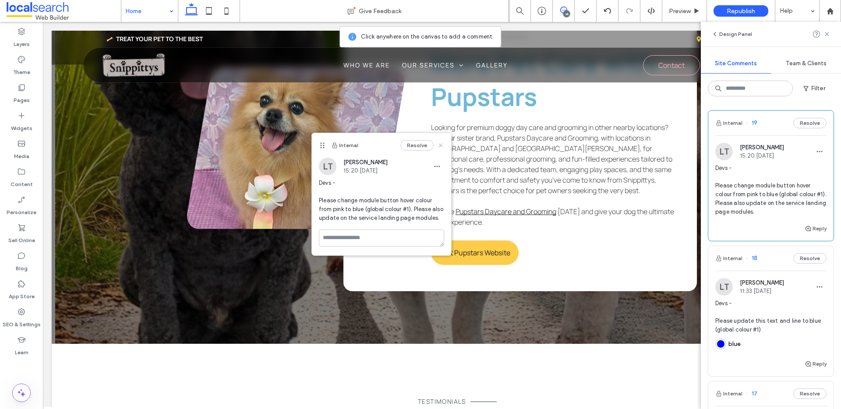
click at [443, 146] on icon at bounding box center [440, 145] width 7 height 7
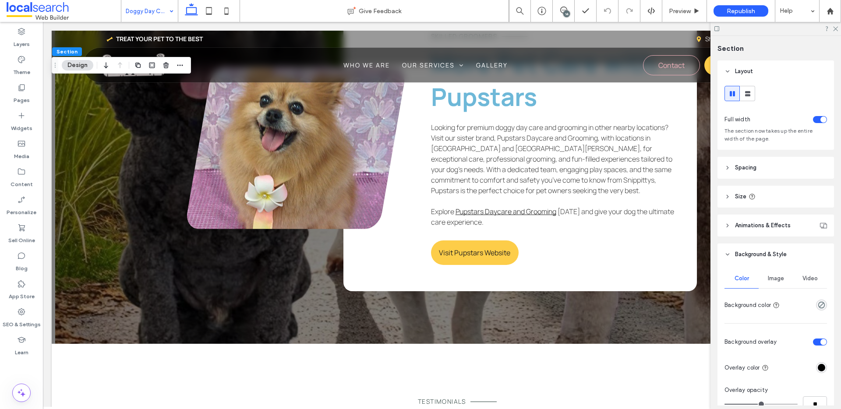
click at [776, 273] on div "Image" at bounding box center [776, 278] width 34 height 19
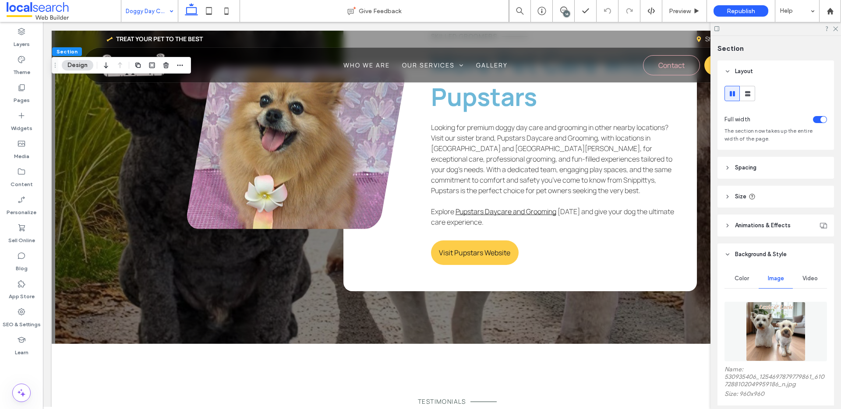
click at [782, 324] on img at bounding box center [776, 332] width 60 height 60
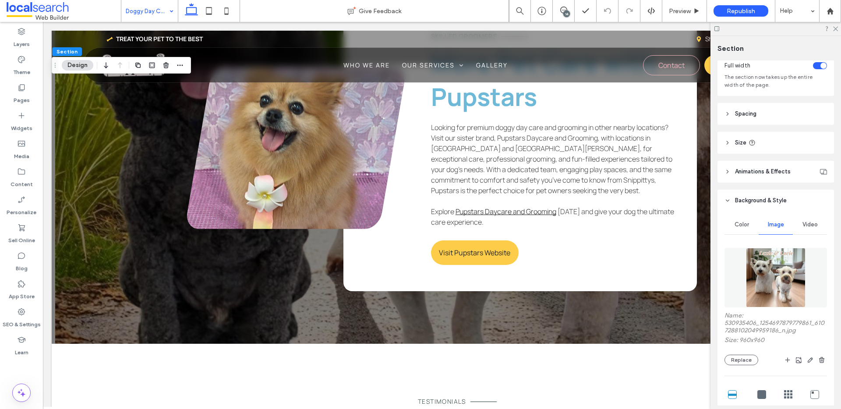
scroll to position [71, 0]
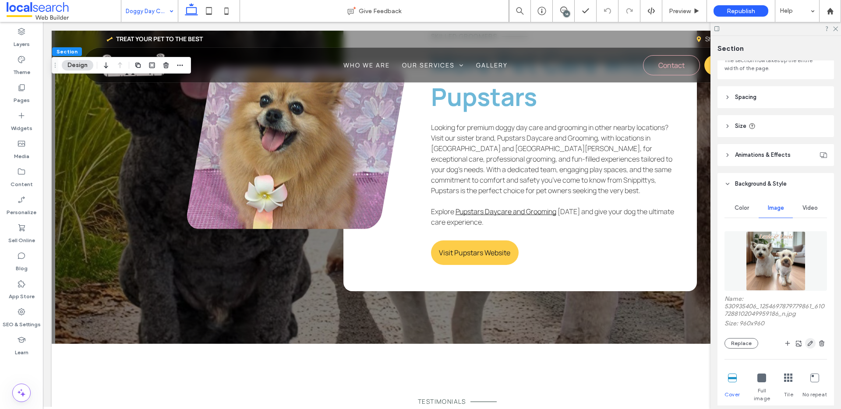
click at [807, 341] on icon "button" at bounding box center [810, 343] width 7 height 7
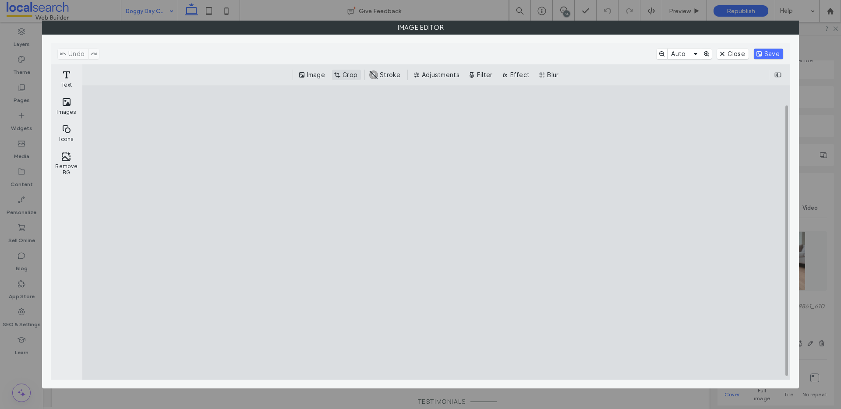
click at [345, 71] on button "Crop" at bounding box center [346, 75] width 29 height 11
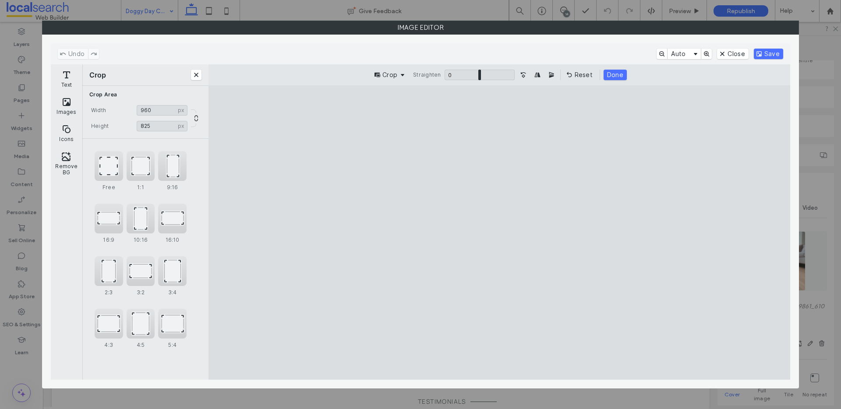
type input "***"
drag, startPoint x: 615, startPoint y: 117, endPoint x: 644, endPoint y: 151, distance: 44.1
click at [499, 233] on cesdk-canvas "Editor canvas" at bounding box center [499, 233] width 0 height 0
click at [769, 55] on button "Save" at bounding box center [768, 54] width 29 height 11
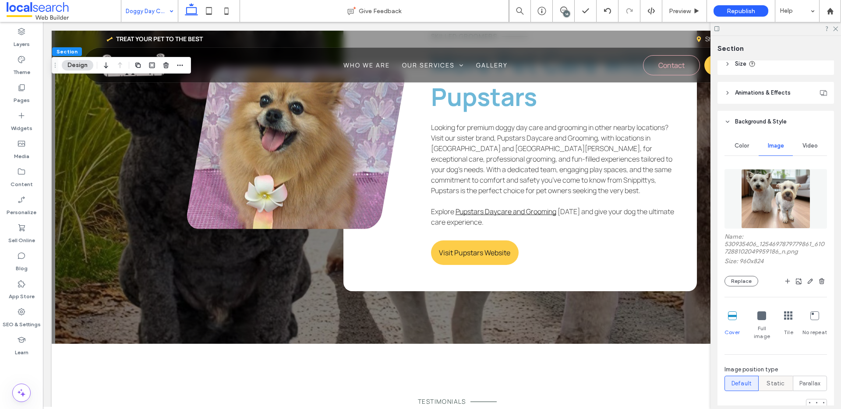
scroll to position [230, 0]
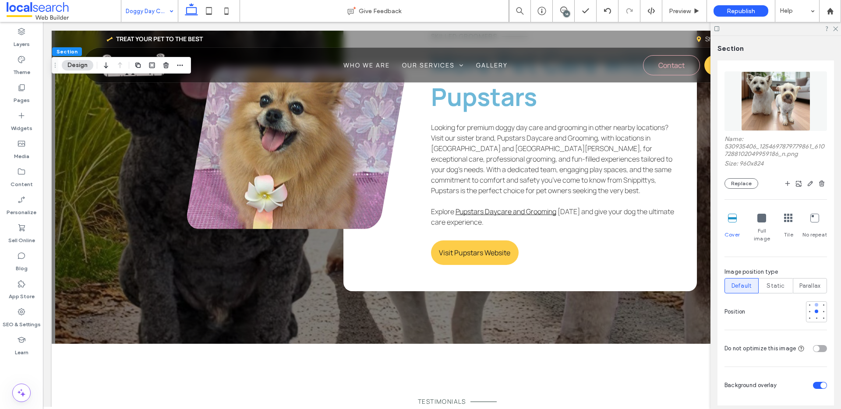
click at [815, 303] on div at bounding box center [817, 305] width 4 height 4
click at [207, 11] on icon at bounding box center [209, 11] width 18 height 18
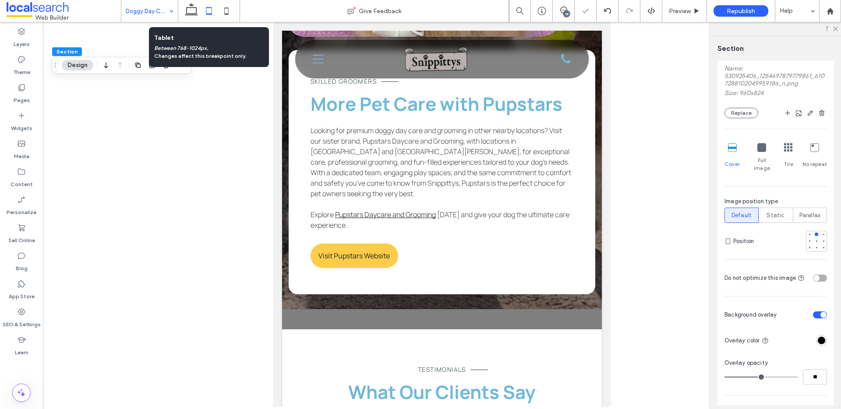
type input "***"
type input "**"
type input "***"
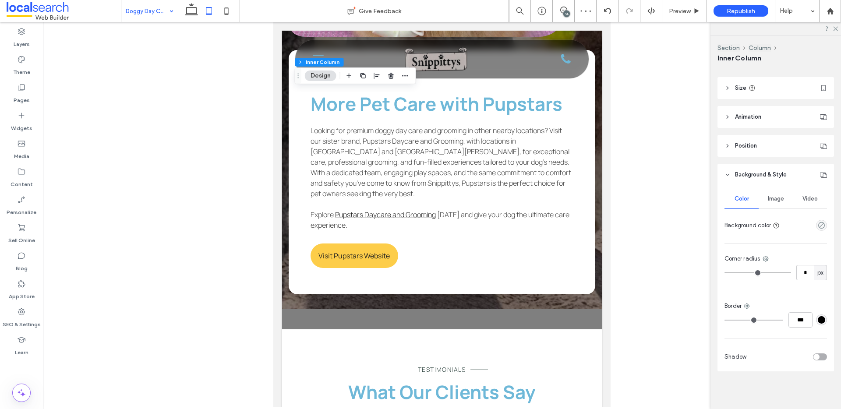
scroll to position [235, 0]
click at [766, 193] on div "Image" at bounding box center [776, 197] width 34 height 19
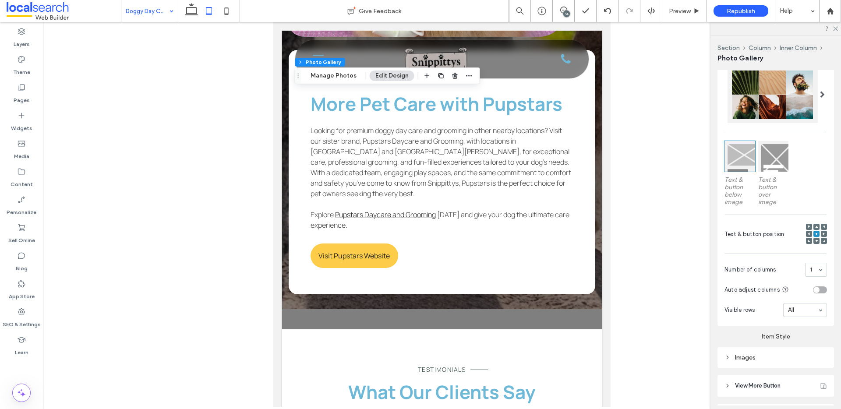
scroll to position [157, 0]
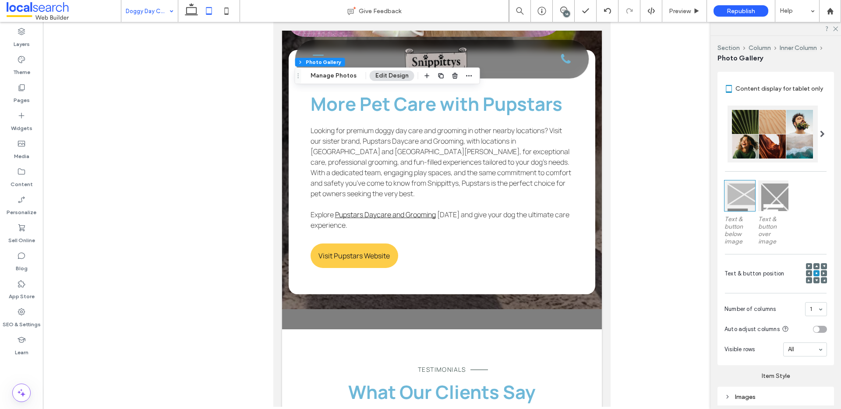
click at [815, 265] on use at bounding box center [816, 266] width 3 height 2
click at [815, 272] on icon at bounding box center [816, 273] width 3 height 3
click at [813, 264] on div at bounding box center [816, 266] width 6 height 6
click at [815, 265] on icon at bounding box center [816, 266] width 3 height 3
click at [815, 270] on span at bounding box center [816, 273] width 3 height 6
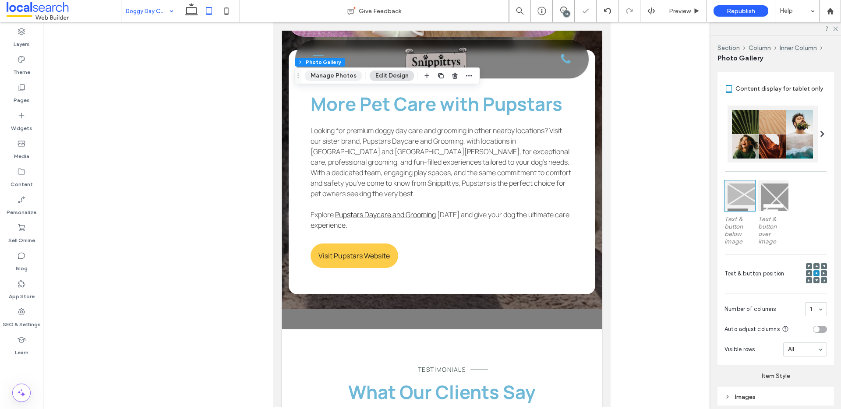
click at [331, 77] on button "Manage Photos" at bounding box center [333, 76] width 57 height 11
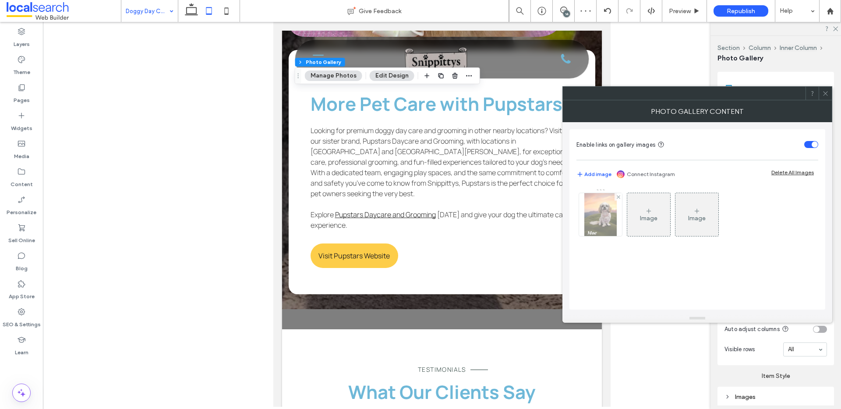
click at [597, 219] on img at bounding box center [600, 214] width 32 height 43
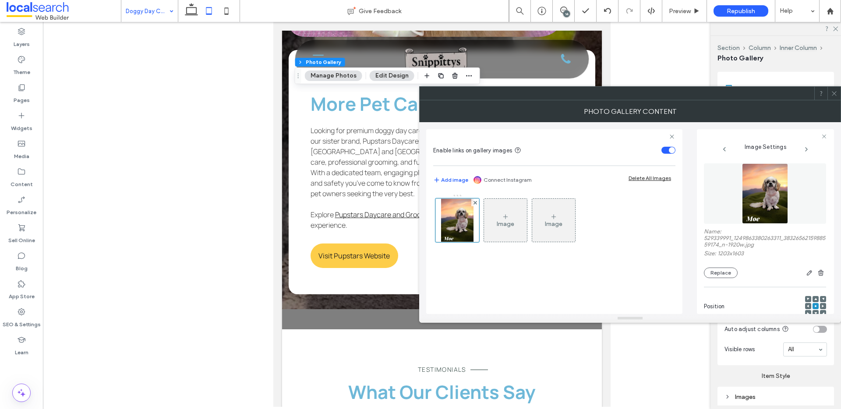
click at [814, 300] on icon at bounding box center [815, 299] width 3 height 3
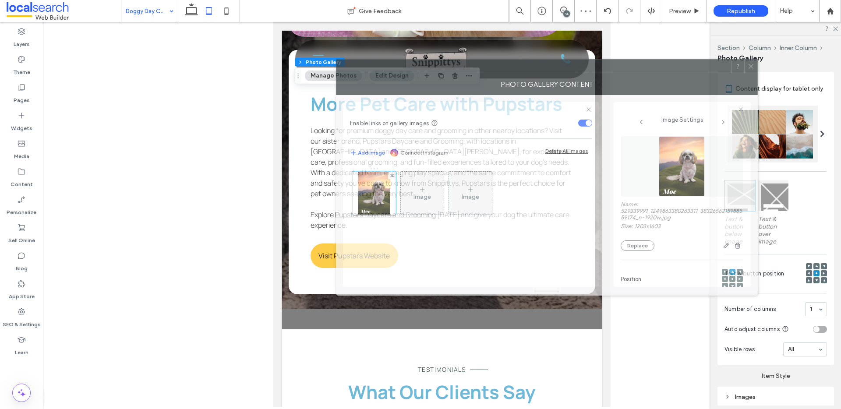
drag, startPoint x: 675, startPoint y: 206, endPoint x: 625, endPoint y: 113, distance: 105.6
click at [577, 68] on div at bounding box center [533, 66] width 395 height 13
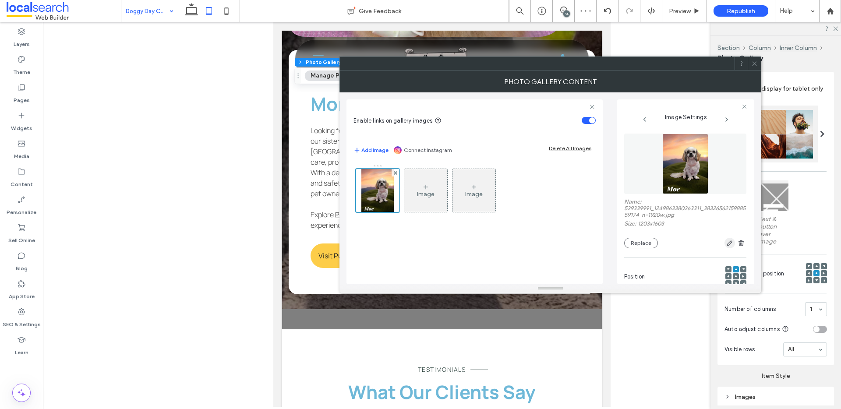
click at [726, 246] on icon "button" at bounding box center [729, 243] width 7 height 7
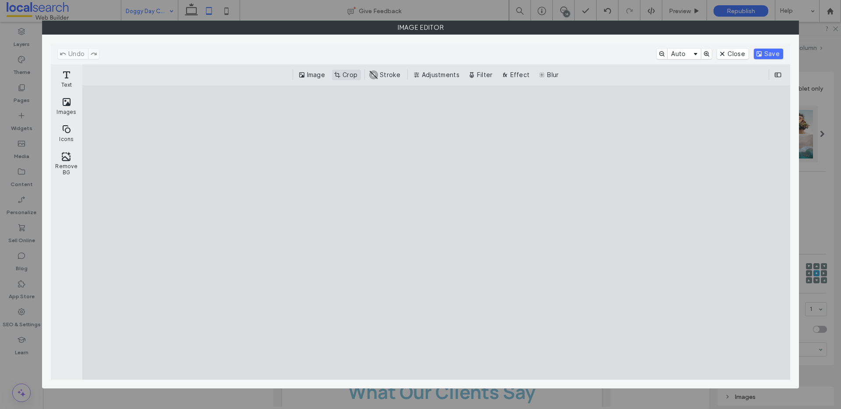
click at [347, 76] on button "Crop" at bounding box center [346, 75] width 29 height 11
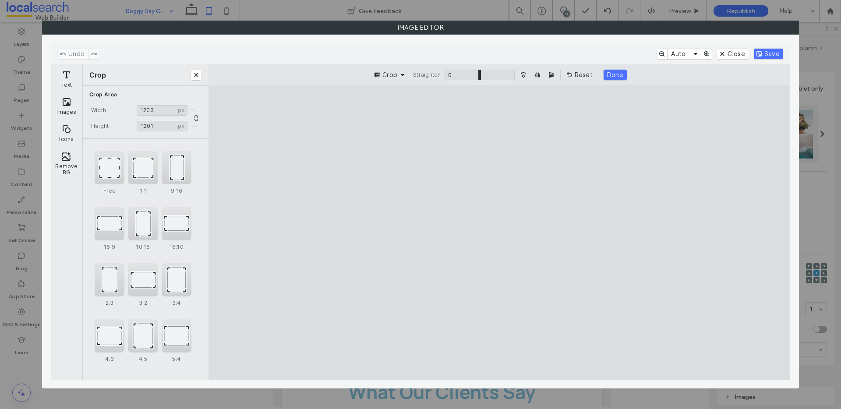
type input "****"
drag, startPoint x: 586, startPoint y: 115, endPoint x: 600, endPoint y: 160, distance: 47.1
click at [499, 233] on cesdk-canvas "Editor canvas" at bounding box center [499, 233] width 0 height 0
click at [773, 52] on button "Save" at bounding box center [768, 54] width 29 height 11
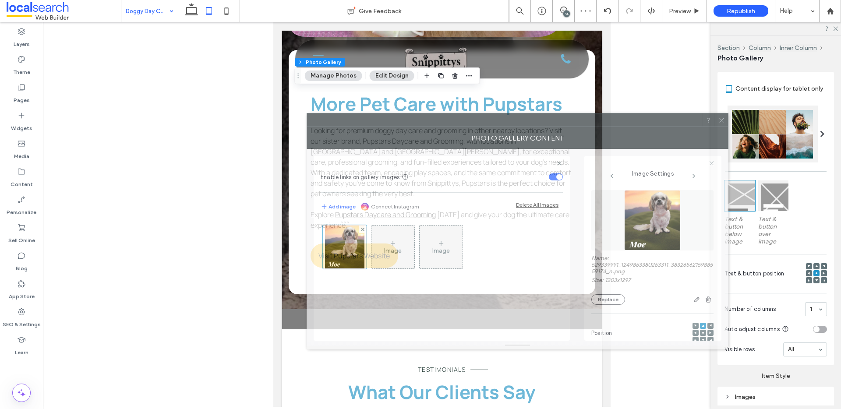
drag, startPoint x: 661, startPoint y: 65, endPoint x: 702, endPoint y: 117, distance: 66.8
click at [628, 120] on div at bounding box center [504, 119] width 395 height 13
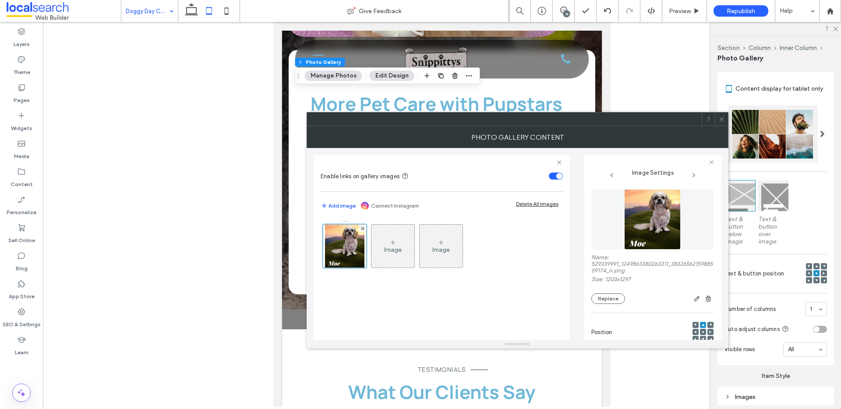
click at [720, 117] on icon at bounding box center [721, 119] width 7 height 7
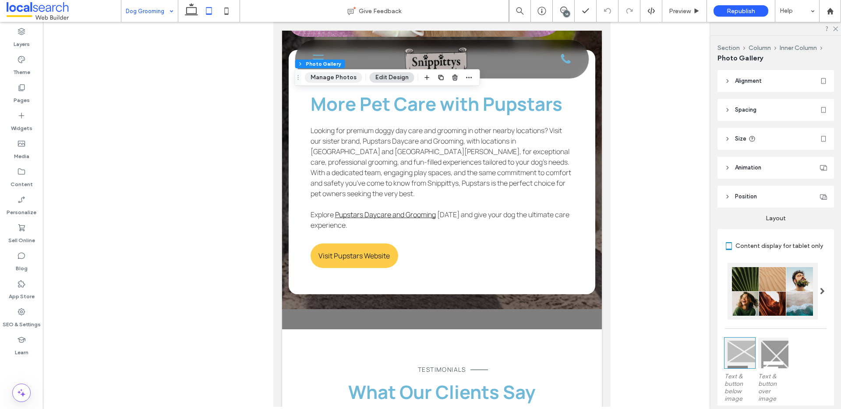
click at [336, 73] on button "Manage Photos" at bounding box center [333, 77] width 57 height 11
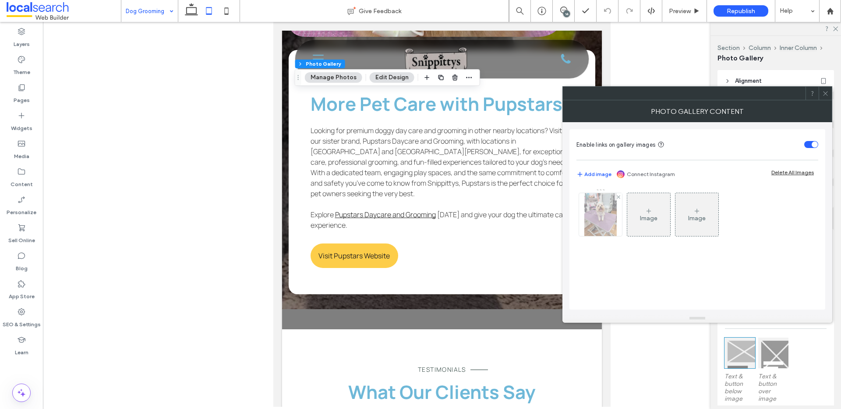
click at [593, 212] on img at bounding box center [600, 214] width 32 height 43
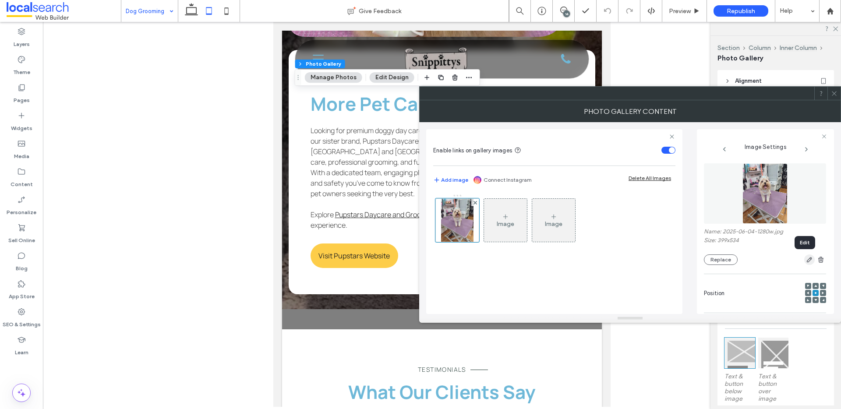
click at [807, 258] on use "button" at bounding box center [809, 260] width 5 height 5
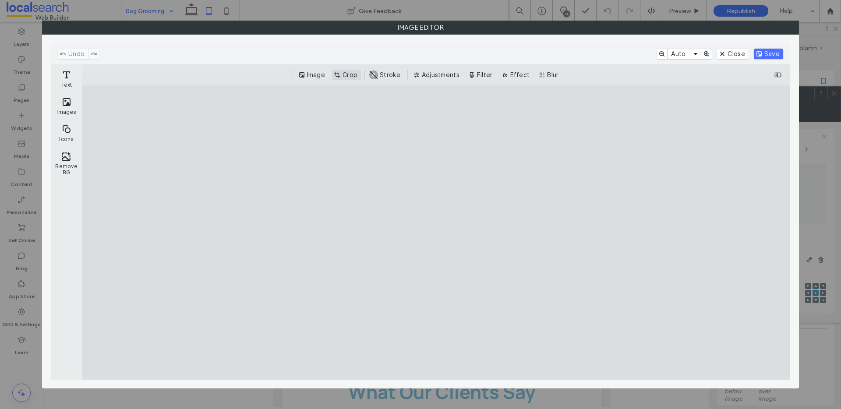
click at [345, 77] on button "Crop" at bounding box center [346, 75] width 29 height 11
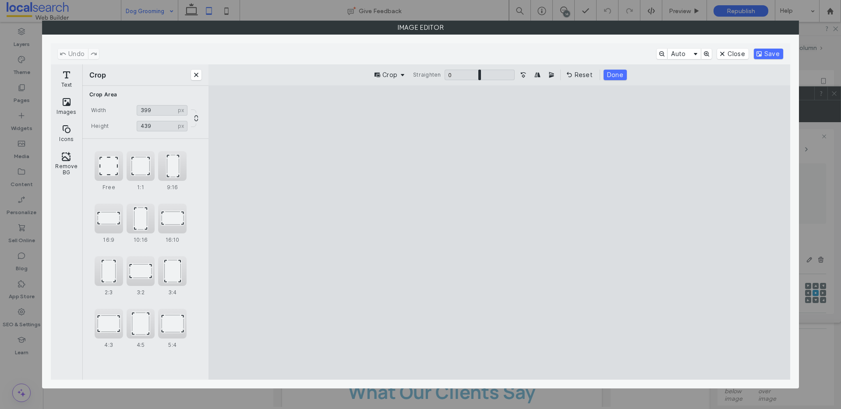
type input "***"
drag, startPoint x: 586, startPoint y: 118, endPoint x: 607, endPoint y: 159, distance: 46.2
click at [499, 233] on cesdk-canvas "Editor canvas" at bounding box center [499, 233] width 0 height 0
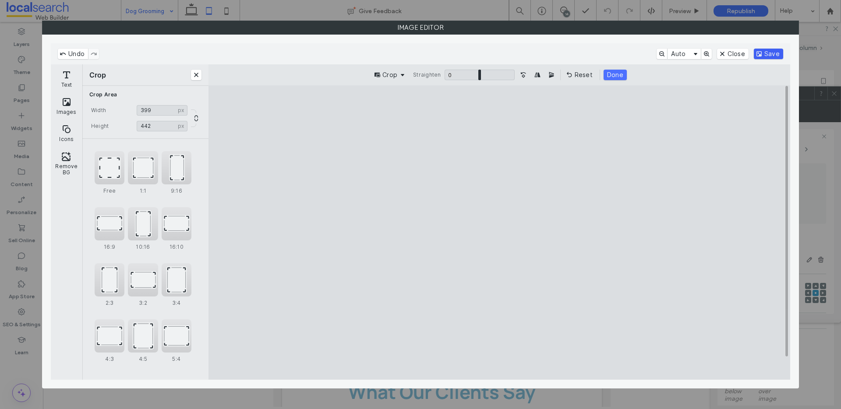
click at [771, 54] on button "Save" at bounding box center [768, 54] width 29 height 11
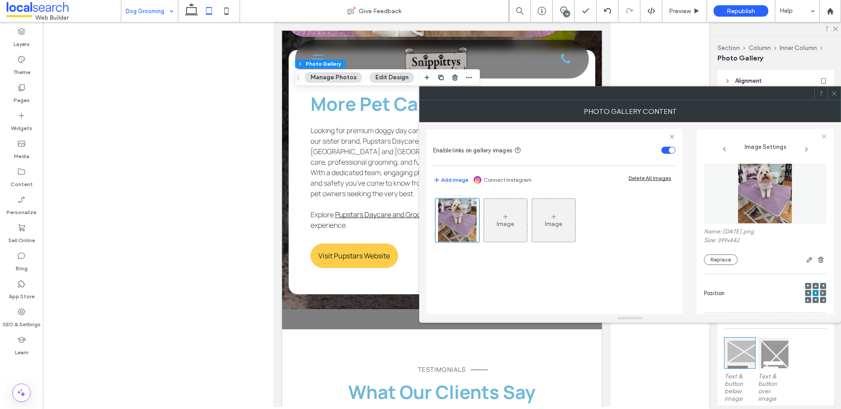
click at [814, 285] on icon at bounding box center [815, 286] width 3 height 3
click at [832, 94] on icon at bounding box center [834, 93] width 7 height 7
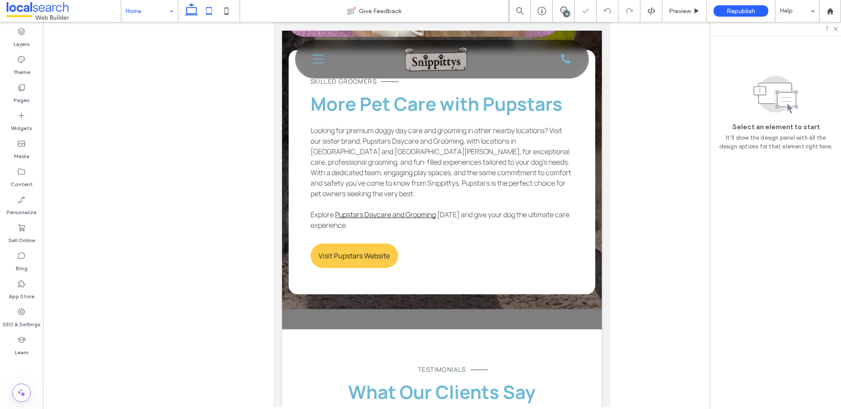
click at [188, 11] on icon at bounding box center [192, 11] width 18 height 18
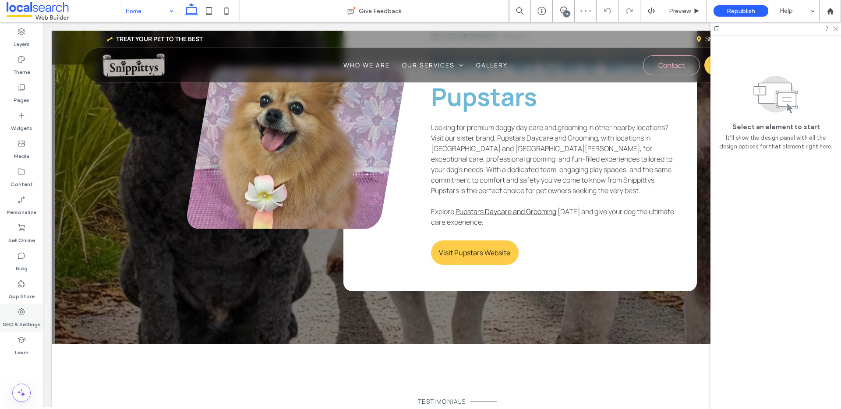
click at [31, 312] on div "SEO & Settings" at bounding box center [21, 318] width 43 height 28
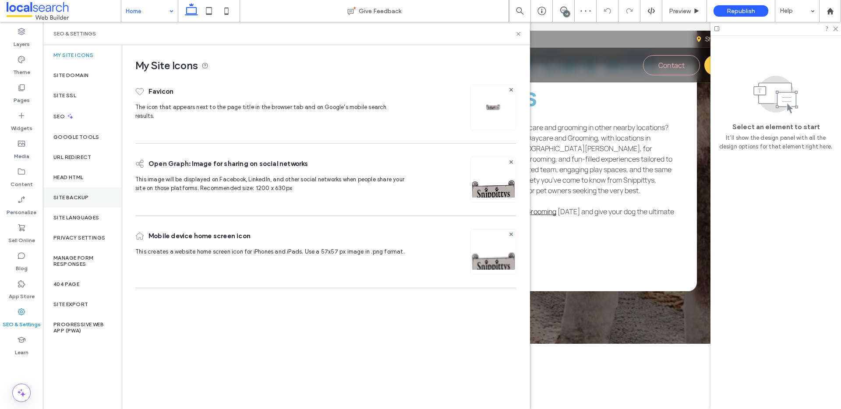
click at [88, 200] on label "Site Backup" at bounding box center [70, 197] width 35 height 6
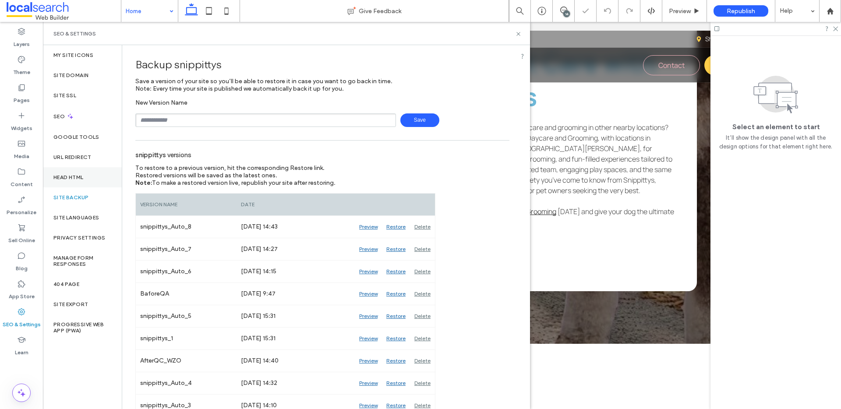
click at [75, 177] on label "Head HTML" at bounding box center [68, 177] width 30 height 6
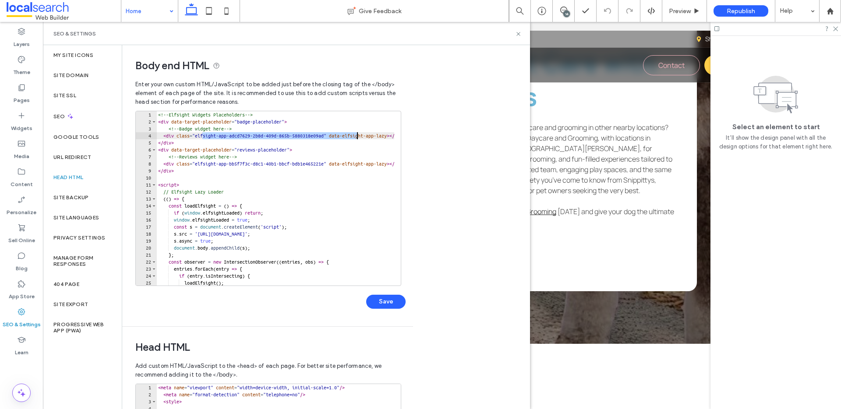
drag, startPoint x: 203, startPoint y: 136, endPoint x: 357, endPoint y: 137, distance: 154.2
click at [357, 137] on div "<!-- Elfsight Widgets Placeholders --> < div data-target-placeholder = "badge-p…" at bounding box center [411, 202] width 511 height 182
paste textarea "Cursor at row 4"
type textarea "**********"
click at [388, 300] on button "Save" at bounding box center [385, 302] width 39 height 14
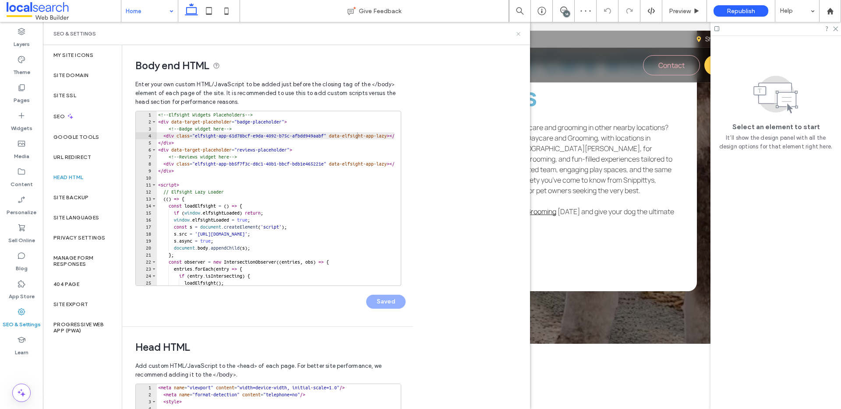
click at [518, 34] on icon at bounding box center [518, 34] width 7 height 7
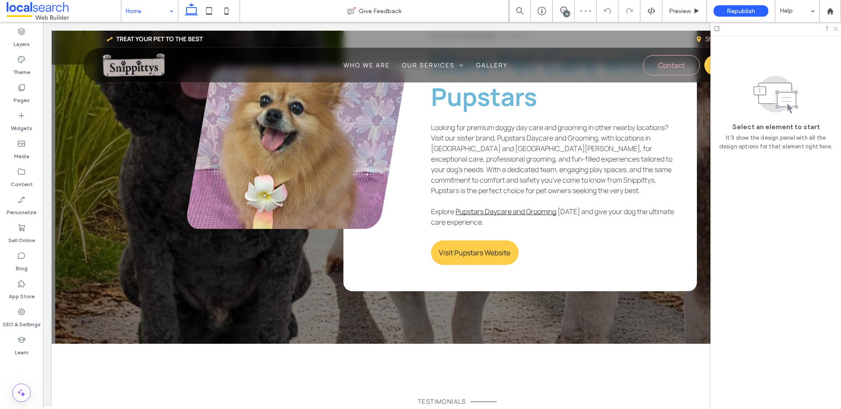
click at [834, 28] on icon at bounding box center [835, 28] width 6 height 6
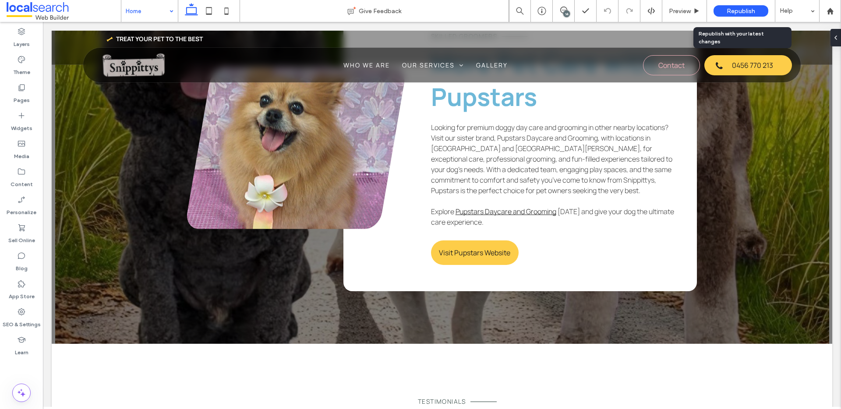
click at [743, 13] on span "Republish" at bounding box center [741, 10] width 28 height 7
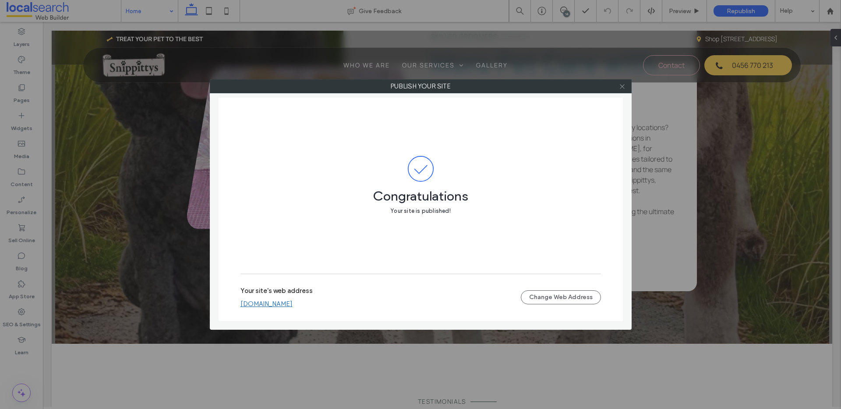
click at [624, 87] on icon at bounding box center [622, 86] width 7 height 7
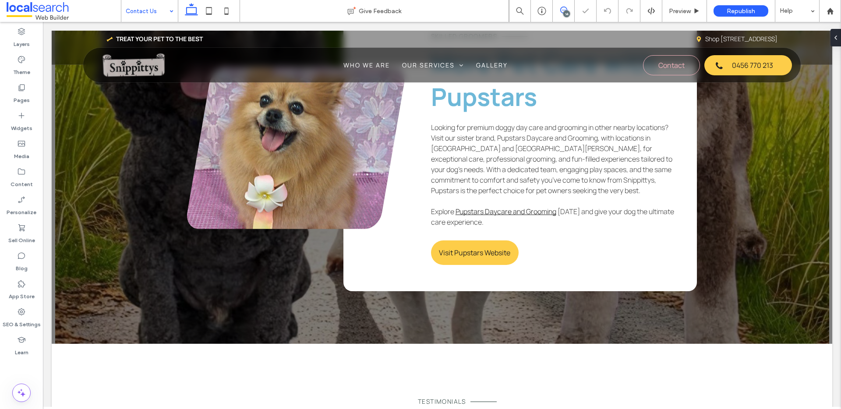
click at [565, 9] on icon at bounding box center [563, 10] width 7 height 7
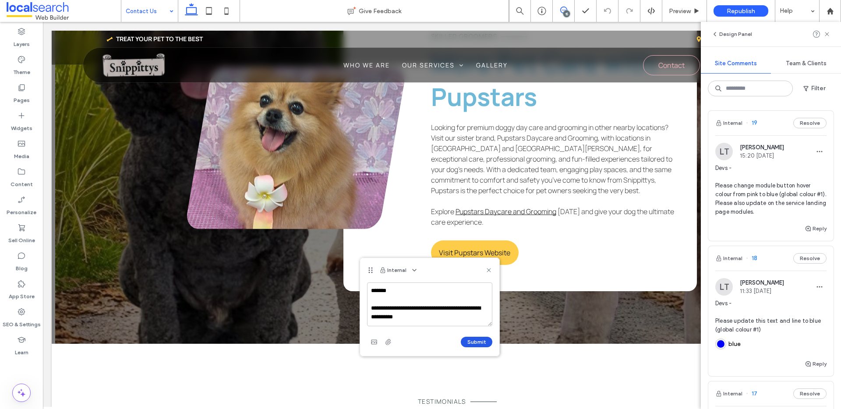
type textarea "**********"
click at [476, 345] on button "Submit" at bounding box center [477, 342] width 32 height 11
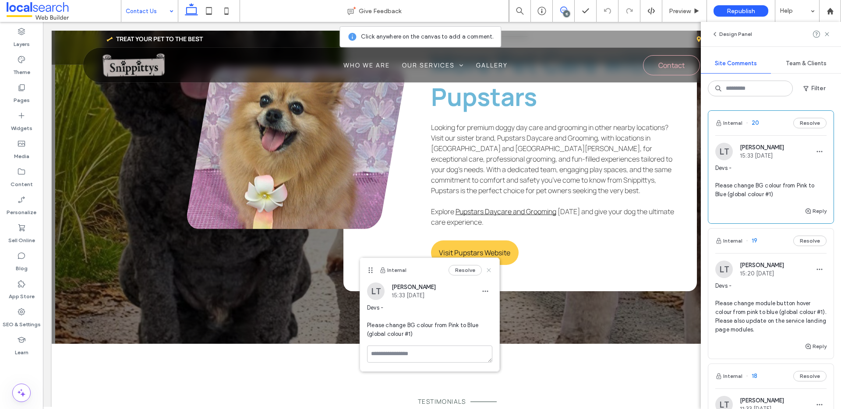
click at [490, 270] on icon at bounding box center [488, 270] width 7 height 7
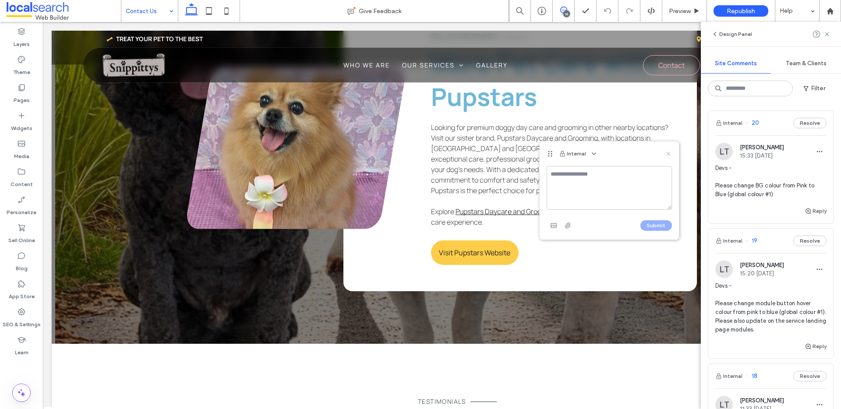
click at [669, 154] on use at bounding box center [668, 154] width 4 height 4
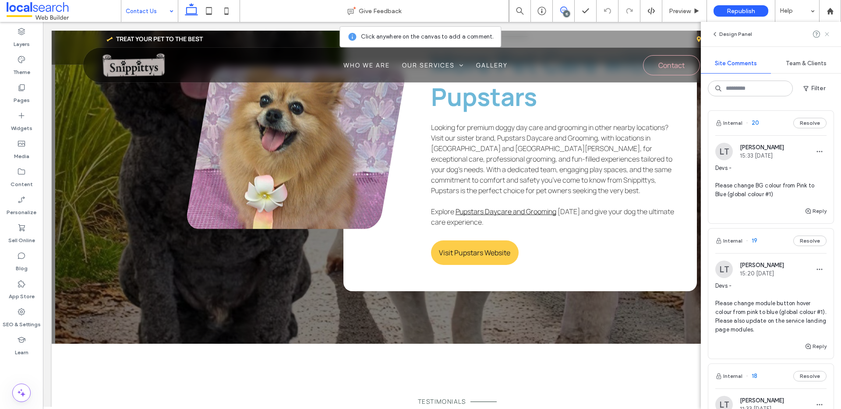
click at [829, 32] on icon at bounding box center [826, 34] width 7 height 7
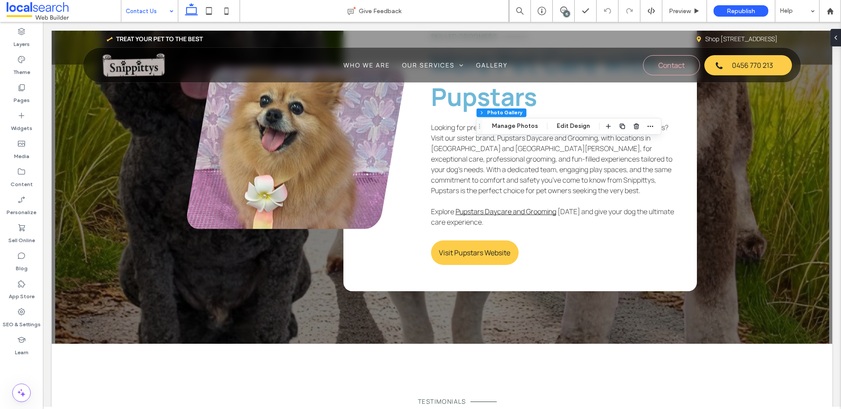
click at [524, 131] on div "Section Column Inner Column Photo Gallery Manage Photos Edit Design" at bounding box center [568, 126] width 185 height 17
click at [523, 124] on button "Manage Photos" at bounding box center [514, 126] width 57 height 11
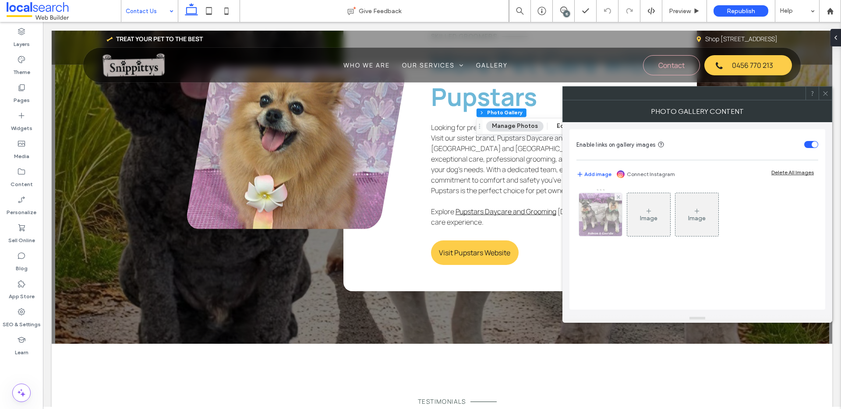
click at [599, 212] on img at bounding box center [600, 214] width 48 height 43
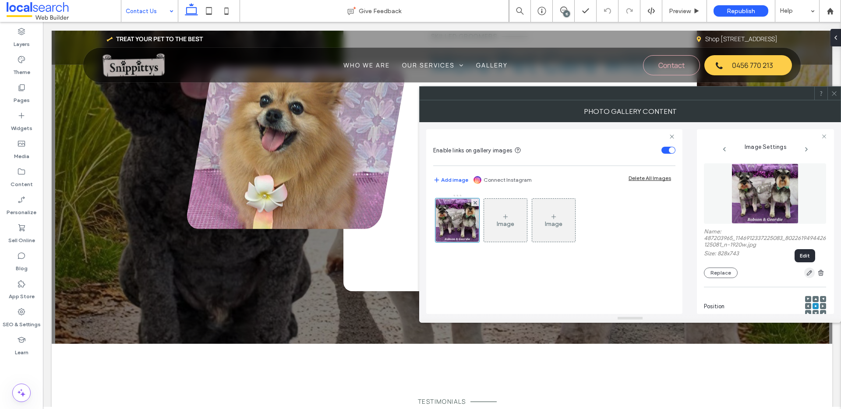
click at [807, 273] on use "button" at bounding box center [809, 273] width 5 height 5
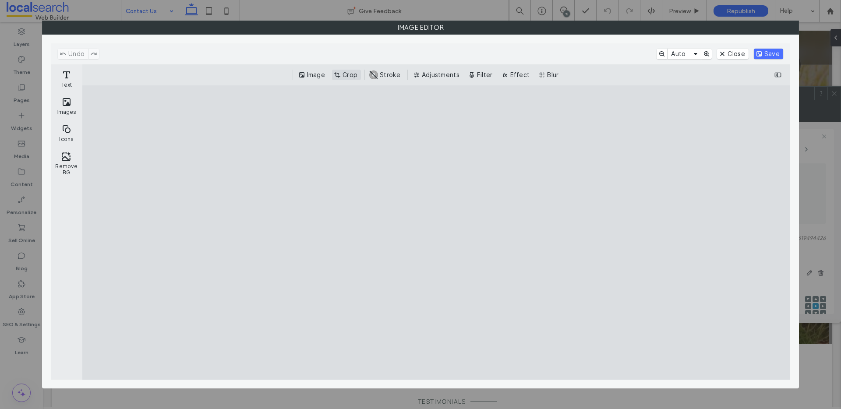
click at [355, 75] on button "Crop" at bounding box center [346, 75] width 29 height 11
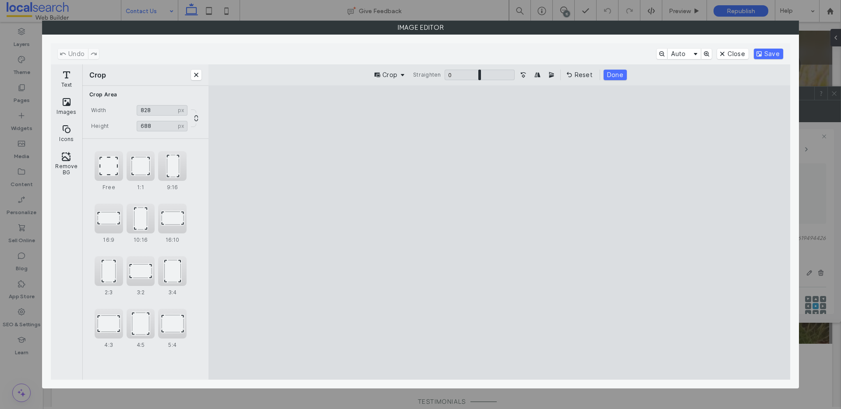
type input "***"
drag, startPoint x: 630, startPoint y: 117, endPoint x: 639, endPoint y: 132, distance: 17.1
click at [499, 233] on cesdk-canvas "Editor canvas" at bounding box center [499, 233] width 0 height 0
click at [765, 54] on button "Save" at bounding box center [768, 54] width 29 height 11
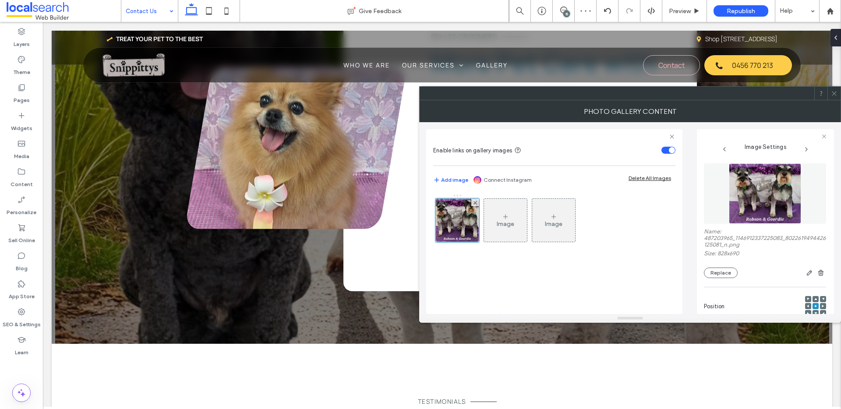
click at [814, 299] on use at bounding box center [815, 299] width 3 height 2
click at [834, 94] on use at bounding box center [834, 93] width 4 height 4
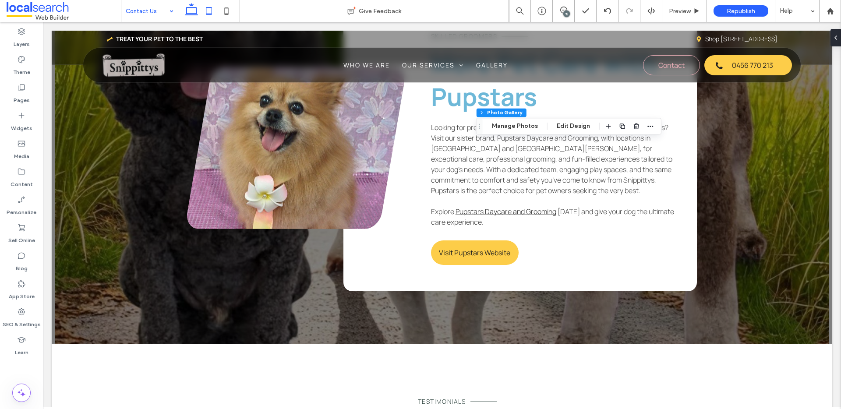
click at [209, 7] on use at bounding box center [209, 10] width 6 height 7
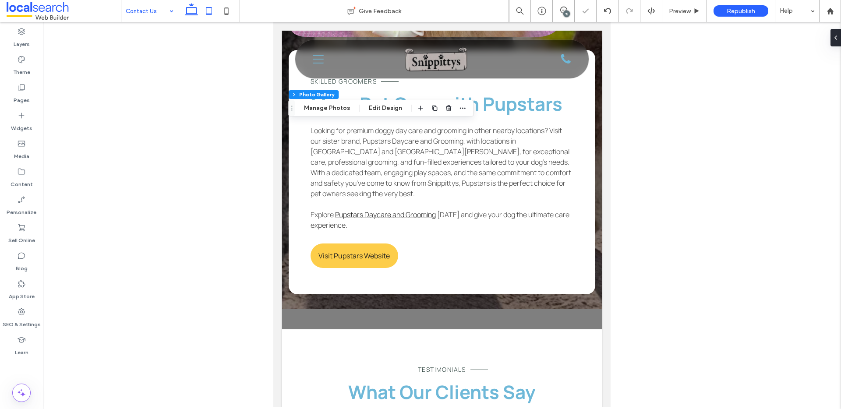
click at [187, 11] on icon at bounding box center [192, 11] width 18 height 18
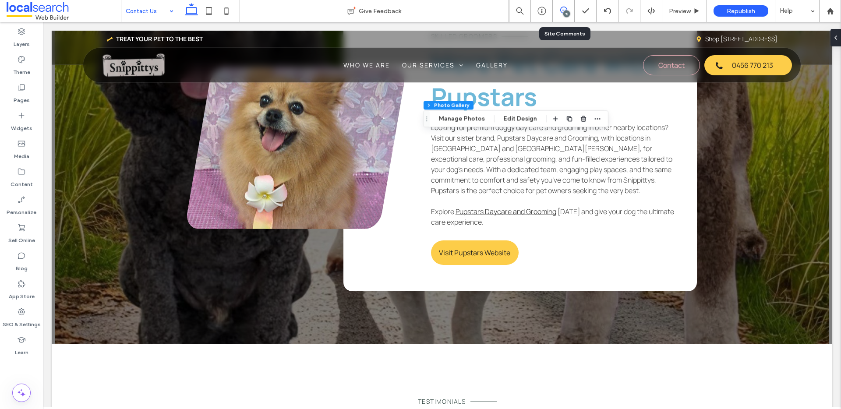
click at [564, 10] on use at bounding box center [563, 10] width 7 height 7
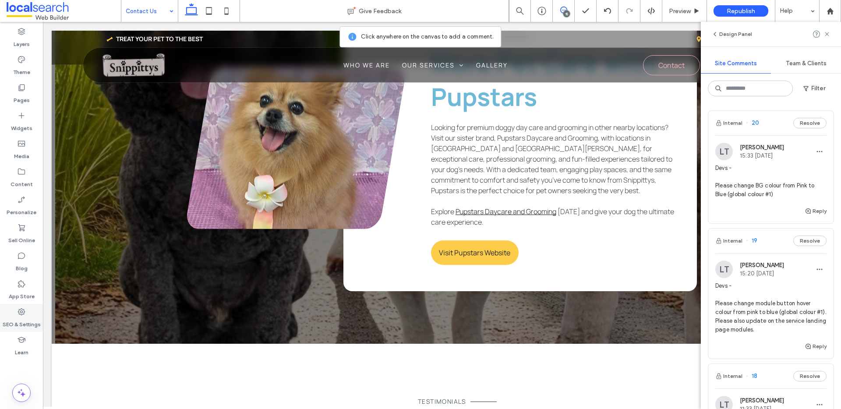
click at [22, 312] on use at bounding box center [21, 311] width 7 height 7
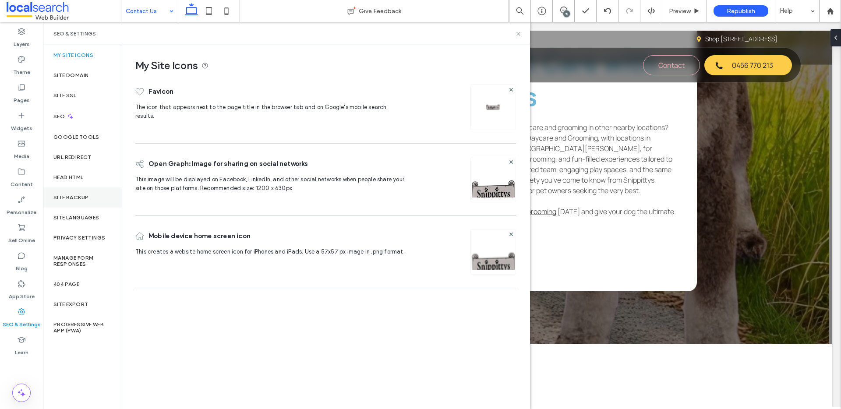
click at [79, 195] on label "Site Backup" at bounding box center [70, 197] width 35 height 6
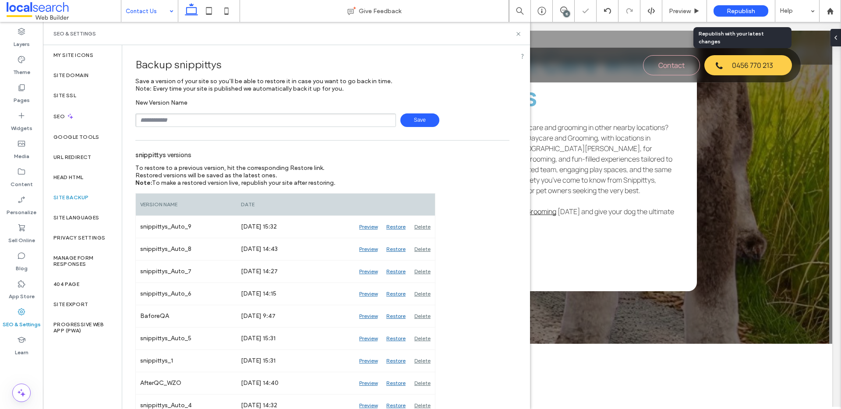
click at [736, 13] on span "Republish" at bounding box center [741, 10] width 28 height 7
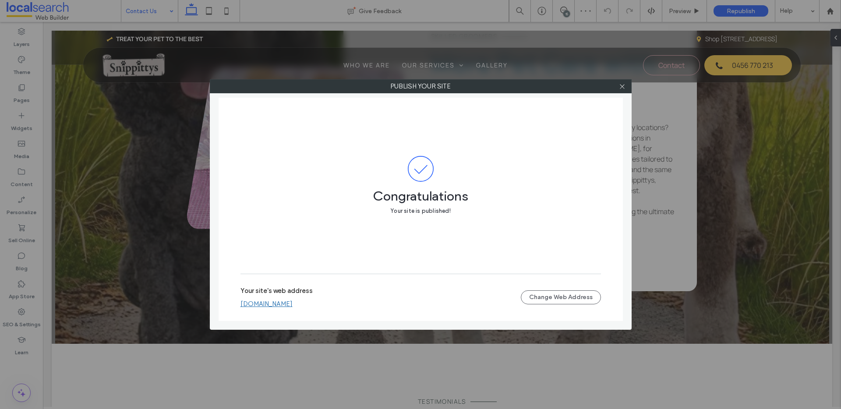
click at [23, 315] on div "Publish your site Congratulations Your site is published! Your site's web addre…" at bounding box center [420, 204] width 841 height 409
click at [621, 88] on icon at bounding box center [622, 86] width 7 height 7
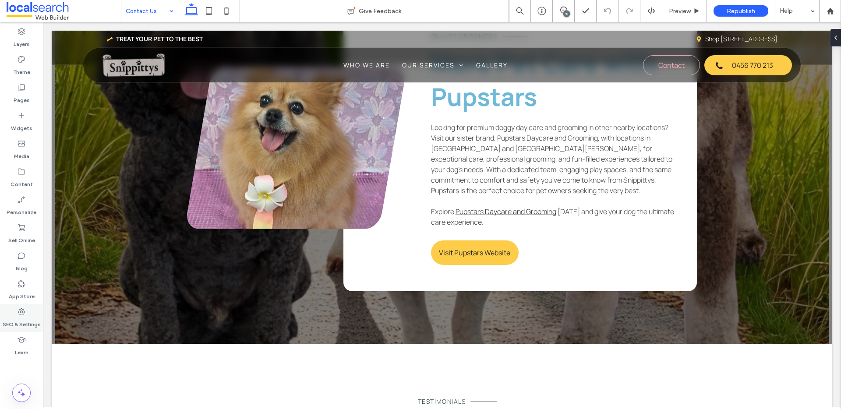
click at [21, 317] on label "SEO & Settings" at bounding box center [22, 322] width 38 height 12
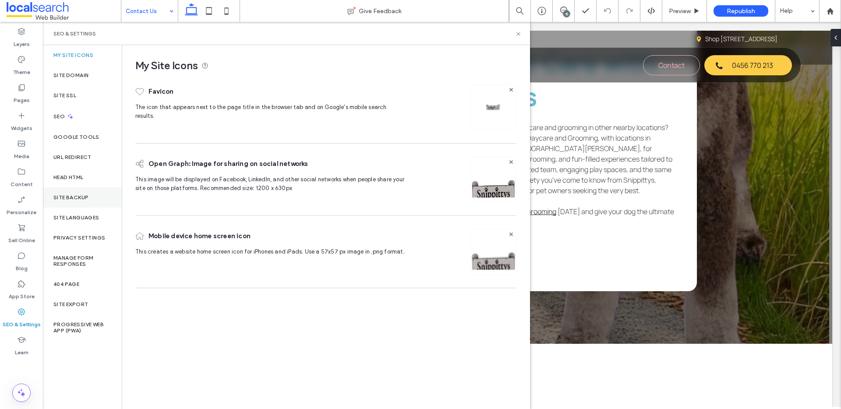
click at [83, 201] on div "Site Backup" at bounding box center [82, 197] width 79 height 20
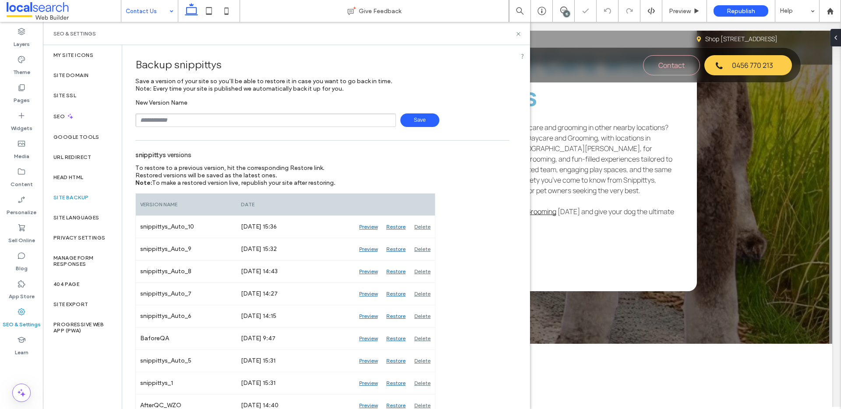
click at [206, 123] on input "text" at bounding box center [265, 120] width 261 height 14
type input "*******"
click at [411, 120] on span "Save" at bounding box center [419, 120] width 39 height 14
click at [518, 32] on icon at bounding box center [518, 34] width 7 height 7
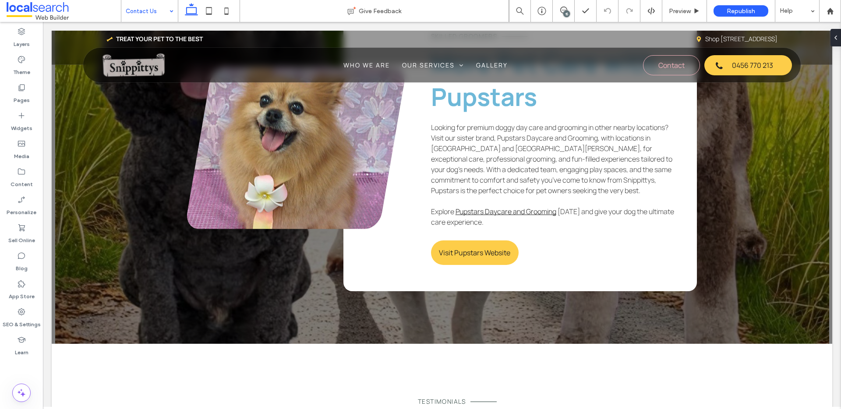
click at [118, 17] on span at bounding box center [64, 11] width 114 height 18
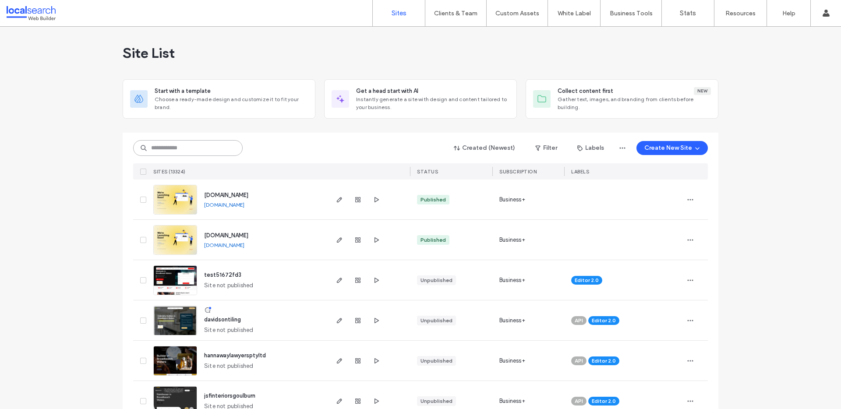
click at [218, 145] on input at bounding box center [187, 148] width 109 height 16
paste input "********"
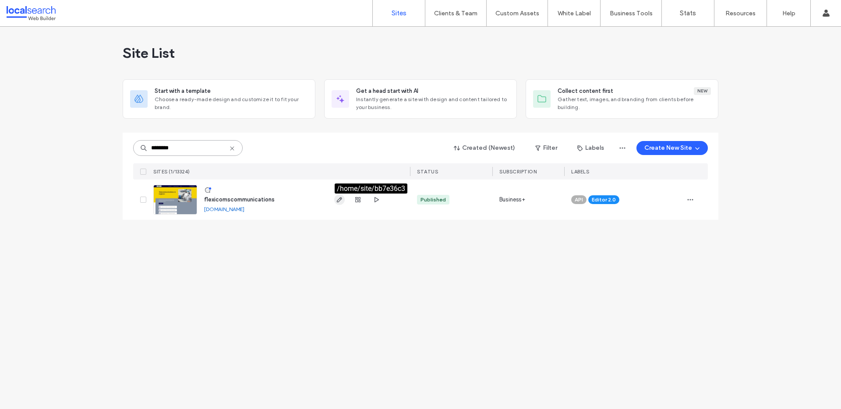
type input "********"
click at [337, 198] on icon "button" at bounding box center [339, 199] width 7 height 7
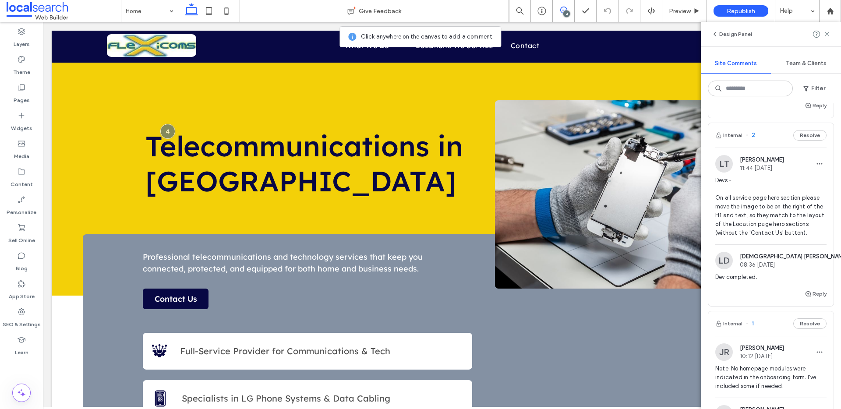
scroll to position [346, 0]
click at [767, 222] on span "Devs - On all service page hero section please move the image to be on the righ…" at bounding box center [770, 207] width 111 height 61
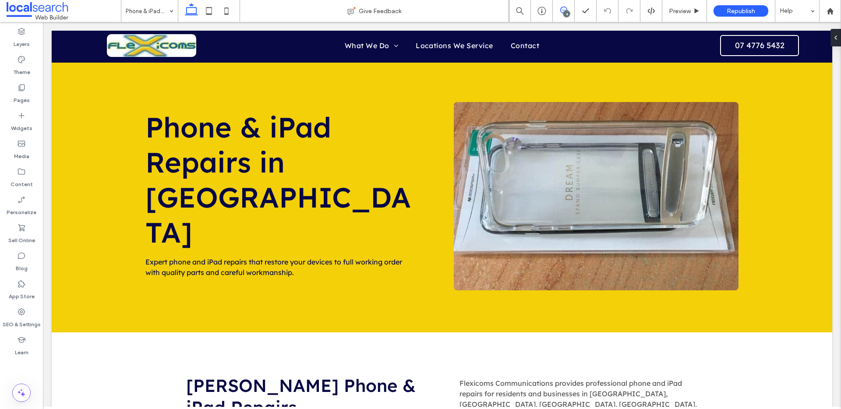
click at [562, 8] on icon at bounding box center [563, 10] width 7 height 7
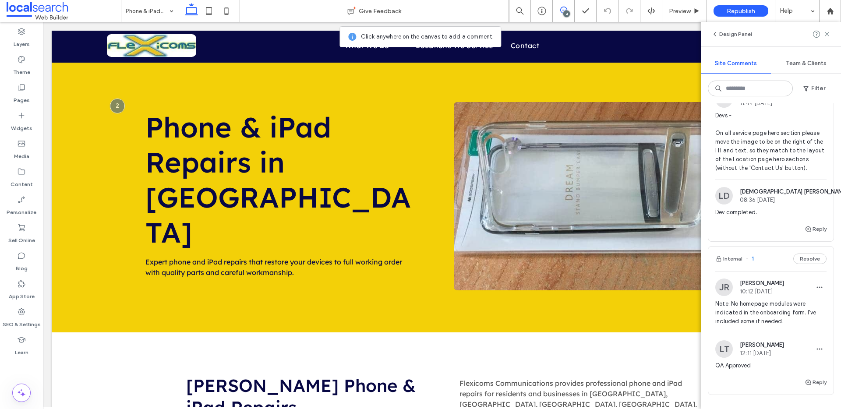
scroll to position [335, 0]
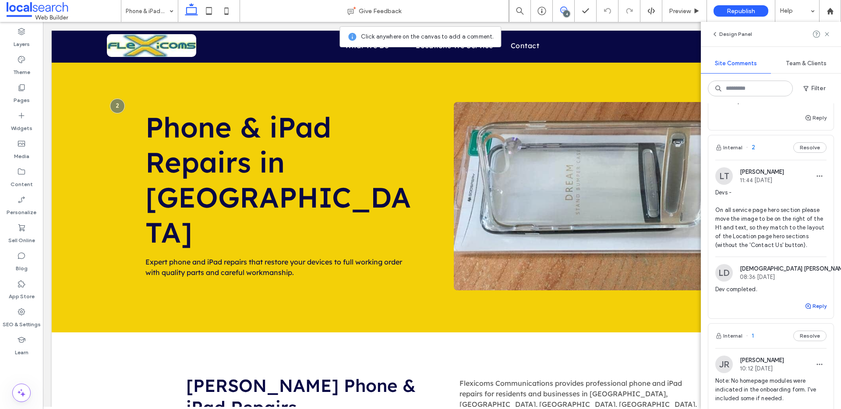
click at [810, 311] on button "Reply" at bounding box center [816, 306] width 22 height 11
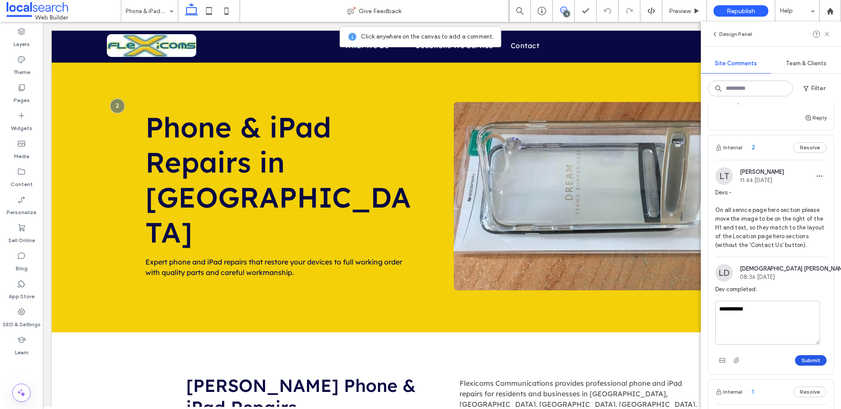
type textarea "**********"
click at [804, 366] on button "Submit" at bounding box center [811, 360] width 32 height 11
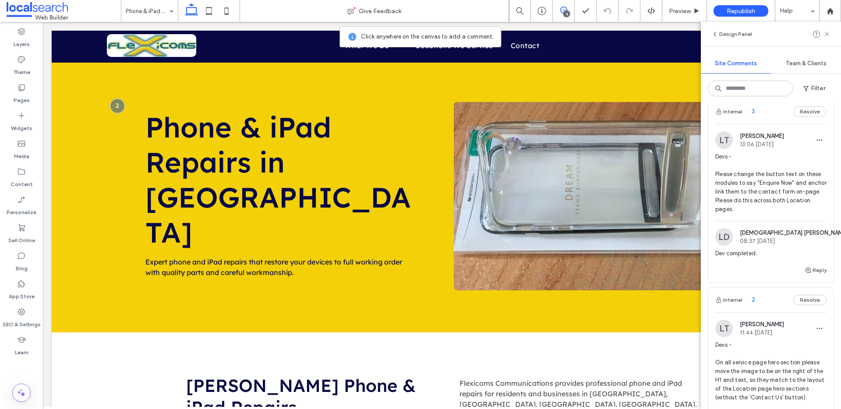
scroll to position [168, 0]
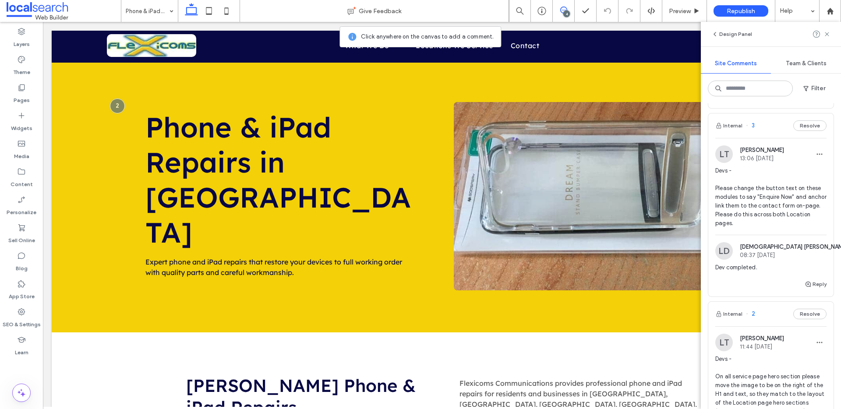
click at [733, 217] on span "Devs - Please change the button text on these modules to say "Enquire Now" and …" at bounding box center [770, 196] width 111 height 61
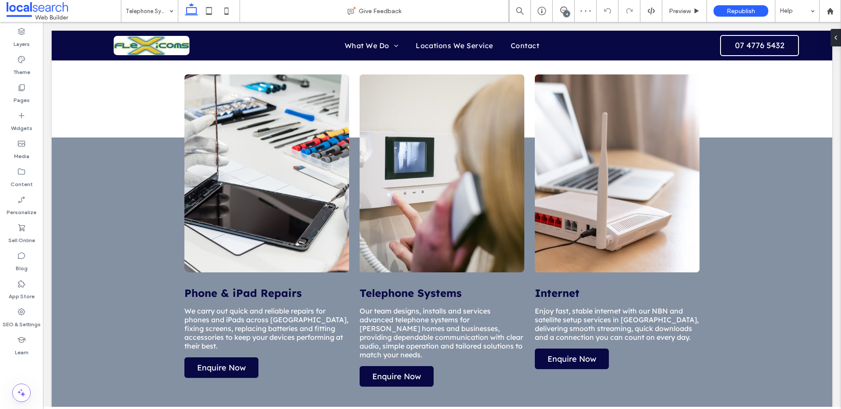
click at [566, 13] on div "4" at bounding box center [566, 14] width 7 height 7
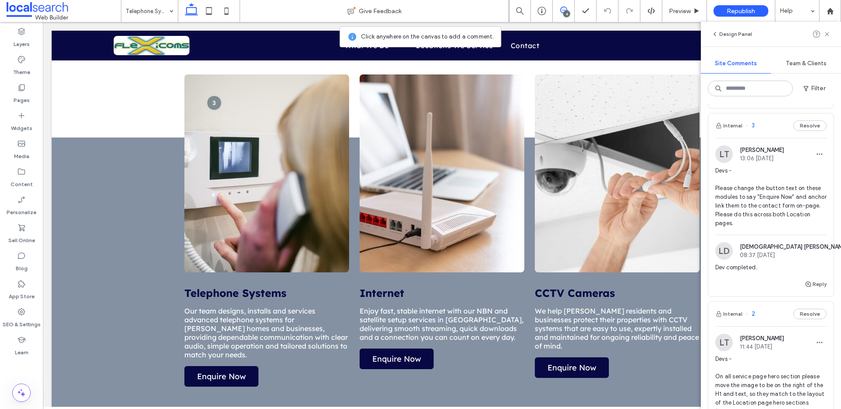
scroll to position [168, 0]
click at [741, 215] on span "Devs - Please change the button text on these modules to say "Enquire Now" and …" at bounding box center [770, 197] width 111 height 61
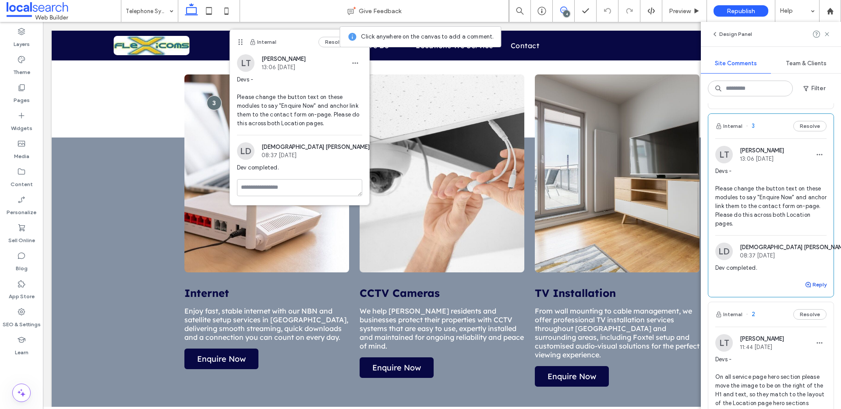
click at [810, 290] on button "Reply" at bounding box center [816, 284] width 22 height 11
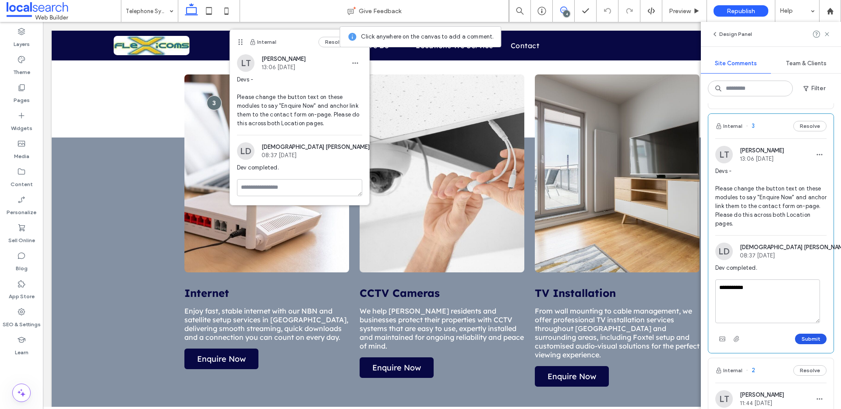
type textarea "**********"
click at [809, 344] on button "Submit" at bounding box center [811, 339] width 32 height 11
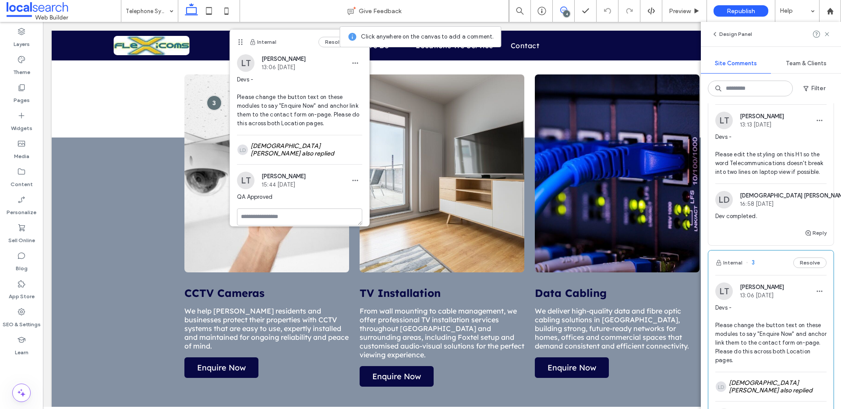
scroll to position [0, 0]
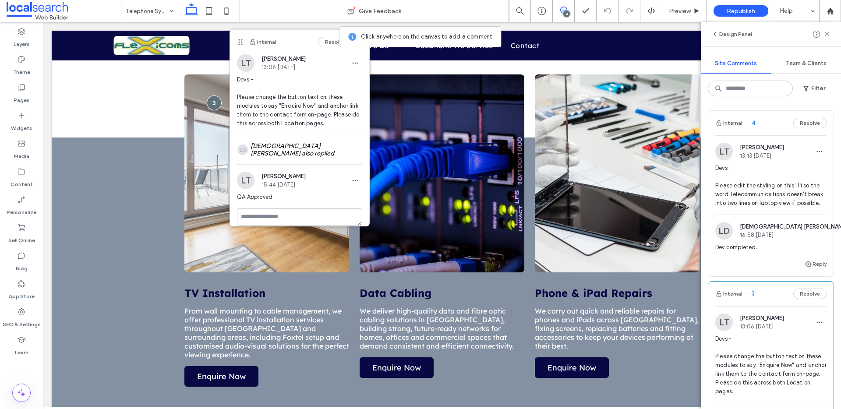
click at [766, 201] on span "Devs - Please edit the styling on this H1 so the word Telecommunications doesn'…" at bounding box center [770, 186] width 111 height 44
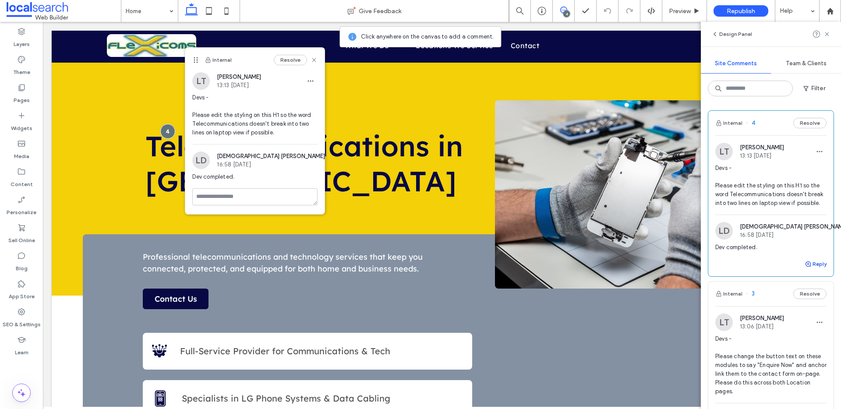
click at [805, 268] on icon "button" at bounding box center [808, 264] width 7 height 7
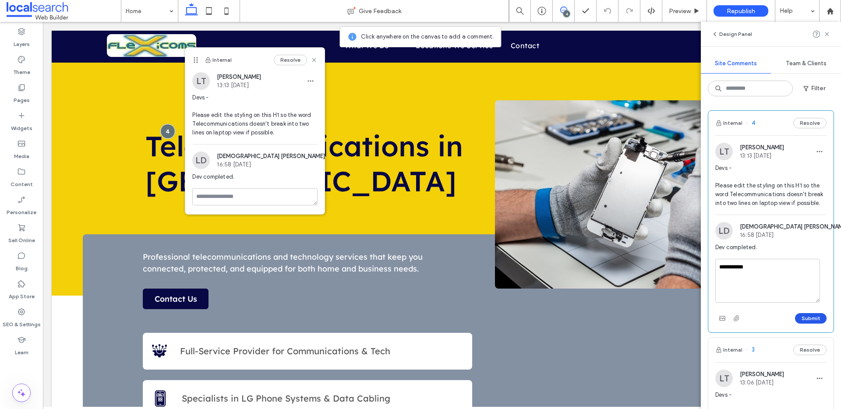
type textarea "**********"
click at [809, 324] on button "Submit" at bounding box center [811, 318] width 32 height 11
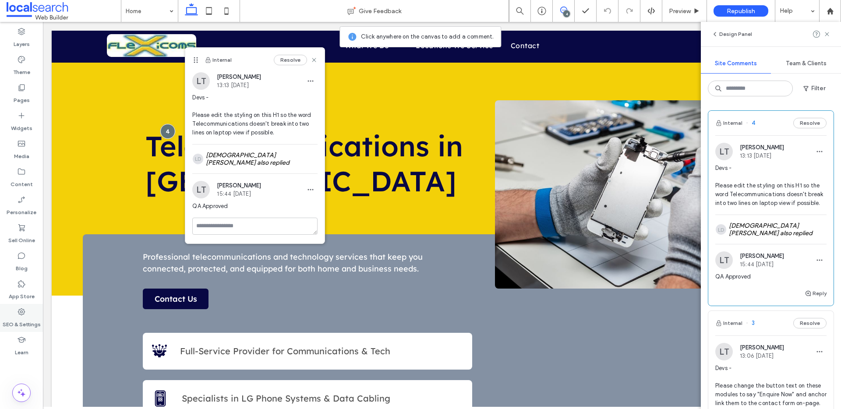
click at [12, 308] on div "SEO & Settings" at bounding box center [21, 318] width 43 height 28
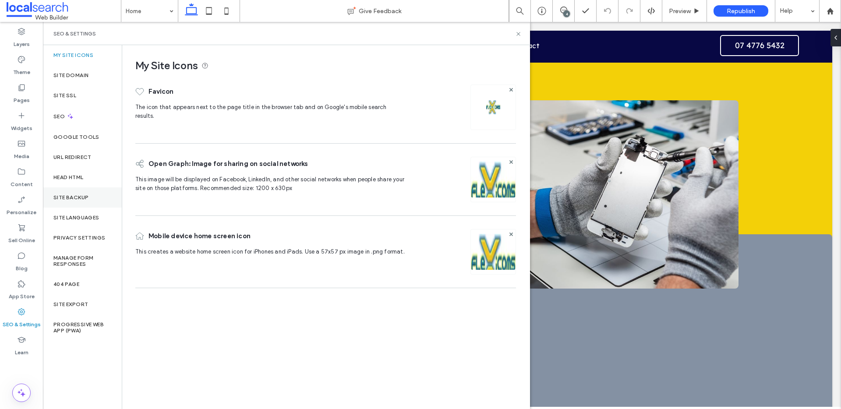
click at [79, 194] on label "Site Backup" at bounding box center [70, 197] width 35 height 6
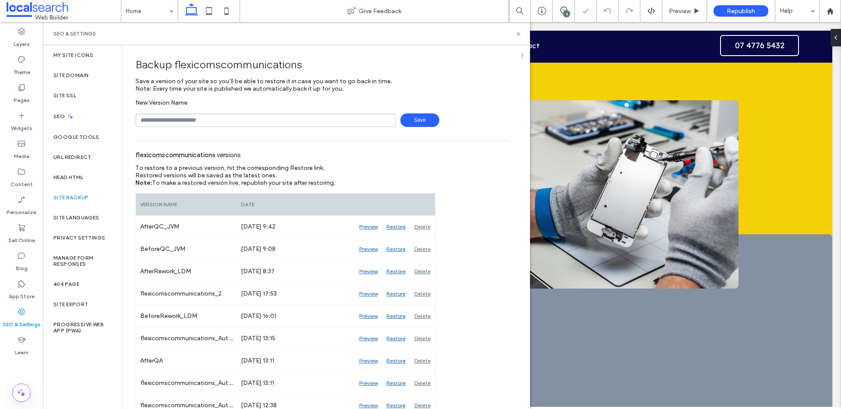
click at [192, 121] on input "text" at bounding box center [265, 120] width 261 height 14
type input "*********"
click at [413, 121] on span "Save" at bounding box center [419, 120] width 39 height 14
click at [521, 32] on icon at bounding box center [518, 34] width 7 height 7
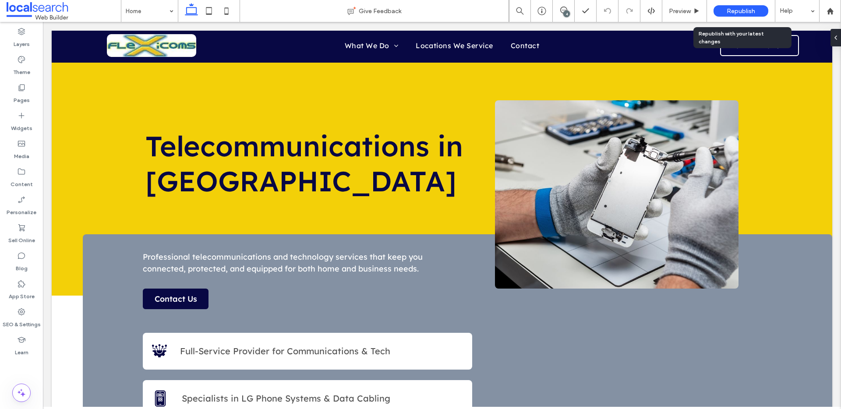
click at [737, 14] on span "Republish" at bounding box center [741, 10] width 28 height 7
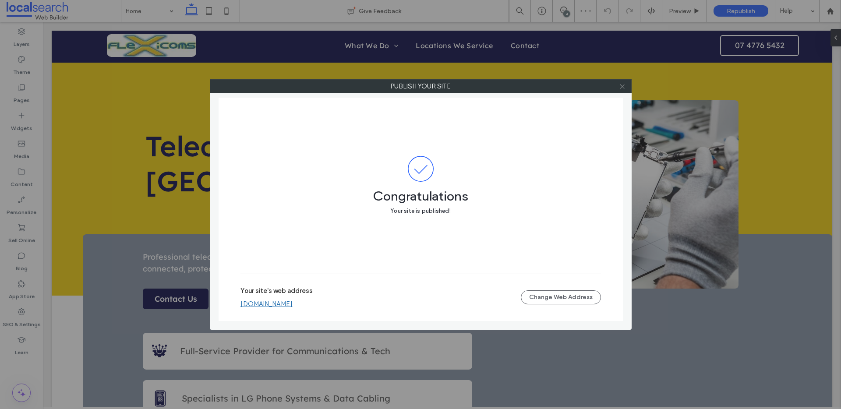
click at [621, 88] on icon at bounding box center [622, 86] width 7 height 7
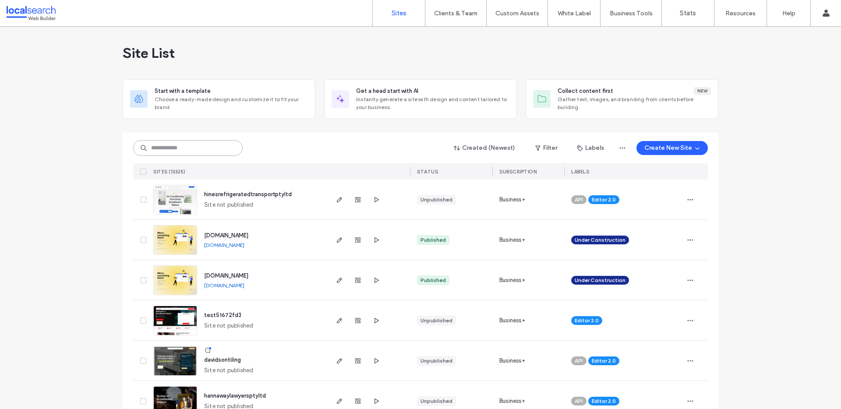
click at [186, 153] on input at bounding box center [187, 148] width 109 height 16
paste input "********"
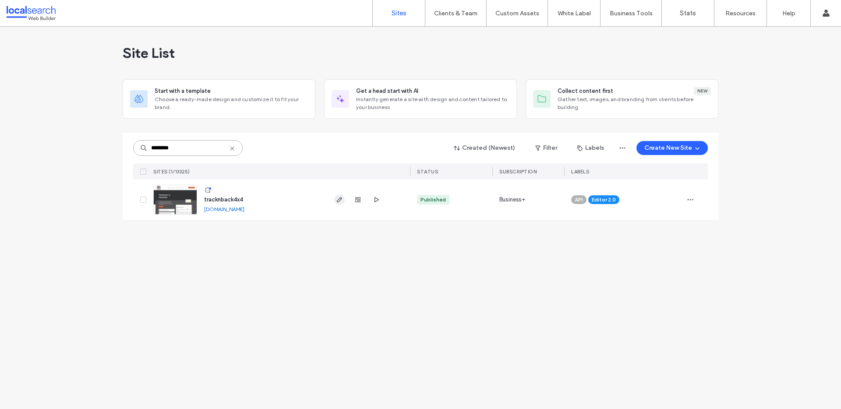
type input "********"
click at [339, 201] on icon "button" at bounding box center [339, 199] width 7 height 7
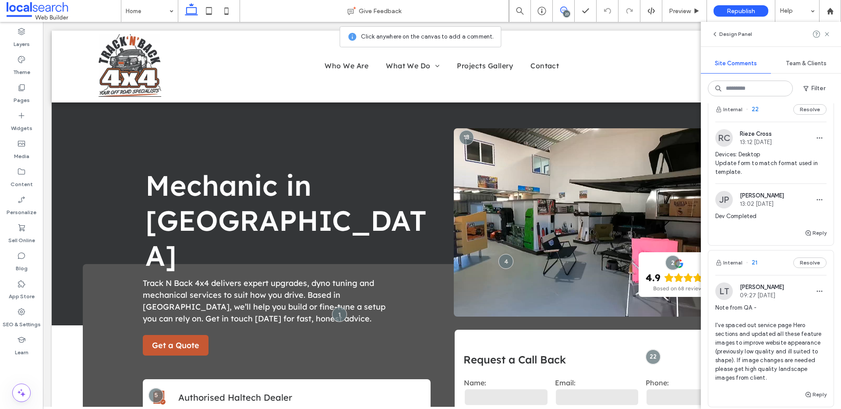
scroll to position [375, 0]
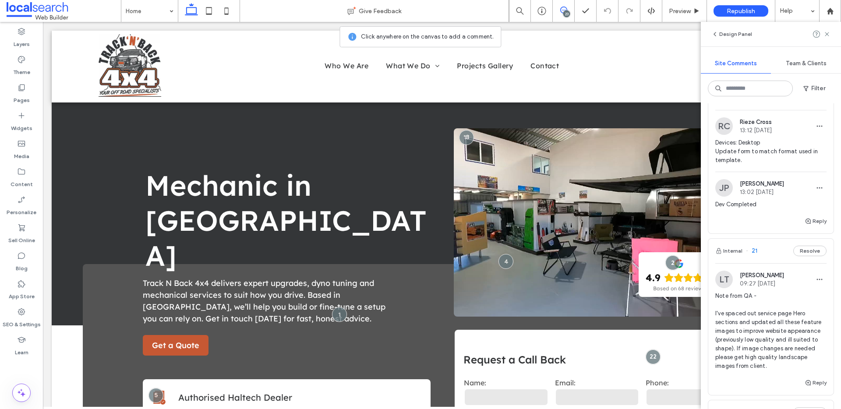
click at [763, 148] on span "Devices: Desktop Update form to match format used in template." at bounding box center [770, 151] width 111 height 26
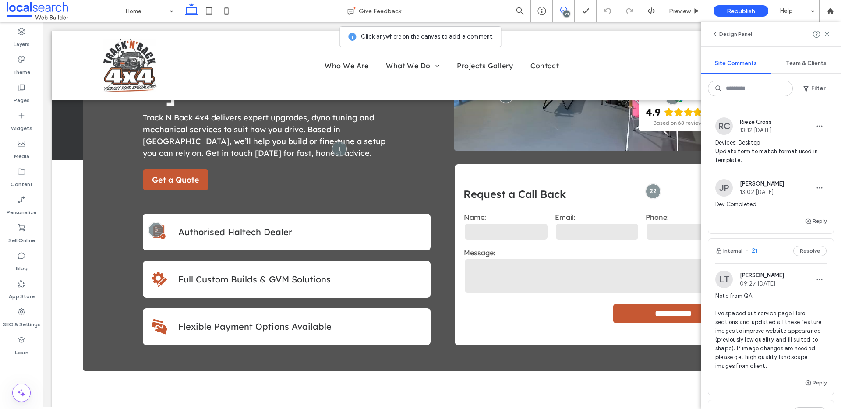
scroll to position [183, 0]
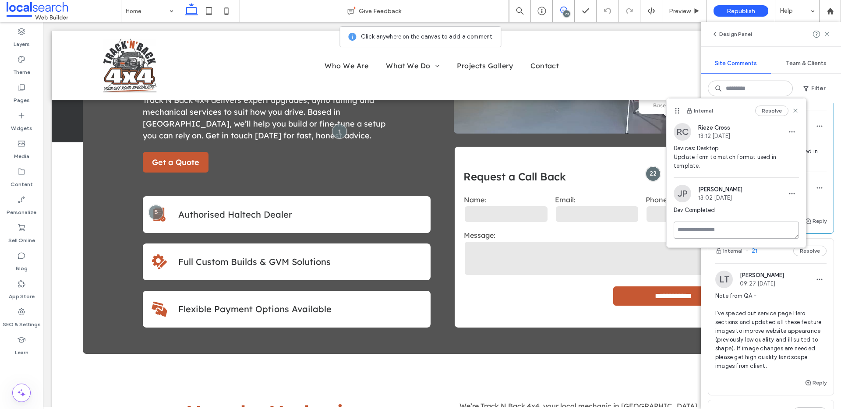
click at [699, 230] on textarea at bounding box center [736, 230] width 125 height 17
type textarea "**********"
click at [770, 280] on button "Submit" at bounding box center [783, 281] width 32 height 11
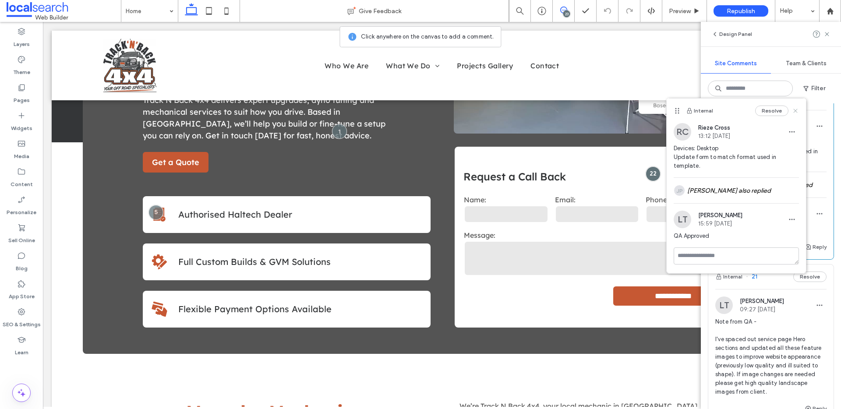
click at [795, 111] on use at bounding box center [796, 111] width 4 height 4
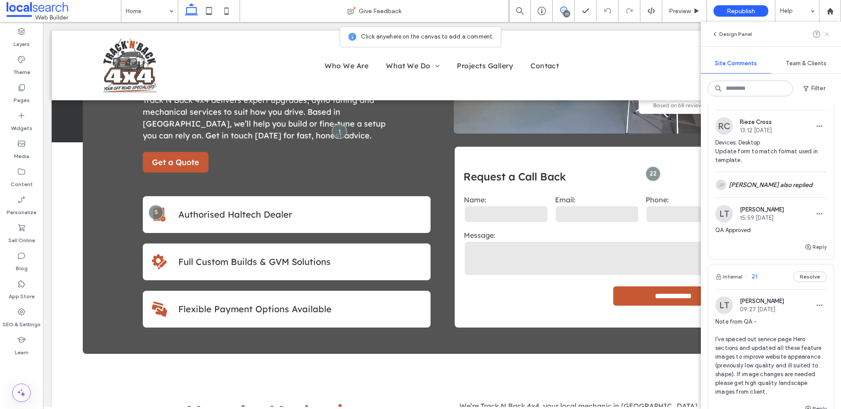
click at [826, 35] on use at bounding box center [827, 34] width 4 height 4
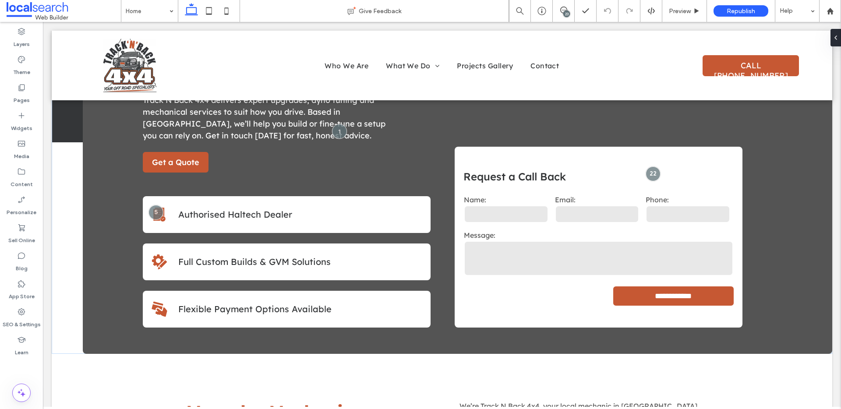
scroll to position [0, 0]
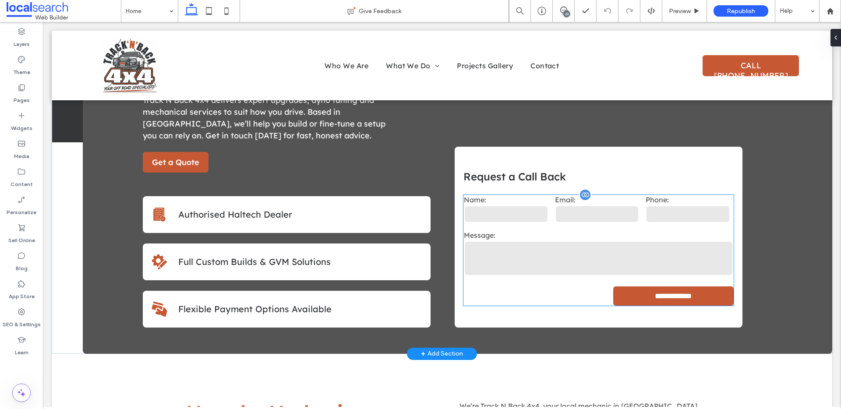
click at [579, 242] on textarea at bounding box center [598, 258] width 269 height 35
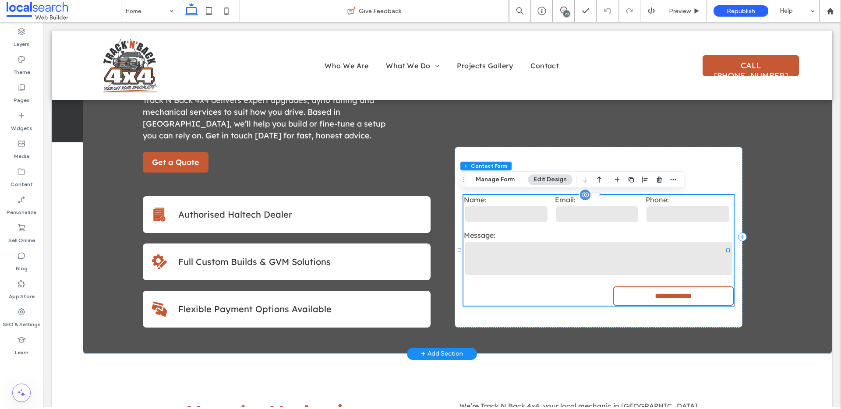
type input "*"
type input "***"
type input "*"
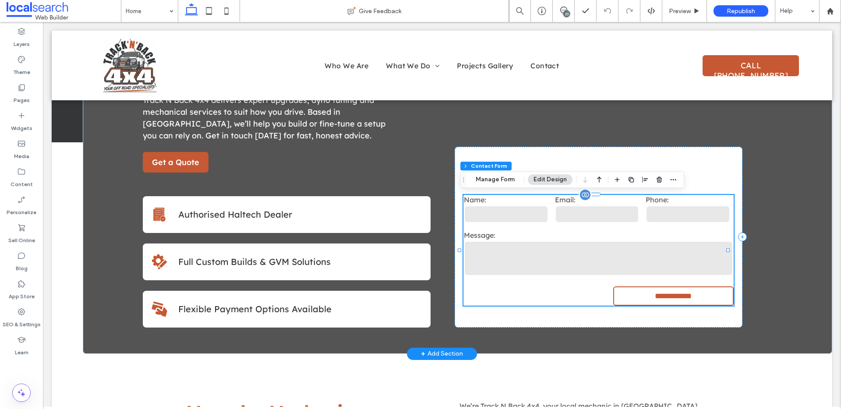
type input "***"
type input "*"
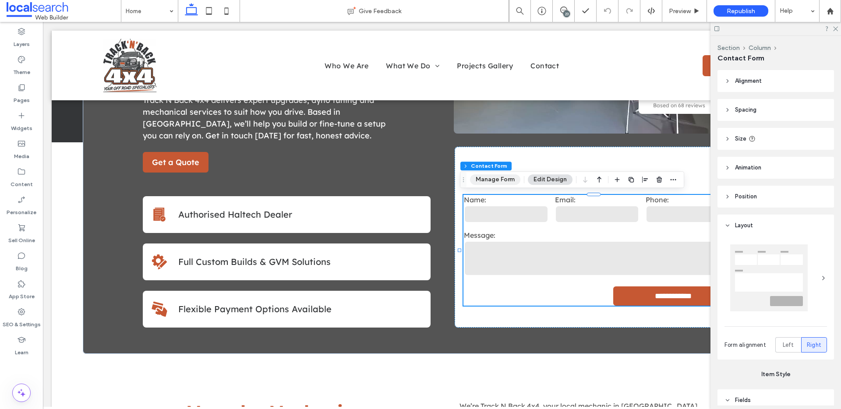
click at [500, 178] on button "Manage Form" at bounding box center [495, 179] width 50 height 11
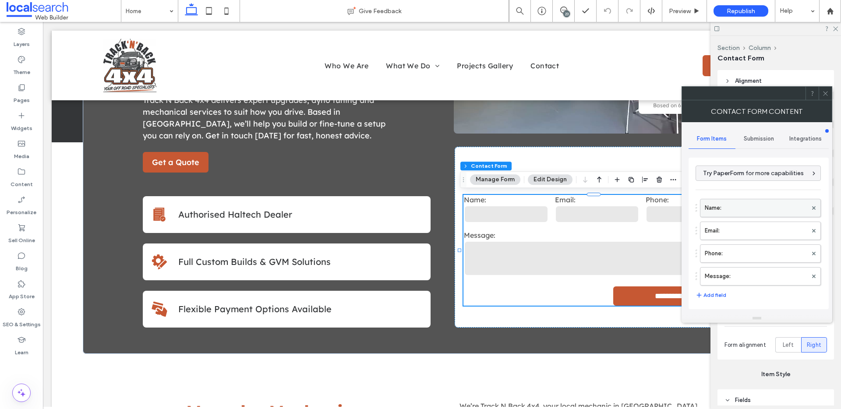
click at [745, 203] on label "Name:" at bounding box center [756, 208] width 102 height 18
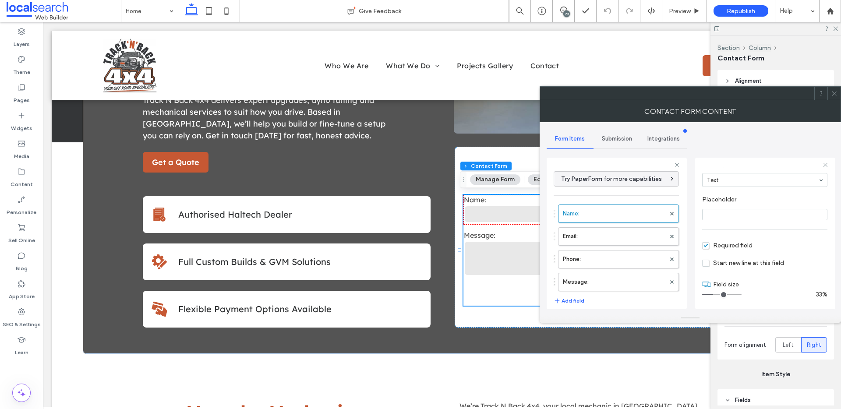
scroll to position [61, 0]
click at [621, 231] on label "Email:" at bounding box center [614, 237] width 102 height 18
click at [620, 258] on label "Phone:" at bounding box center [614, 260] width 102 height 18
click at [622, 283] on label "Message:" at bounding box center [614, 282] width 102 height 18
click at [628, 256] on label "Phone:" at bounding box center [614, 260] width 102 height 18
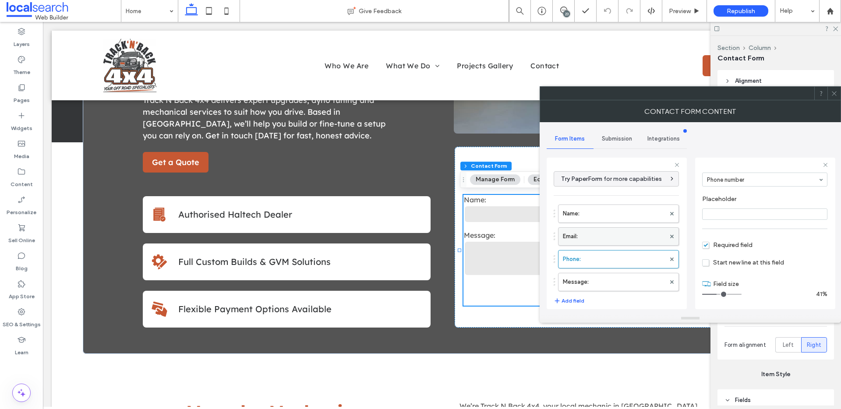
click at [624, 240] on label "Email:" at bounding box center [614, 237] width 102 height 18
click at [622, 215] on label "Name:" at bounding box center [614, 214] width 102 height 18
type input "*"
click at [609, 138] on span "Submission" at bounding box center [617, 138] width 30 height 7
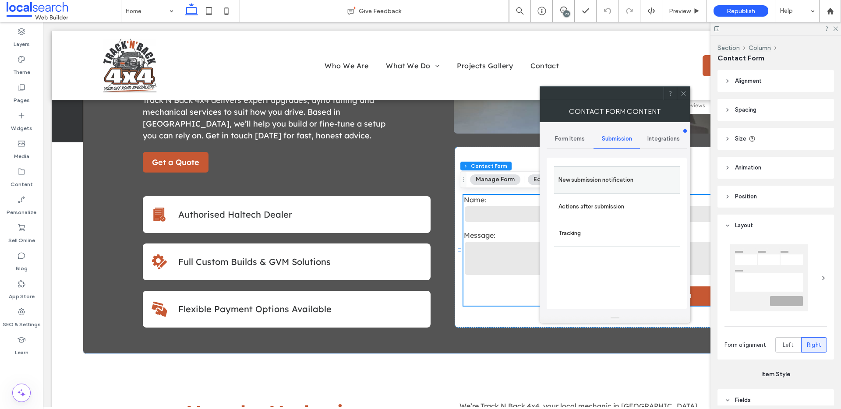
click at [614, 188] on label "New submission notification" at bounding box center [616, 180] width 117 height 18
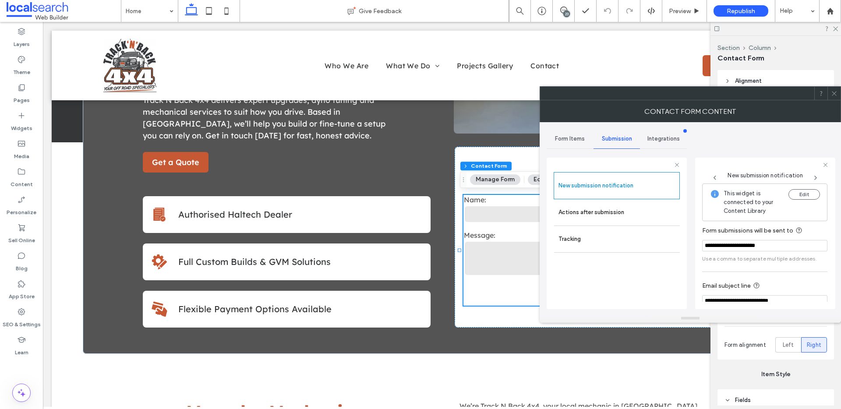
scroll to position [46, 0]
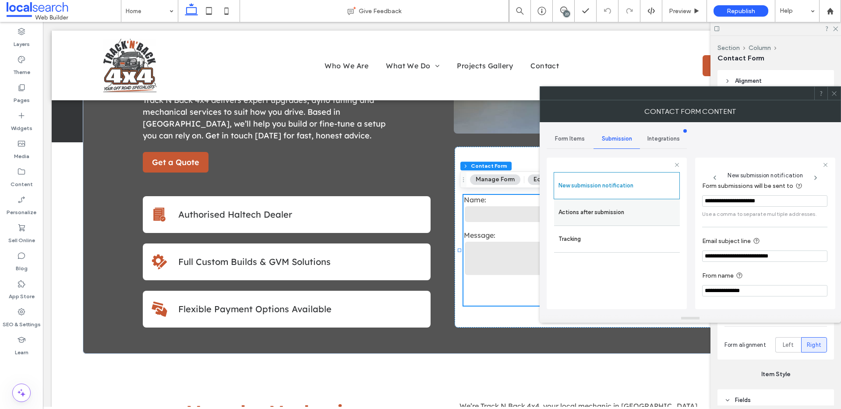
click at [607, 214] on label "Actions after submission" at bounding box center [616, 213] width 117 height 18
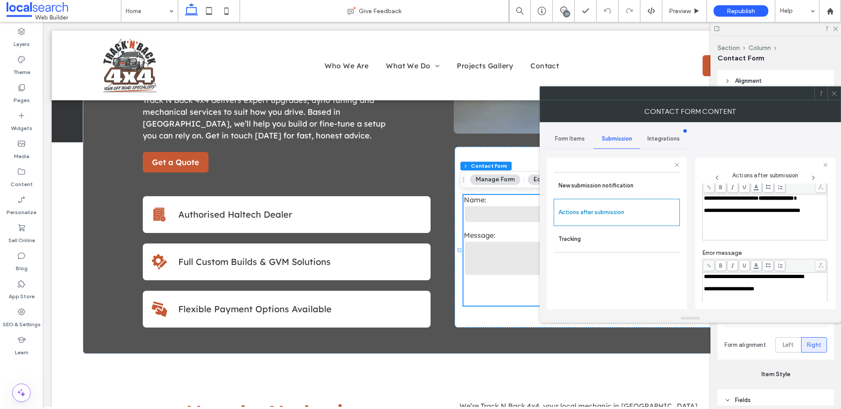
scroll to position [0, 0]
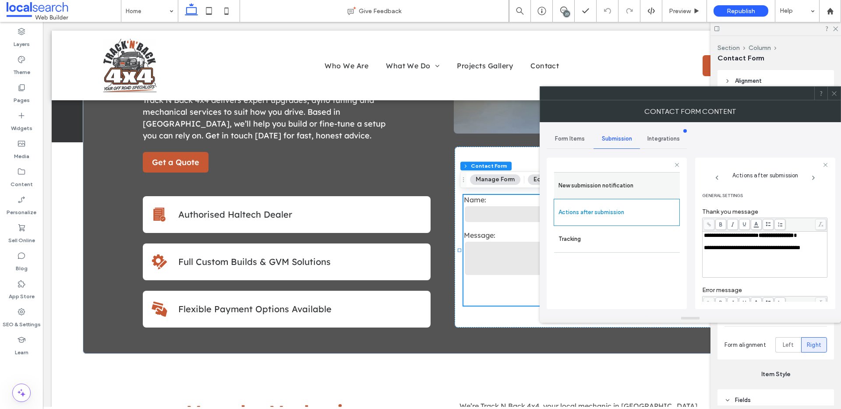
click at [617, 181] on label "New submission notification" at bounding box center [616, 186] width 117 height 18
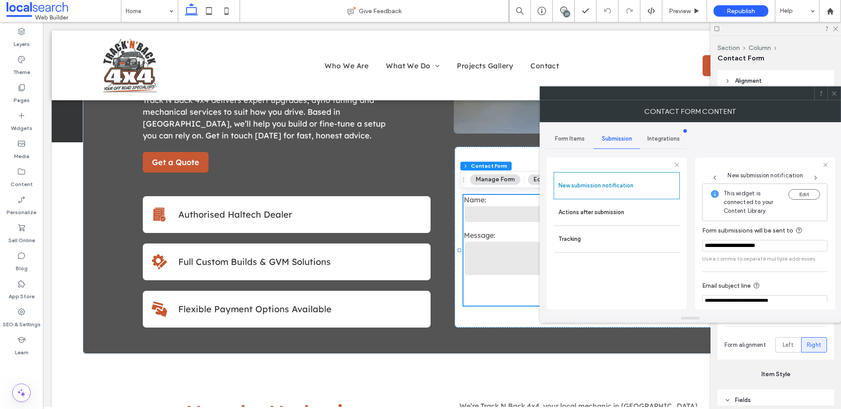
click at [834, 95] on icon at bounding box center [834, 93] width 7 height 7
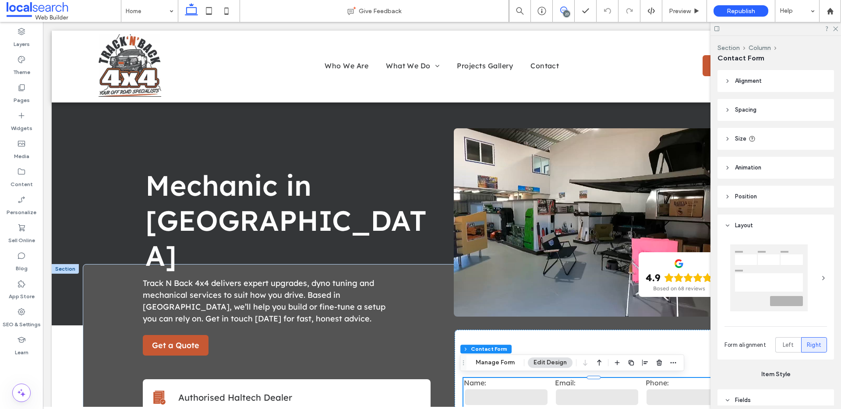
click at [556, 11] on span at bounding box center [563, 10] width 21 height 7
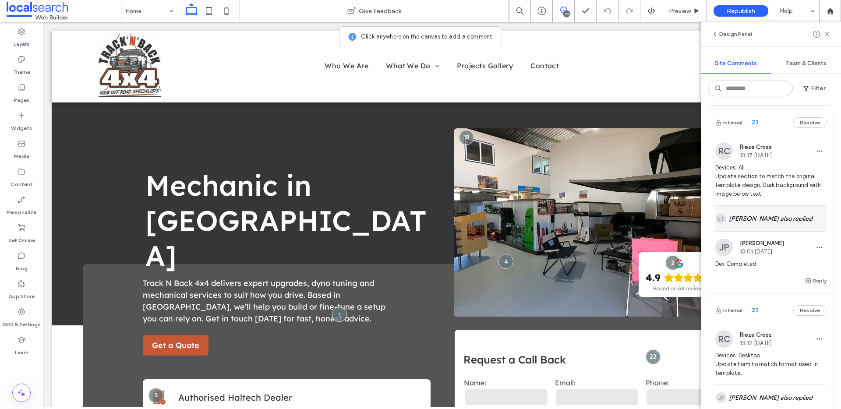
scroll to position [148, 0]
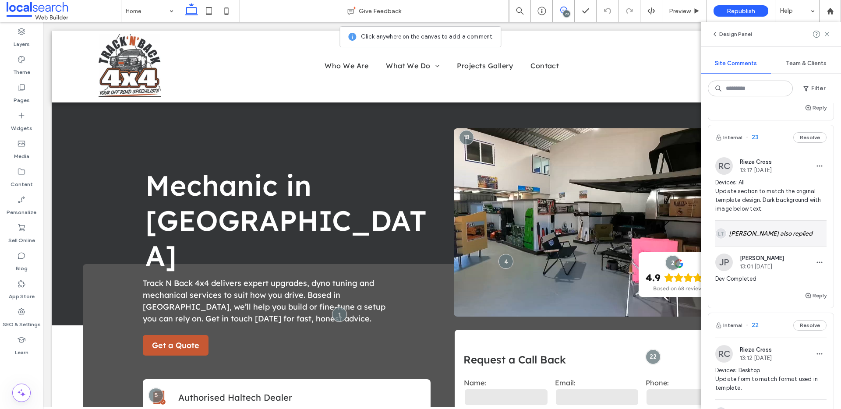
click at [765, 233] on div "[PERSON_NAME] also replied" at bounding box center [770, 233] width 111 height 25
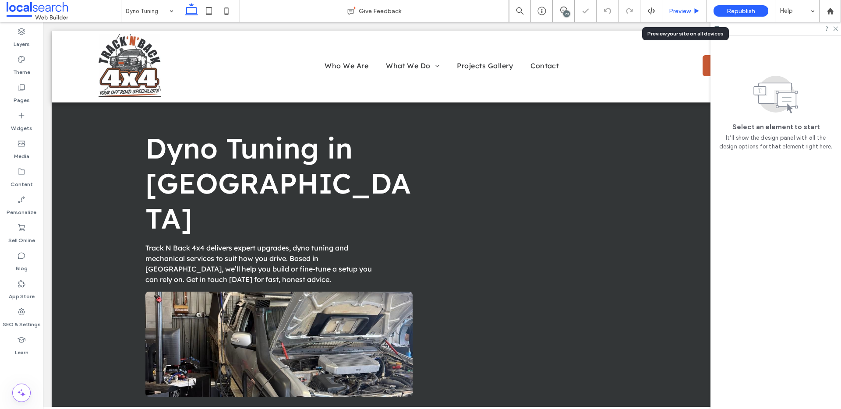
click at [683, 10] on span "Preview" at bounding box center [680, 10] width 22 height 7
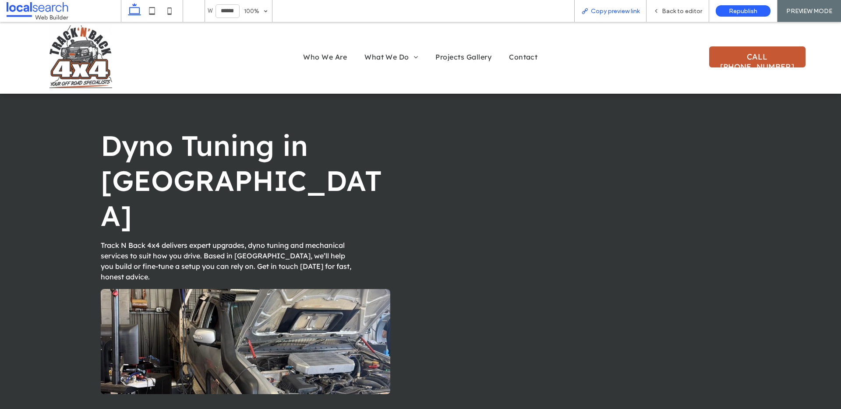
click at [612, 12] on span "Copy preview link" at bounding box center [615, 10] width 49 height 7
click at [677, 13] on span "Back to editor" at bounding box center [682, 10] width 40 height 7
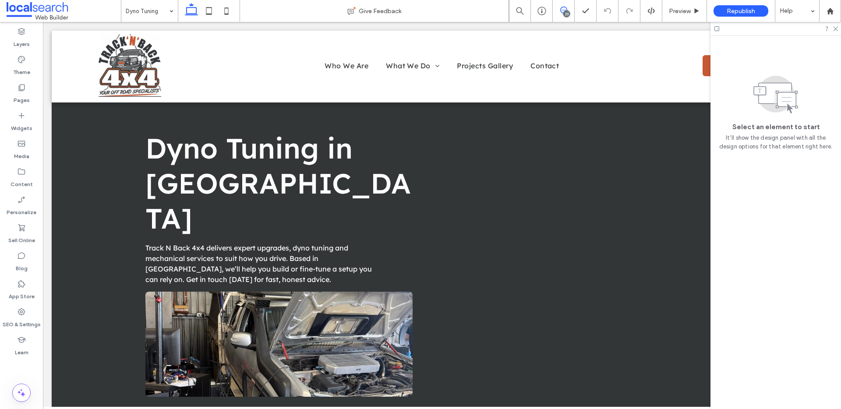
click at [568, 7] on span at bounding box center [563, 10] width 21 height 7
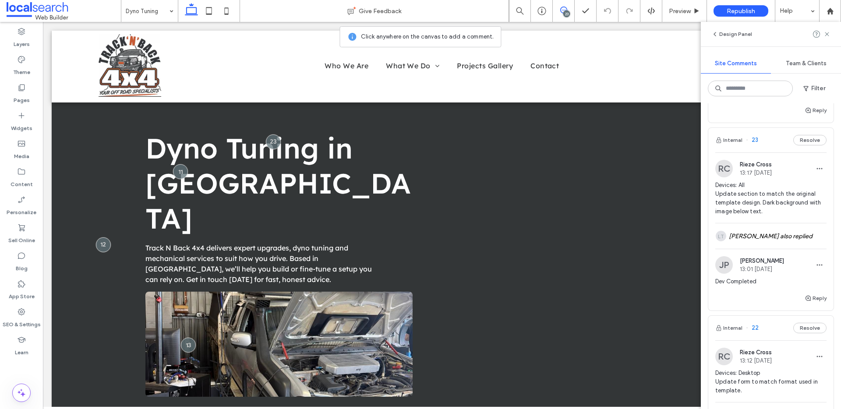
scroll to position [158, 0]
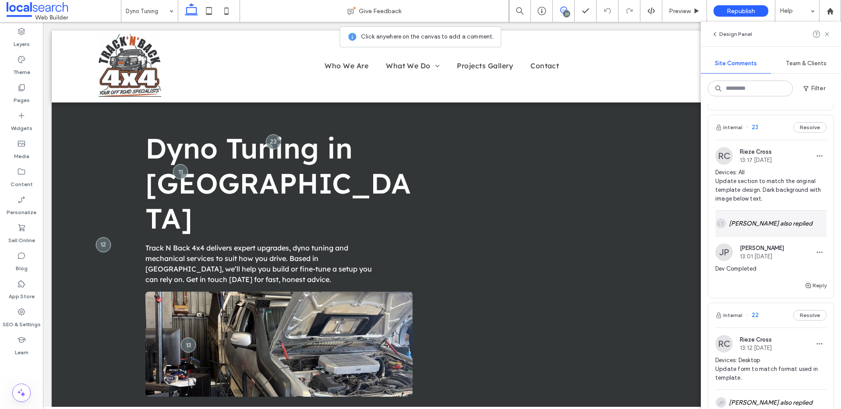
click at [766, 226] on div "[PERSON_NAME] also replied" at bounding box center [770, 223] width 111 height 25
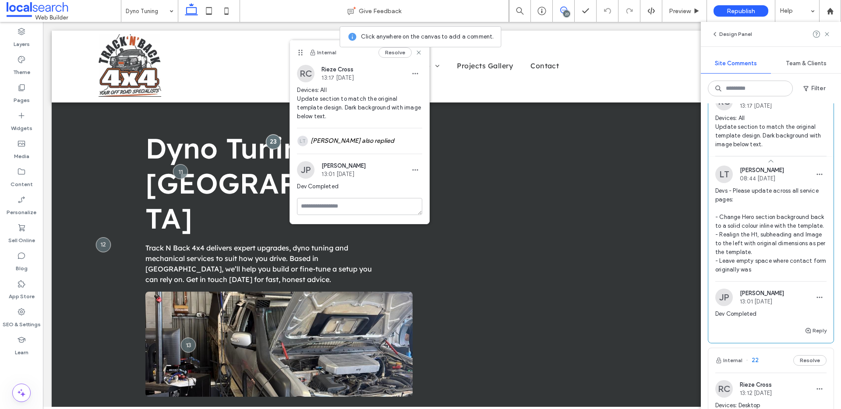
scroll to position [221, 0]
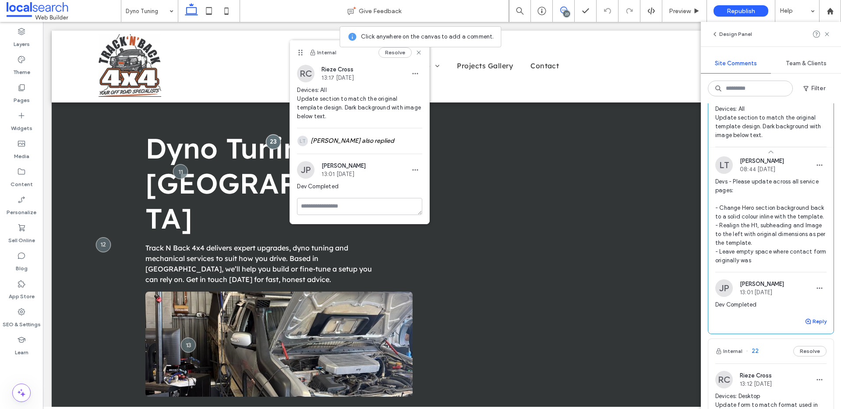
click at [805, 325] on icon "button" at bounding box center [808, 321] width 7 height 7
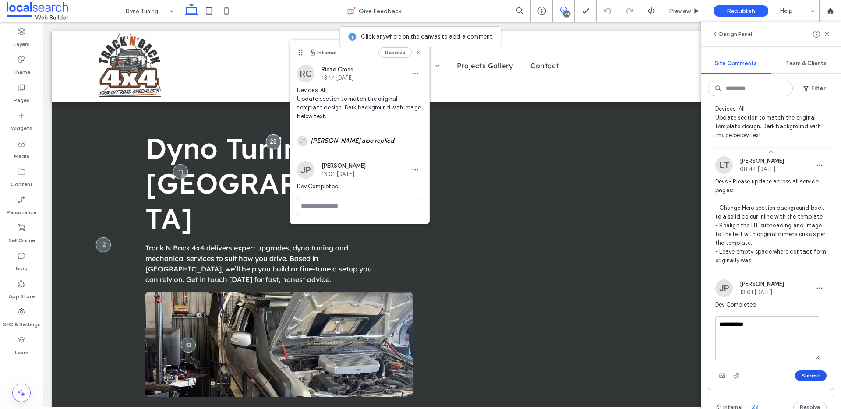
type textarea "**********"
click at [808, 381] on button "Submit" at bounding box center [811, 376] width 32 height 11
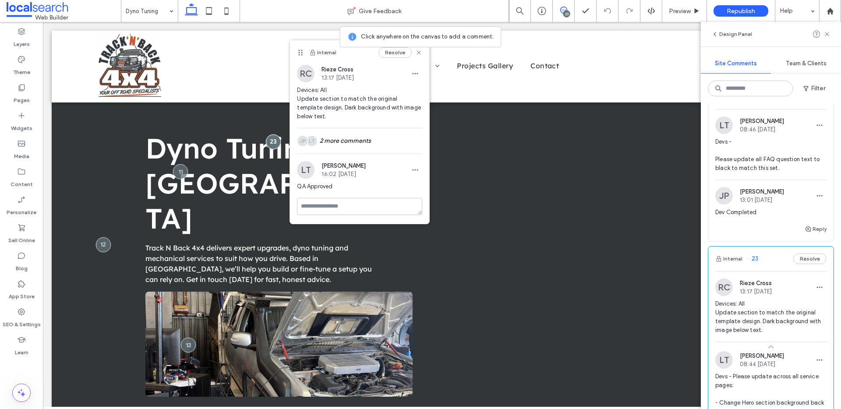
scroll to position [0, 0]
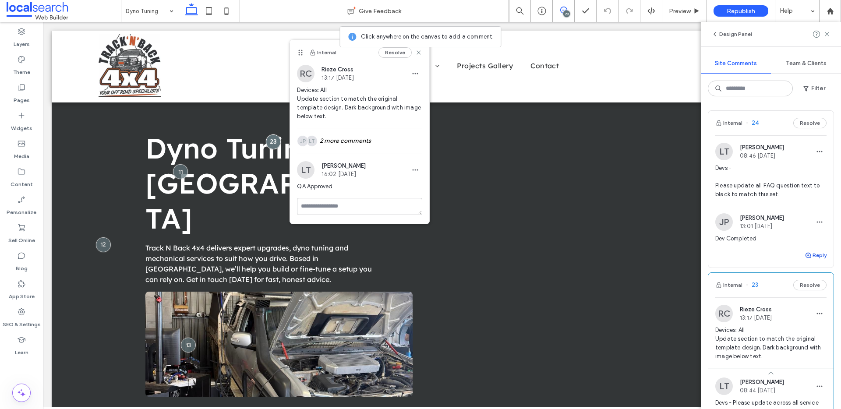
click at [808, 253] on button "Reply" at bounding box center [816, 255] width 22 height 11
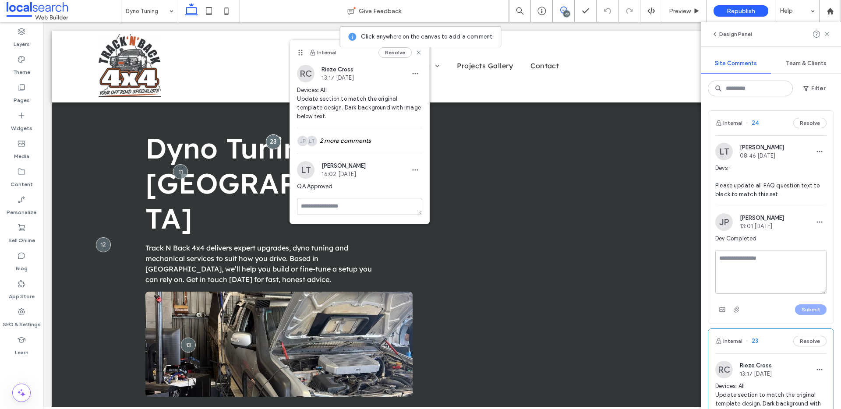
click at [761, 264] on textarea at bounding box center [770, 272] width 111 height 44
type textarea "**********"
click at [807, 312] on button "Submit" at bounding box center [811, 309] width 32 height 11
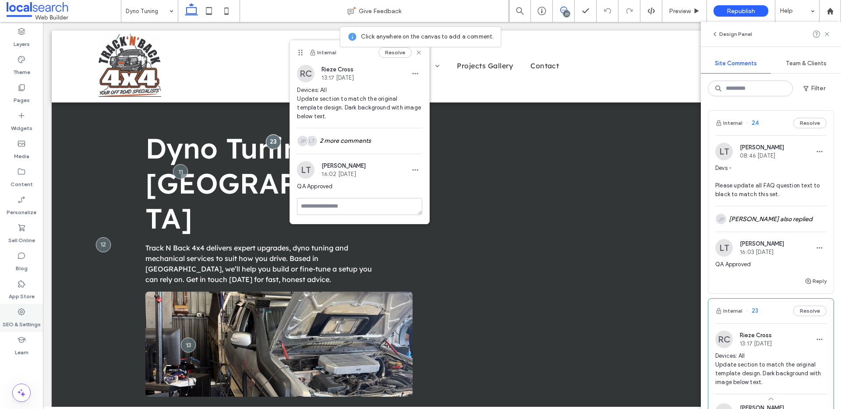
click at [27, 314] on div "SEO & Settings" at bounding box center [21, 318] width 43 height 28
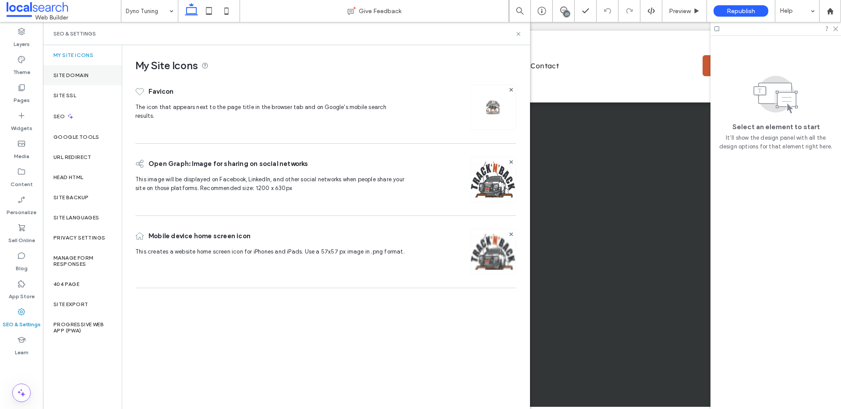
click at [76, 74] on label "Site Domain" at bounding box center [70, 75] width 35 height 6
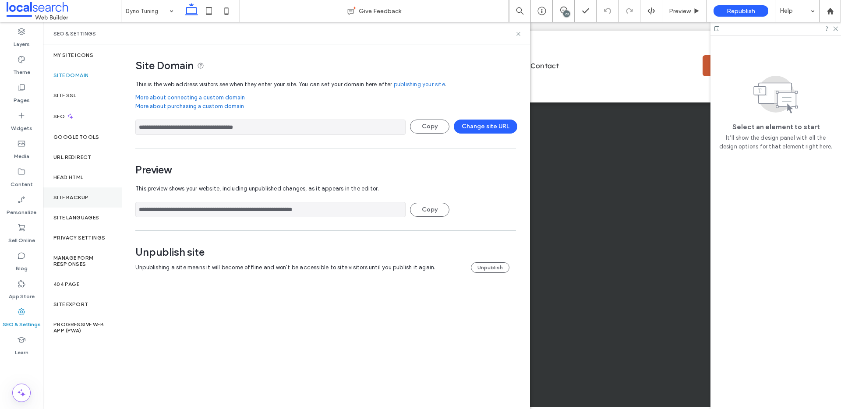
click at [80, 190] on div "Site Backup" at bounding box center [82, 197] width 79 height 20
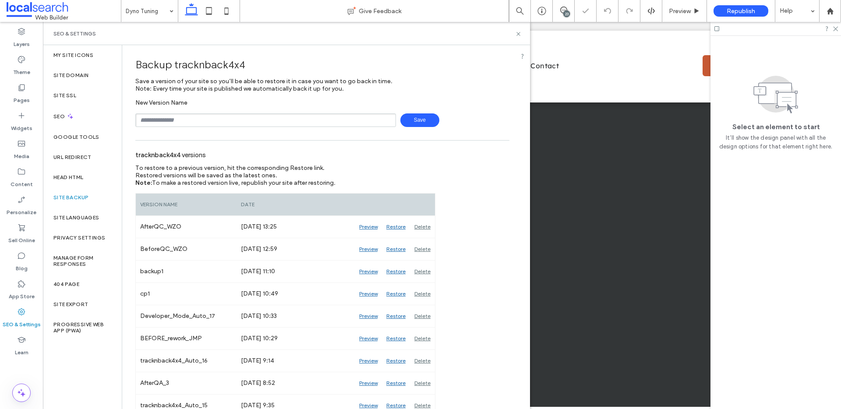
click at [177, 114] on input "text" at bounding box center [265, 120] width 261 height 14
click at [189, 124] on input "*********" at bounding box center [265, 120] width 261 height 14
click at [421, 118] on span "Save" at bounding box center [419, 120] width 39 height 14
click at [189, 121] on input "*********" at bounding box center [265, 120] width 261 height 14
type input "*********"
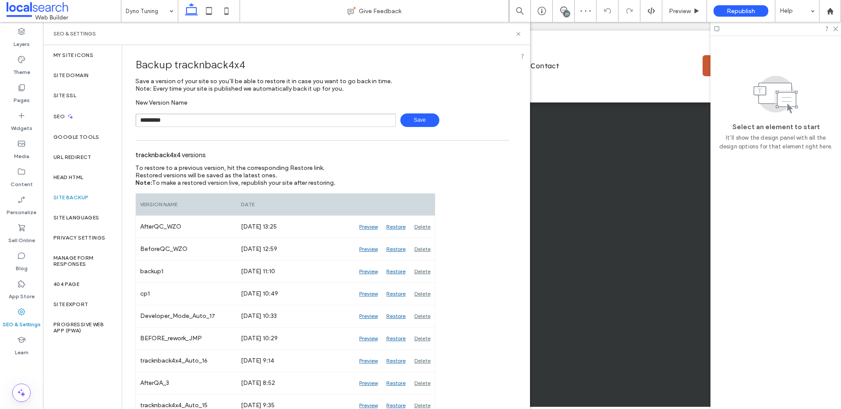
click at [429, 124] on span "Save" at bounding box center [419, 120] width 39 height 14
drag, startPoint x: 518, startPoint y: 34, endPoint x: 475, endPoint y: 13, distance: 48.2
click at [518, 34] on icon at bounding box center [518, 34] width 7 height 7
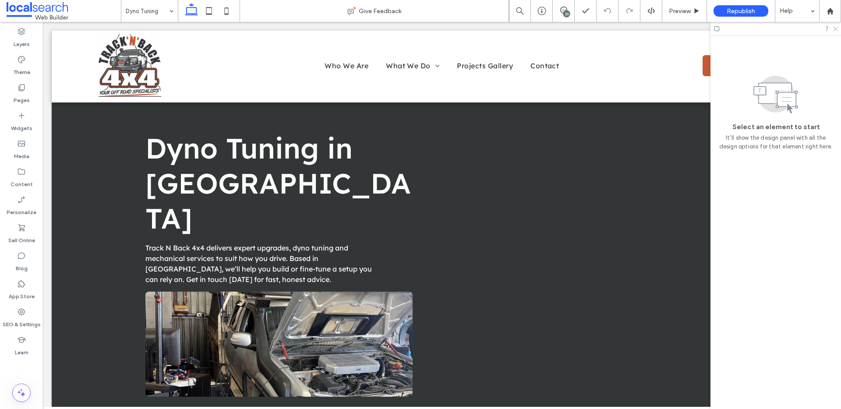
click at [835, 29] on icon at bounding box center [835, 28] width 6 height 6
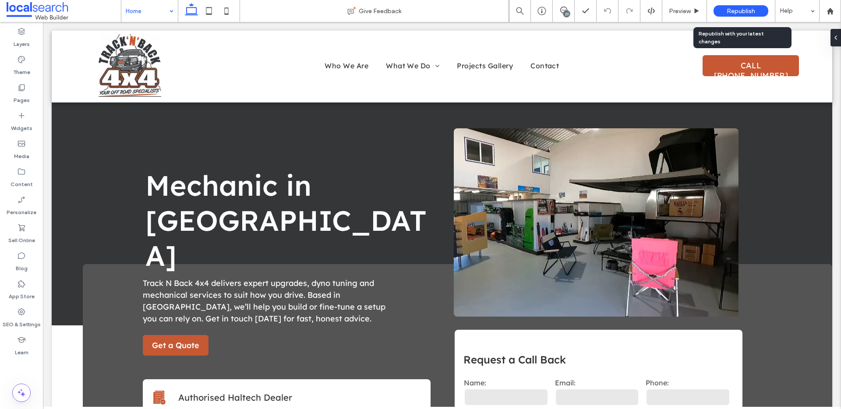
click at [728, 12] on span "Republish" at bounding box center [741, 10] width 28 height 7
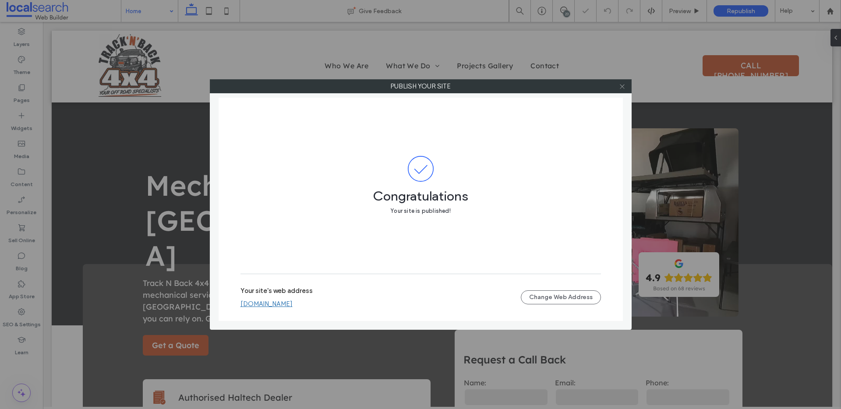
click at [621, 87] on icon at bounding box center [622, 86] width 7 height 7
